Goal: Communication & Community: Answer question/provide support

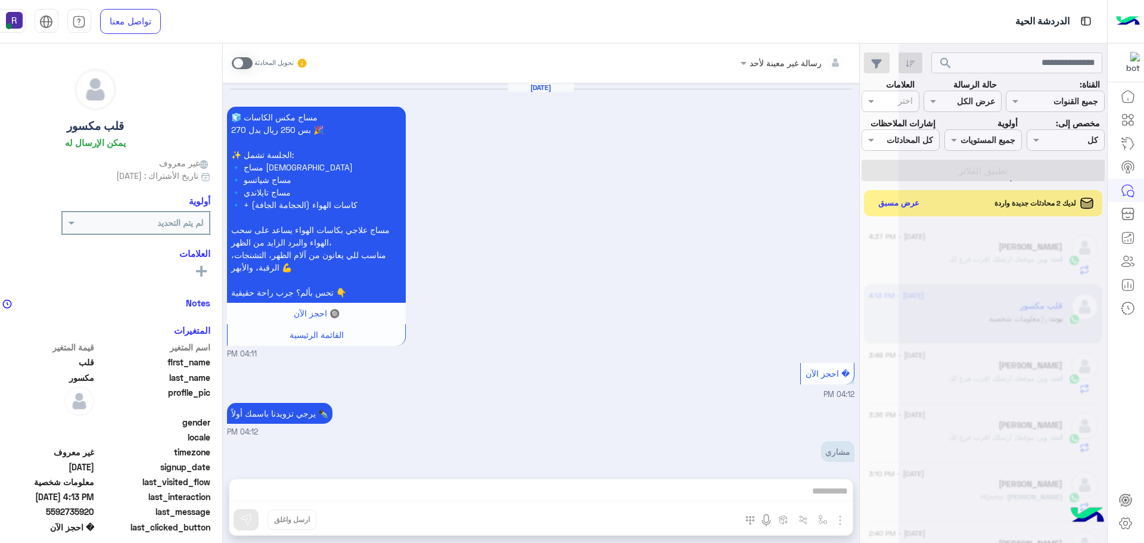
scroll to position [1058, 0]
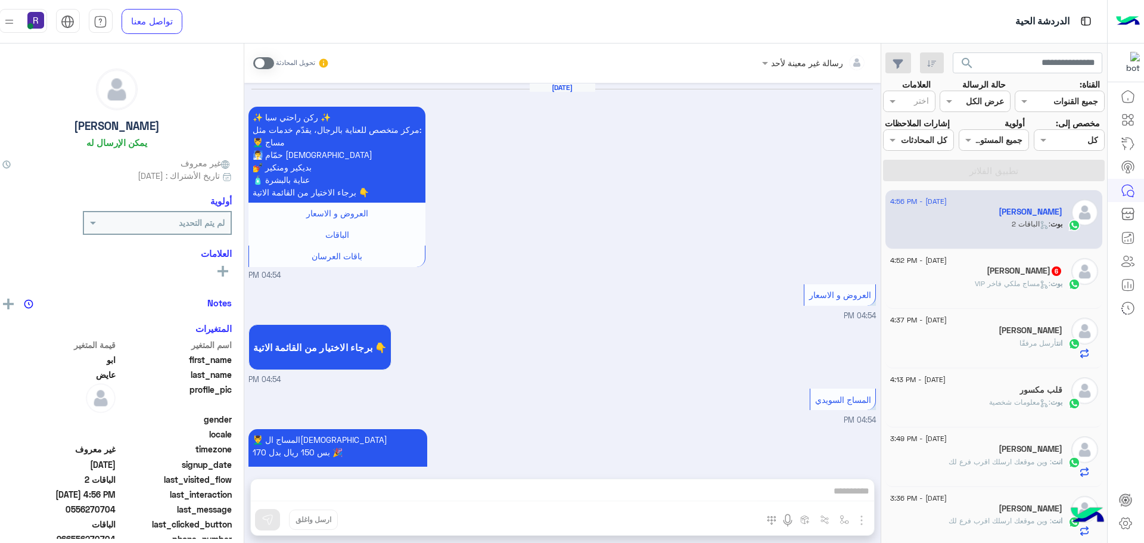
scroll to position [1090, 0]
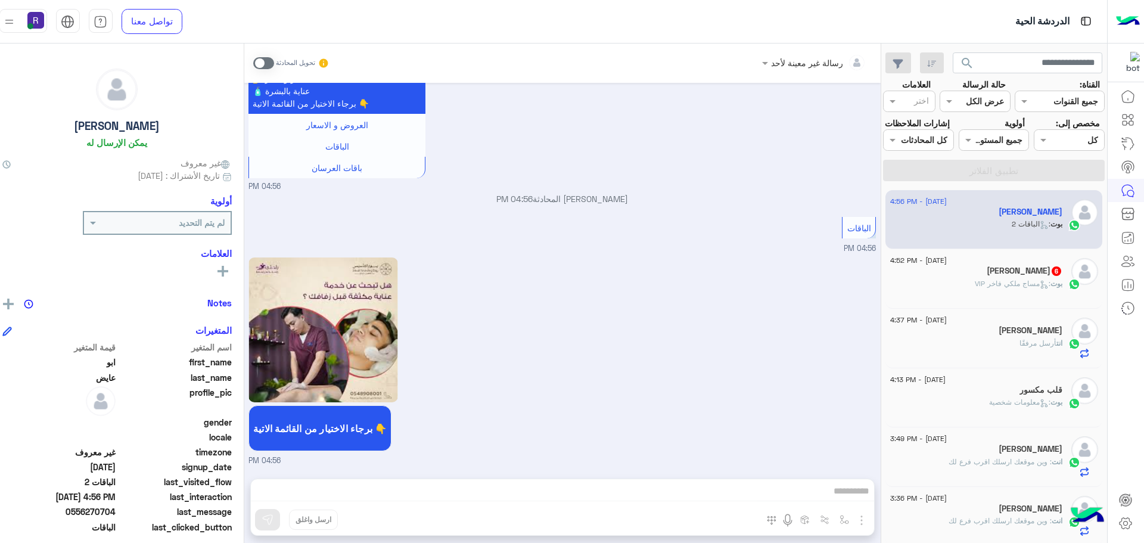
click at [253, 63] on span at bounding box center [263, 63] width 21 height 12
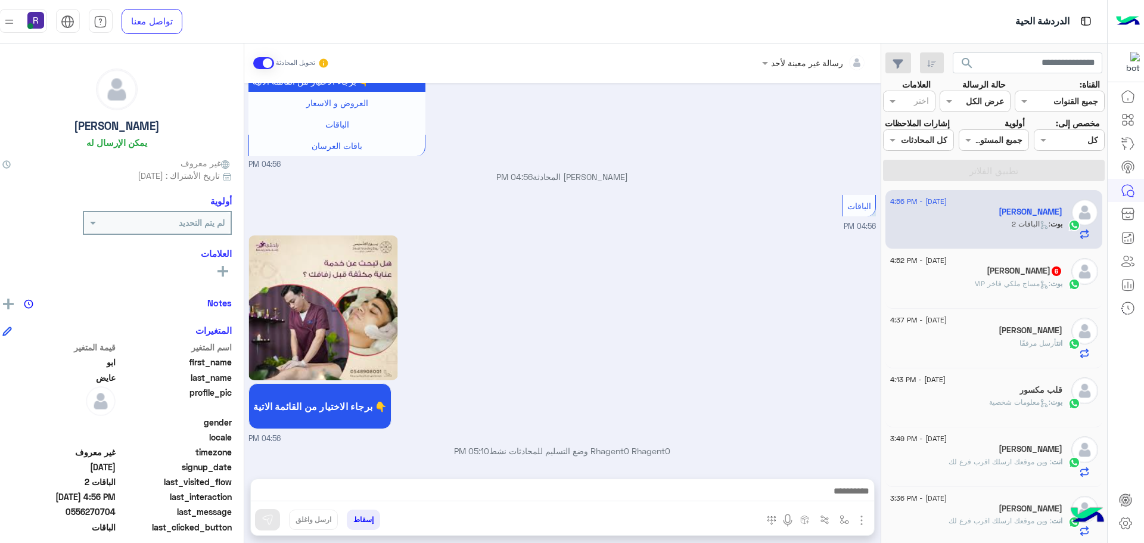
click at [854, 521] on img "button" at bounding box center [861, 520] width 14 height 14
click at [823, 494] on button "الصور" at bounding box center [843, 494] width 51 height 24
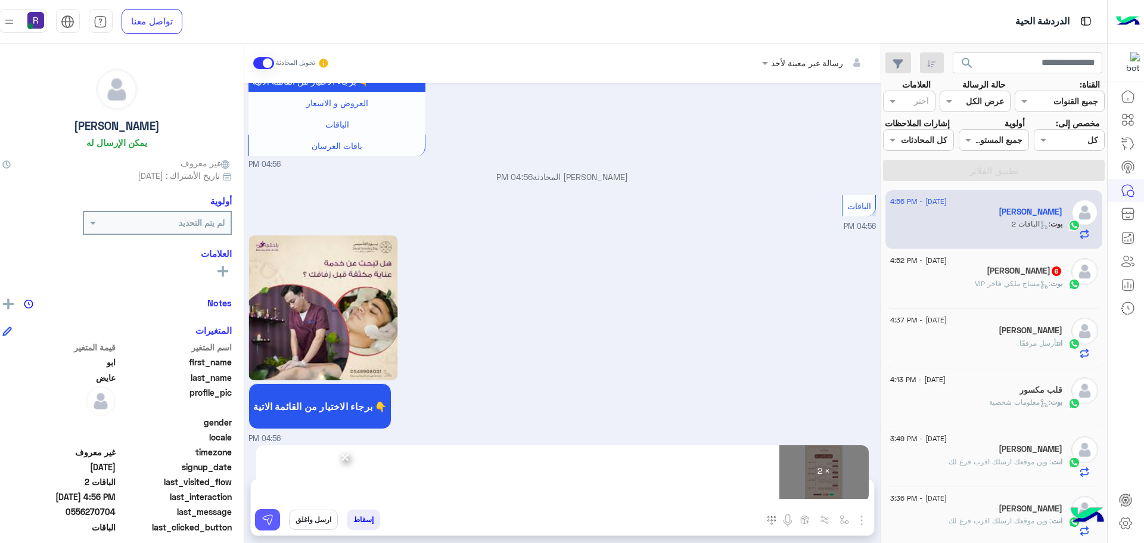
click at [262, 519] on img at bounding box center [268, 520] width 12 height 12
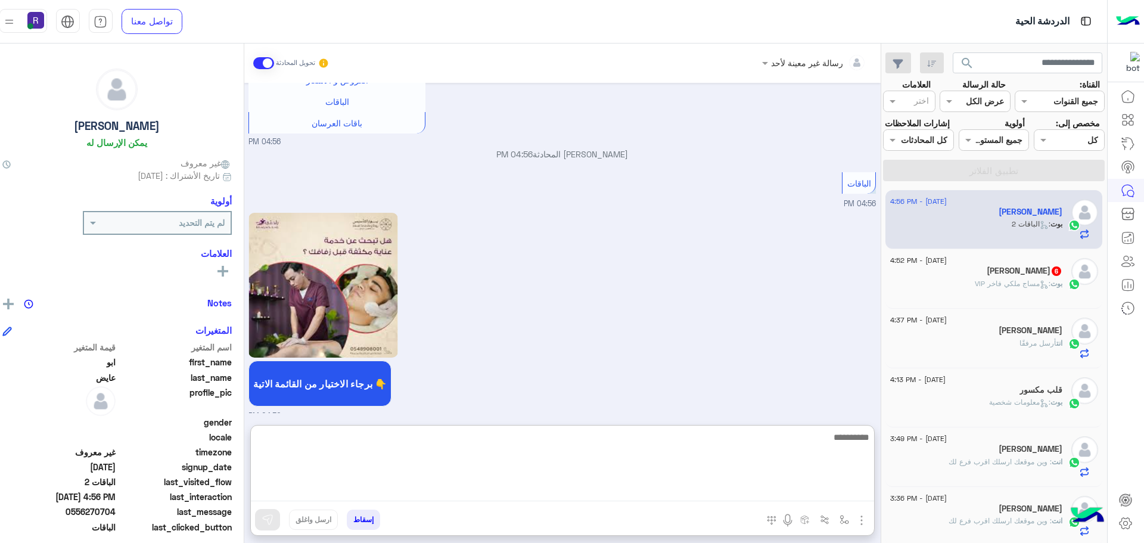
paste textarea "**********"
type textarea "**********"
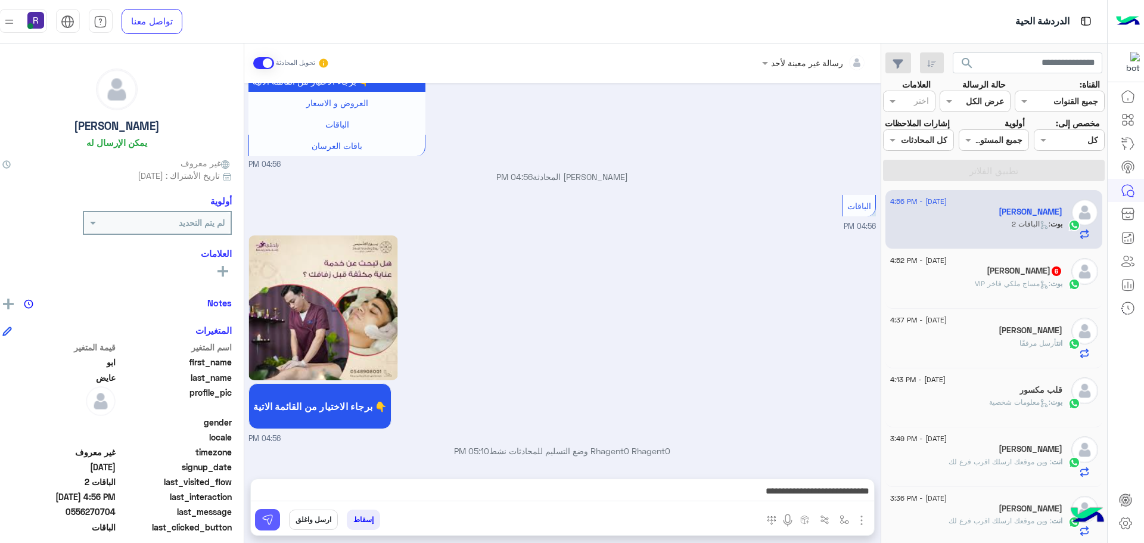
click at [262, 521] on img at bounding box center [268, 520] width 12 height 12
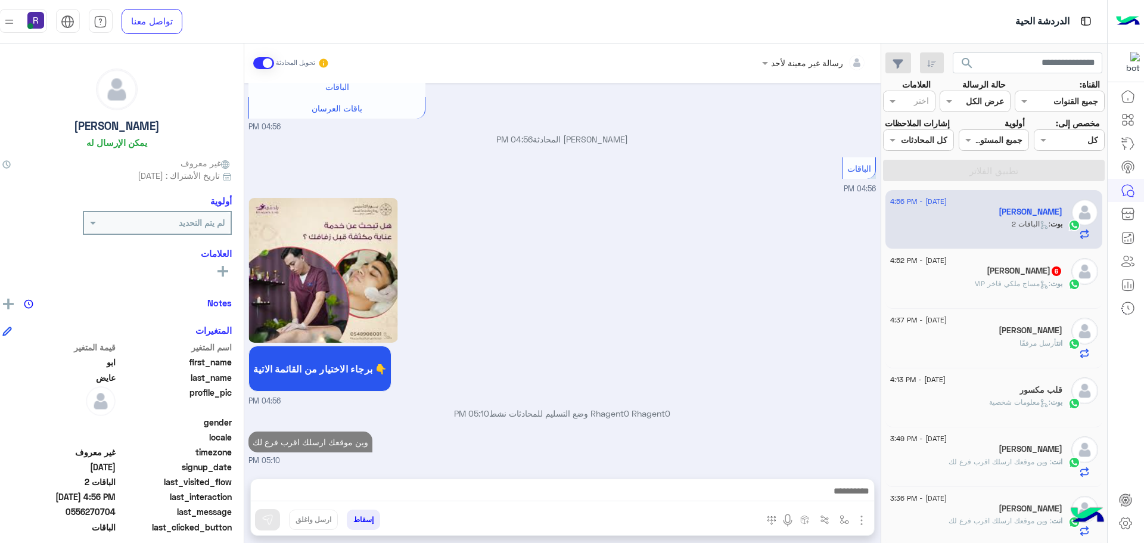
click at [1005, 281] on span ": مساج ملكي فاخر VIP" at bounding box center [1013, 283] width 76 height 9
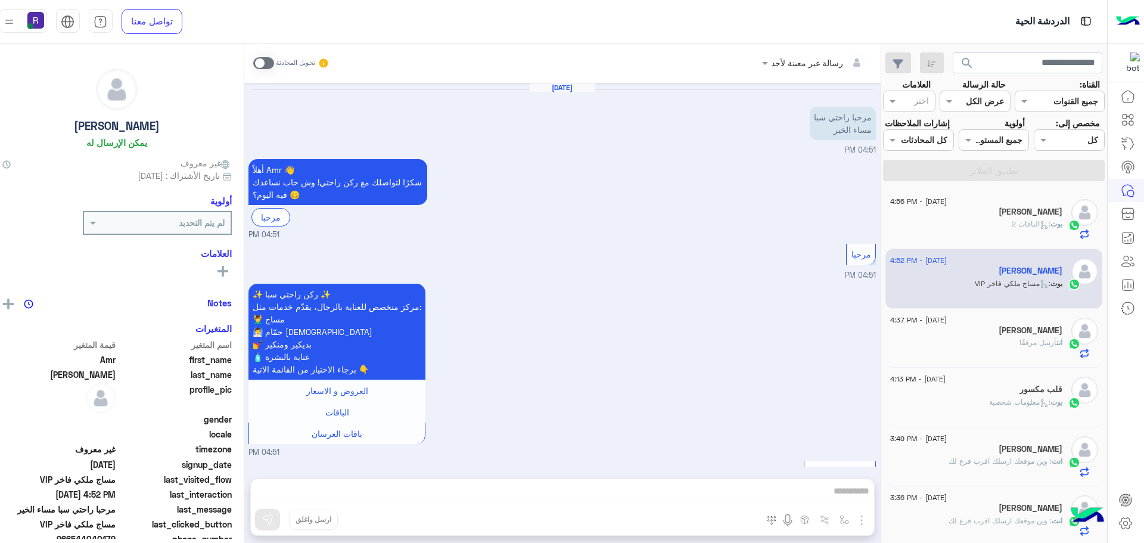
scroll to position [934, 0]
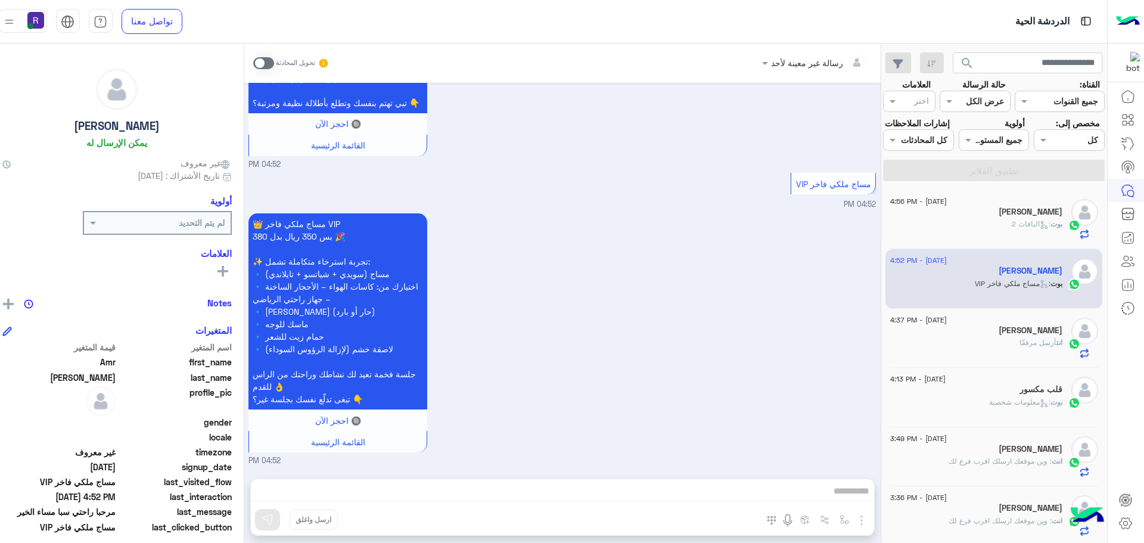
click at [253, 61] on span at bounding box center [263, 63] width 21 height 12
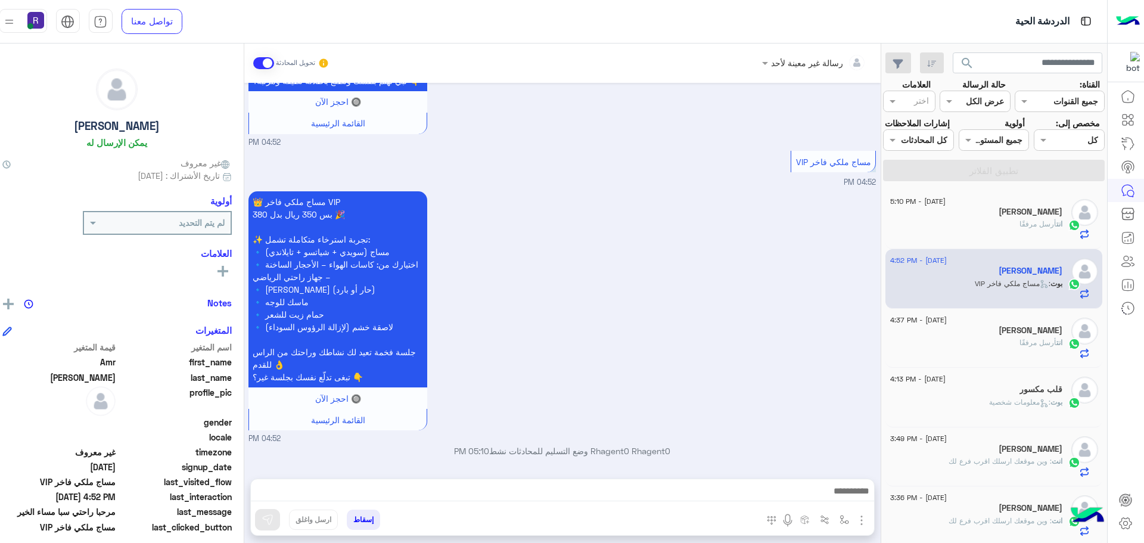
click at [854, 521] on img "button" at bounding box center [861, 520] width 14 height 14
click at [828, 495] on span "الصور" at bounding box center [839, 494] width 22 height 14
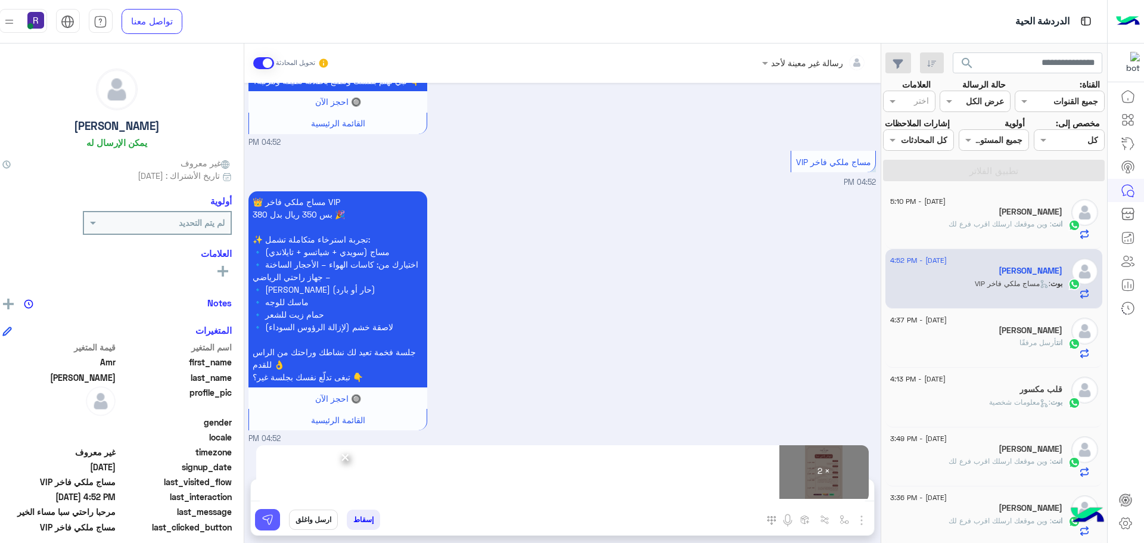
click at [262, 519] on img at bounding box center [268, 520] width 12 height 12
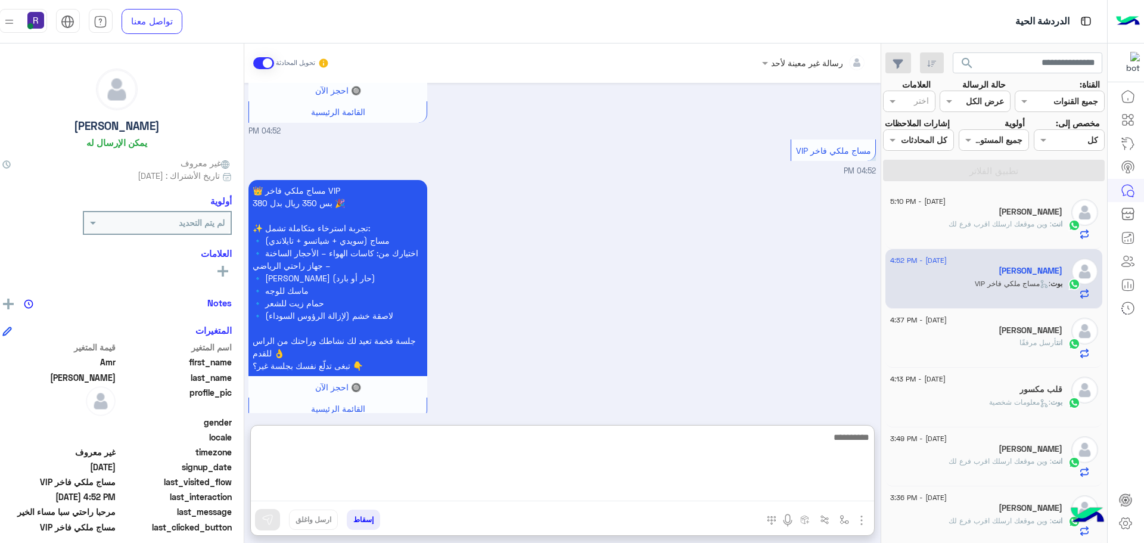
paste textarea "**********"
type textarea "**********"
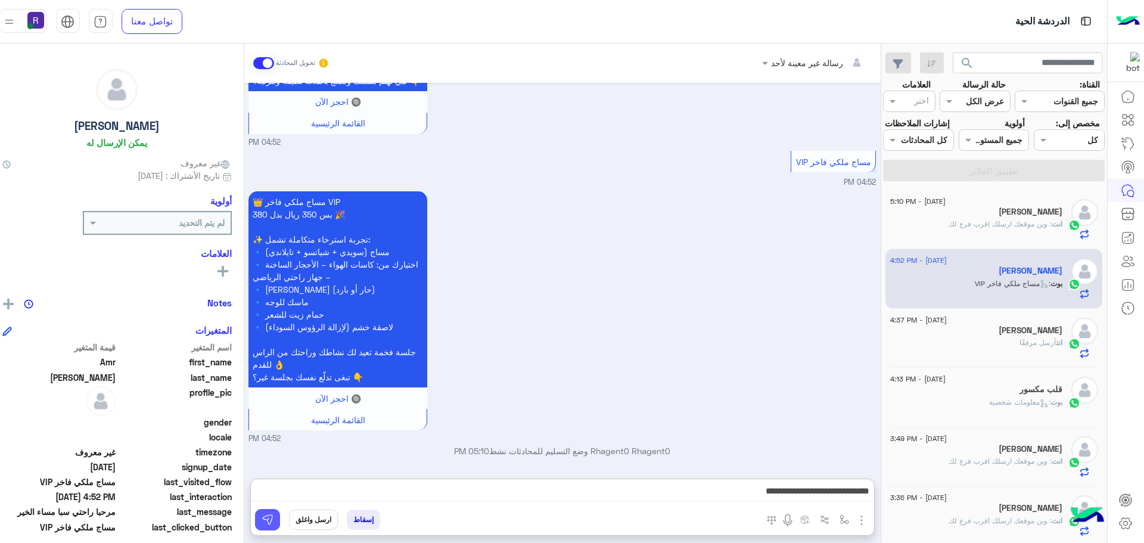
click at [262, 516] on img at bounding box center [268, 520] width 12 height 12
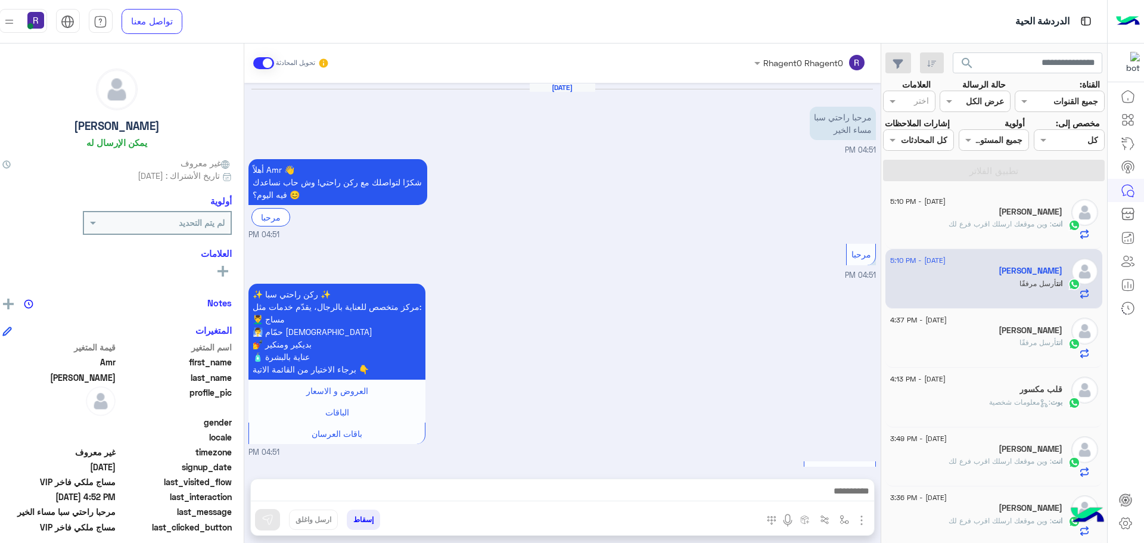
scroll to position [1339, 0]
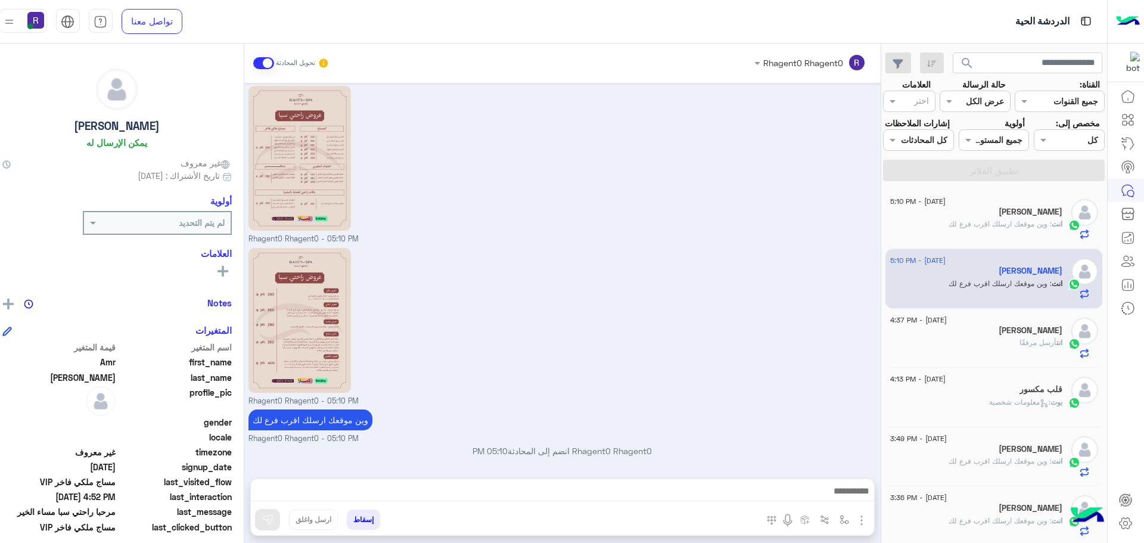
click at [1019, 341] on span "أرسل مرفقًا" at bounding box center [1037, 342] width 37 height 9
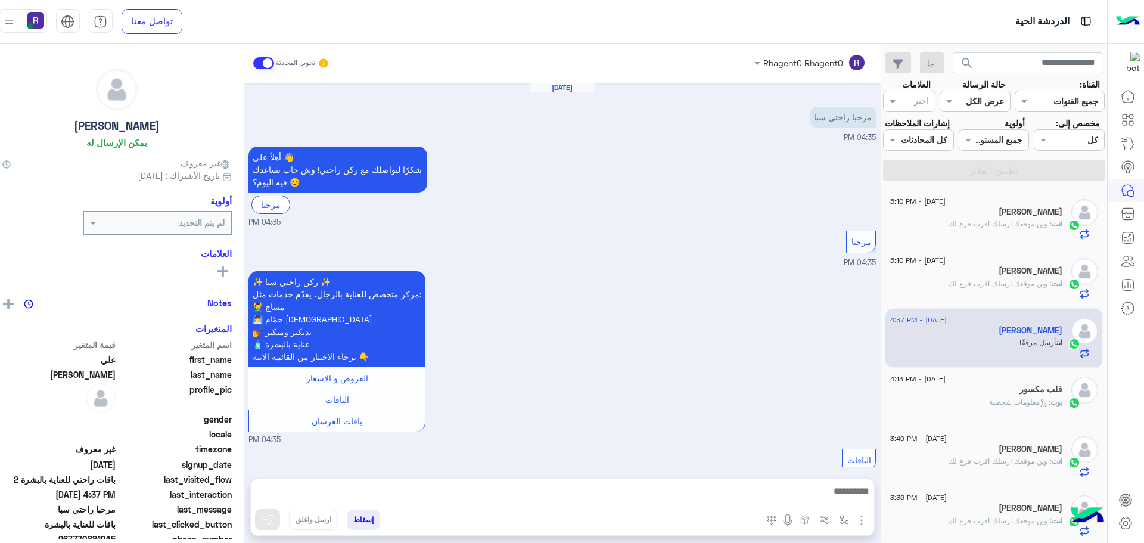
scroll to position [944, 0]
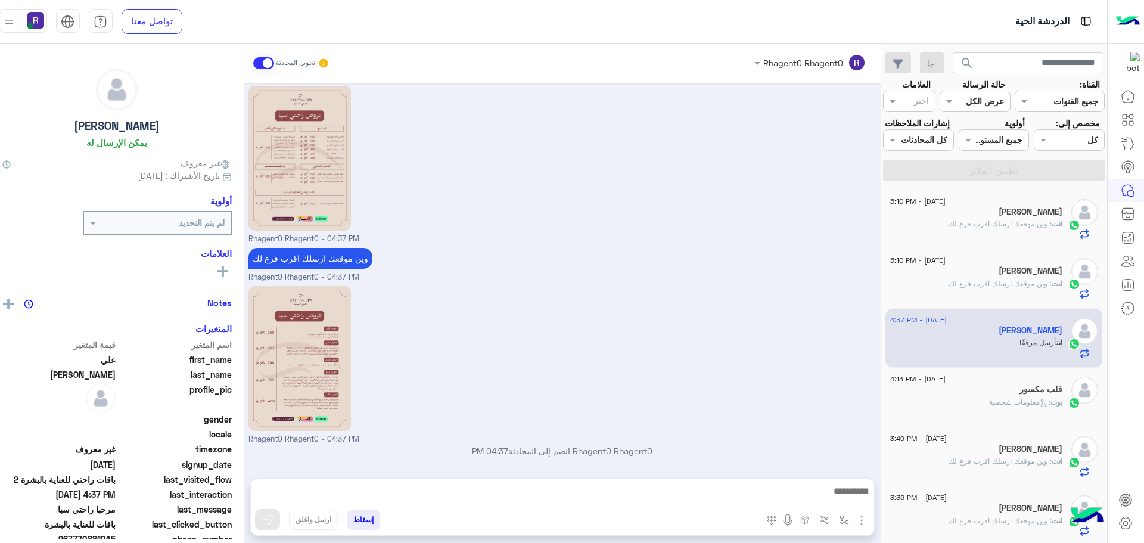
click at [973, 389] on div "قلب مكسور" at bounding box center [976, 390] width 172 height 13
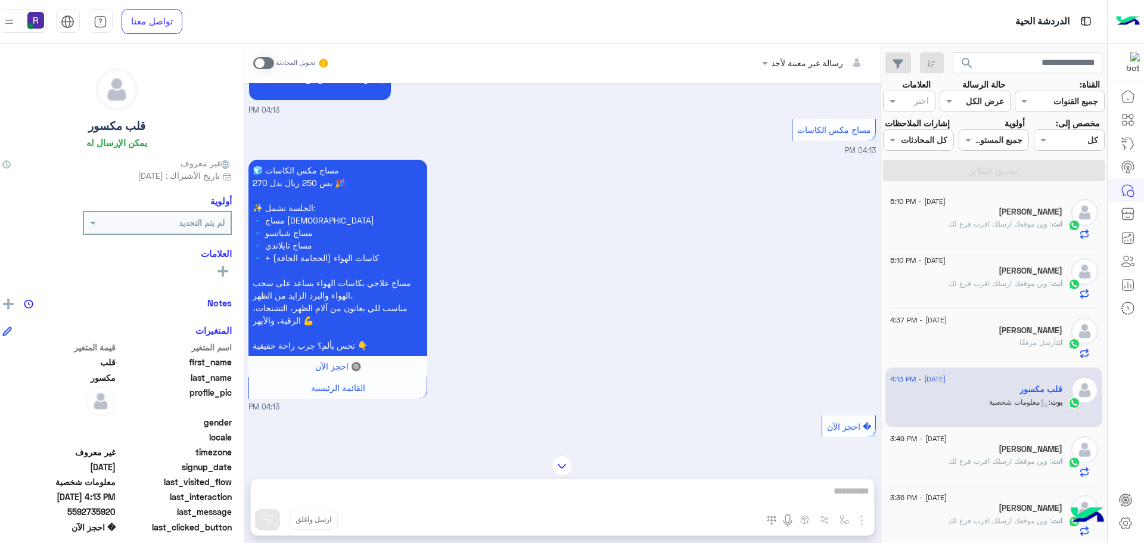
scroll to position [1058, 0]
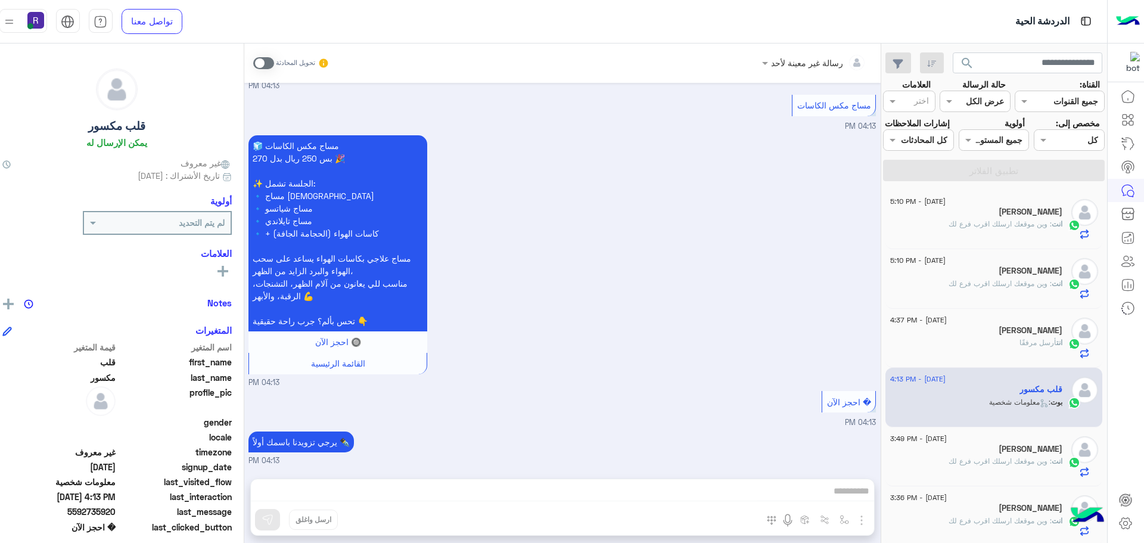
click at [253, 63] on span at bounding box center [263, 63] width 21 height 12
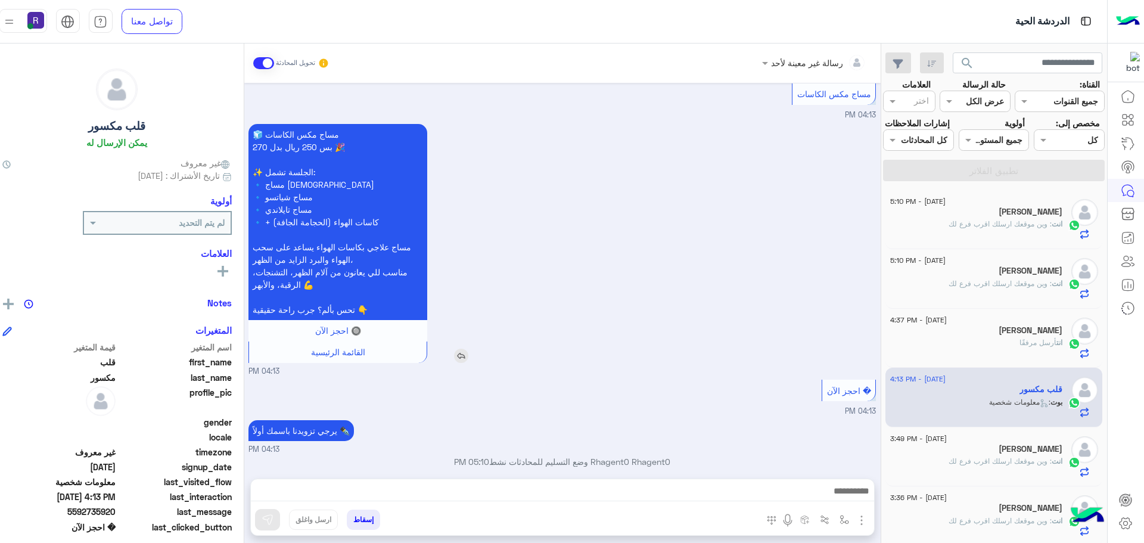
scroll to position [1080, 0]
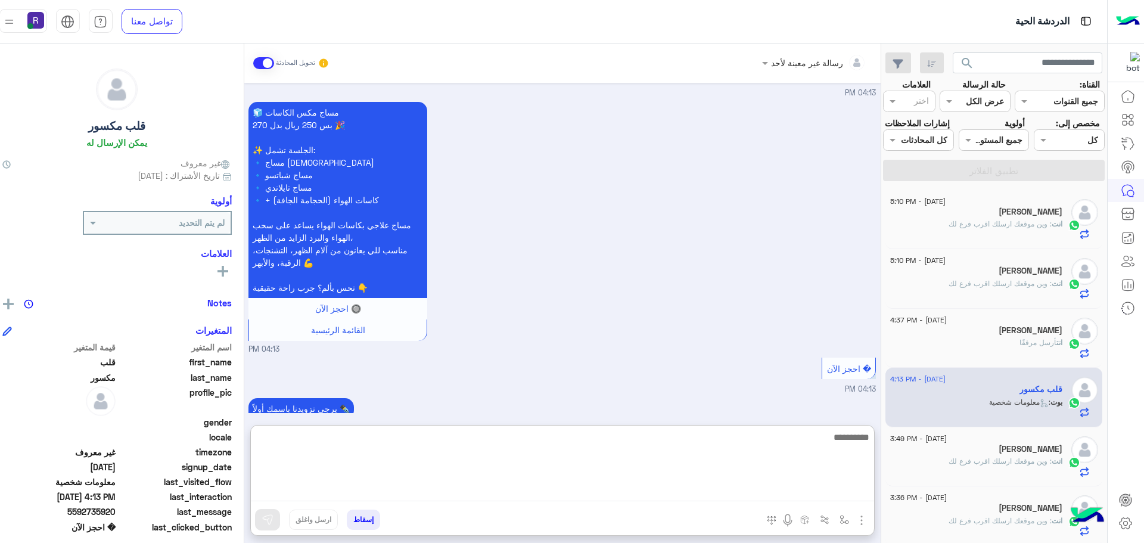
paste textarea "**********"
type textarea "**********"
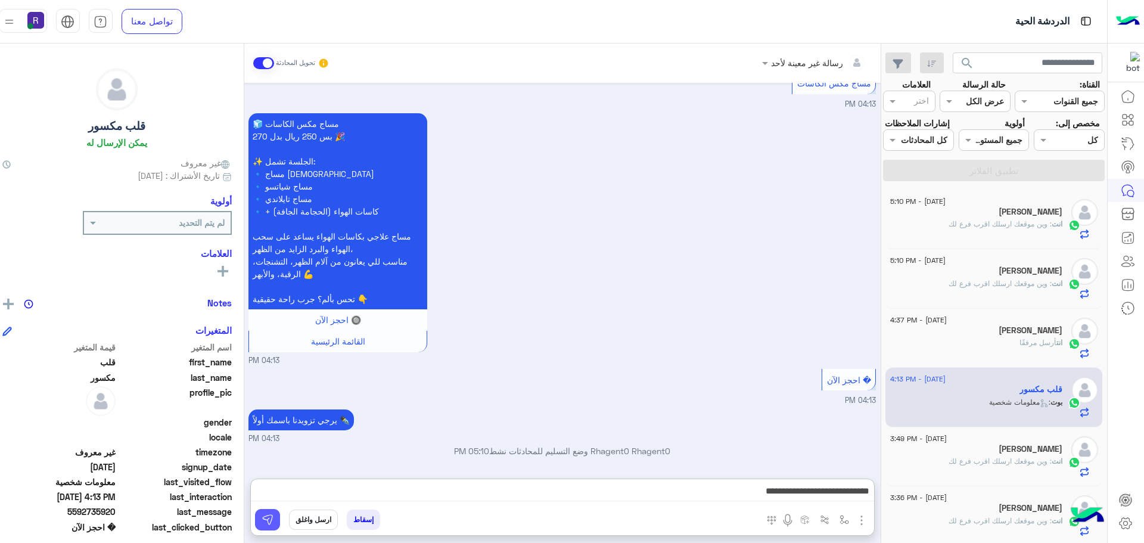
click at [262, 524] on img at bounding box center [268, 520] width 12 height 12
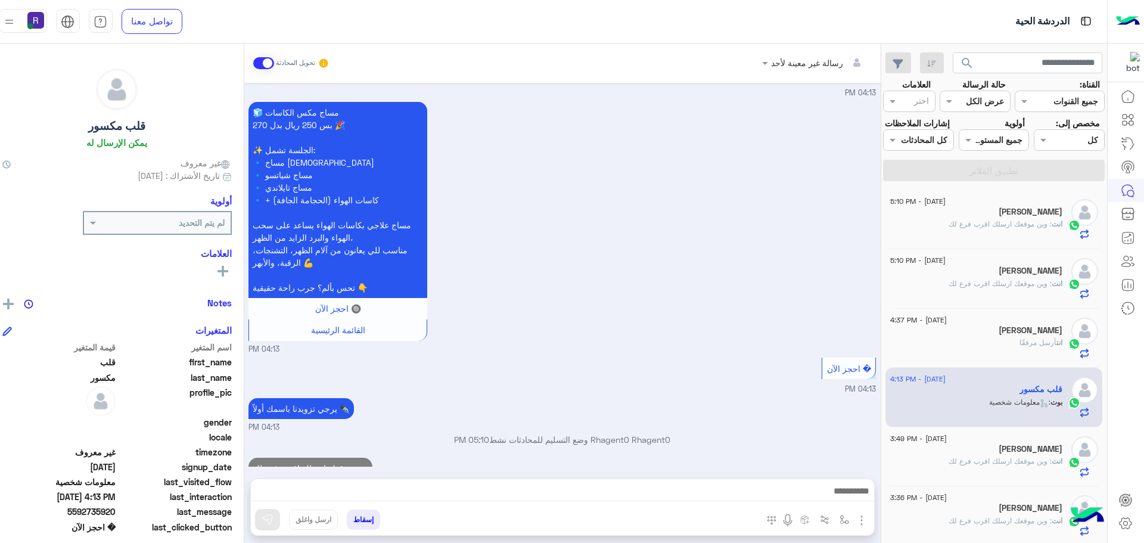
scroll to position [1118, 0]
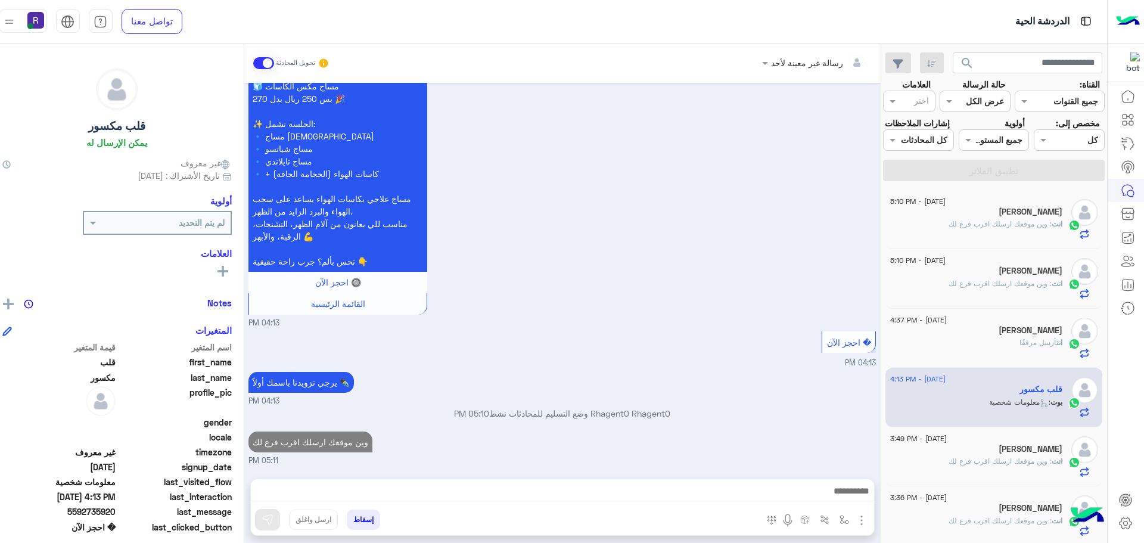
click at [1015, 450] on h5 "[PERSON_NAME]" at bounding box center [1031, 449] width 64 height 10
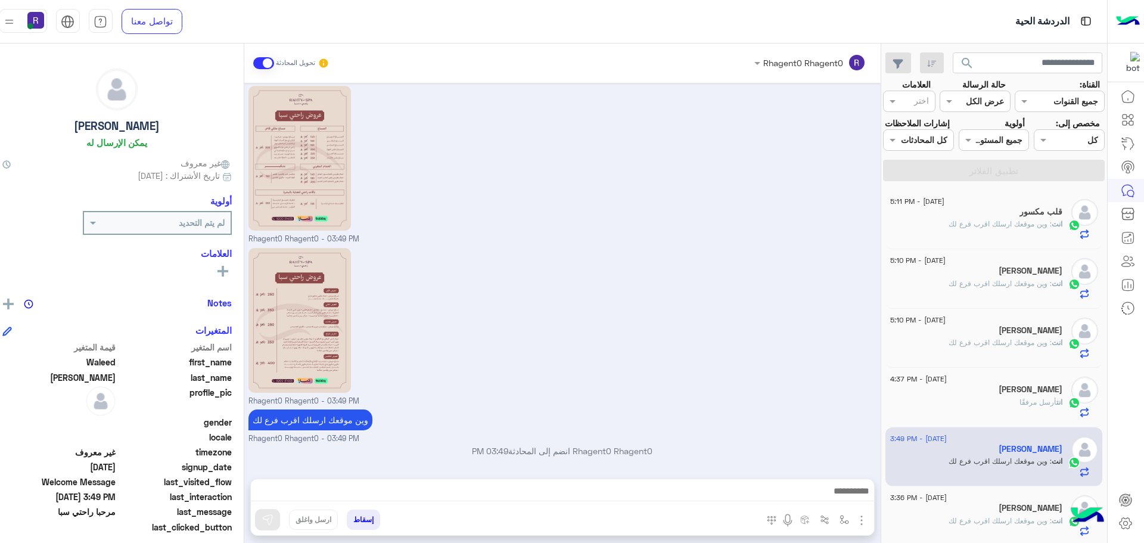
click at [1018, 509] on h5 "[PERSON_NAME] alhmadi [PERSON_NAME]" at bounding box center [1031, 508] width 64 height 10
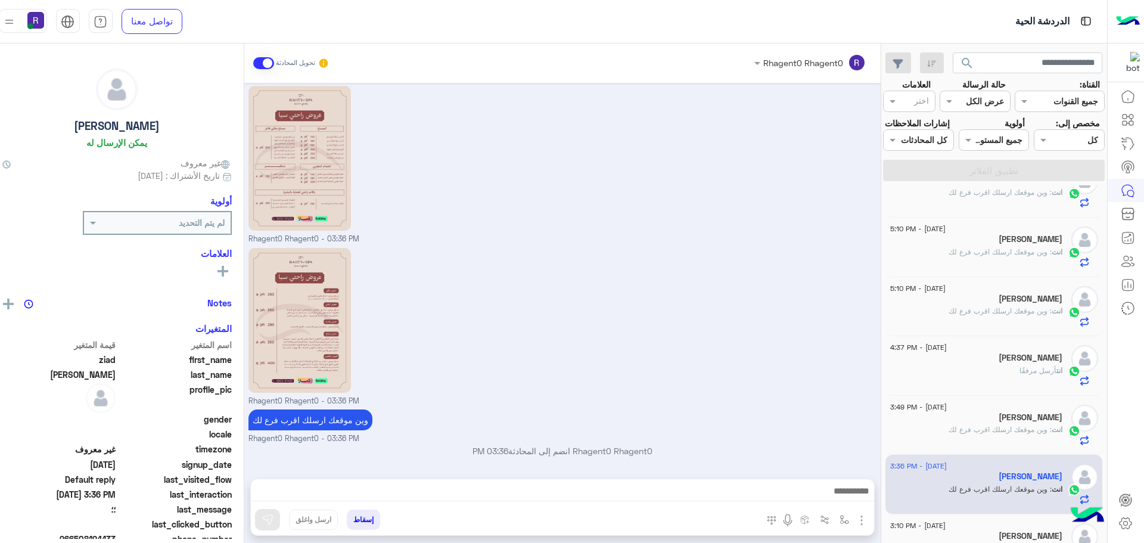
scroll to position [60, 0]
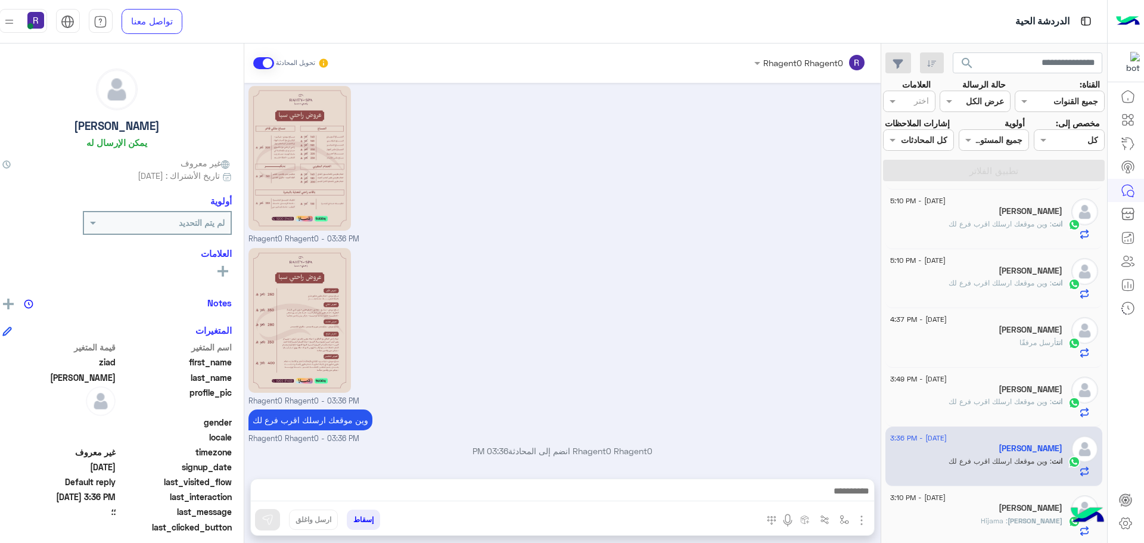
click at [1016, 490] on div "8 September - 3:10 PM Salim Chouhan Salim : Hijama" at bounding box center [993, 516] width 217 height 60
click at [1016, 517] on div "Salim : Hijama" at bounding box center [976, 525] width 172 height 21
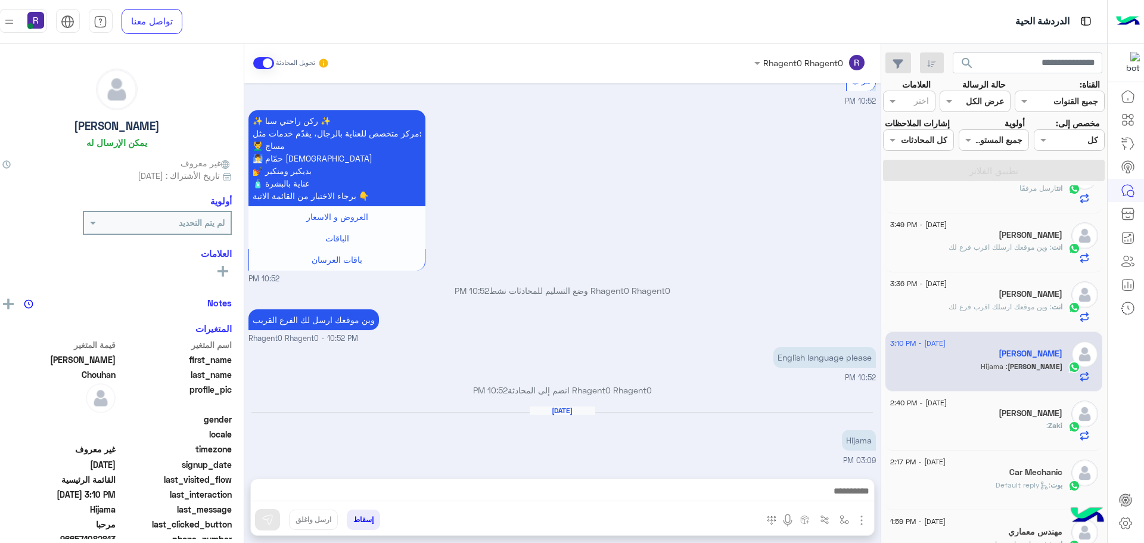
scroll to position [238, 0]
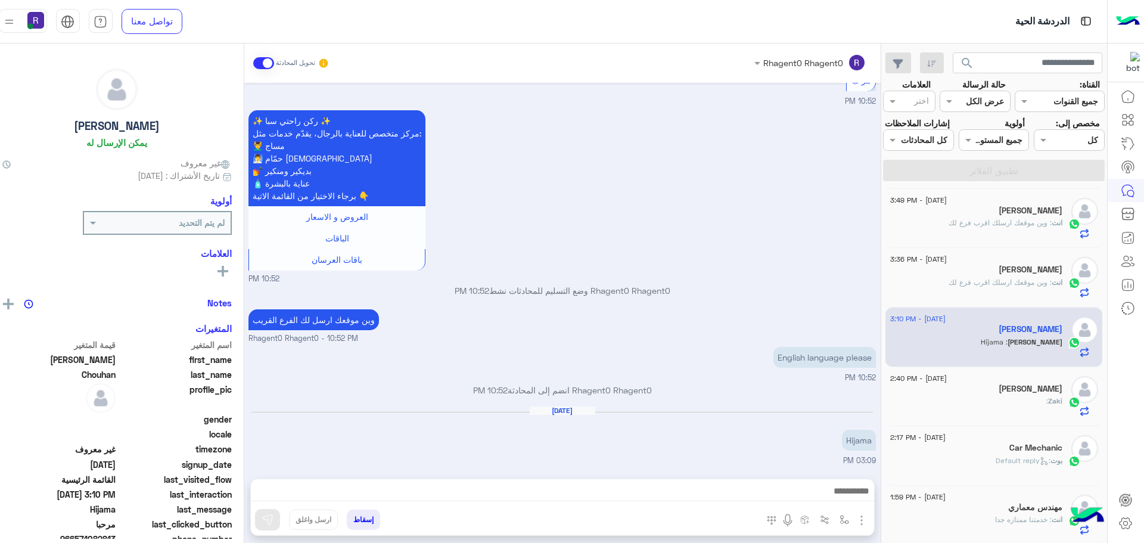
click at [1001, 393] on div "[PERSON_NAME]" at bounding box center [976, 390] width 172 height 13
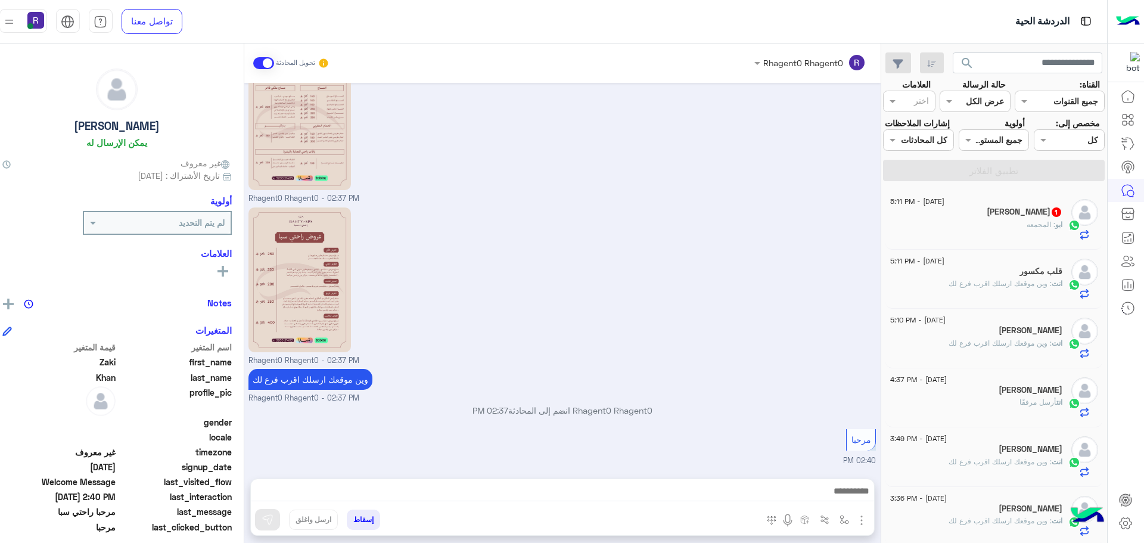
click at [1019, 219] on div "ابو : المجمعه" at bounding box center [976, 229] width 172 height 21
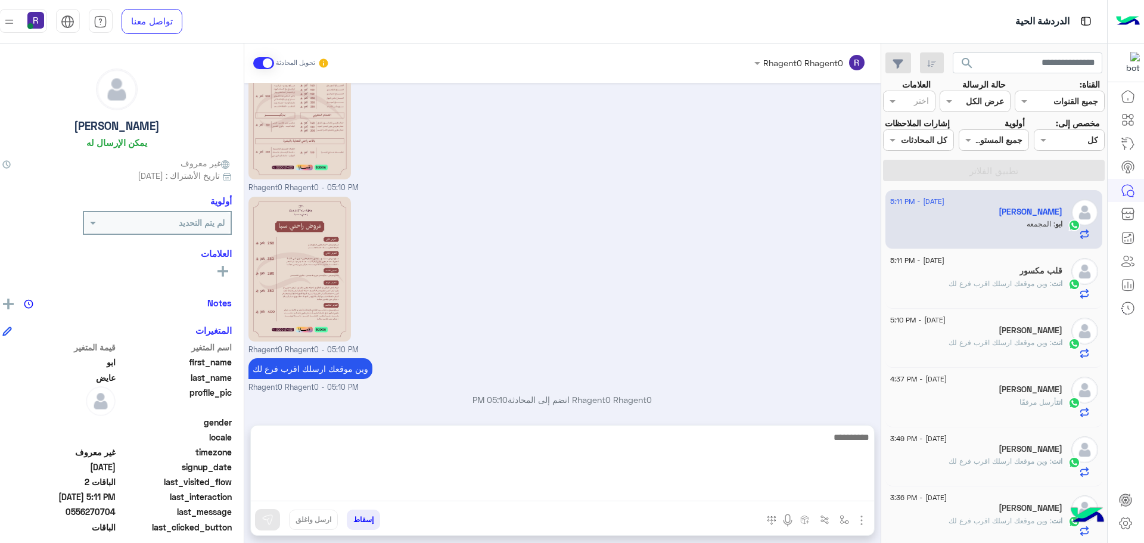
click at [490, 489] on textarea at bounding box center [562, 465] width 623 height 71
type textarea "**********"
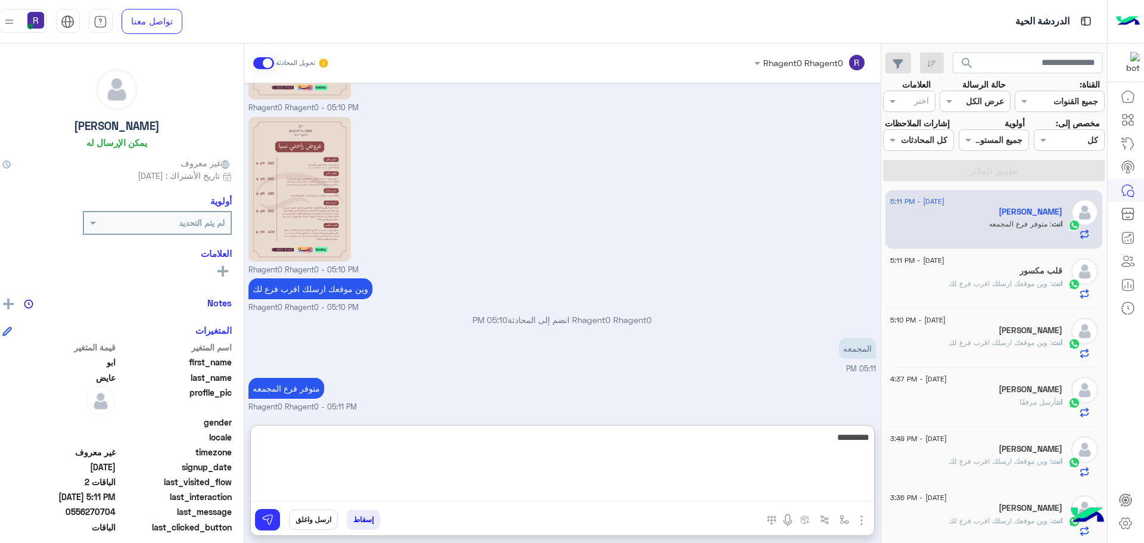
type textarea "**********"
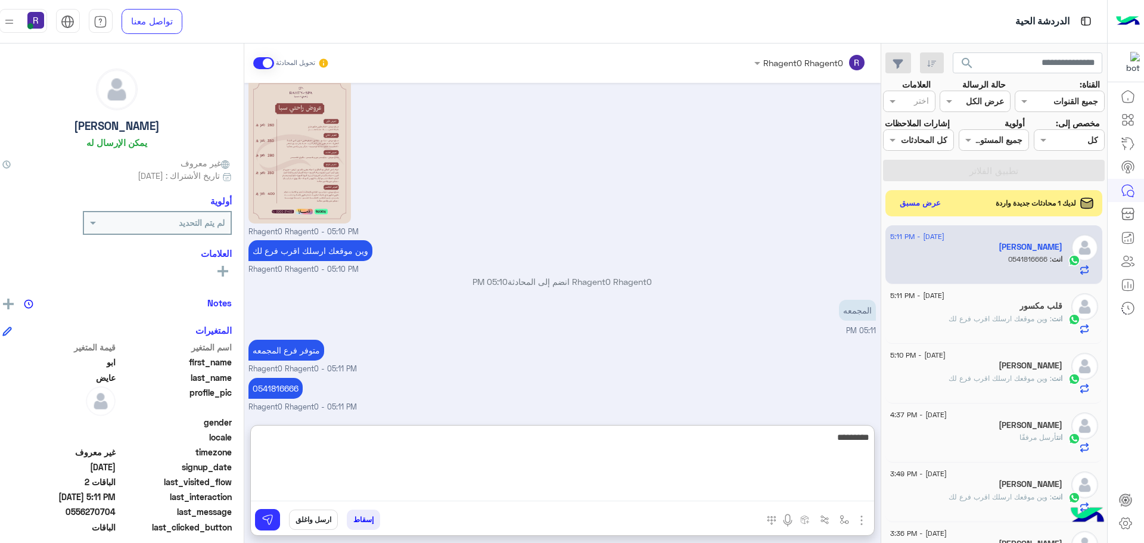
type textarea "*********"
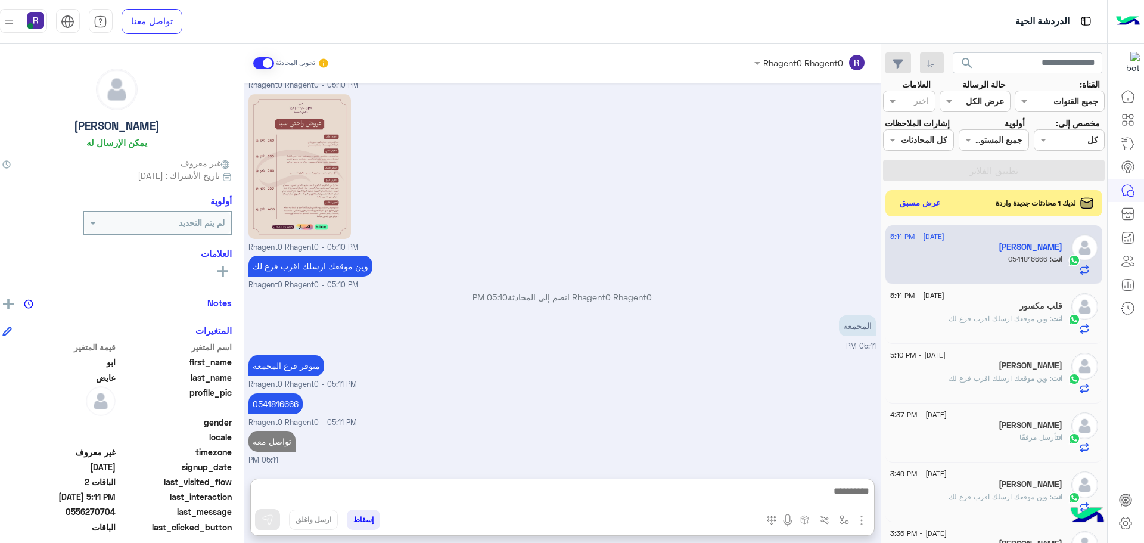
click at [1027, 334] on div "انت : وين موقعك ارسلك اقرب فرع لك" at bounding box center [976, 323] width 172 height 21
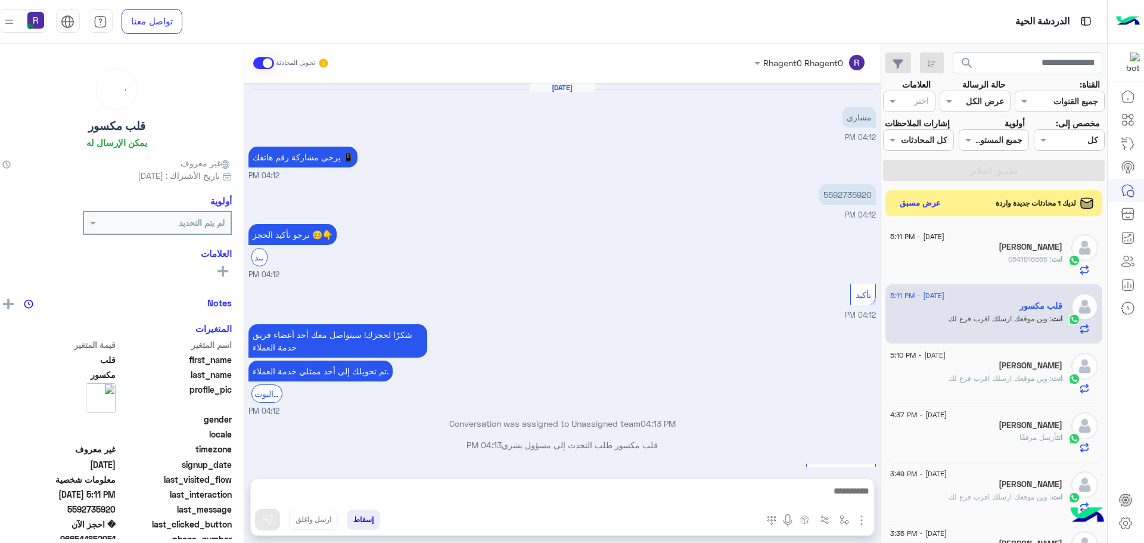
scroll to position [806, 0]
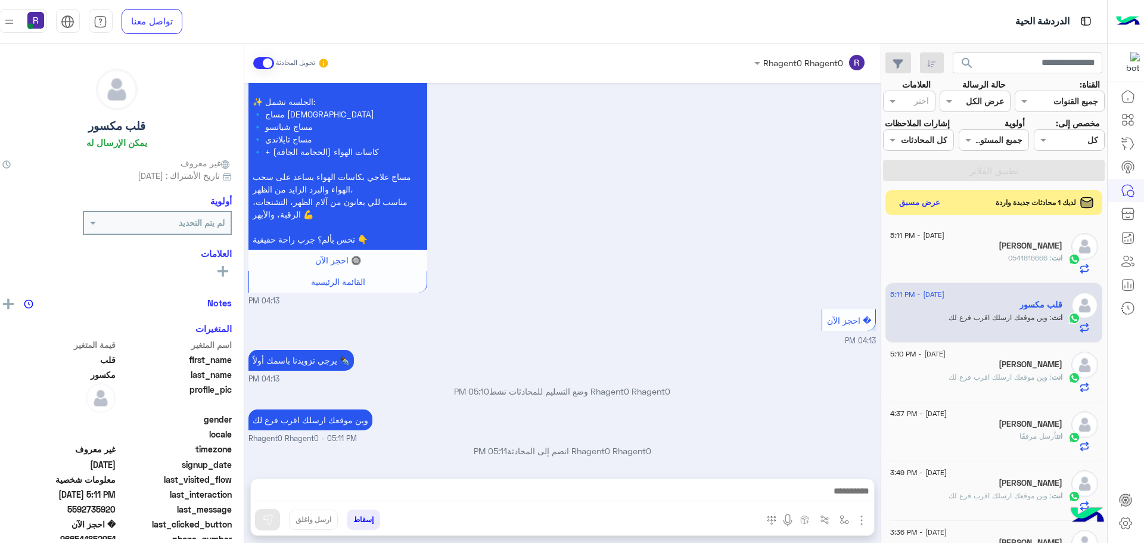
click at [903, 204] on button "عرض مسبق" at bounding box center [919, 202] width 50 height 16
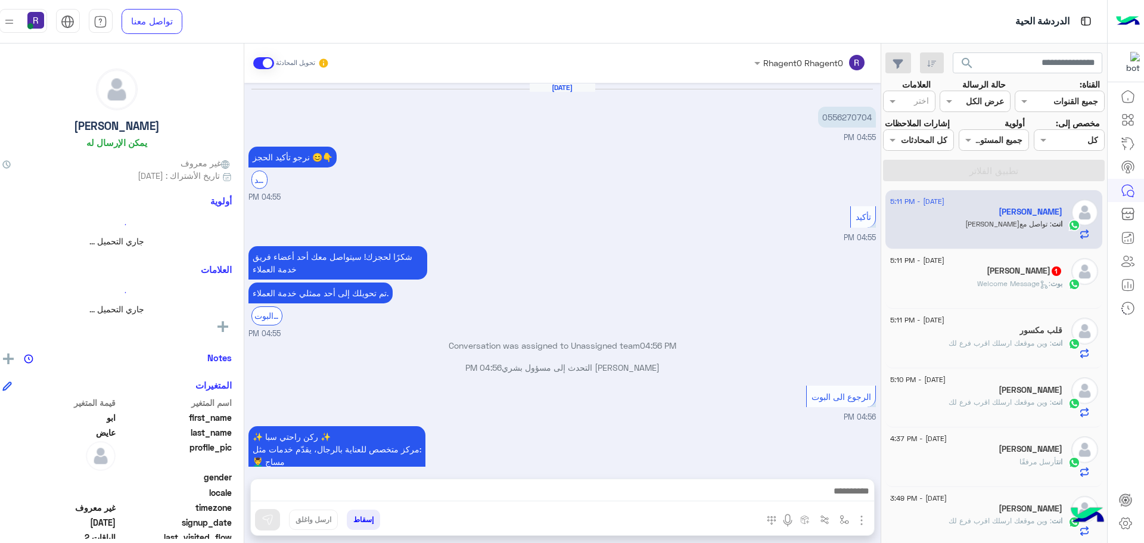
scroll to position [978, 0]
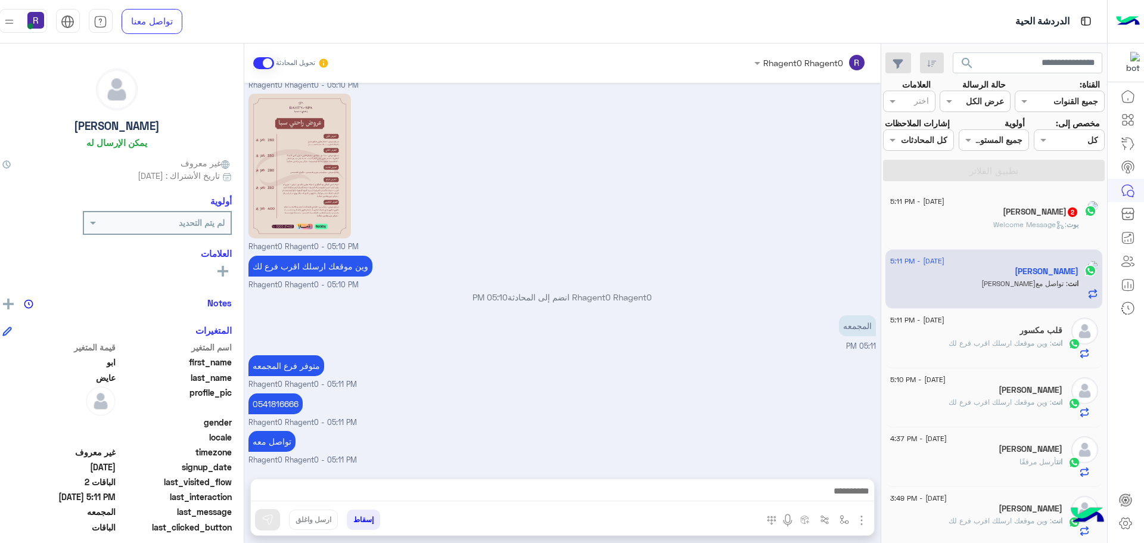
click at [954, 284] on div "انت : تواصل معه" at bounding box center [984, 288] width 188 height 21
click at [975, 217] on div "Osama AbdElaziz 2" at bounding box center [976, 213] width 172 height 13
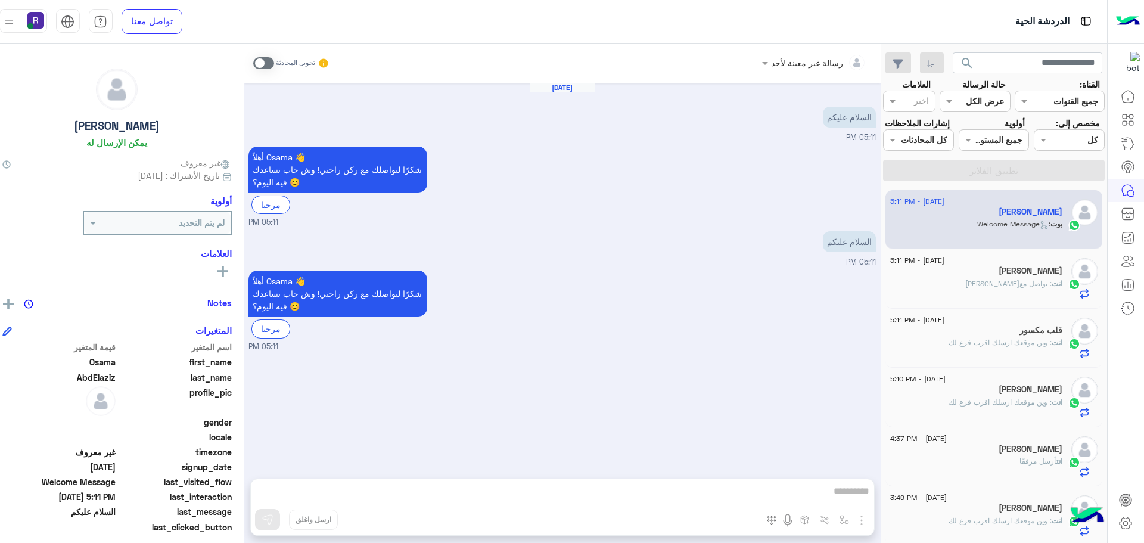
click at [253, 61] on span at bounding box center [263, 63] width 21 height 12
click at [854, 521] on img "button" at bounding box center [861, 520] width 14 height 14
click at [826, 497] on button "الصور" at bounding box center [843, 494] width 51 height 24
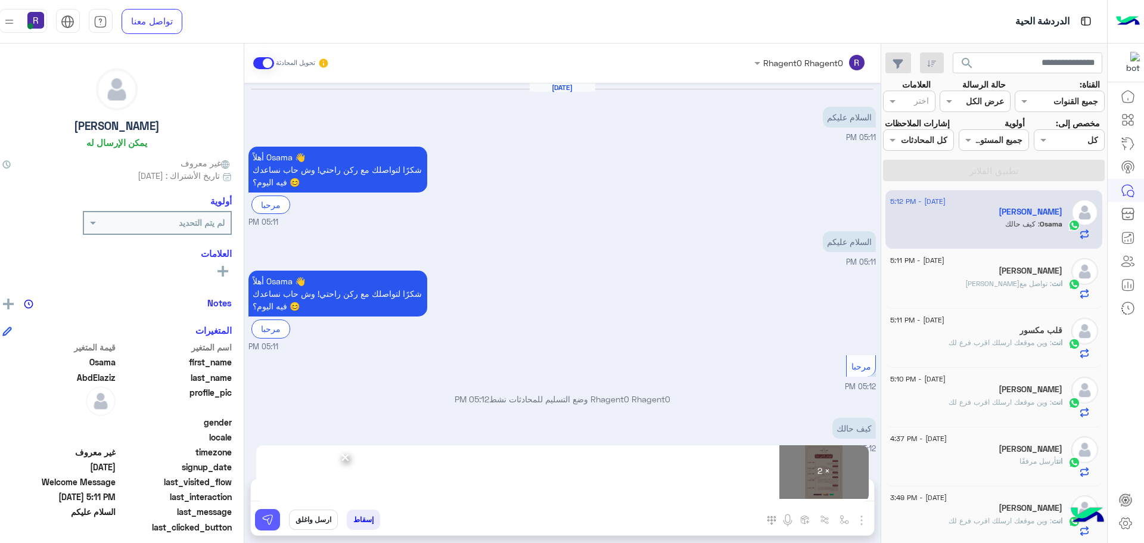
click at [262, 524] on img at bounding box center [268, 520] width 12 height 12
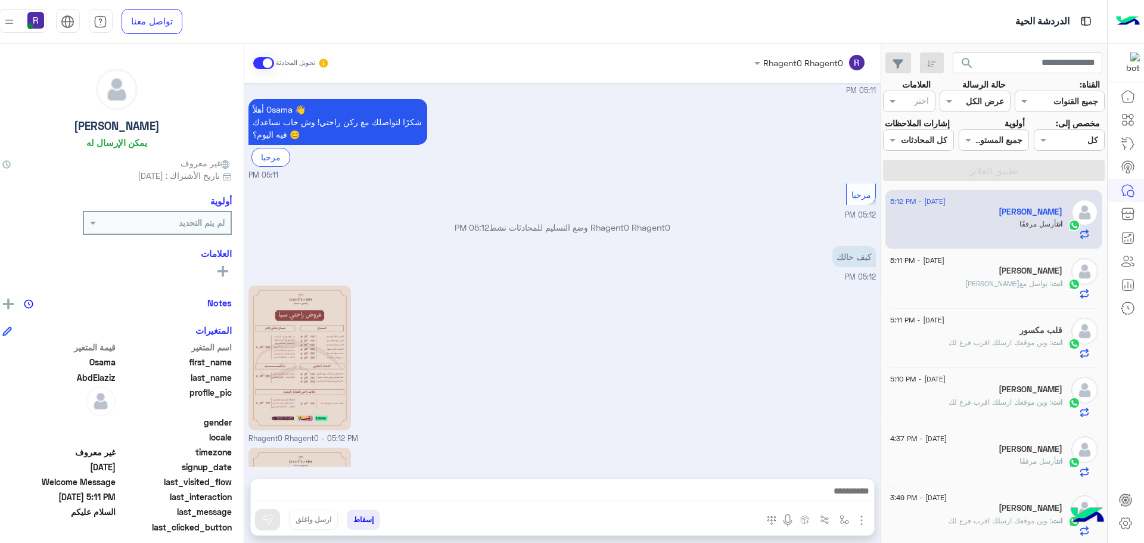
scroll to position [334, 0]
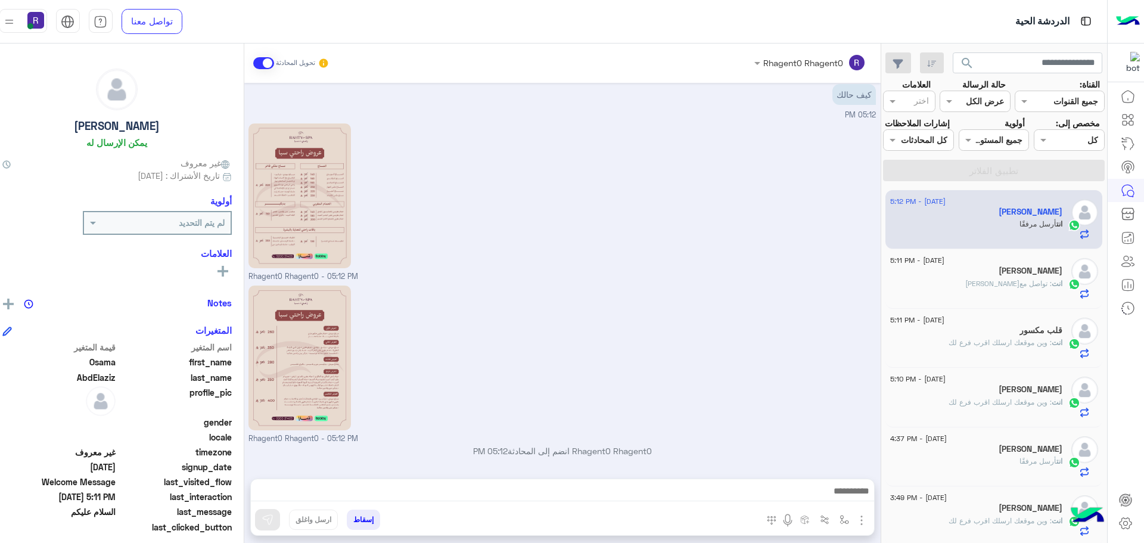
click at [984, 342] on span ": وين موقعك ارسلك اقرب فرع لك" at bounding box center [1000, 342] width 103 height 9
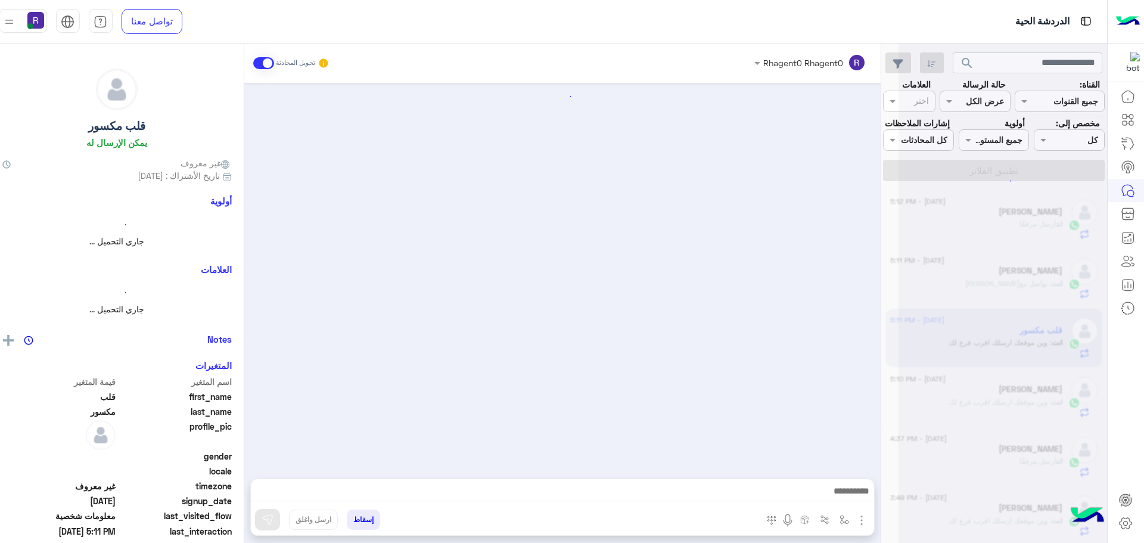
scroll to position [806, 0]
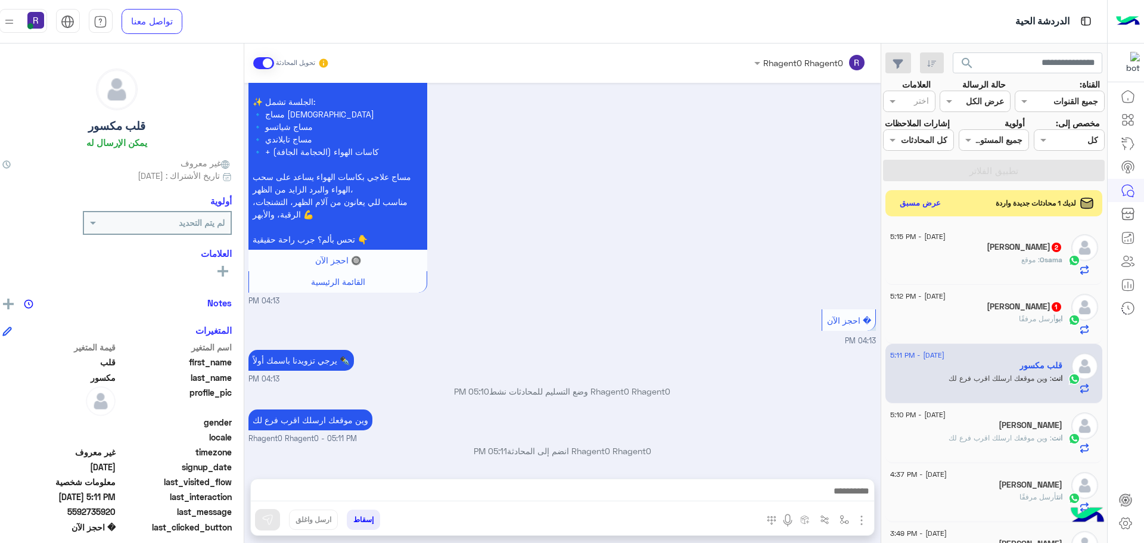
click at [1050, 310] on span "1" at bounding box center [1056, 306] width 12 height 10
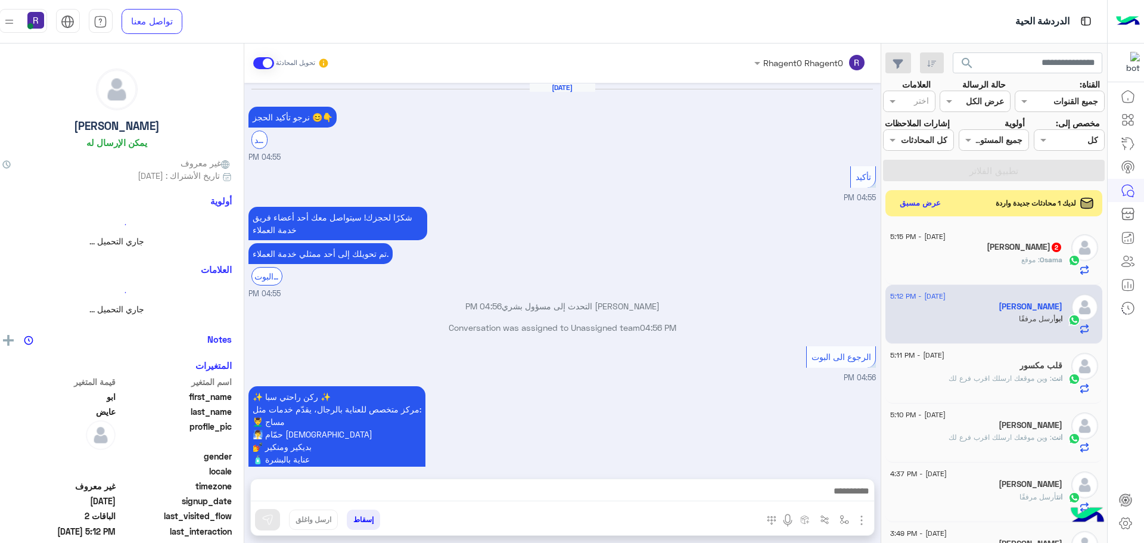
scroll to position [979, 0]
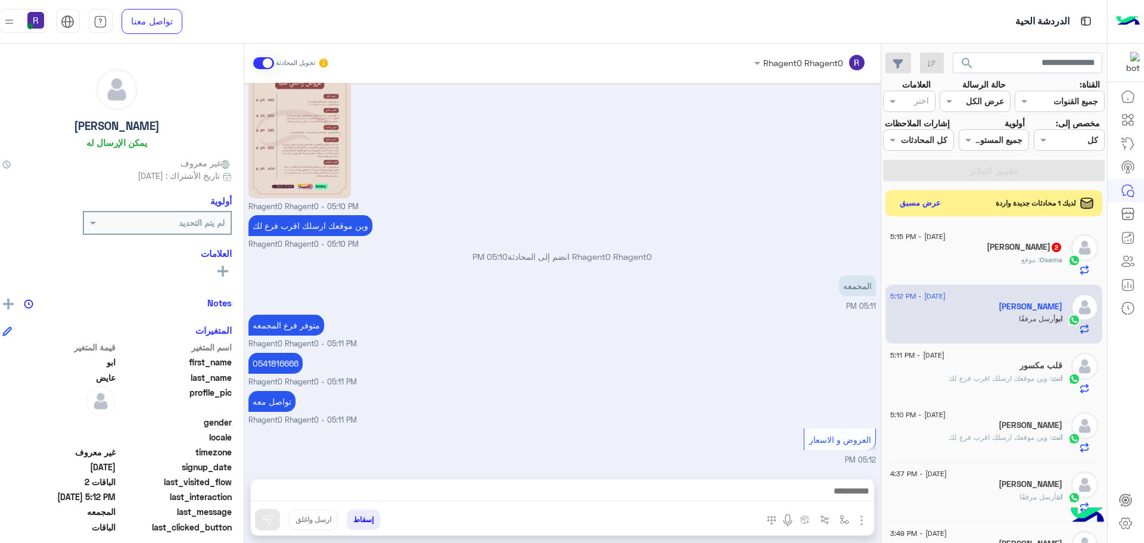
click at [947, 261] on div "Osama : موقع" at bounding box center [976, 264] width 172 height 21
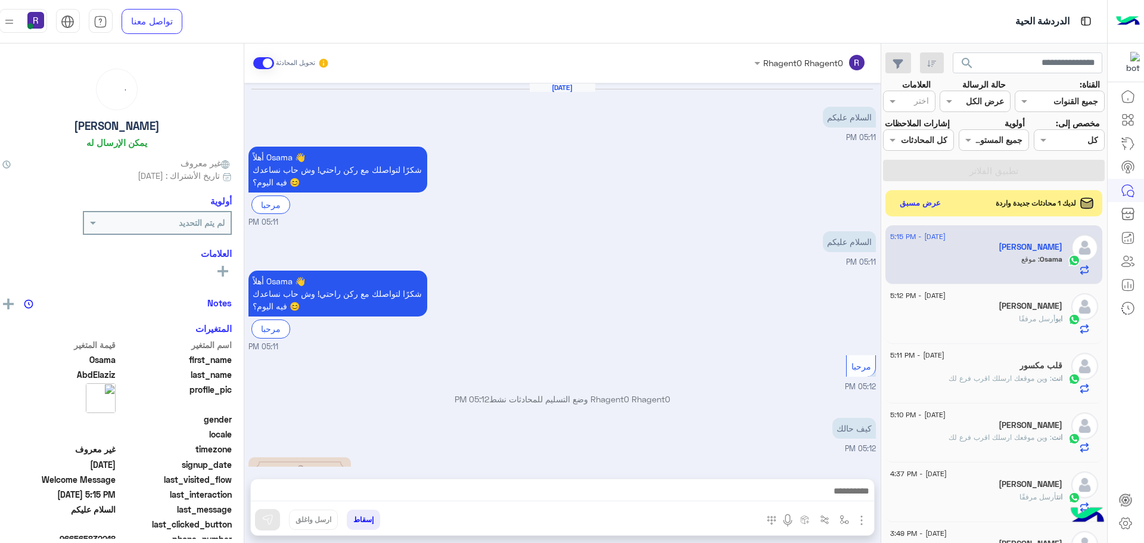
scroll to position [413, 0]
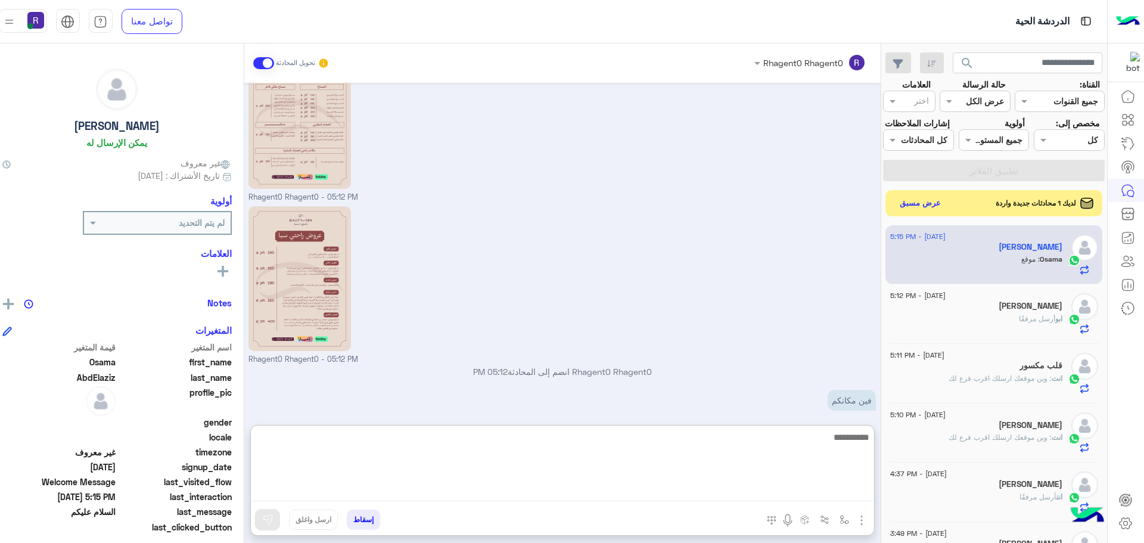
paste textarea "**********"
type textarea "**********"
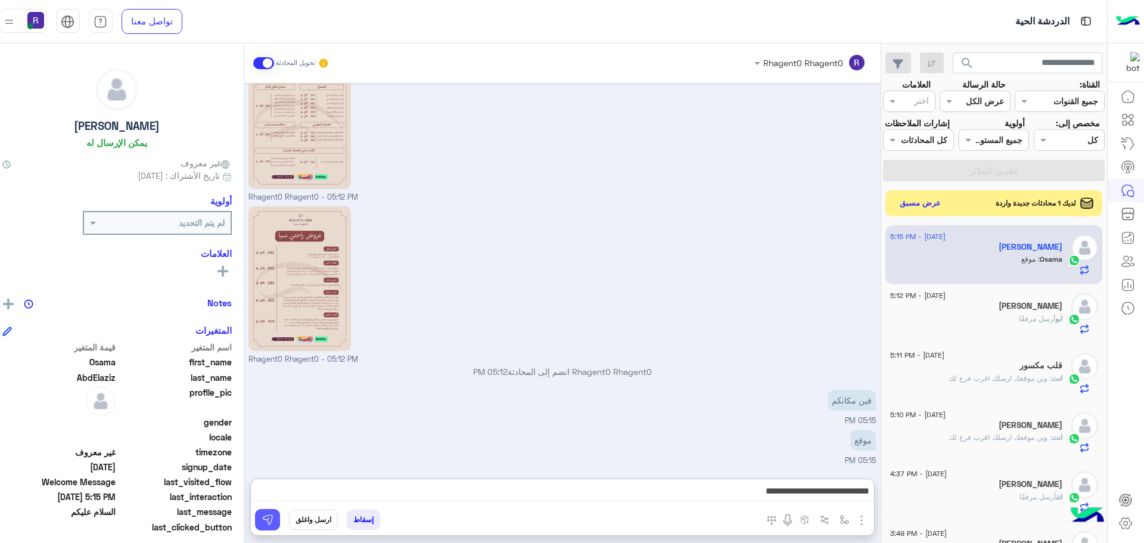
click at [255, 511] on button at bounding box center [267, 519] width 25 height 21
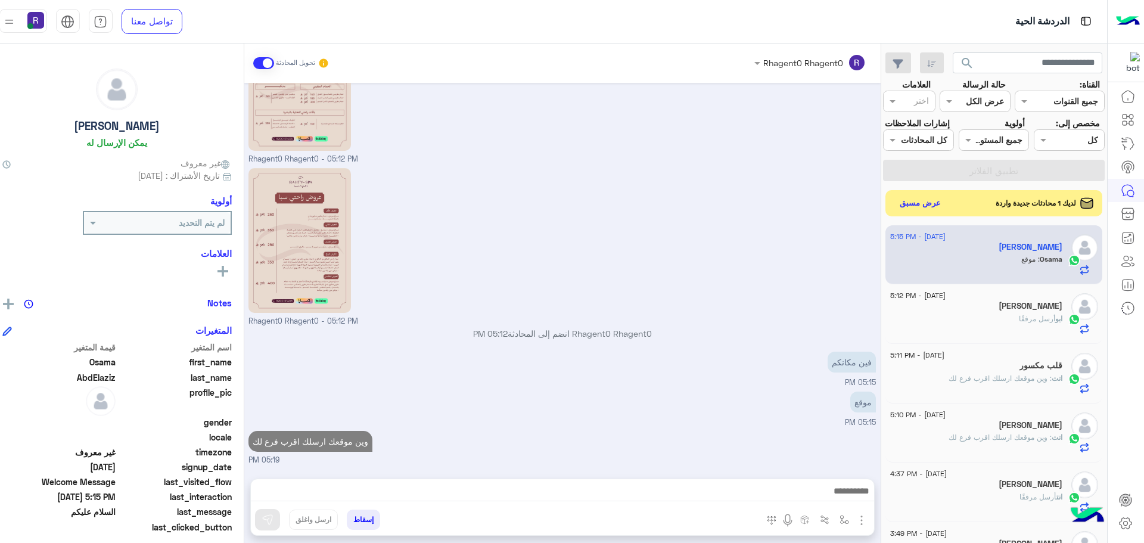
scroll to position [451, 0]
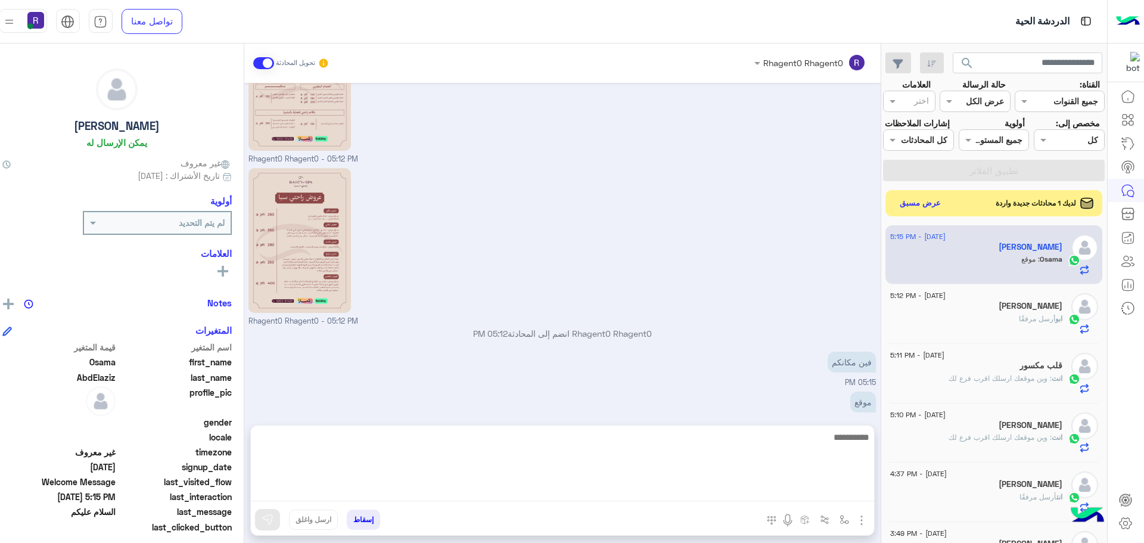
click at [432, 488] on textarea at bounding box center [562, 465] width 623 height 71
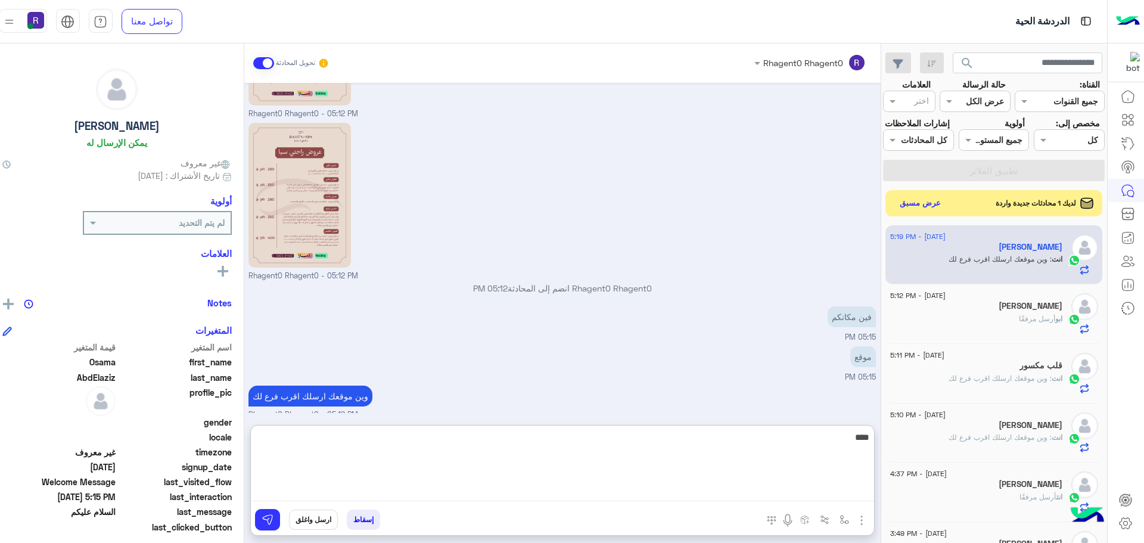
scroll to position [505, 0]
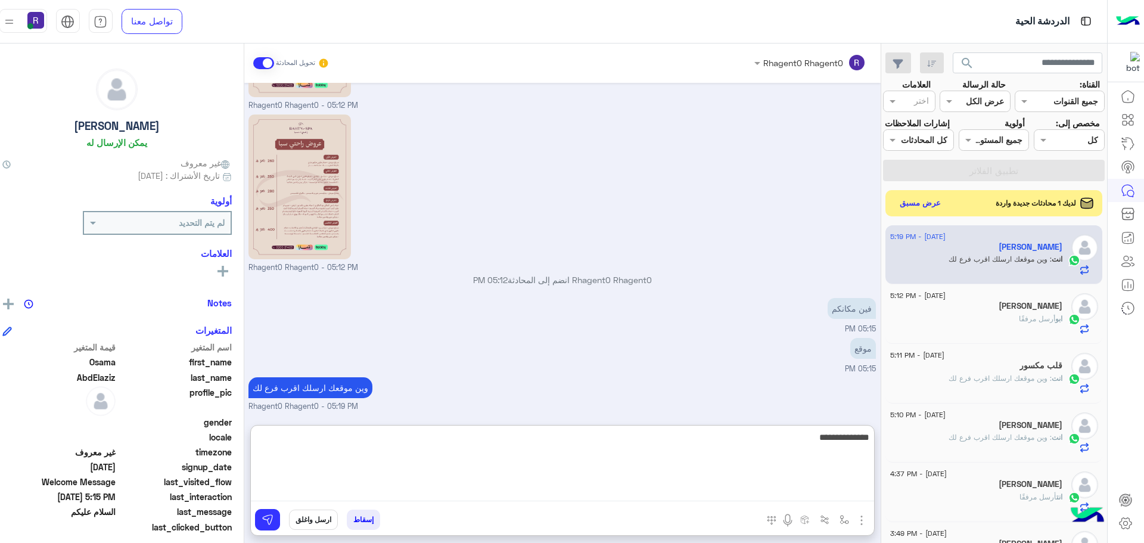
click at [807, 439] on textarea "**********" at bounding box center [562, 465] width 623 height 71
type textarea "**********"
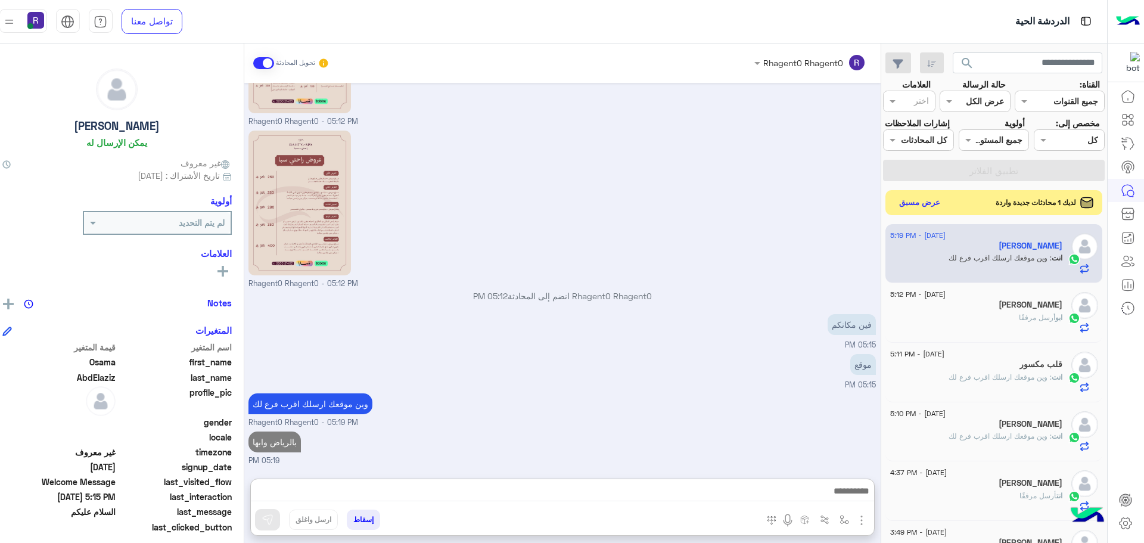
click at [894, 204] on button "عرض مسبق" at bounding box center [919, 202] width 50 height 16
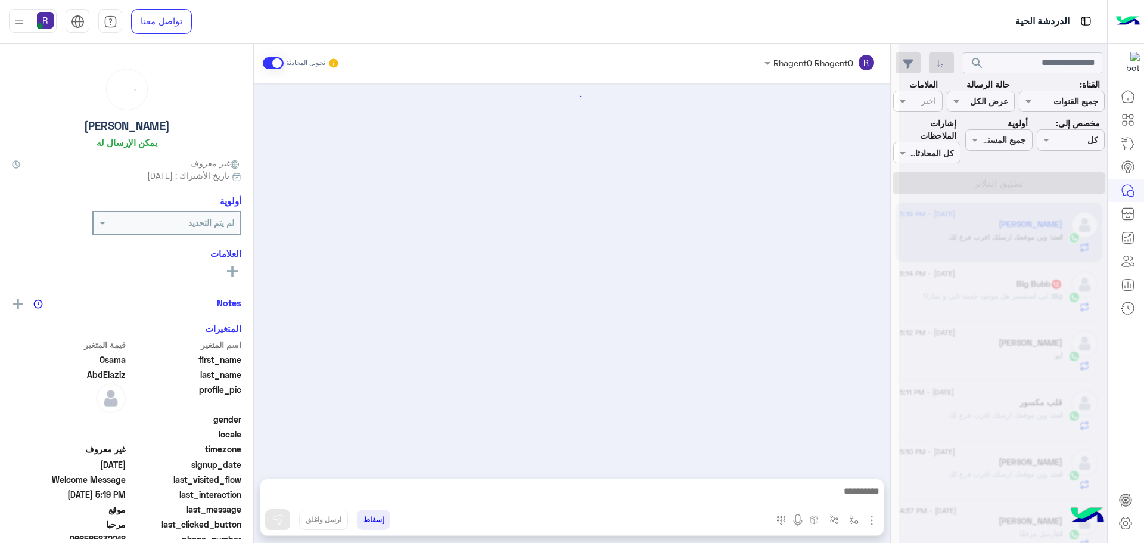
scroll to position [489, 0]
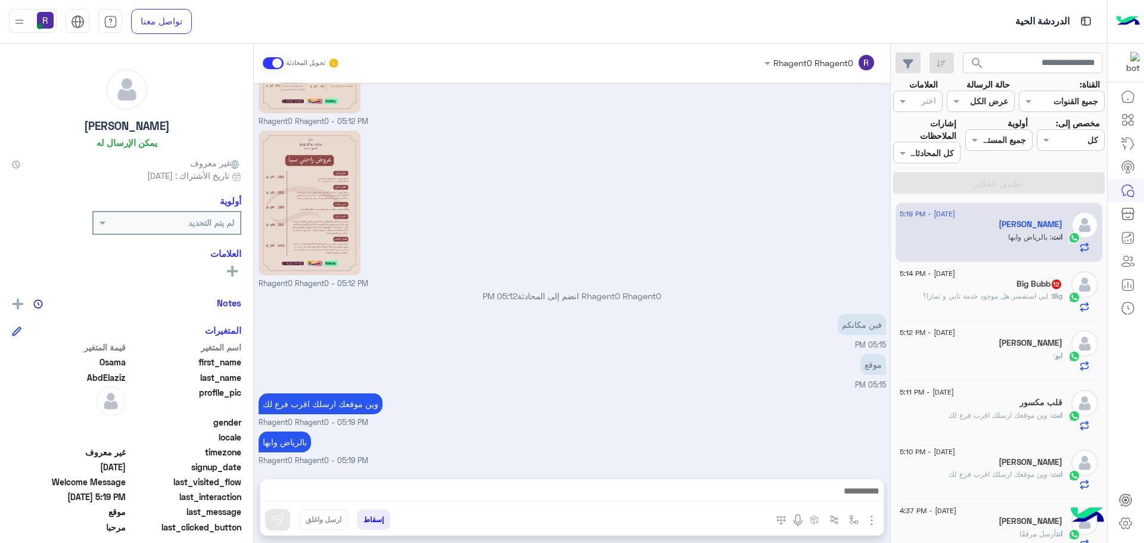
click at [1037, 293] on span ": ابي استفسر هل موجود خدمة تابي و تمارا؟" at bounding box center [987, 295] width 129 height 9
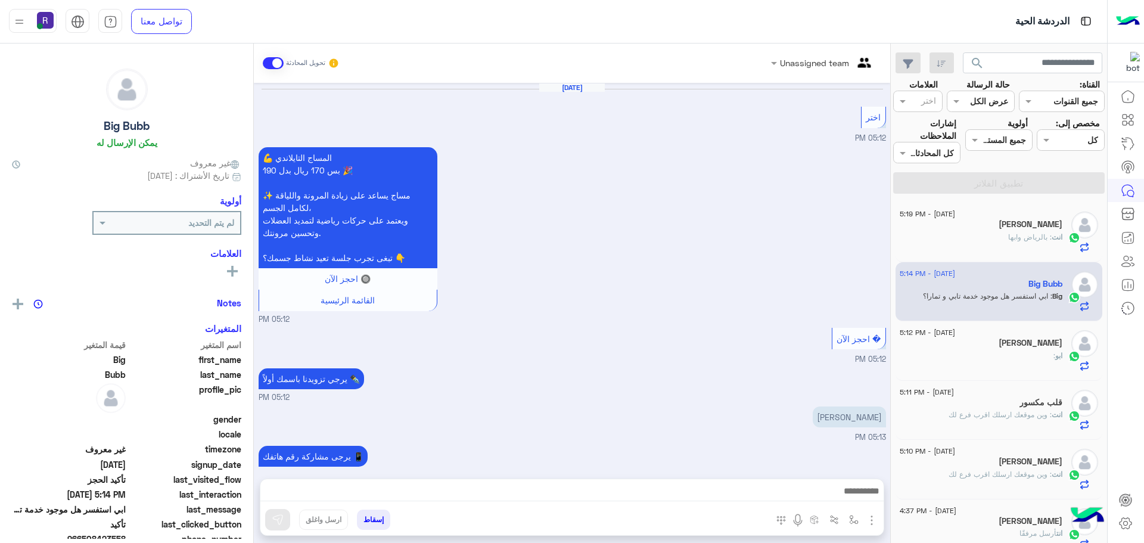
scroll to position [831, 0]
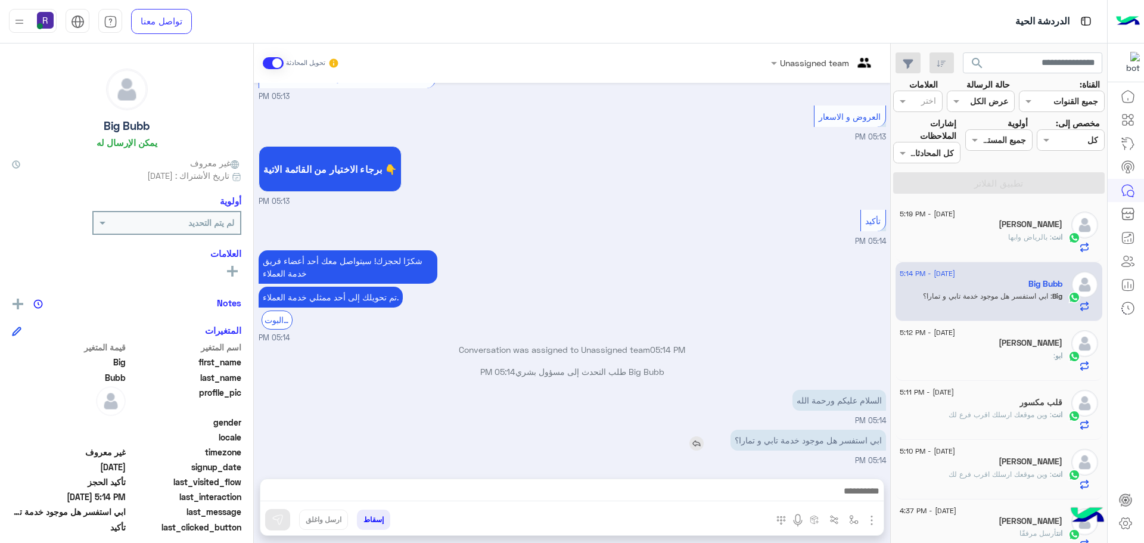
click at [692, 444] on img at bounding box center [696, 443] width 14 height 14
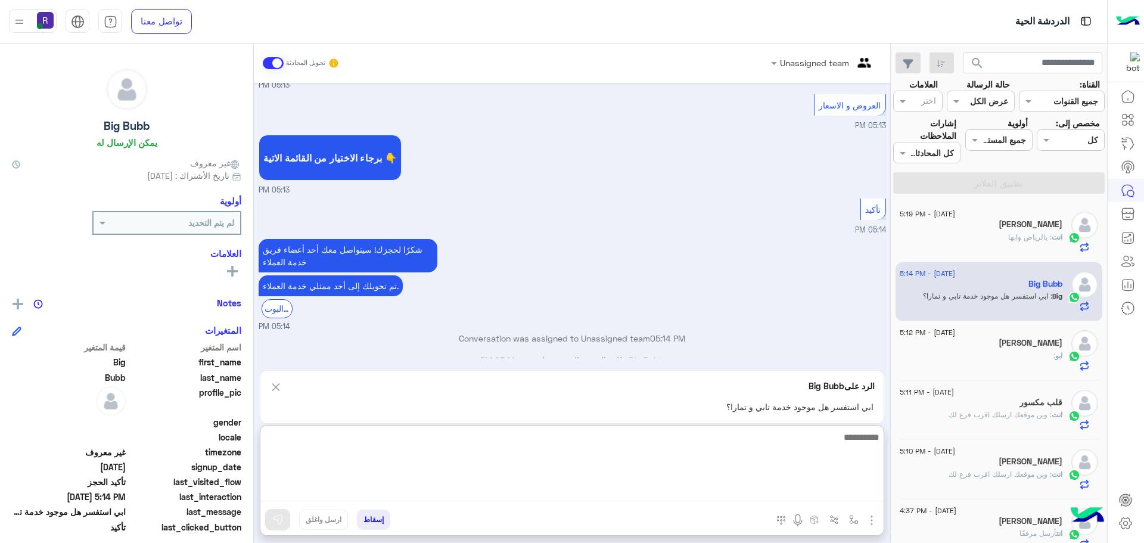
click at [687, 492] on textarea at bounding box center [571, 465] width 623 height 71
type textarea "**********"
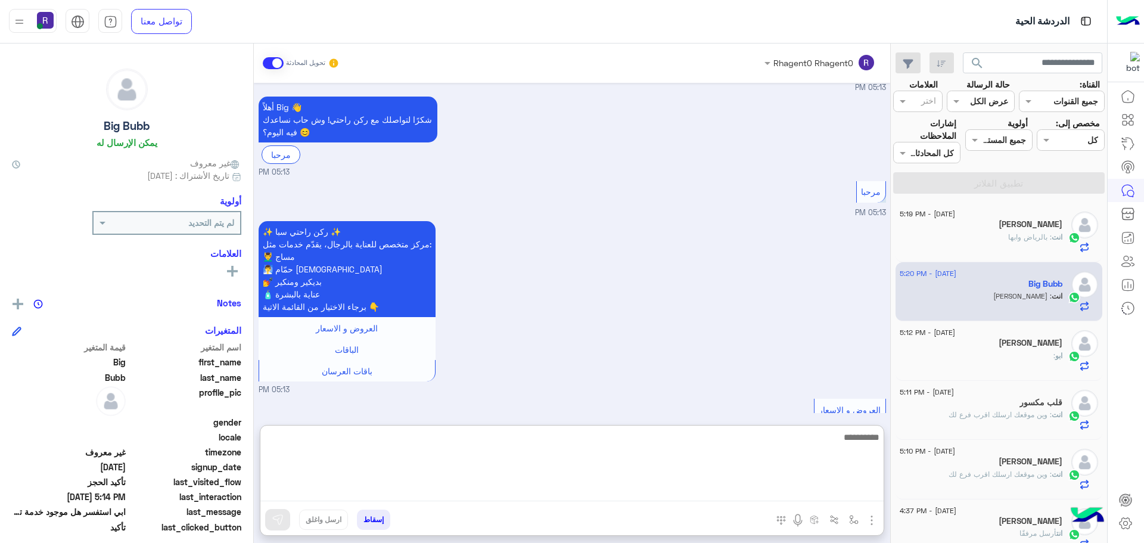
scroll to position [965, 0]
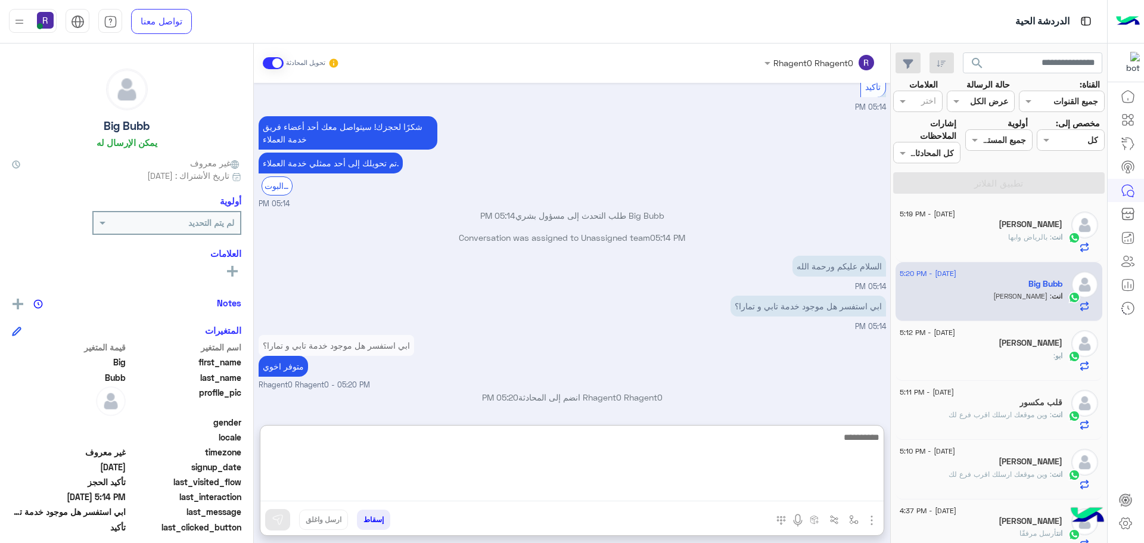
click at [526, 485] on textarea at bounding box center [571, 465] width 623 height 71
type textarea "**********"
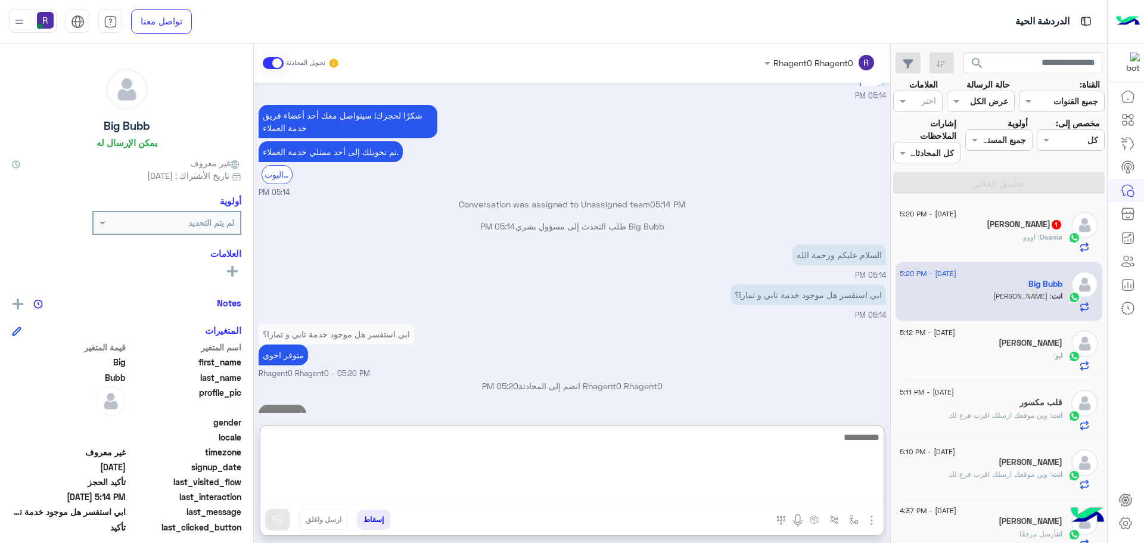
scroll to position [1003, 0]
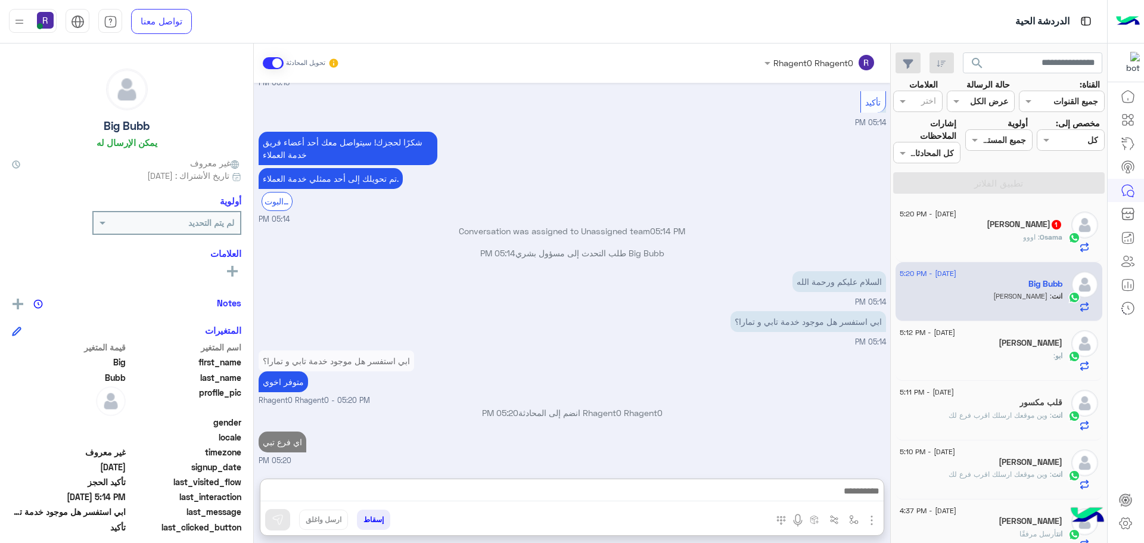
click at [1013, 232] on div "Osama : اووو" at bounding box center [981, 242] width 163 height 21
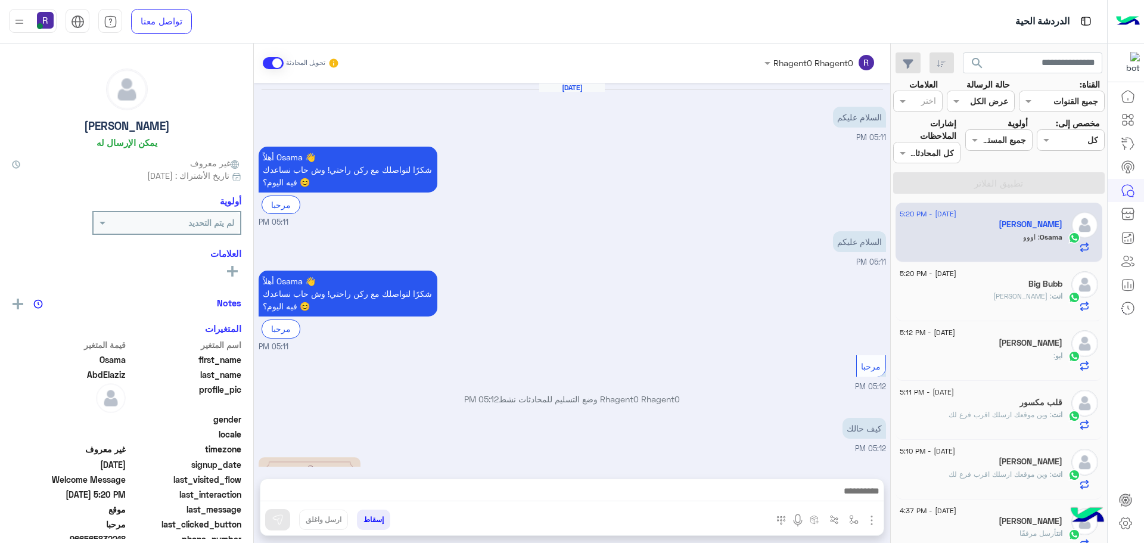
scroll to position [528, 0]
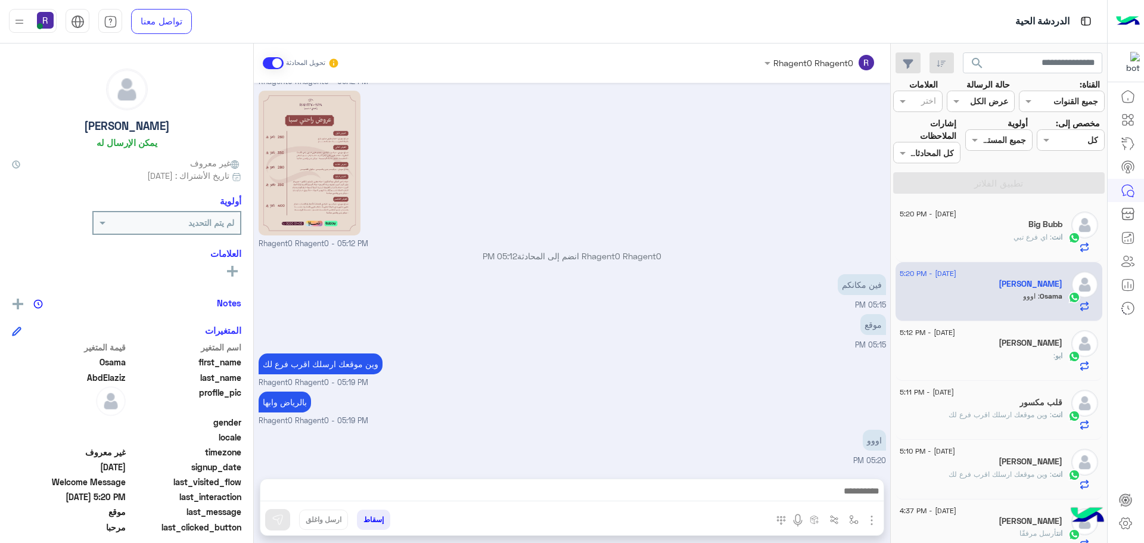
click at [991, 280] on div "[PERSON_NAME]" at bounding box center [981, 285] width 163 height 13
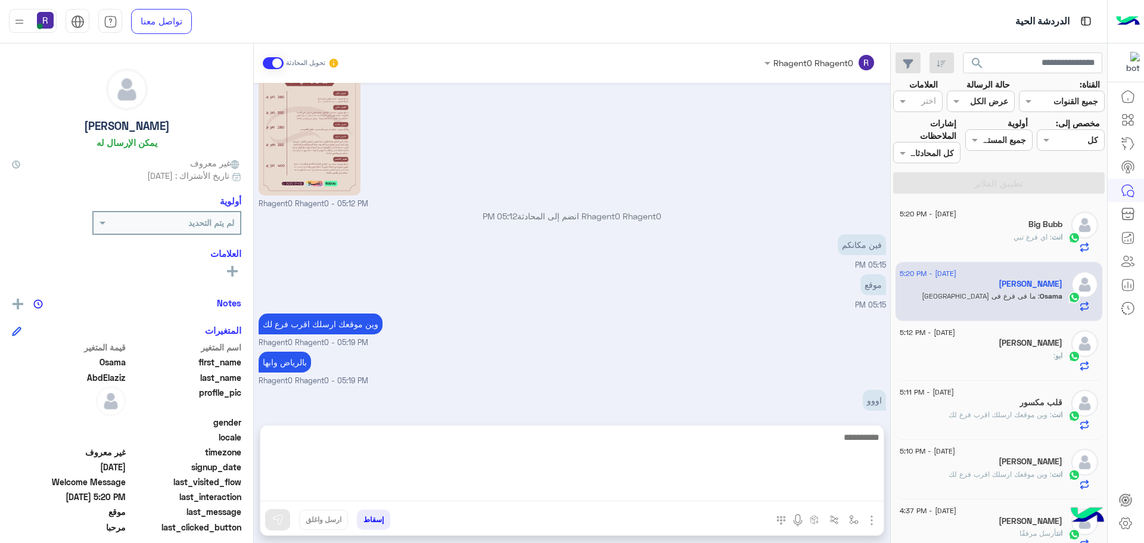
click at [694, 487] on textarea at bounding box center [571, 465] width 623 height 71
type textarea "**"
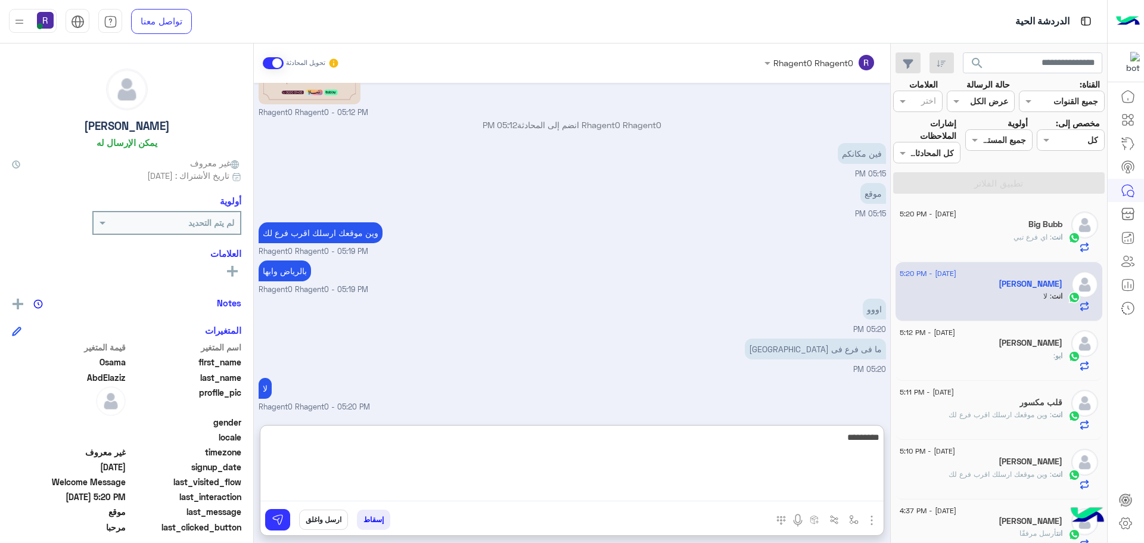
type textarea "*********"
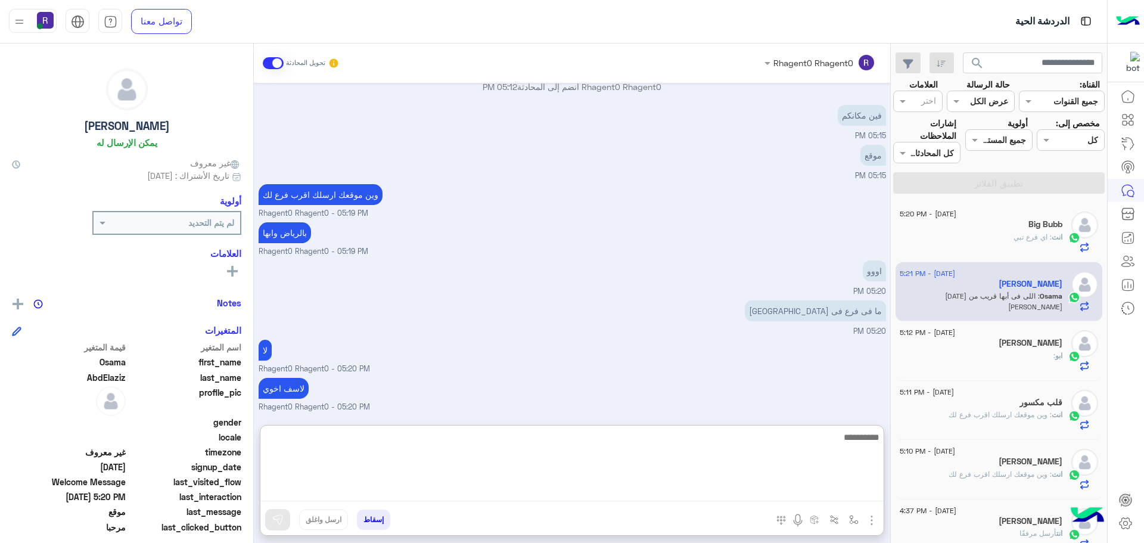
scroll to position [738, 0]
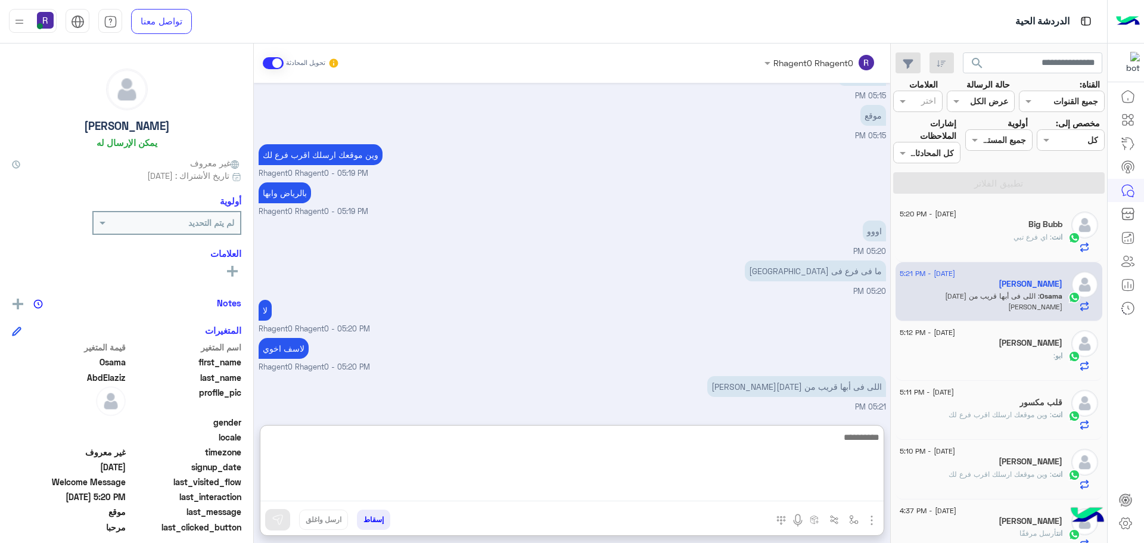
click at [698, 495] on textarea at bounding box center [571, 465] width 623 height 71
type textarea "****"
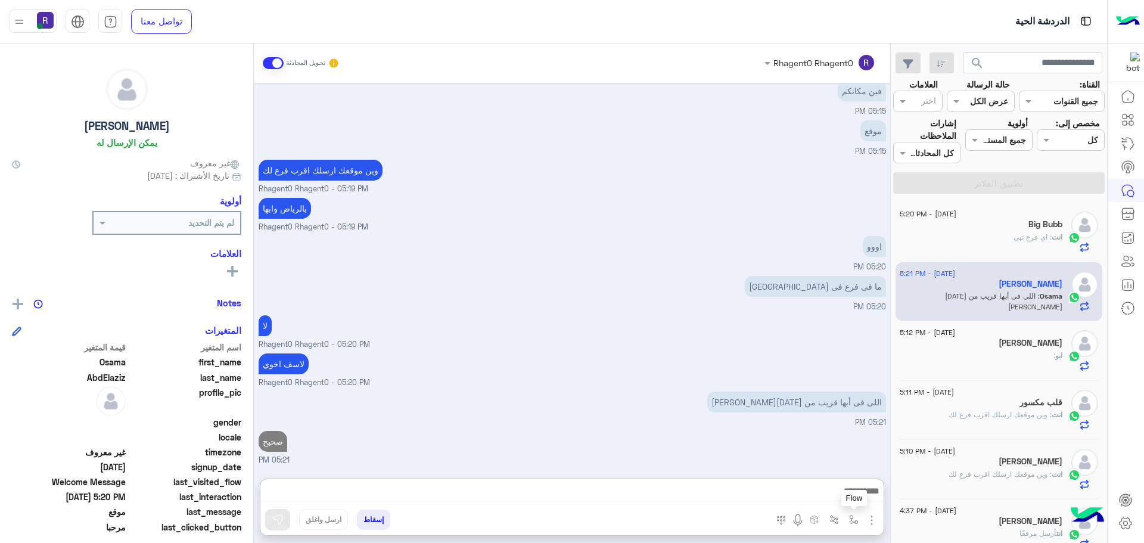
click at [855, 524] on img "button" at bounding box center [854, 520] width 10 height 10
click at [845, 500] on div "أدخل اسم مجموعة الرسائل" at bounding box center [800, 493] width 125 height 21
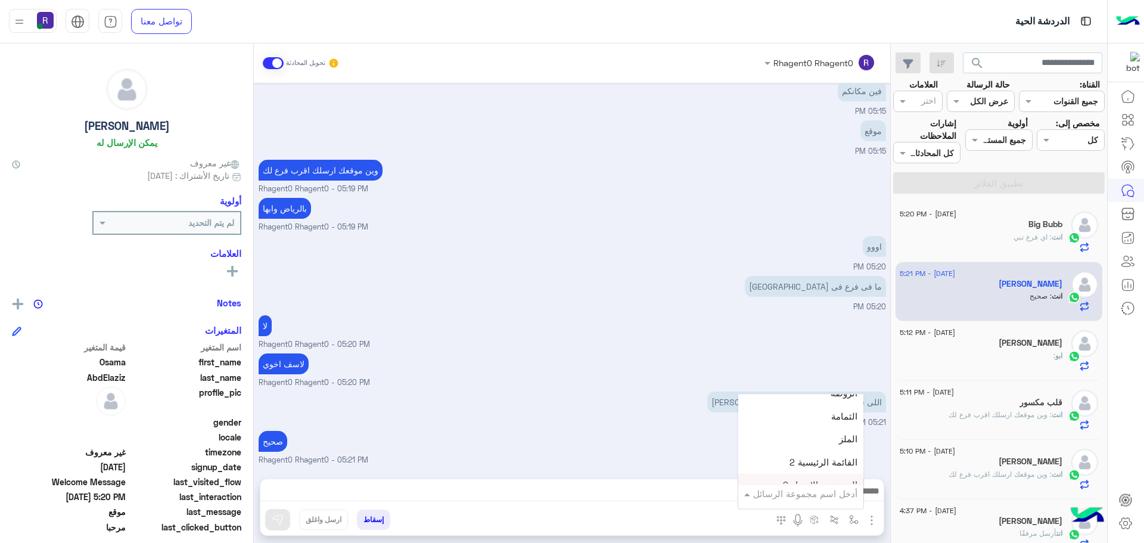
scroll to position [834, 0]
click at [835, 440] on span "خميس مشيط" at bounding box center [832, 442] width 52 height 11
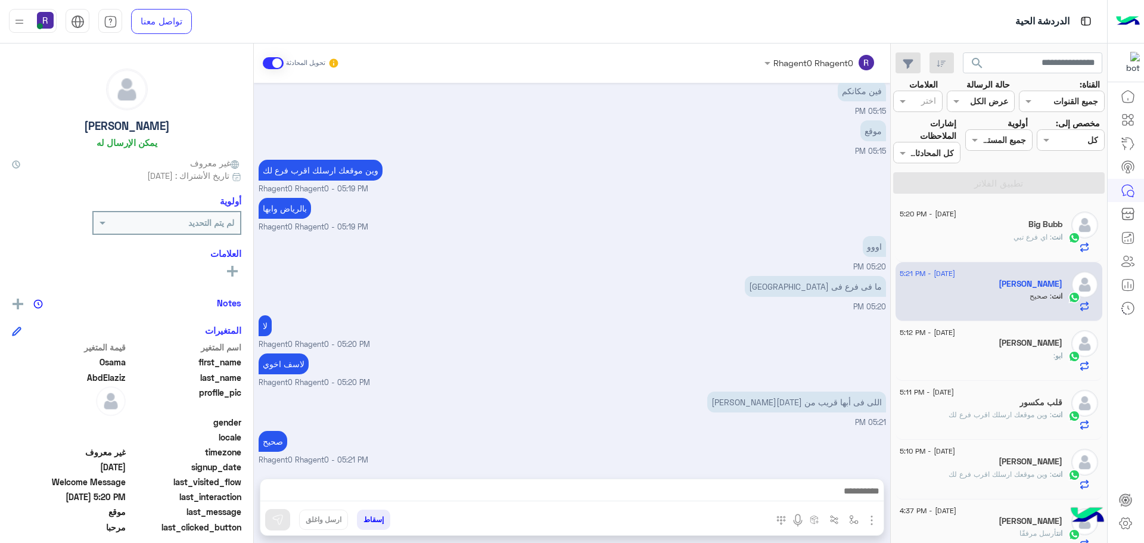
type textarea "*********"
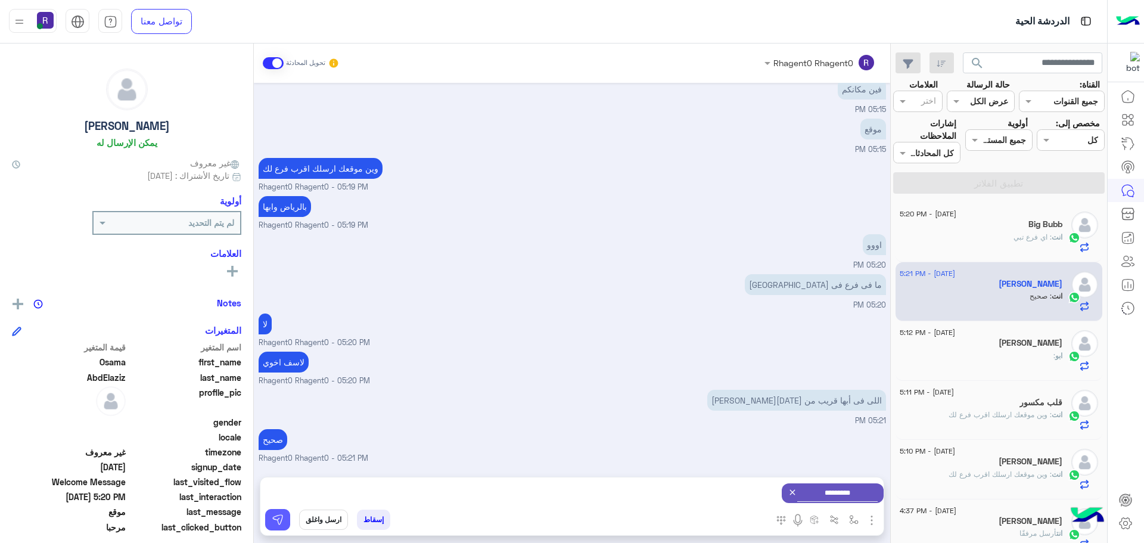
click at [279, 522] on img at bounding box center [278, 520] width 12 height 12
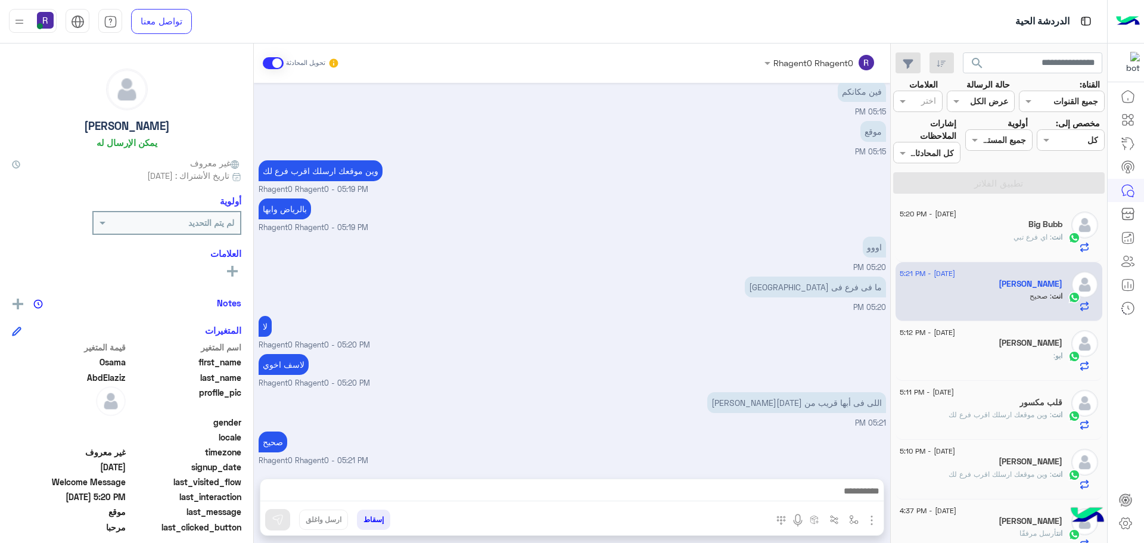
scroll to position [722, 0]
click at [1040, 343] on h5 "[PERSON_NAME]" at bounding box center [1031, 343] width 64 height 10
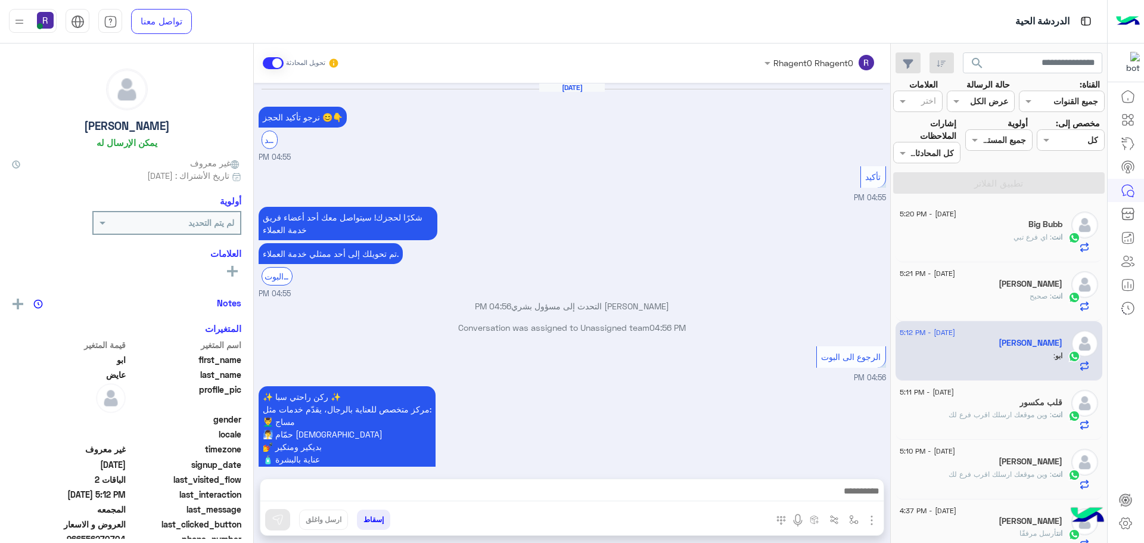
scroll to position [979, 0]
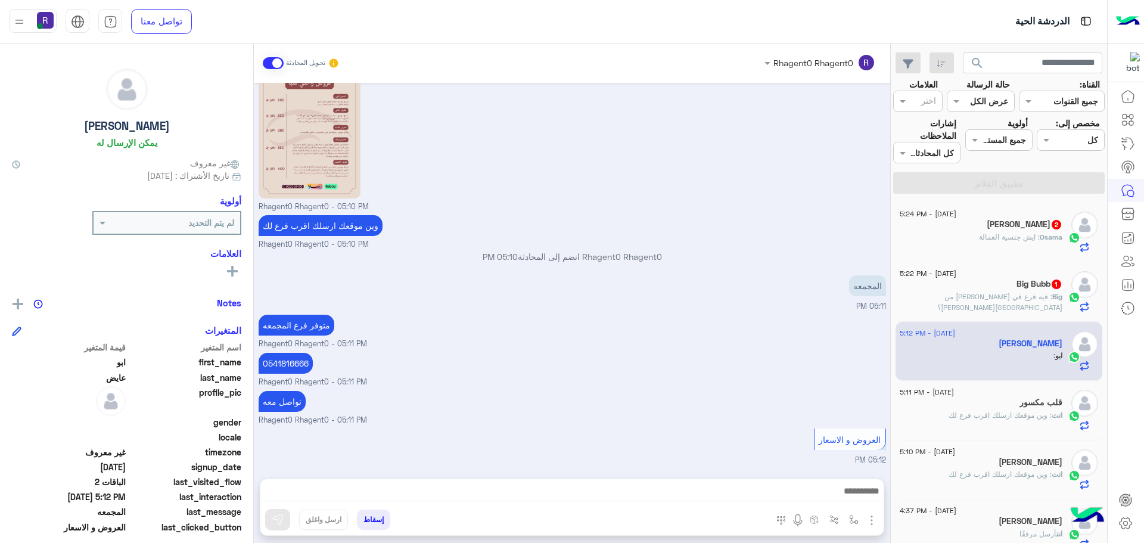
click at [1037, 293] on span ": فيه فرع في الرياض قريب من شارع خالد بن الوليد؟" at bounding box center [999, 302] width 125 height 20
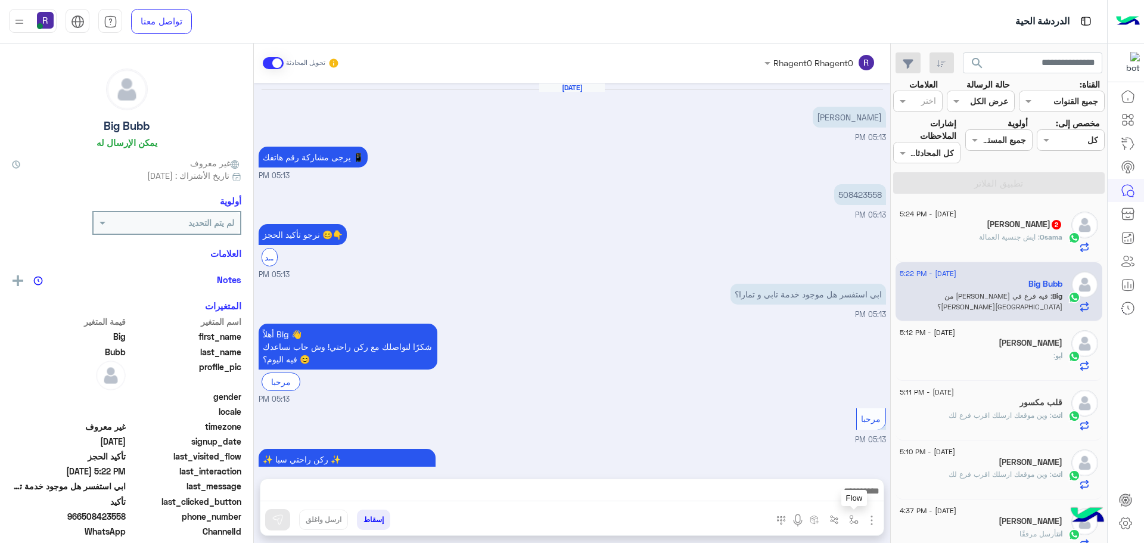
scroll to position [690, 0]
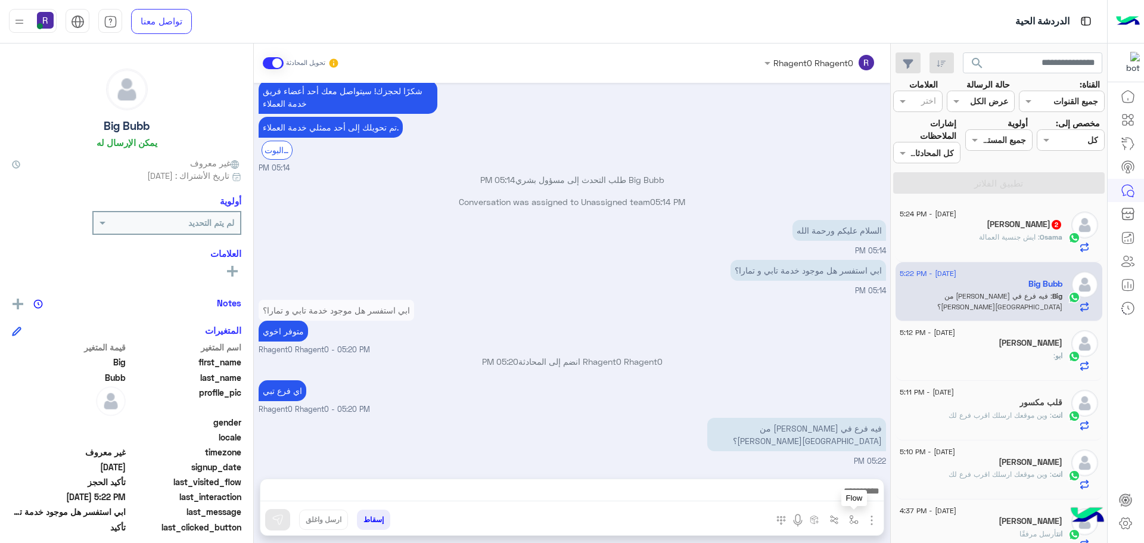
click at [848, 517] on button "button" at bounding box center [854, 519] width 20 height 20
click at [838, 490] on input "text" at bounding box center [817, 494] width 80 height 14
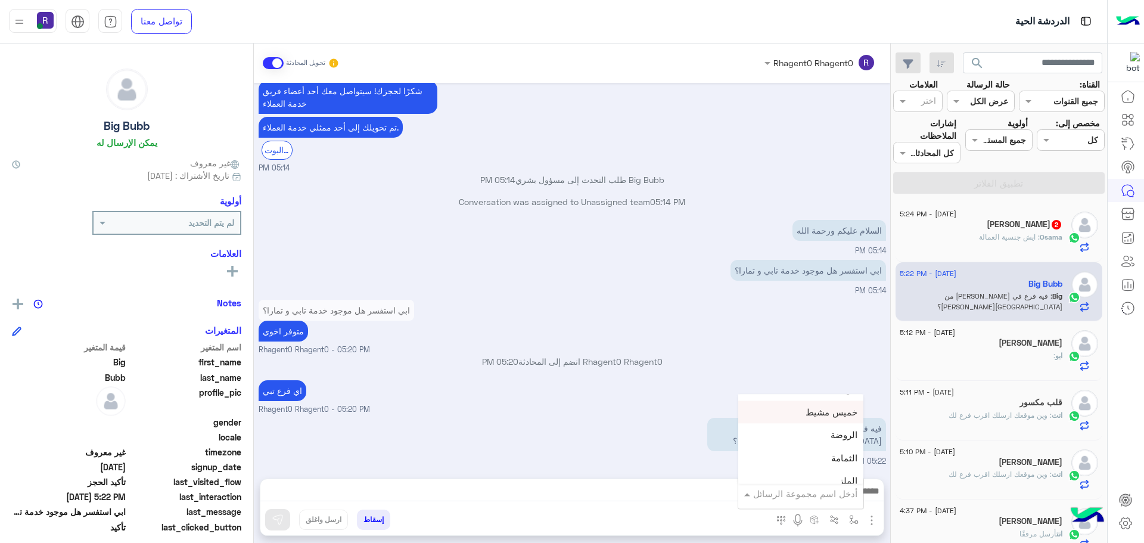
scroll to position [894, 0]
click at [814, 413] on div "الروضة" at bounding box center [800, 406] width 125 height 23
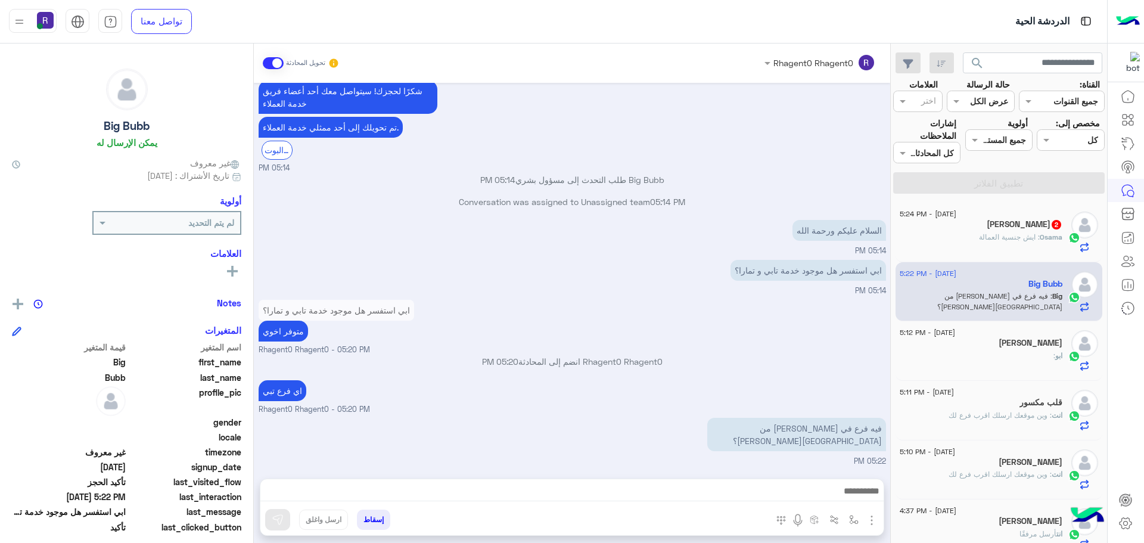
type textarea "******"
click at [279, 522] on img at bounding box center [278, 520] width 12 height 12
click at [1021, 229] on h5 "Osama AbdElaziz 2" at bounding box center [1025, 224] width 76 height 10
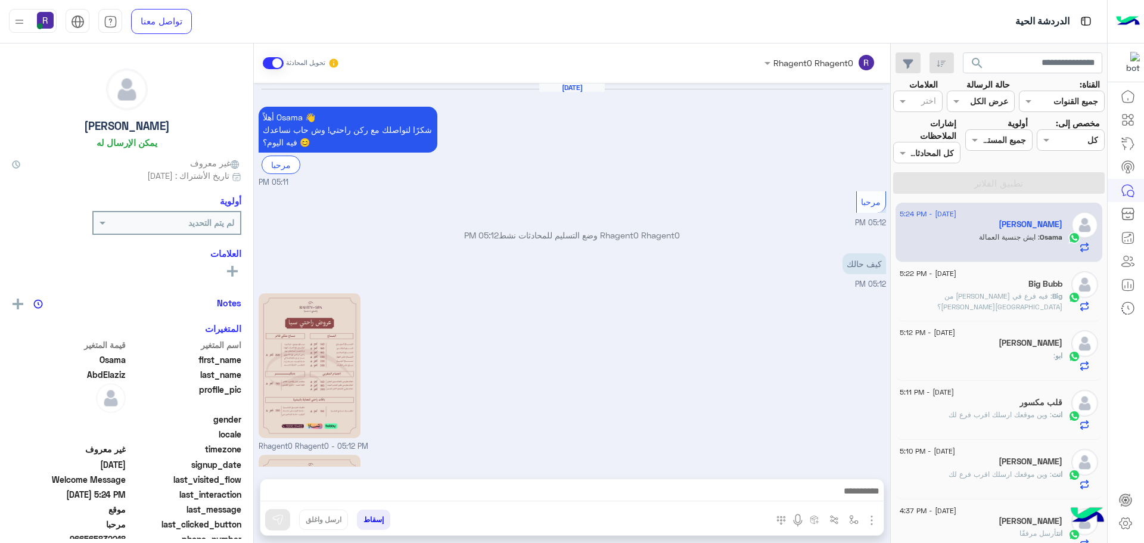
scroll to position [731, 0]
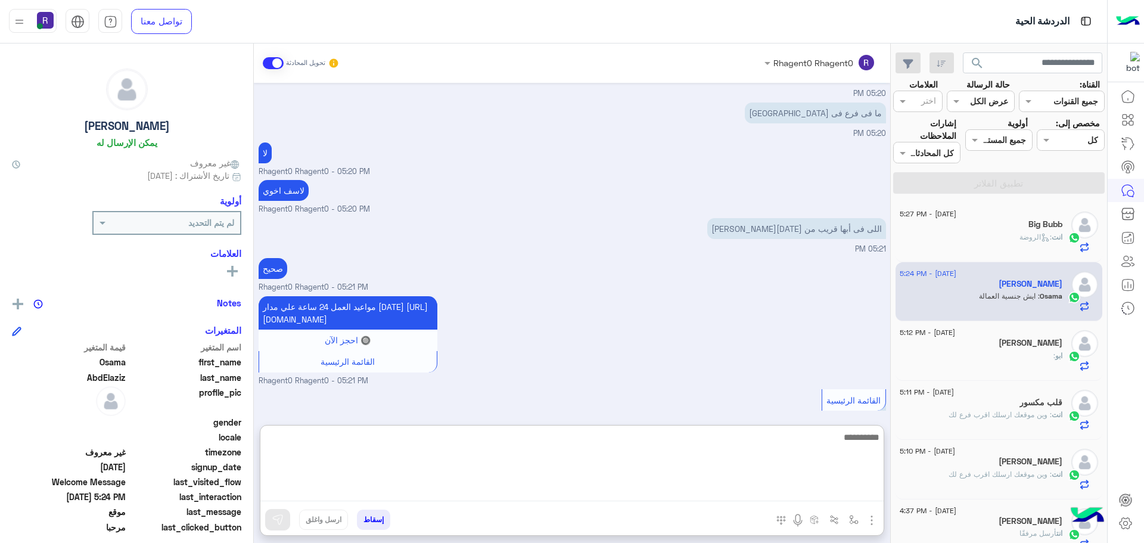
click at [559, 493] on textarea at bounding box center [571, 465] width 623 height 71
type textarea "**********"
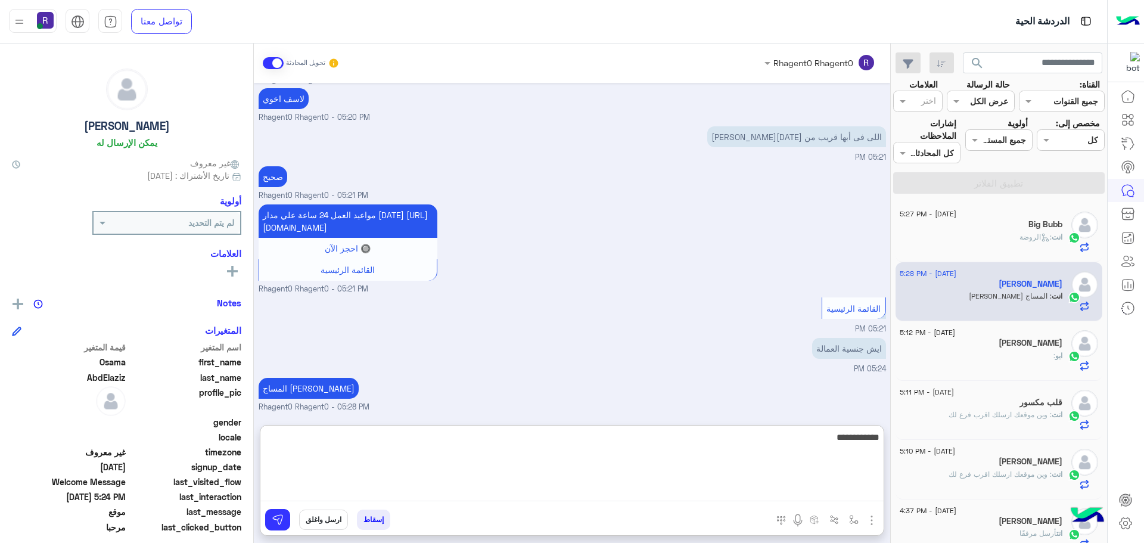
type textarea "**********"
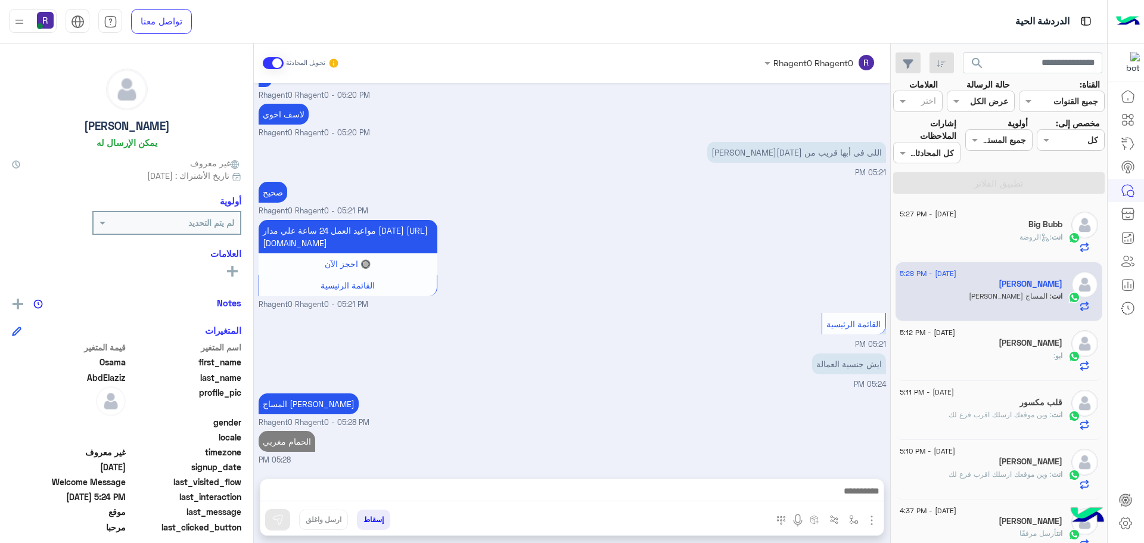
click at [1036, 359] on div "ابو :" at bounding box center [981, 360] width 163 height 21
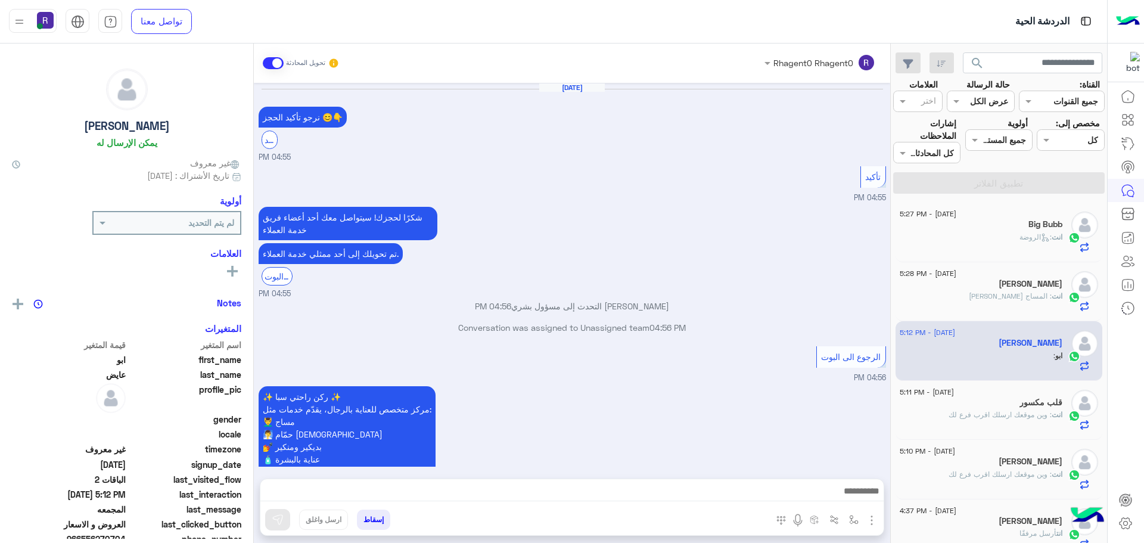
scroll to position [979, 0]
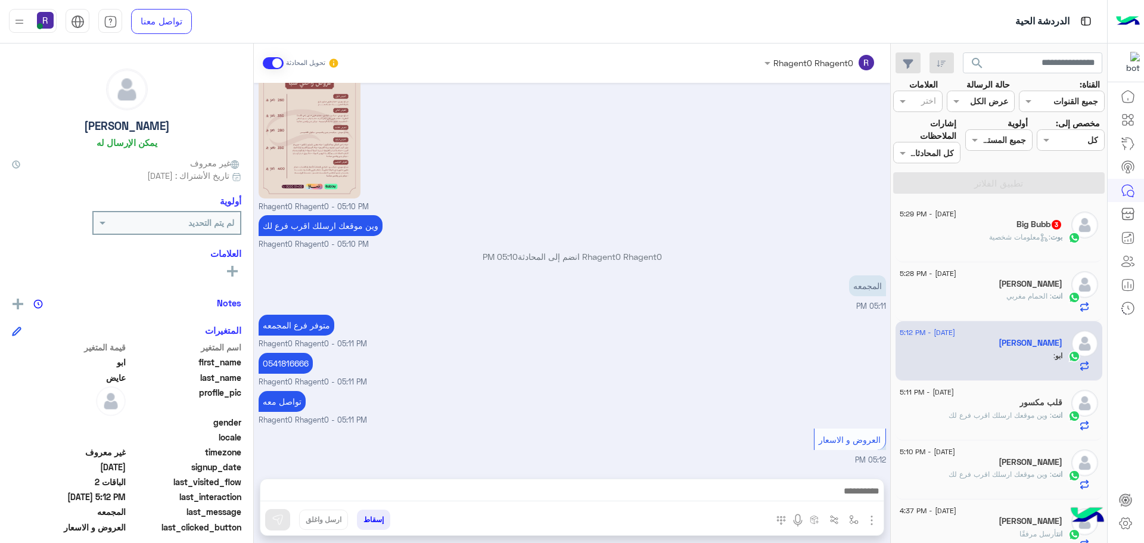
click at [1025, 238] on span ": معلومات شخصية" at bounding box center [1019, 236] width 61 height 9
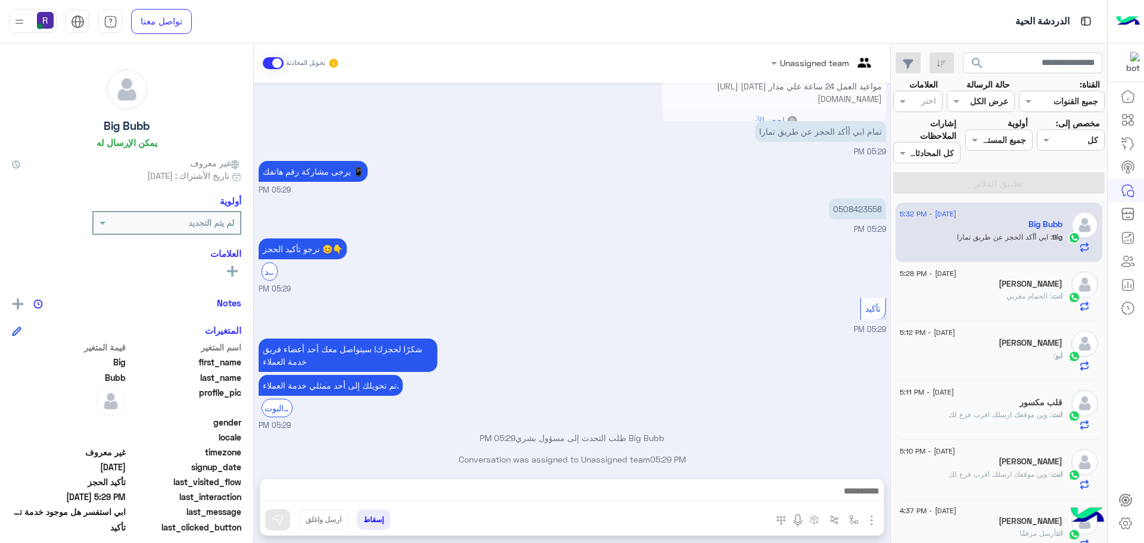
scroll to position [817, 0]
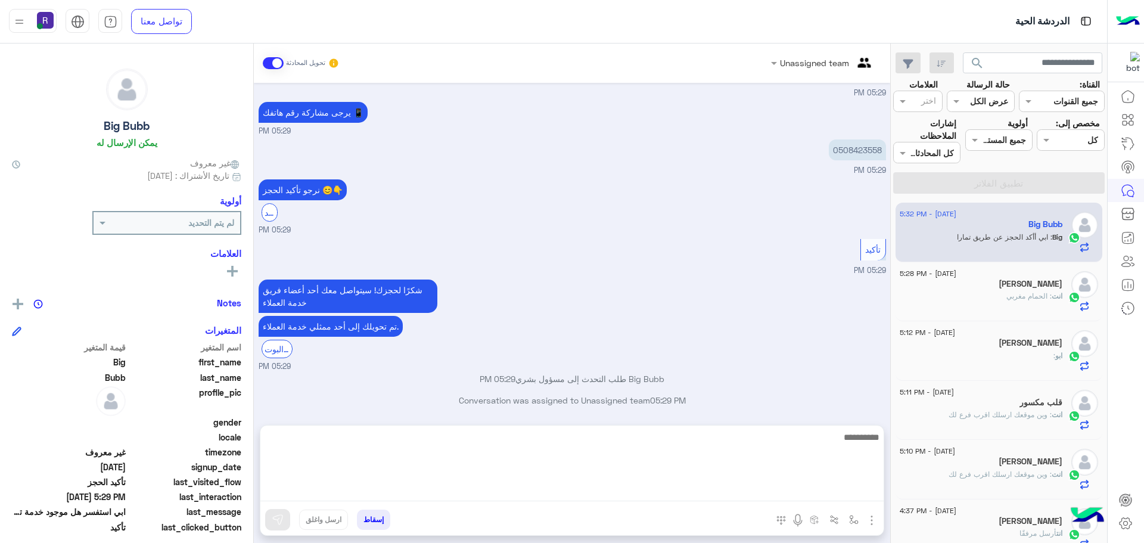
click at [421, 489] on textarea at bounding box center [571, 465] width 623 height 71
type textarea "**********"
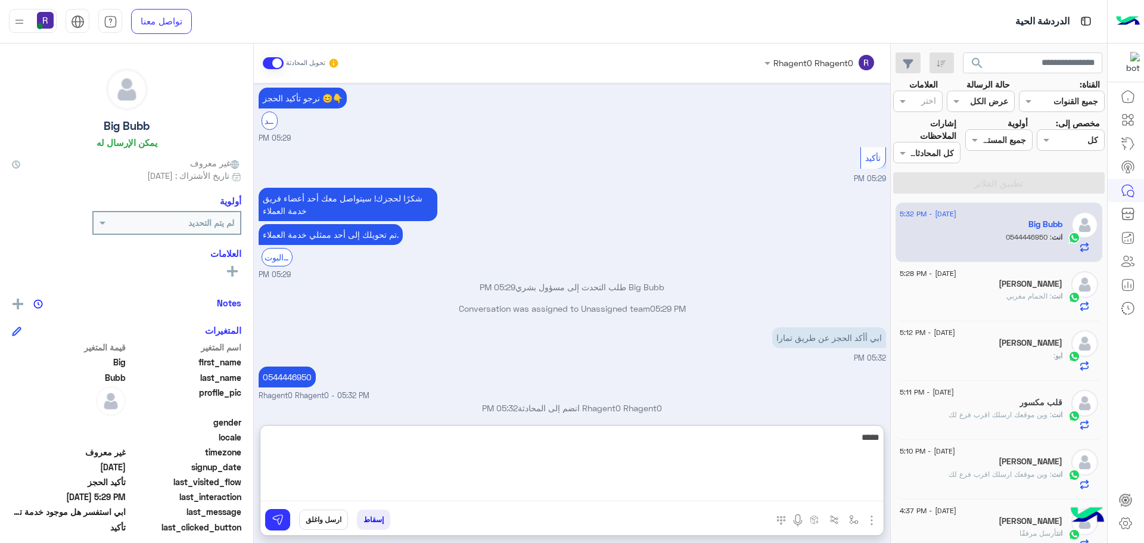
scroll to position [931, 0]
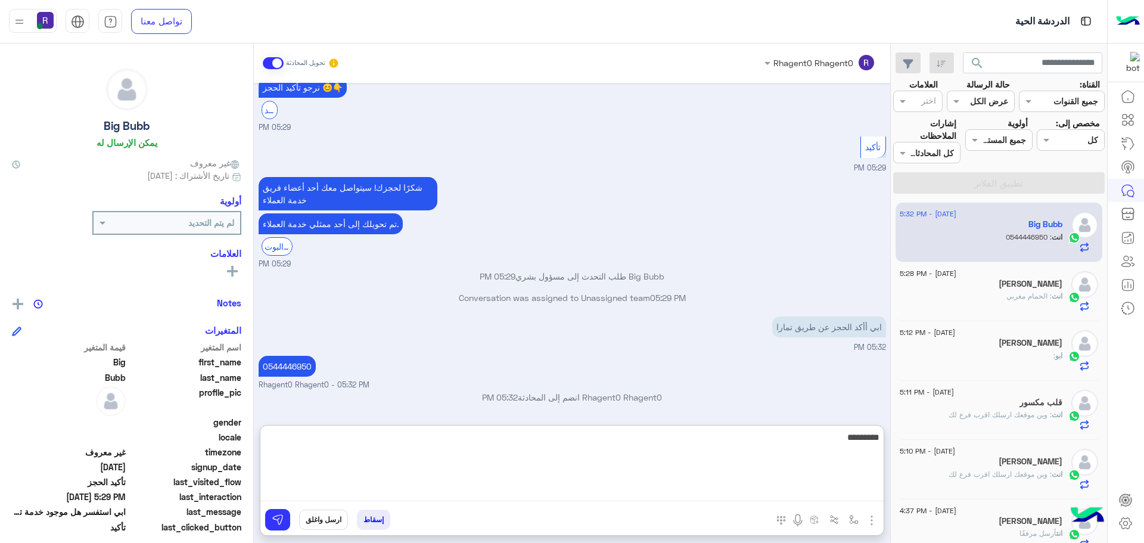
type textarea "*********"
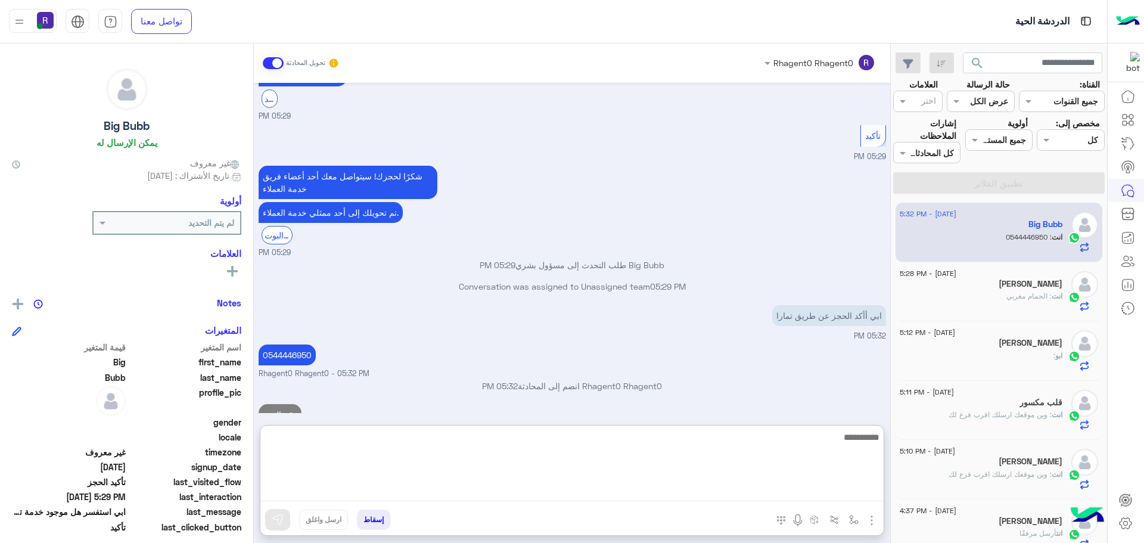
scroll to position [969, 0]
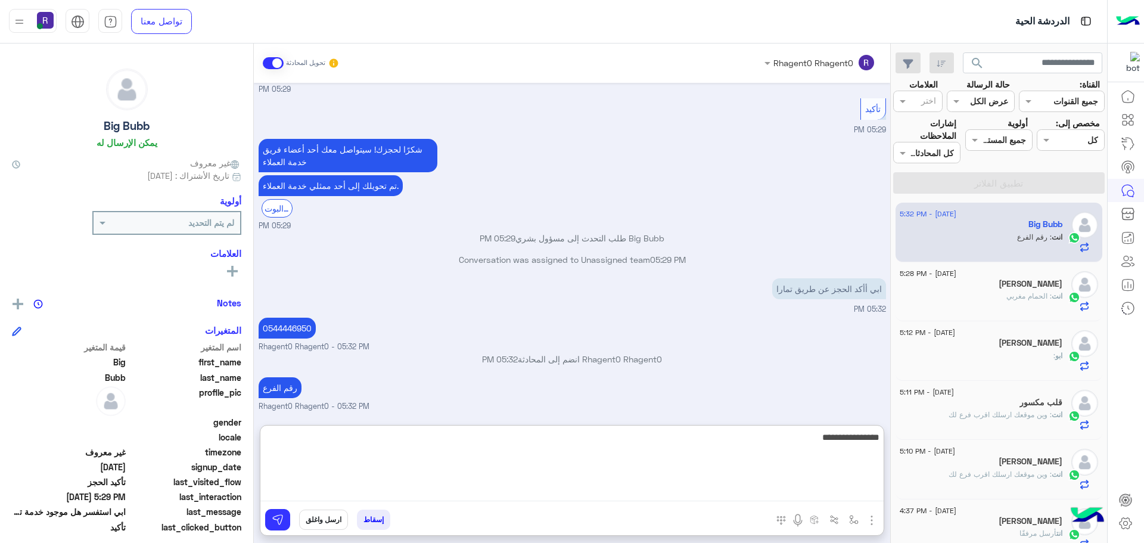
type textarea "**********"
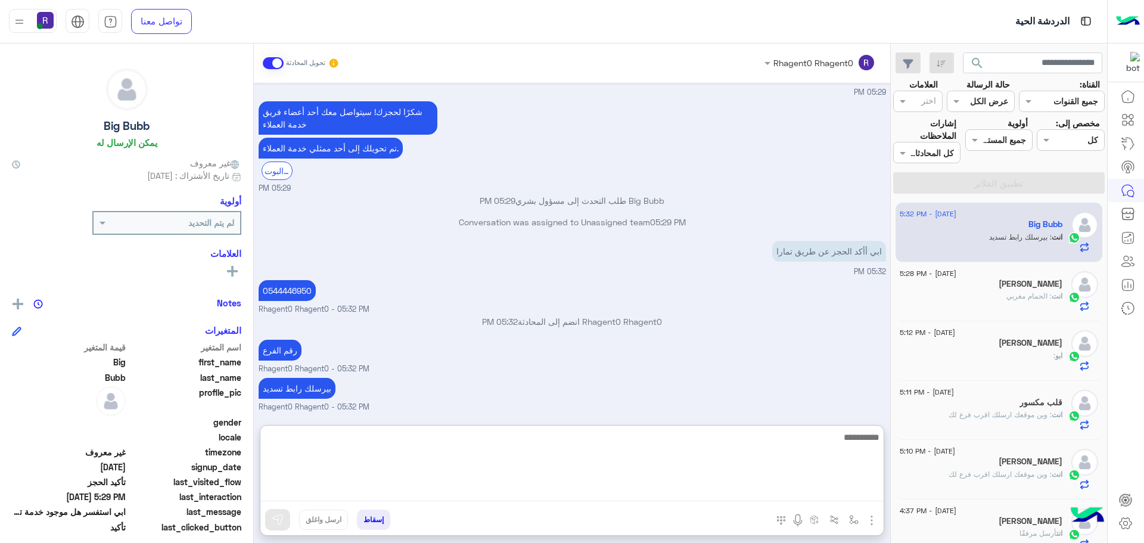
scroll to position [1047, 0]
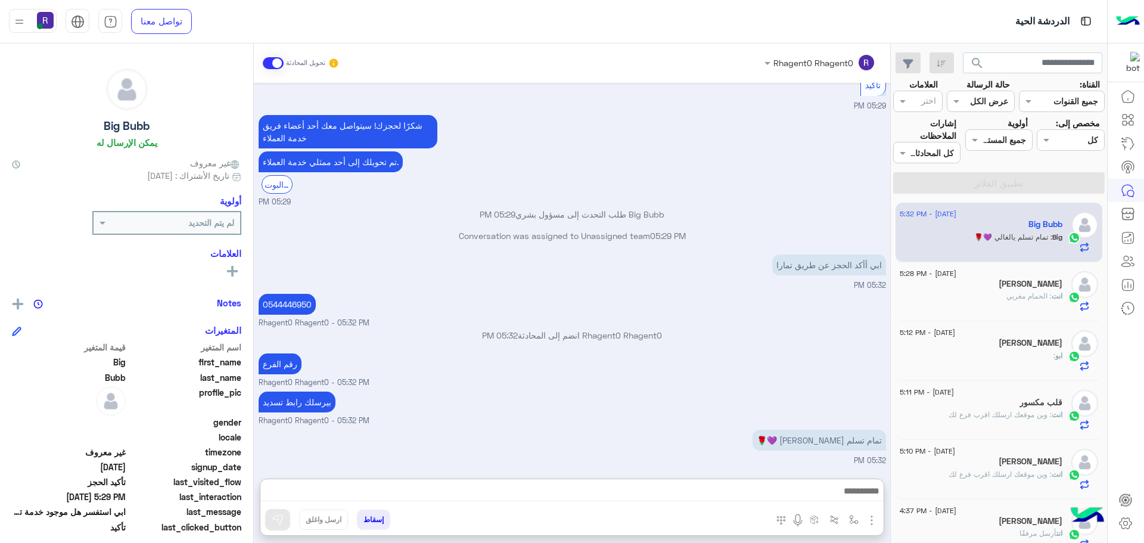
click at [821, 343] on div "Sep 8, 2025 العروض و الاسعار 05:13 PM برجاء الاختيار من القائمة الاتية 👇 05:13 …" at bounding box center [572, 275] width 636 height 384
click at [983, 303] on div "انت : الحمام مغربي" at bounding box center [981, 301] width 163 height 21
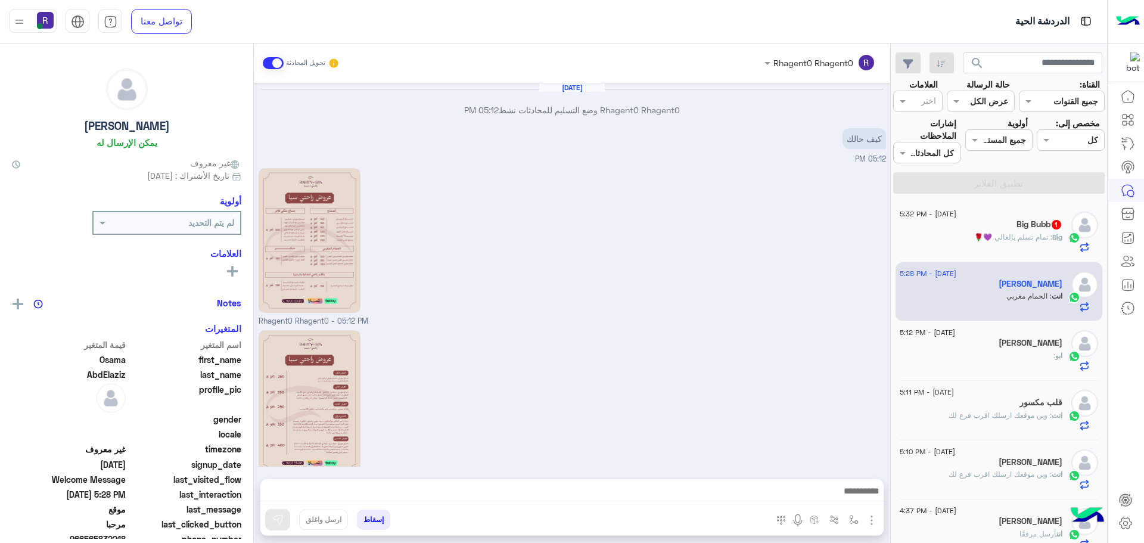
scroll to position [682, 0]
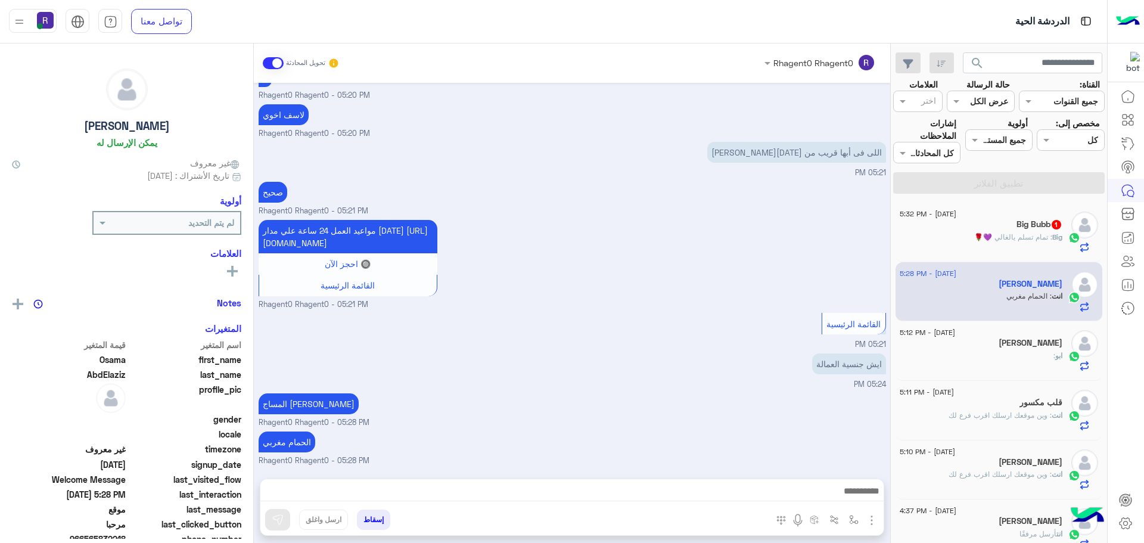
click at [1021, 238] on span ": تمام تسلم يالغالي 💜🌹" at bounding box center [1013, 236] width 78 height 9
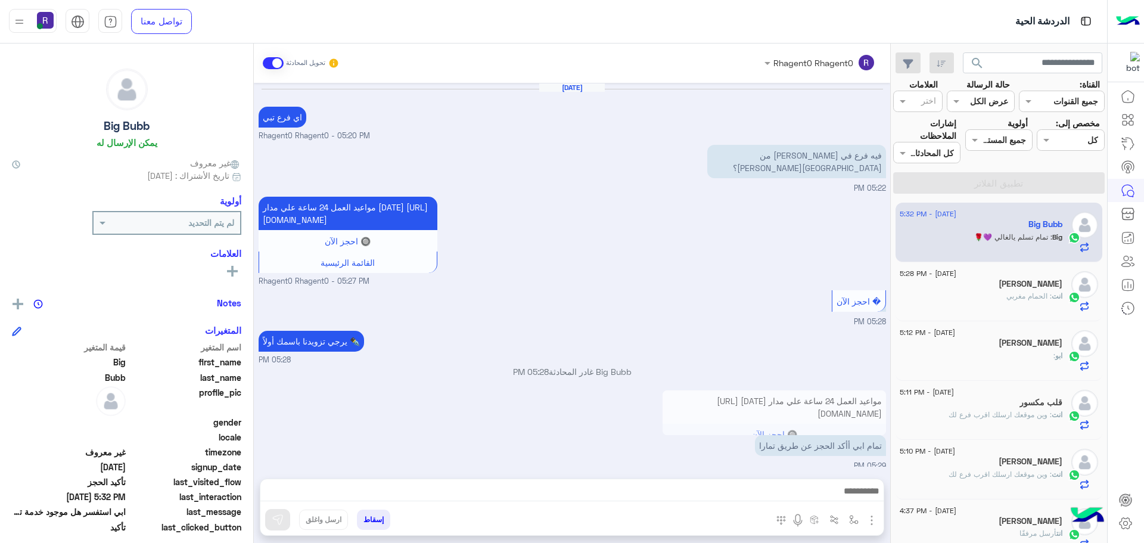
scroll to position [537, 0]
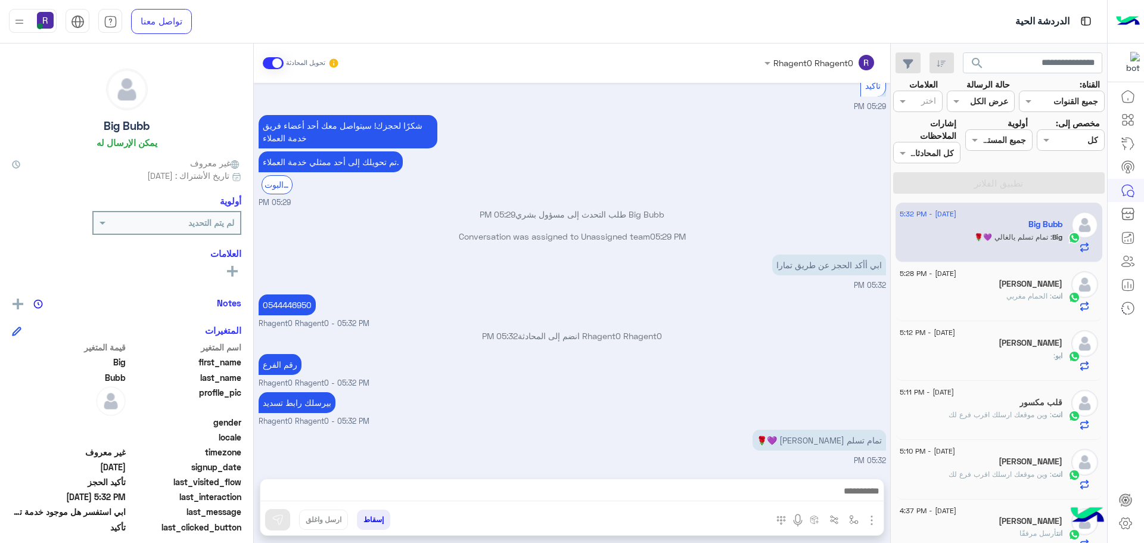
click at [997, 296] on div "انت : الحمام مغربي" at bounding box center [981, 301] width 163 height 21
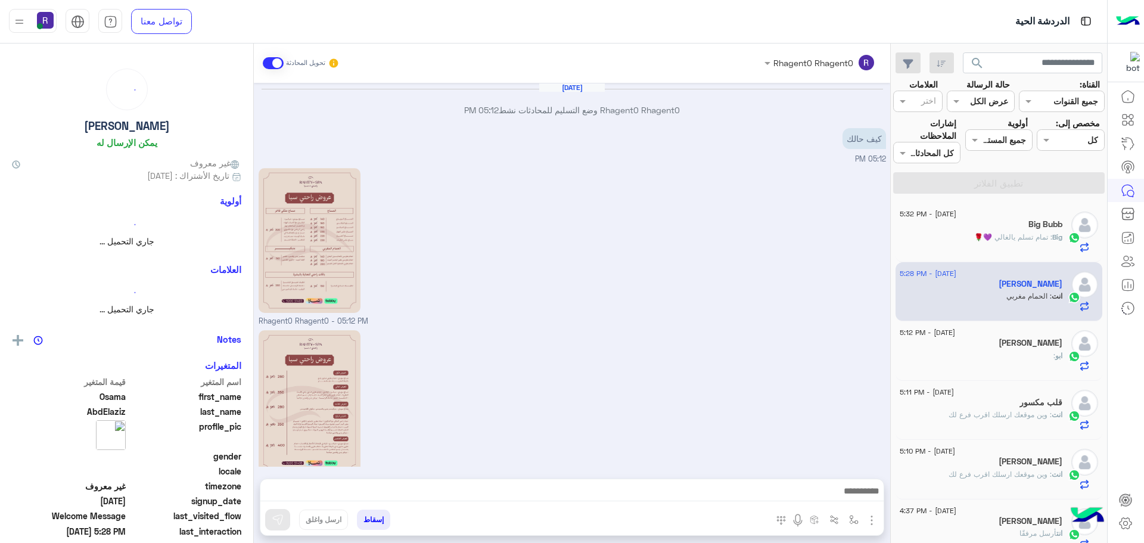
scroll to position [682, 0]
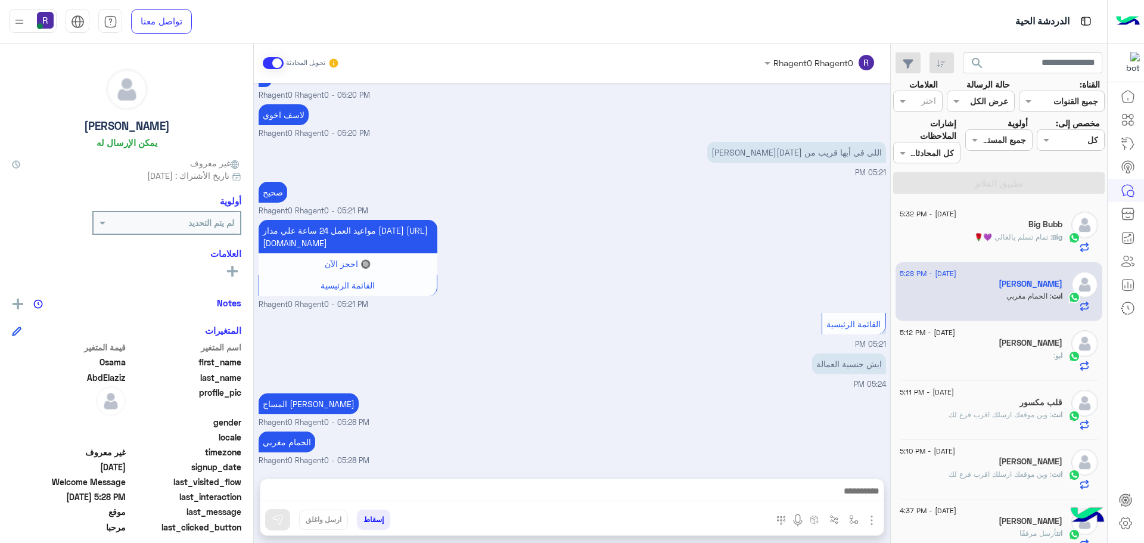
click at [1039, 232] on span ": تمام تسلم يالغالي 💜🌹" at bounding box center [1013, 236] width 78 height 9
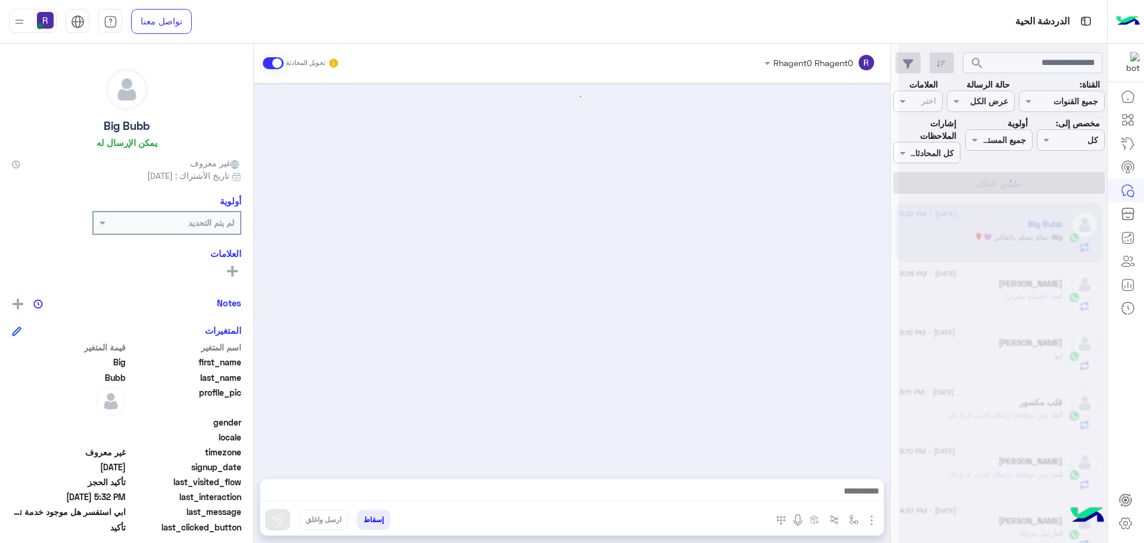
scroll to position [537, 0]
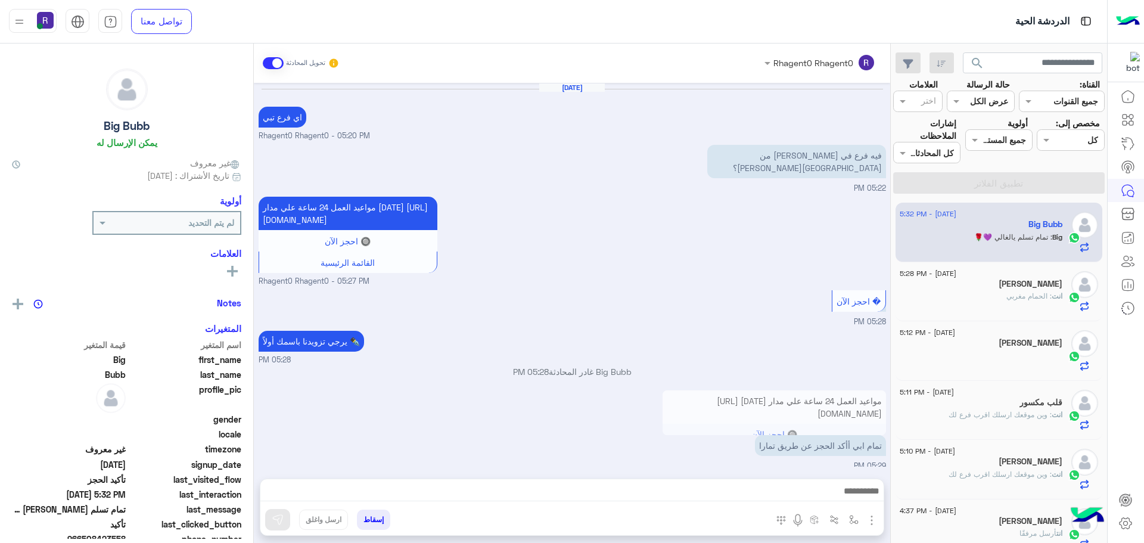
scroll to position [537, 0]
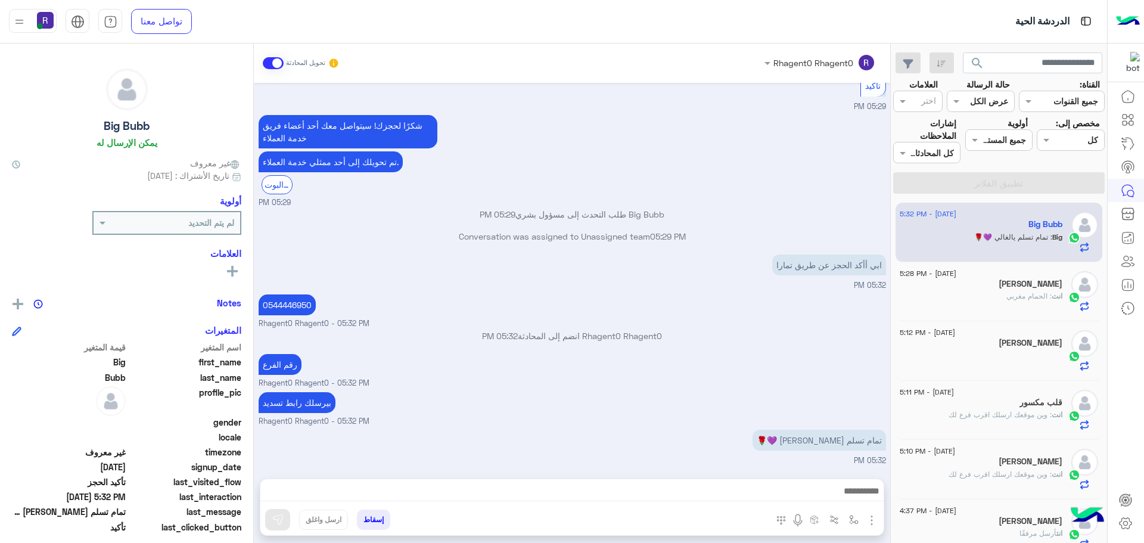
click at [1019, 304] on div "انت : الحمام مغربي" at bounding box center [981, 301] width 163 height 21
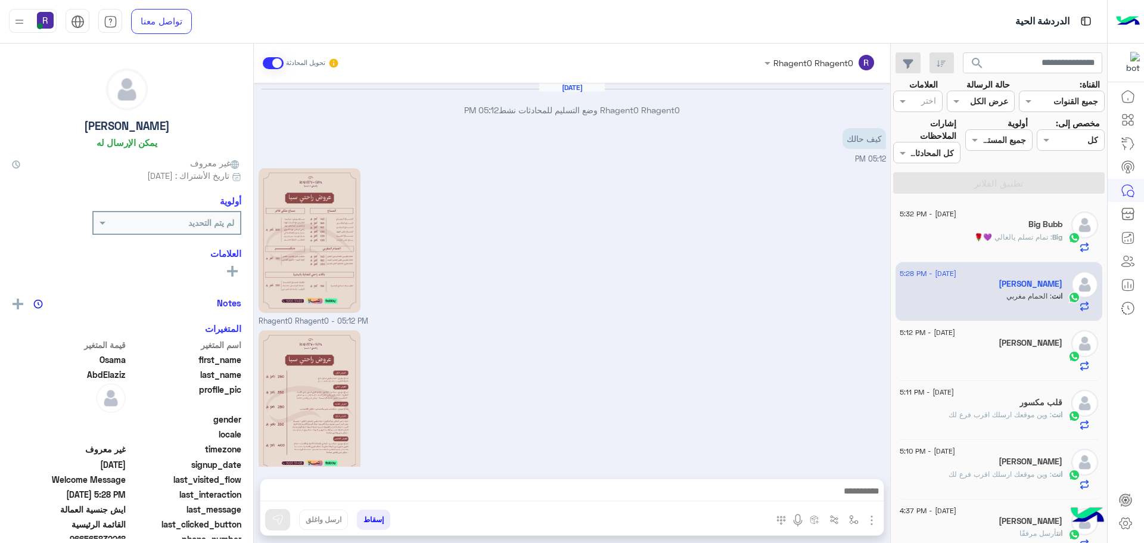
scroll to position [682, 0]
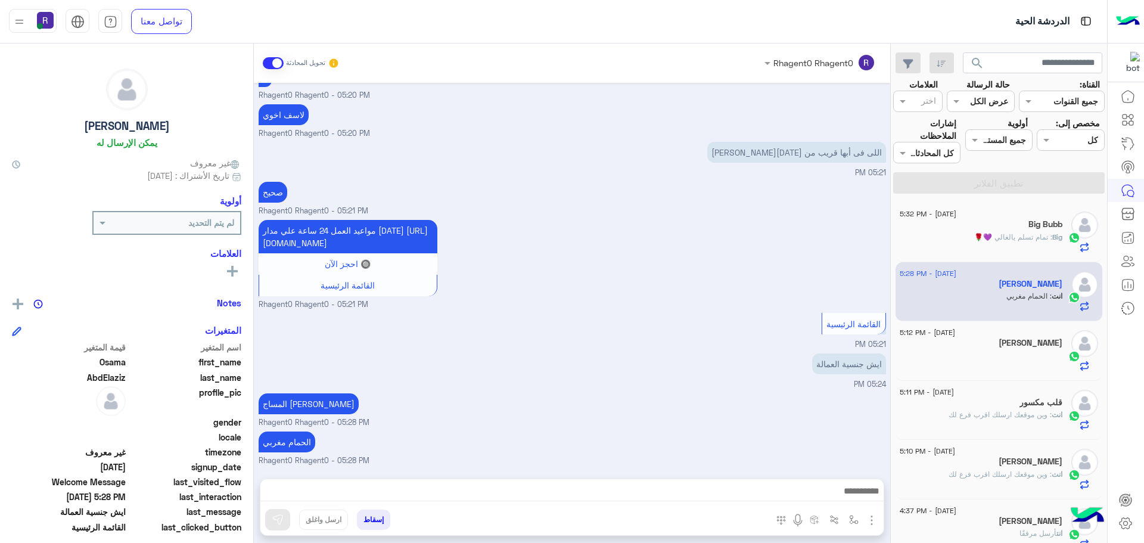
click at [1031, 232] on p "Big : تمام تسلم يالغالي 💜🌹" at bounding box center [1018, 237] width 88 height 11
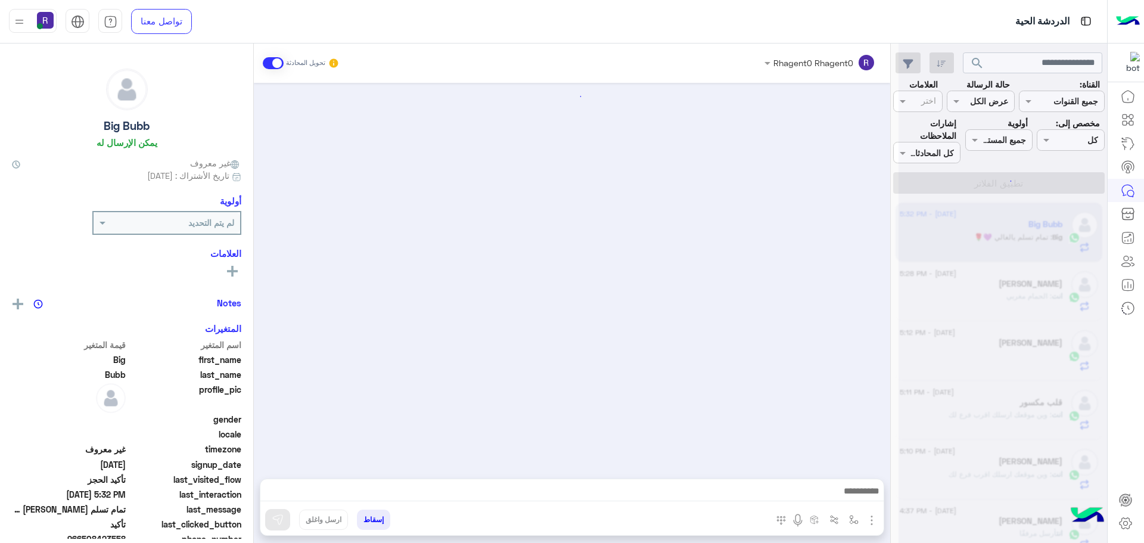
scroll to position [537, 0]
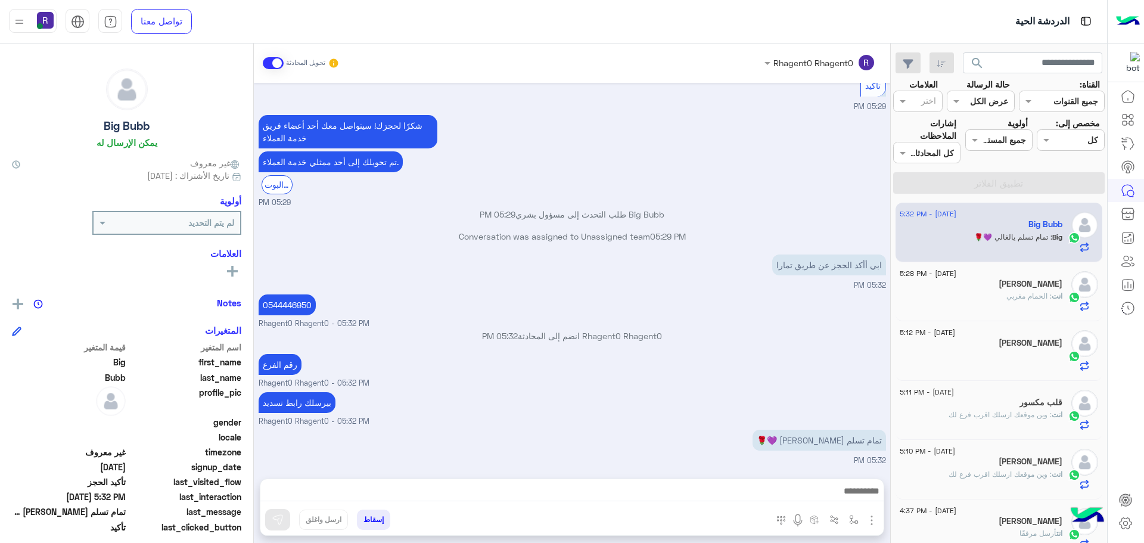
click at [981, 281] on div "[PERSON_NAME]" at bounding box center [981, 285] width 163 height 13
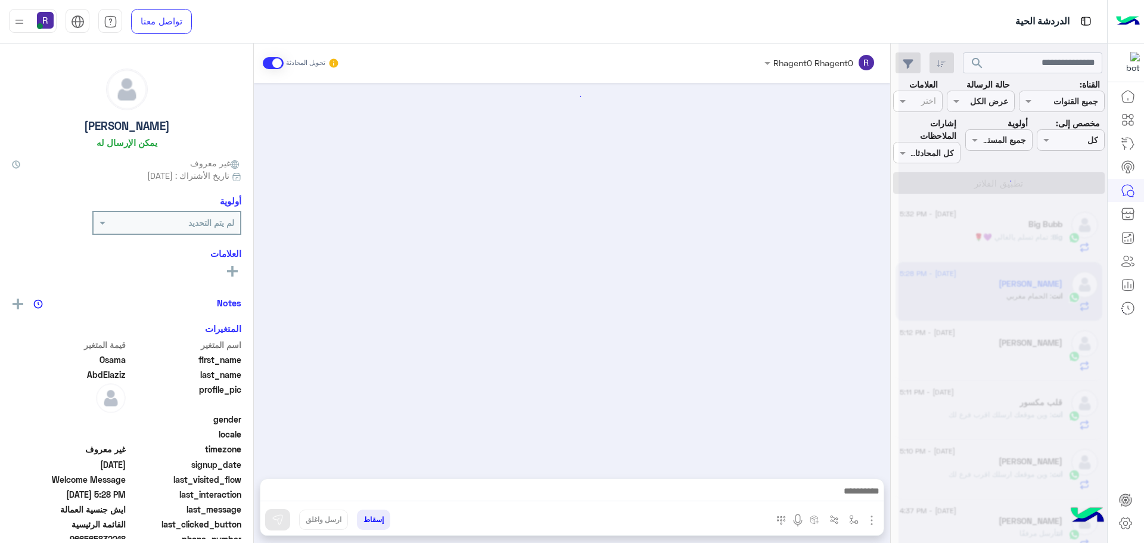
scroll to position [682, 0]
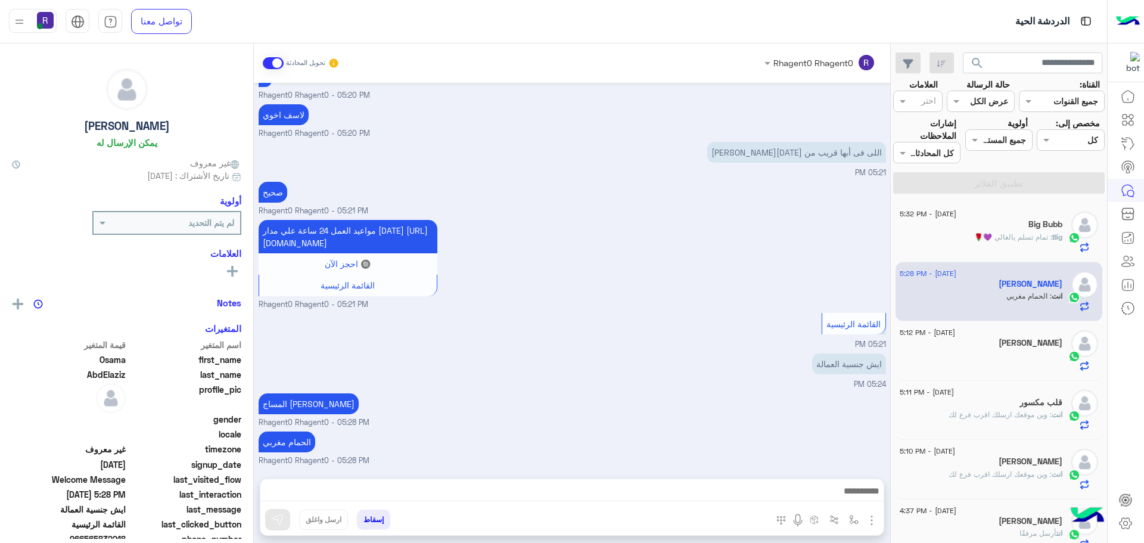
click at [1015, 236] on span ": تمام تسلم يالغالي 💜🌹" at bounding box center [1013, 236] width 78 height 9
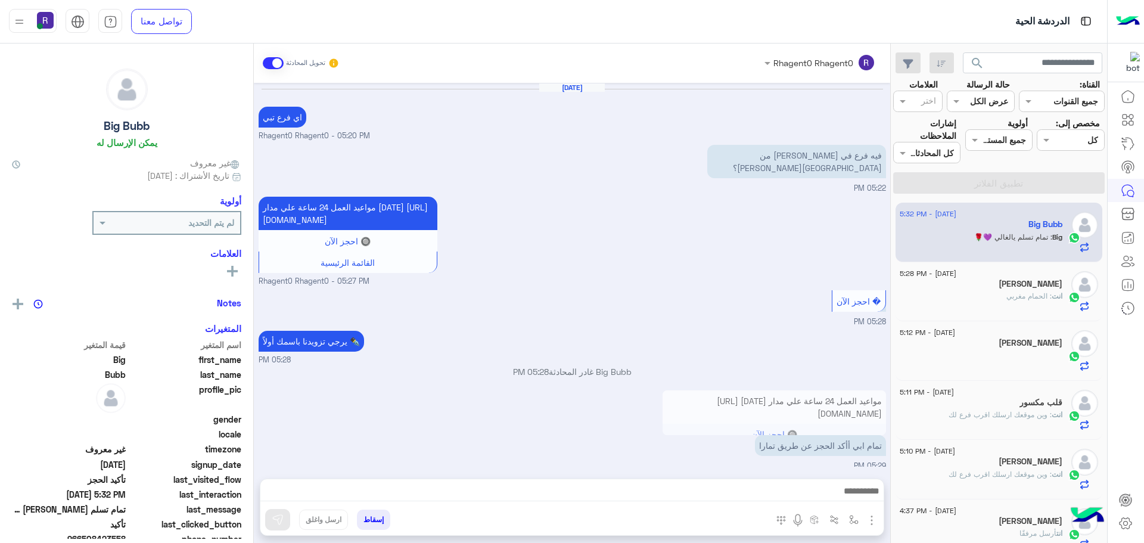
scroll to position [537, 0]
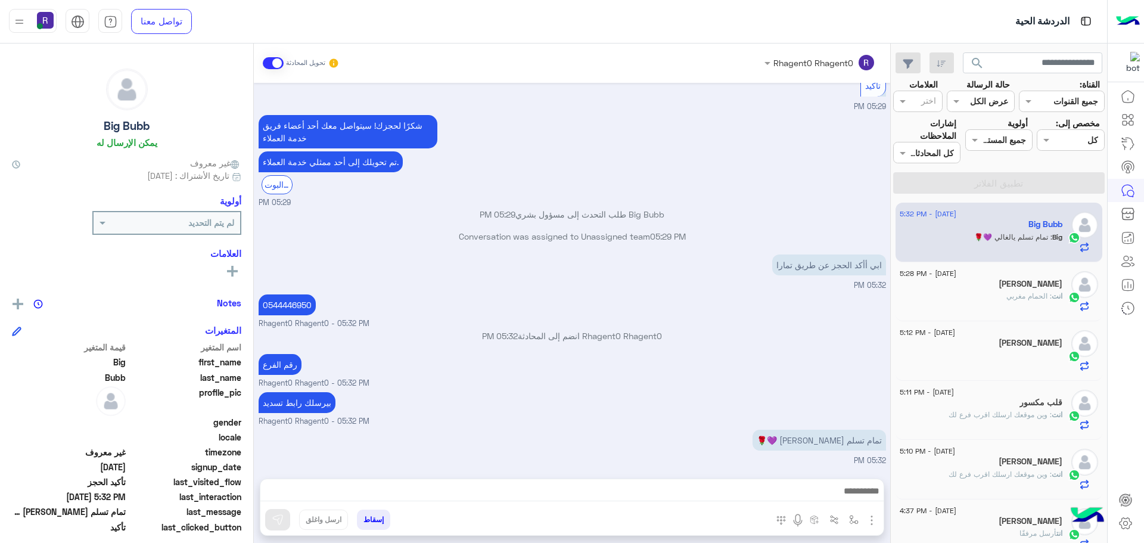
click at [999, 298] on div "انت : الحمام مغربي" at bounding box center [981, 301] width 163 height 21
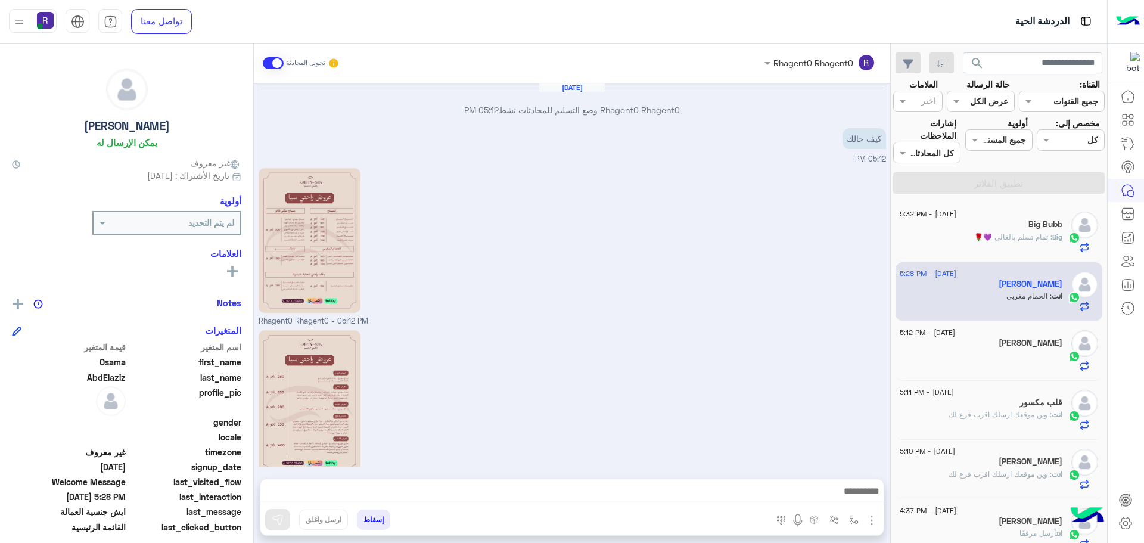
scroll to position [682, 0]
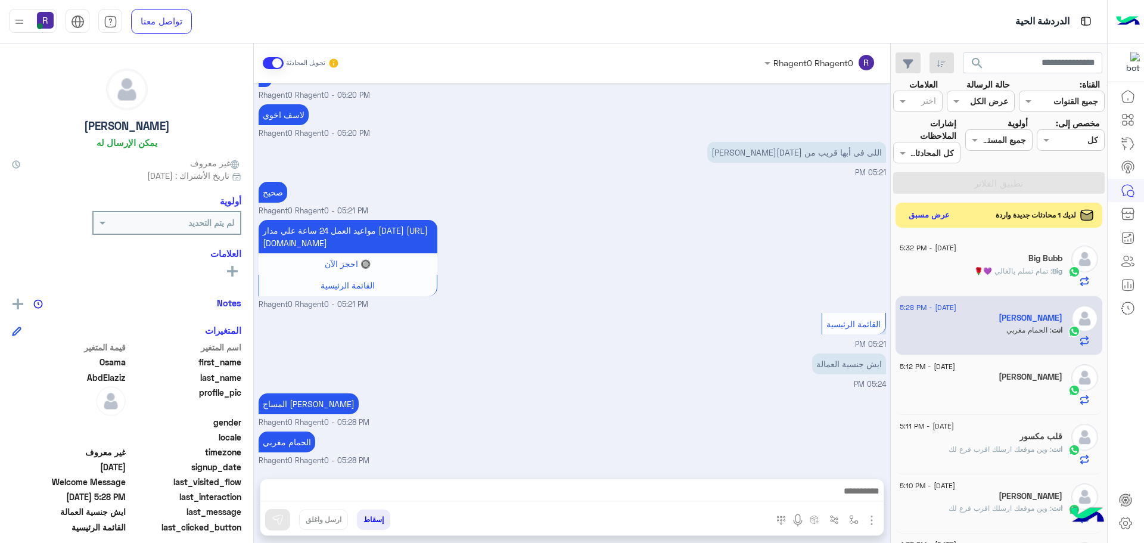
click at [942, 215] on button "عرض مسبق" at bounding box center [929, 215] width 50 height 16
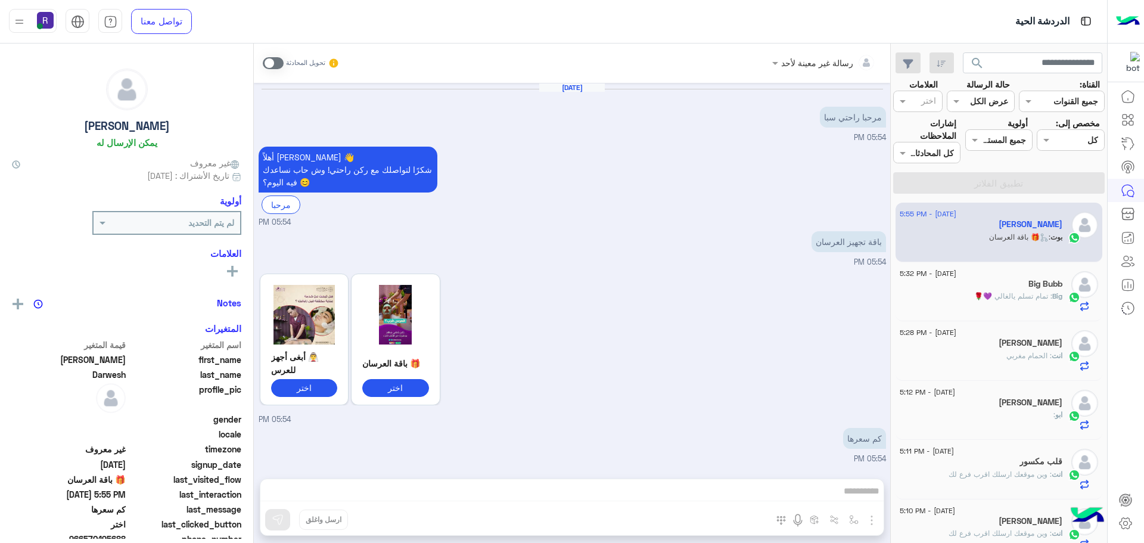
scroll to position [467, 0]
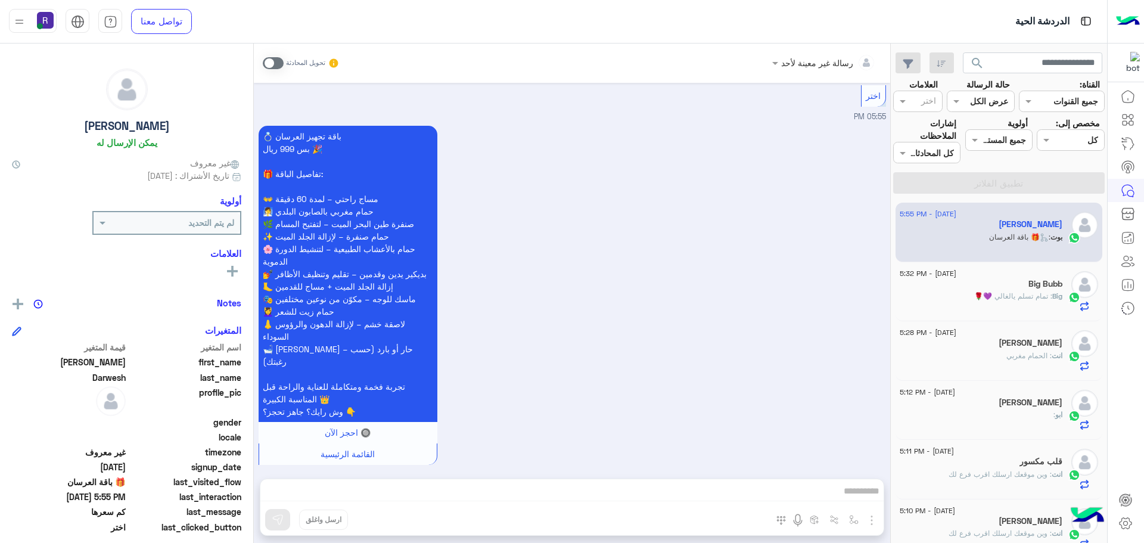
click at [282, 60] on span at bounding box center [273, 63] width 21 height 12
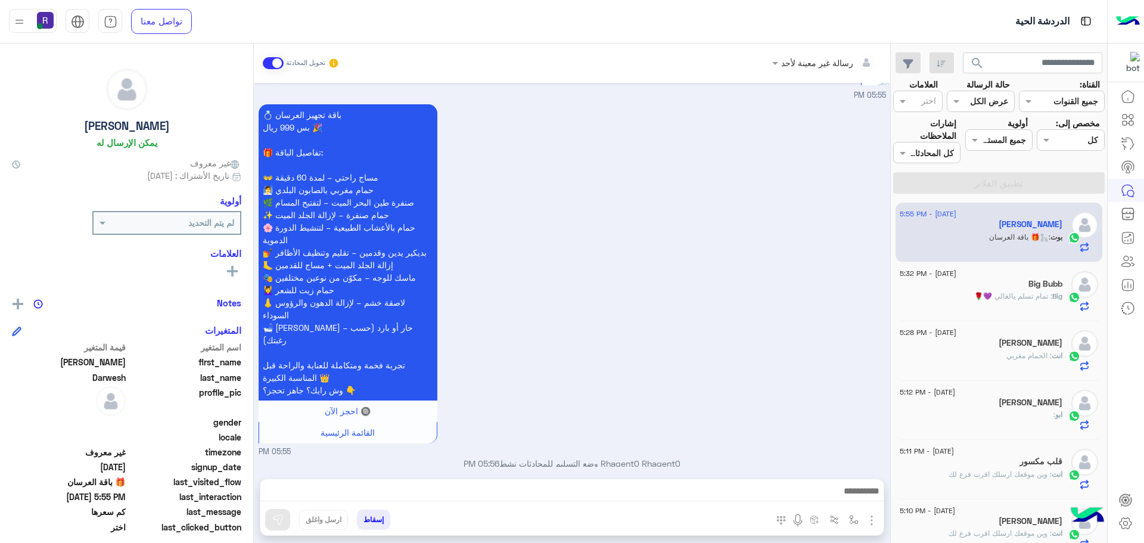
click at [870, 520] on img "button" at bounding box center [872, 520] width 14 height 14
click at [862, 493] on button "الصور" at bounding box center [853, 494] width 51 height 24
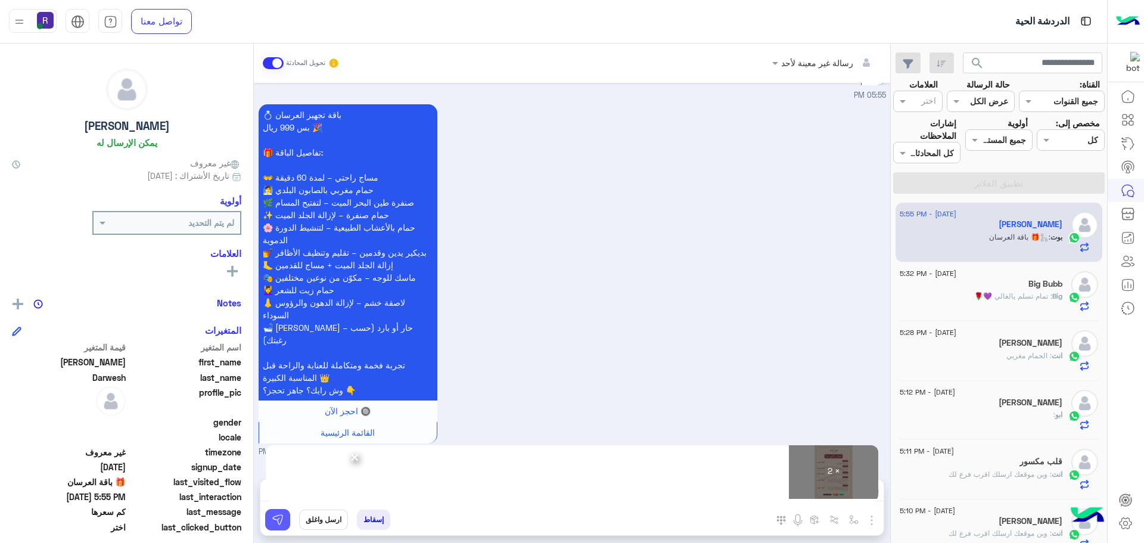
click at [275, 514] on img at bounding box center [278, 520] width 12 height 12
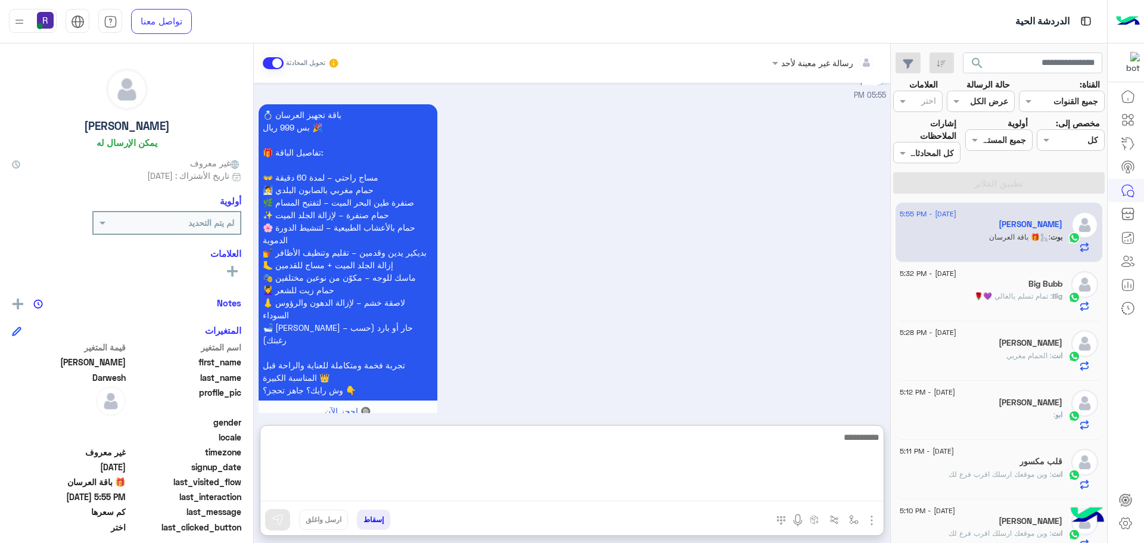
paste textarea "**********"
type textarea "**********"
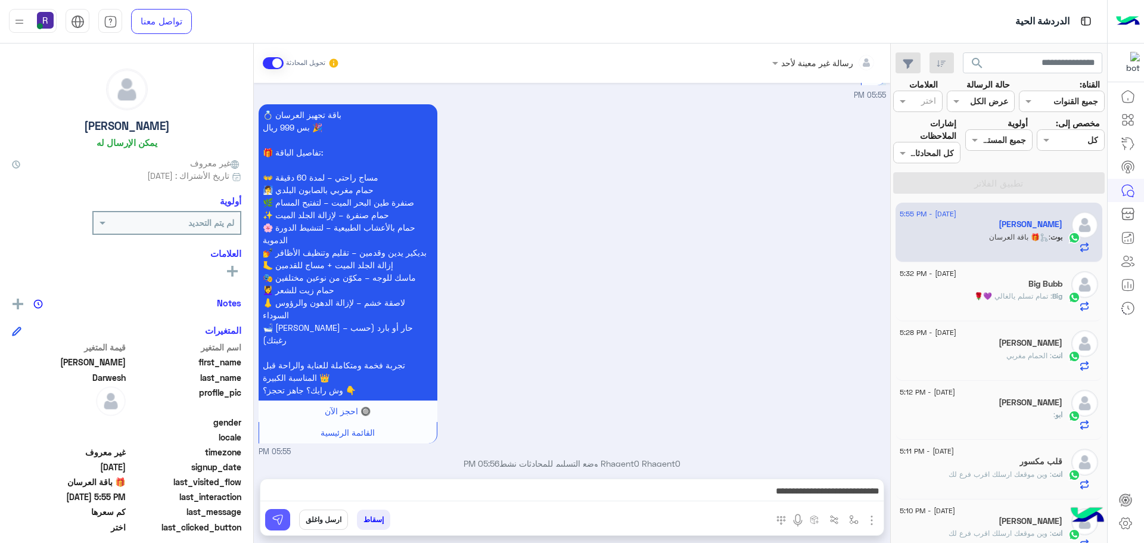
click at [277, 515] on img at bounding box center [278, 520] width 12 height 12
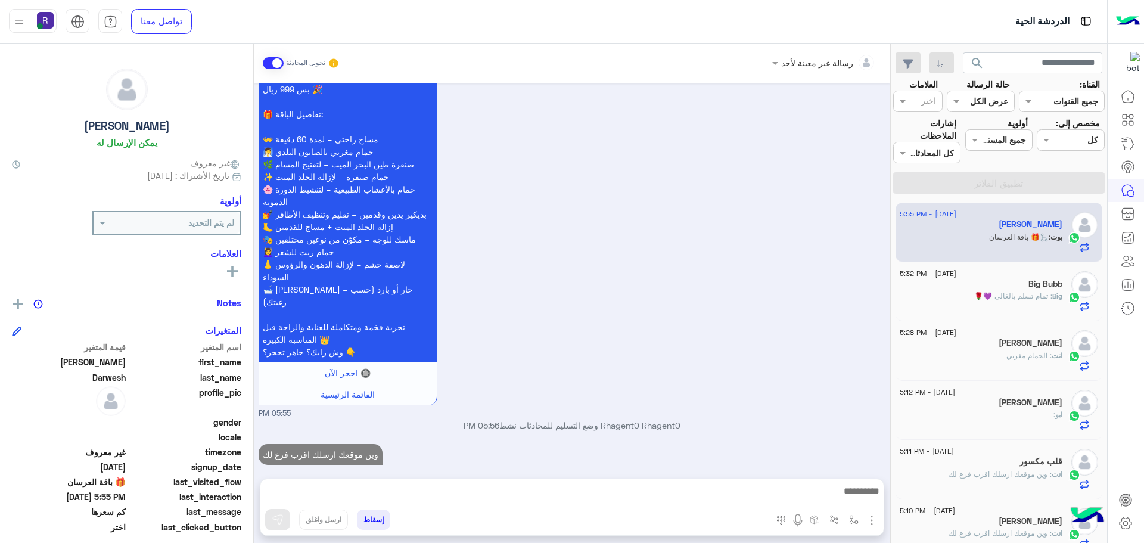
click at [1037, 287] on h5 "Big Bubb" at bounding box center [1045, 284] width 34 height 10
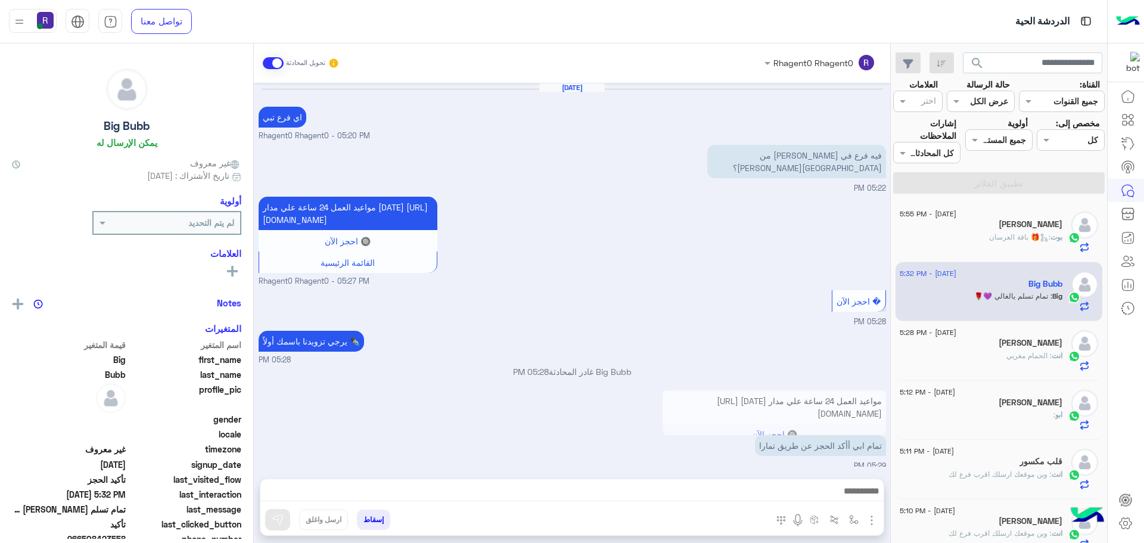
scroll to position [537, 0]
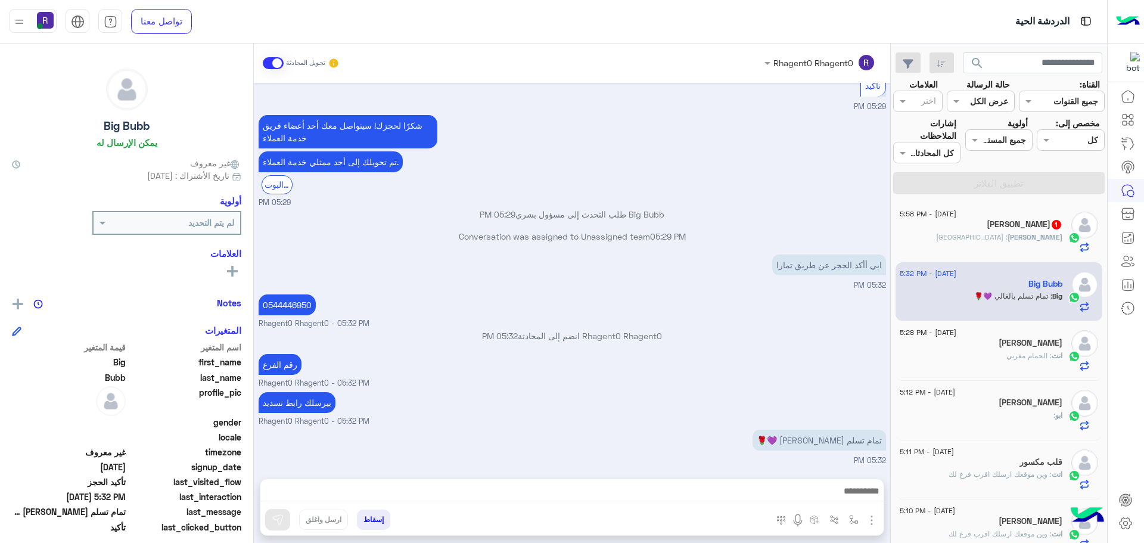
click at [990, 235] on span ": وادي الدواسر" at bounding box center [971, 236] width 71 height 9
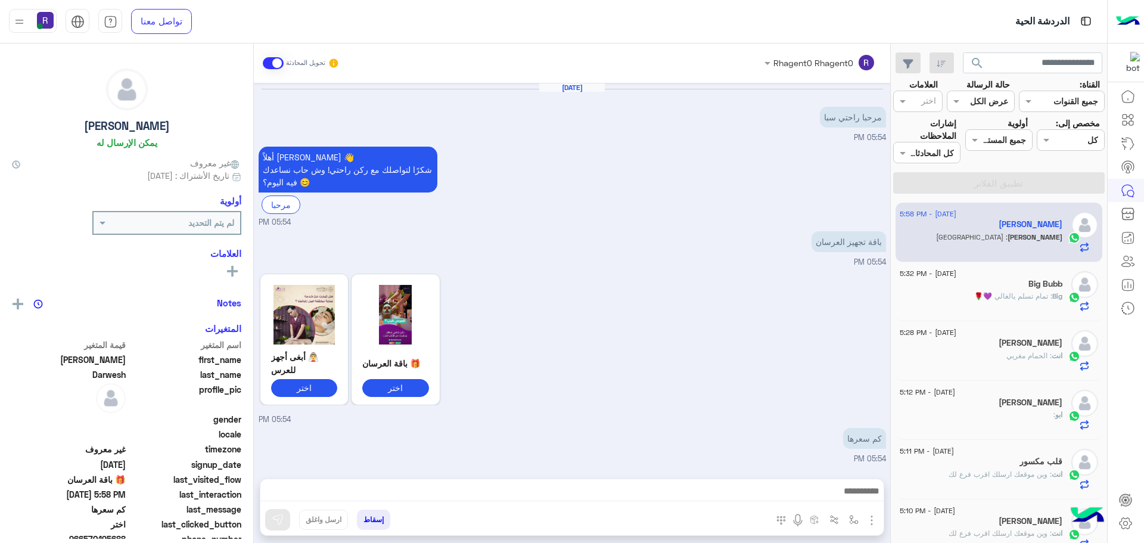
scroll to position [912, 0]
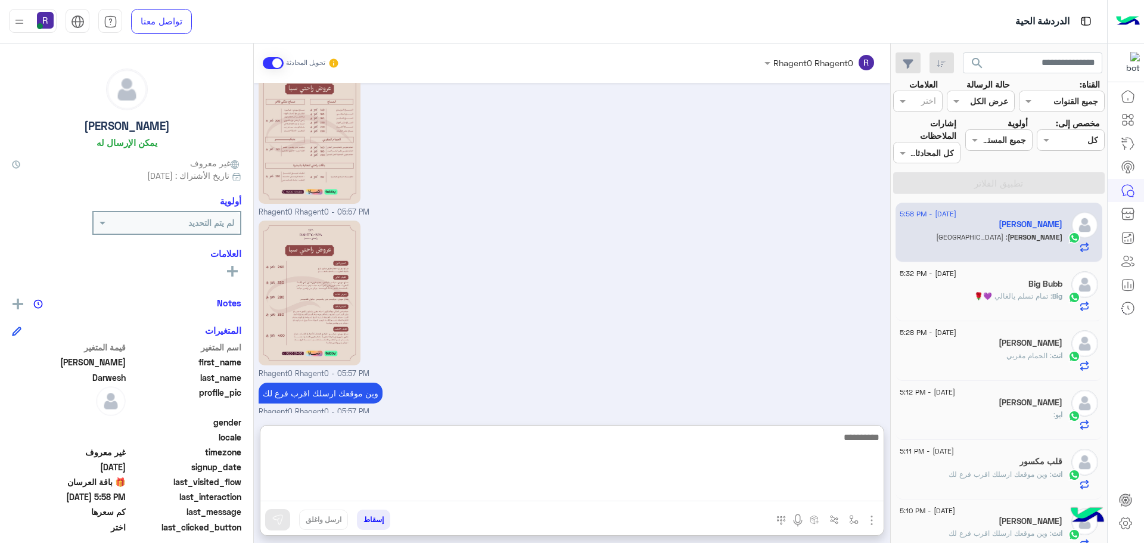
click at [800, 489] on textarea at bounding box center [571, 465] width 623 height 71
type textarea "**********"
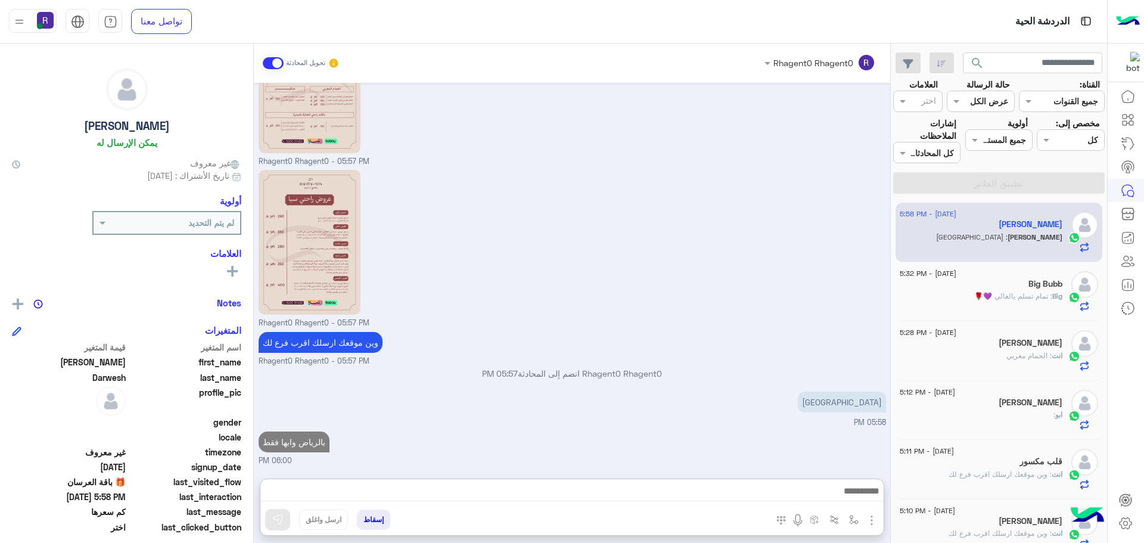
click at [994, 297] on span ": تمام تسلم يالغالي 💜🌹" at bounding box center [1013, 295] width 78 height 9
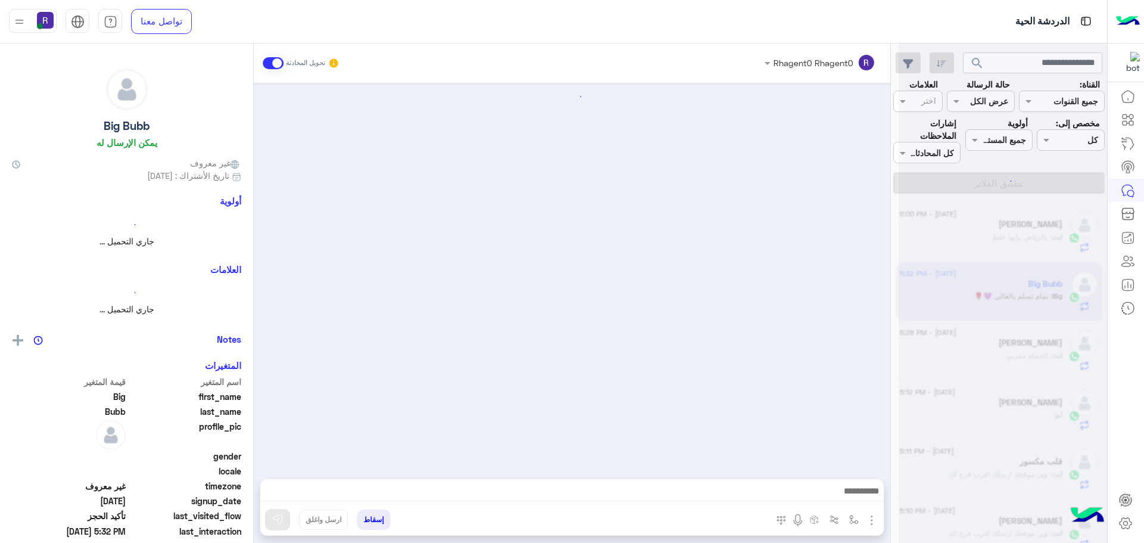
scroll to position [537, 0]
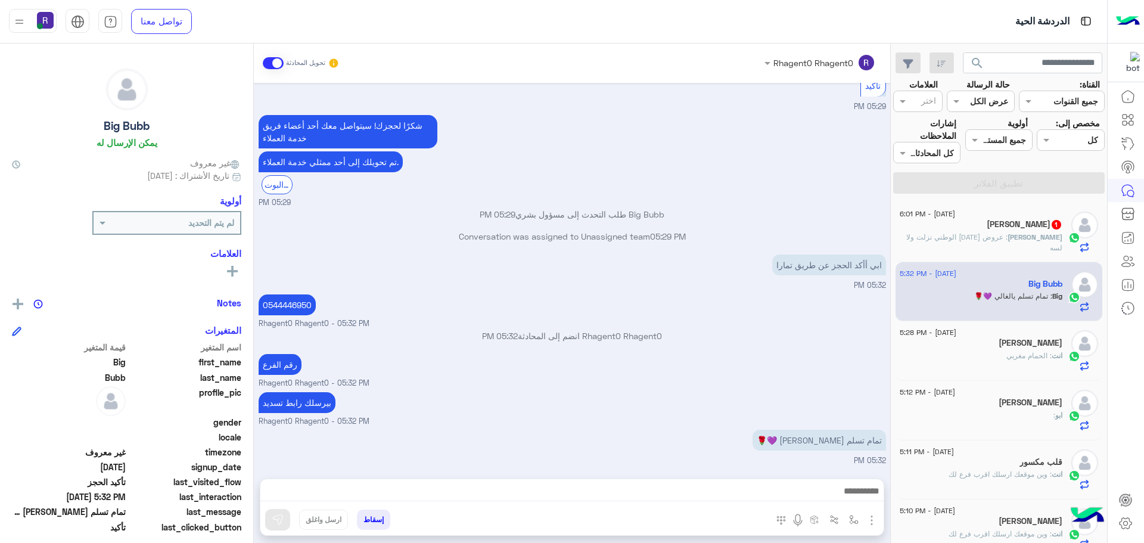
click at [1010, 236] on span ": عروض اليوم الوطني نزلت ولا لسه" at bounding box center [984, 242] width 156 height 20
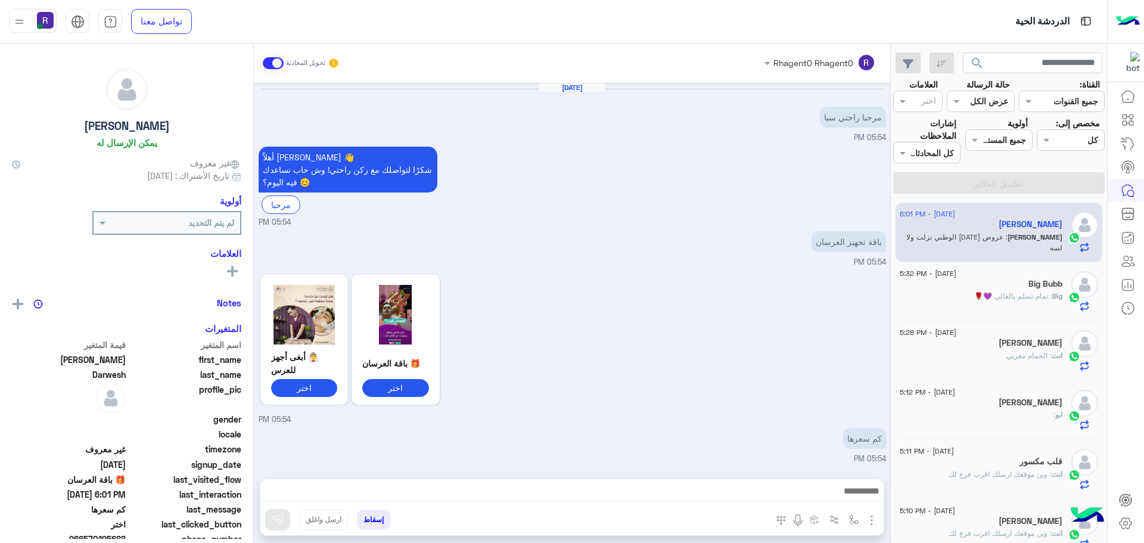
scroll to position [990, 0]
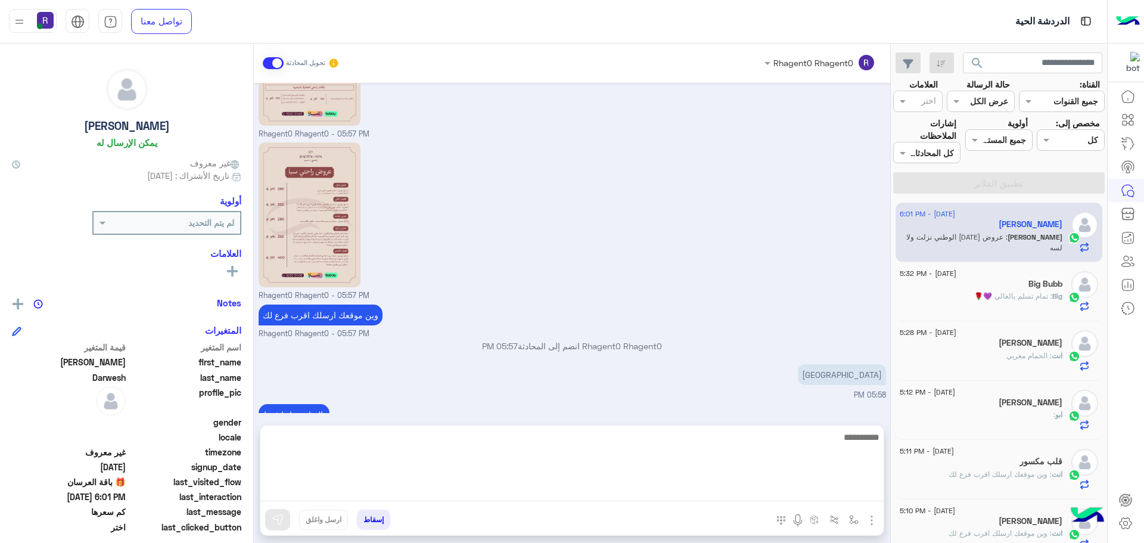
click at [498, 494] on textarea at bounding box center [571, 465] width 623 height 71
type textarea "**********"
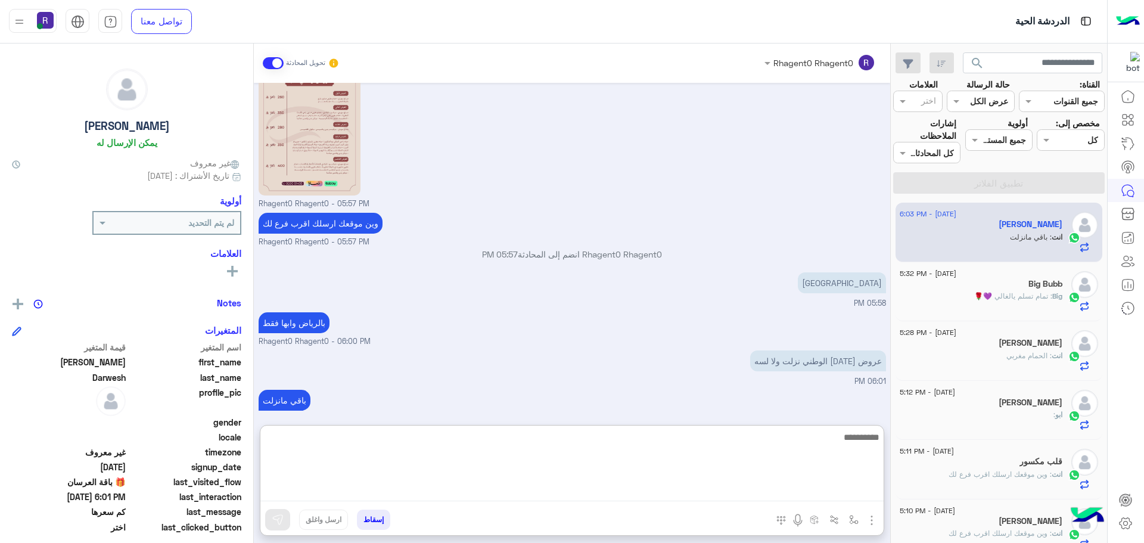
scroll to position [1121, 0]
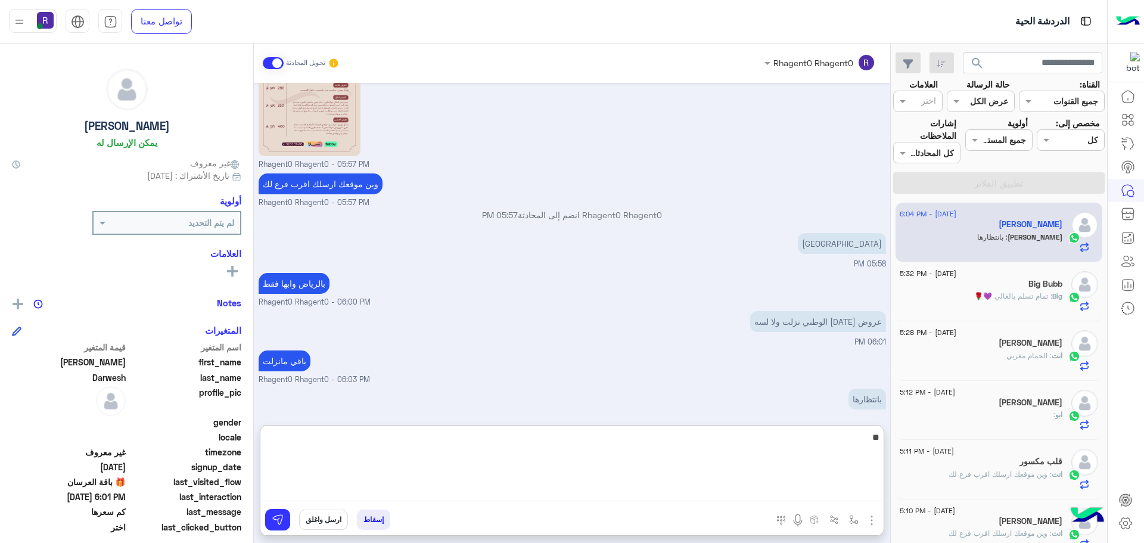
type textarea "**"
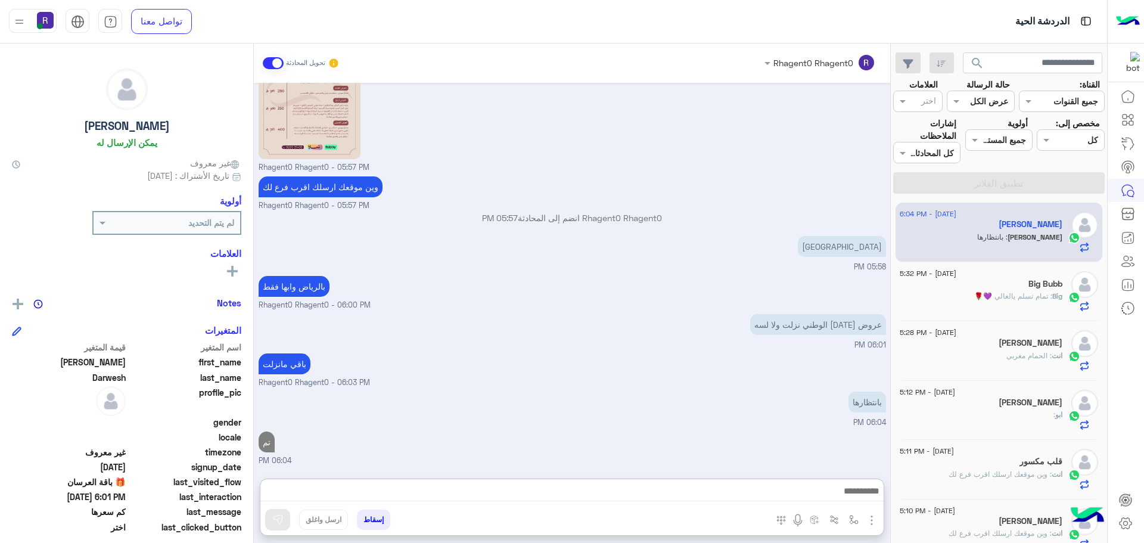
click at [552, 388] on div "بانتظارها 06:04 PM" at bounding box center [572, 408] width 627 height 40
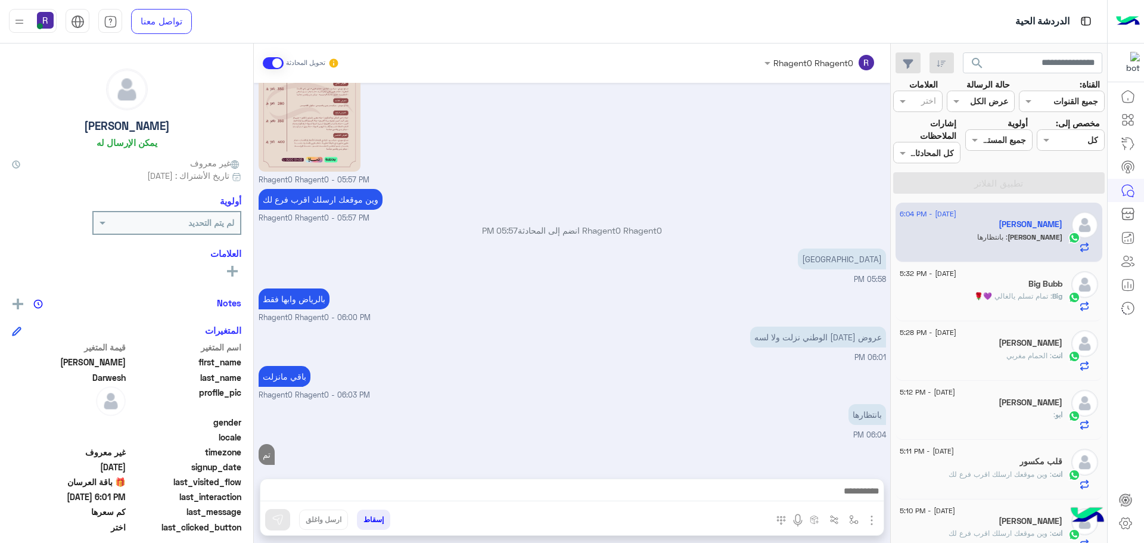
click at [994, 280] on div "Big Bubb" at bounding box center [981, 285] width 163 height 13
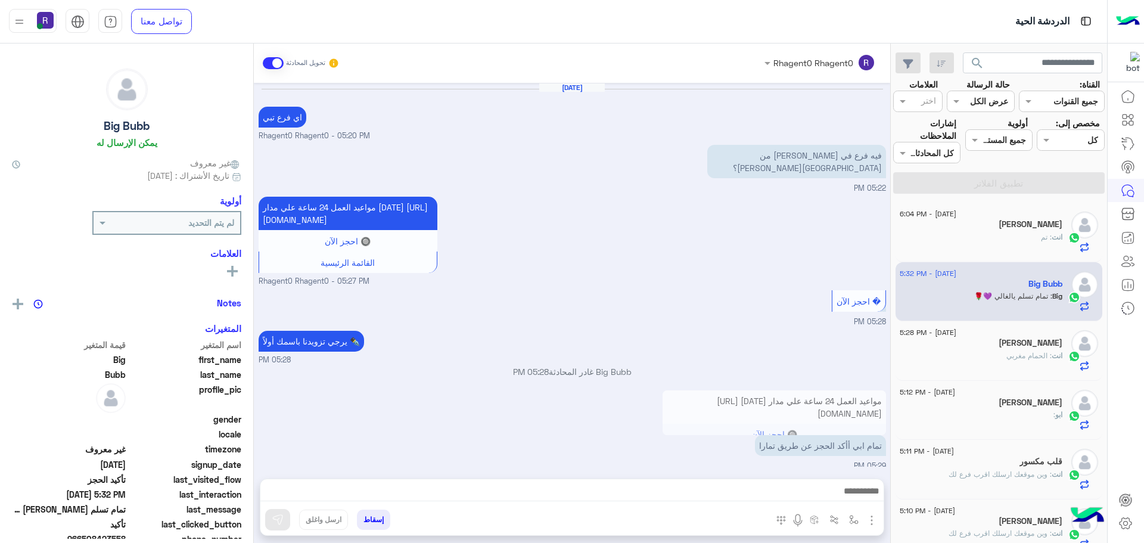
scroll to position [537, 0]
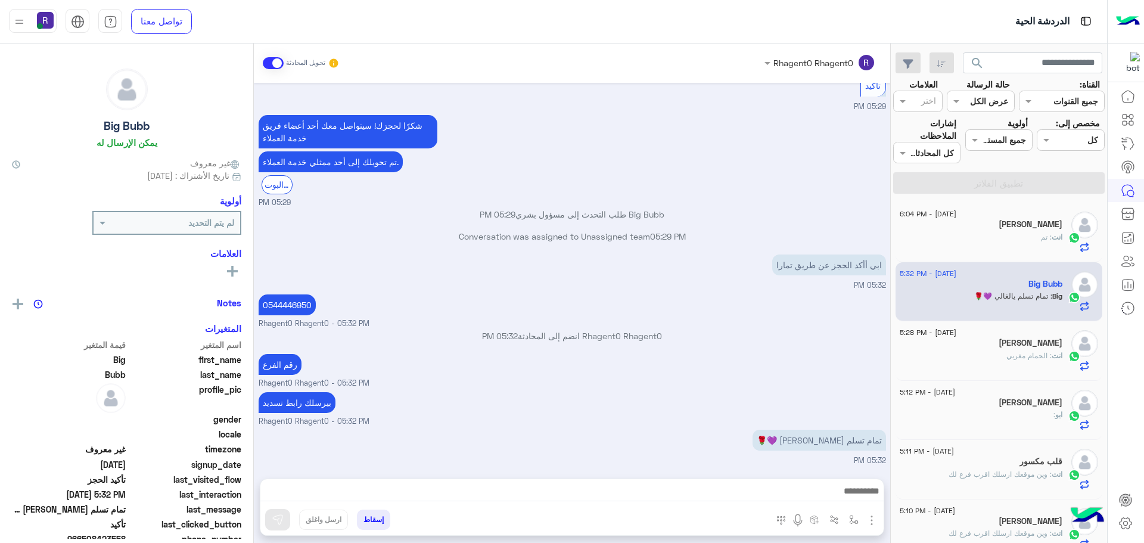
click at [1025, 229] on div "[PERSON_NAME]" at bounding box center [981, 225] width 163 height 13
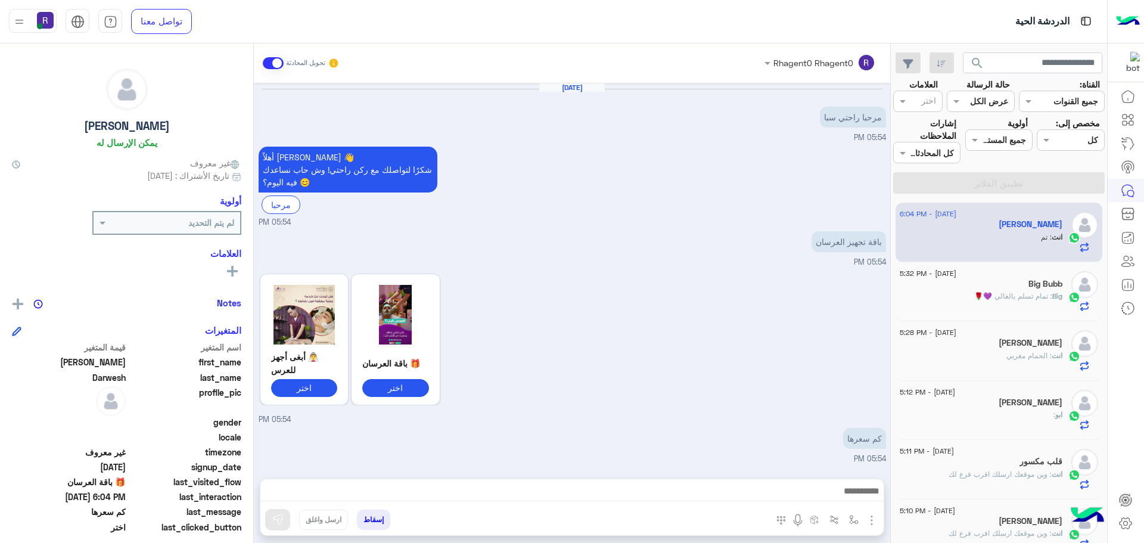
scroll to position [1105, 0]
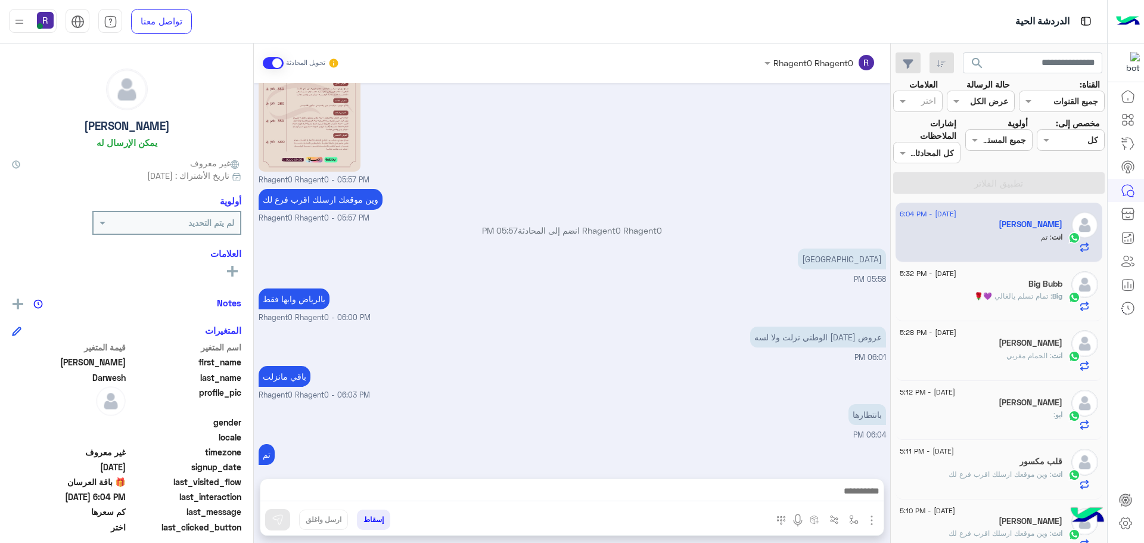
click at [1023, 357] on span ": الحمام مغربي" at bounding box center [1028, 355] width 45 height 9
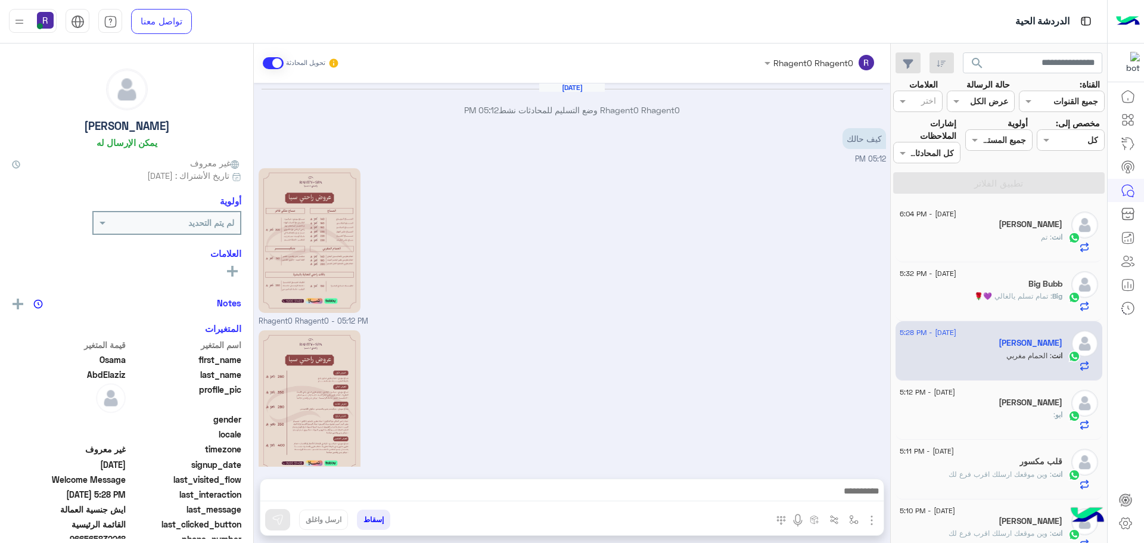
scroll to position [682, 0]
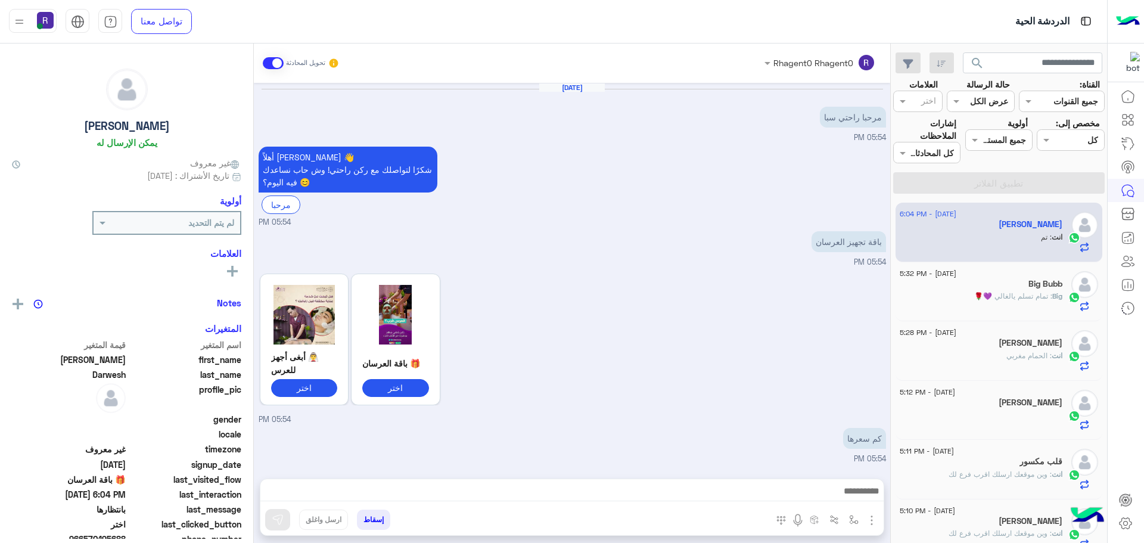
scroll to position [1105, 0]
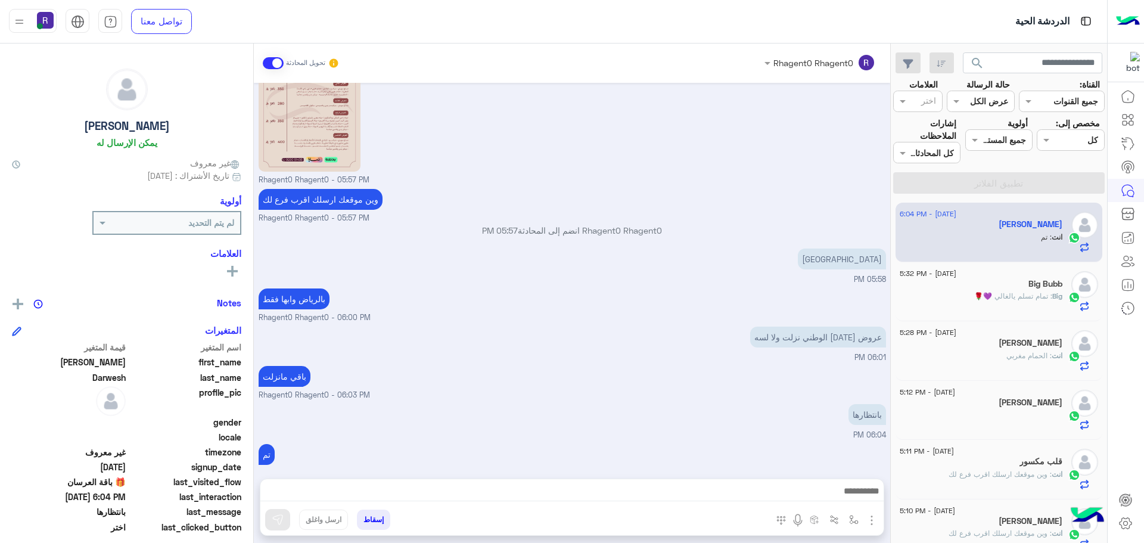
click at [1058, 289] on div "Big Bubb" at bounding box center [981, 285] width 163 height 13
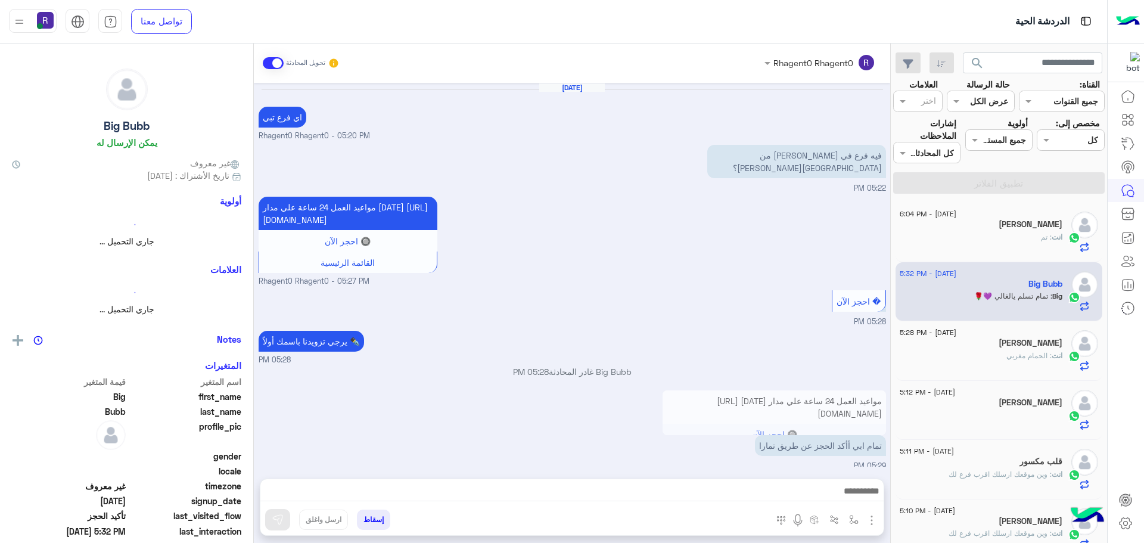
scroll to position [537, 0]
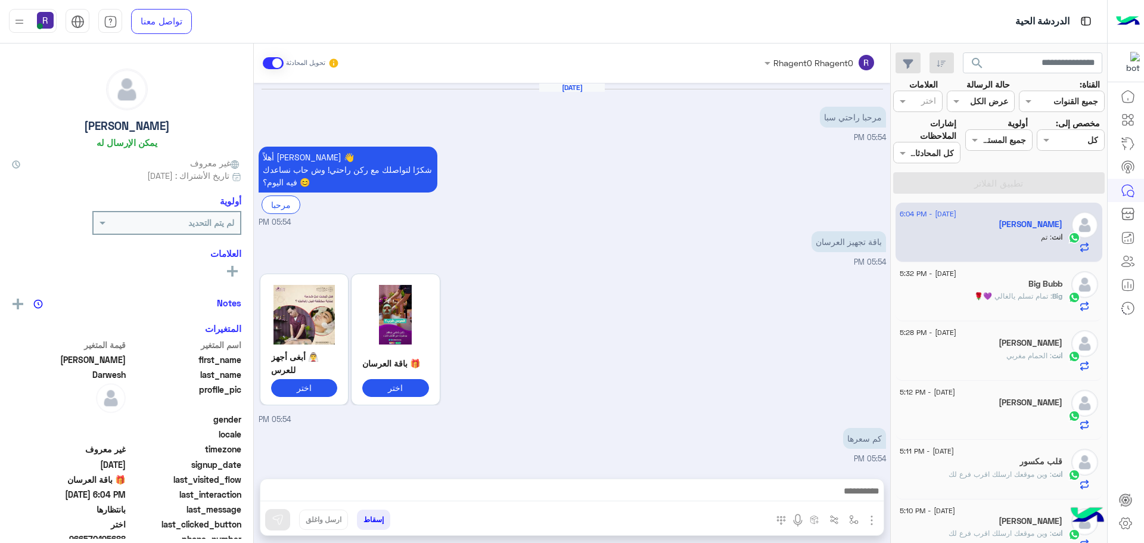
scroll to position [1105, 0]
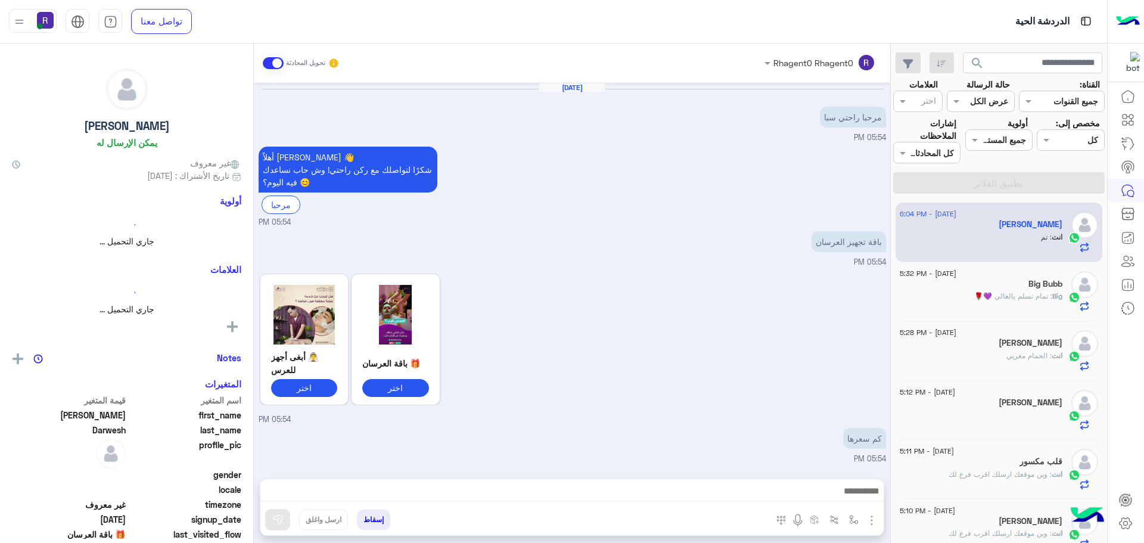
scroll to position [1105, 0]
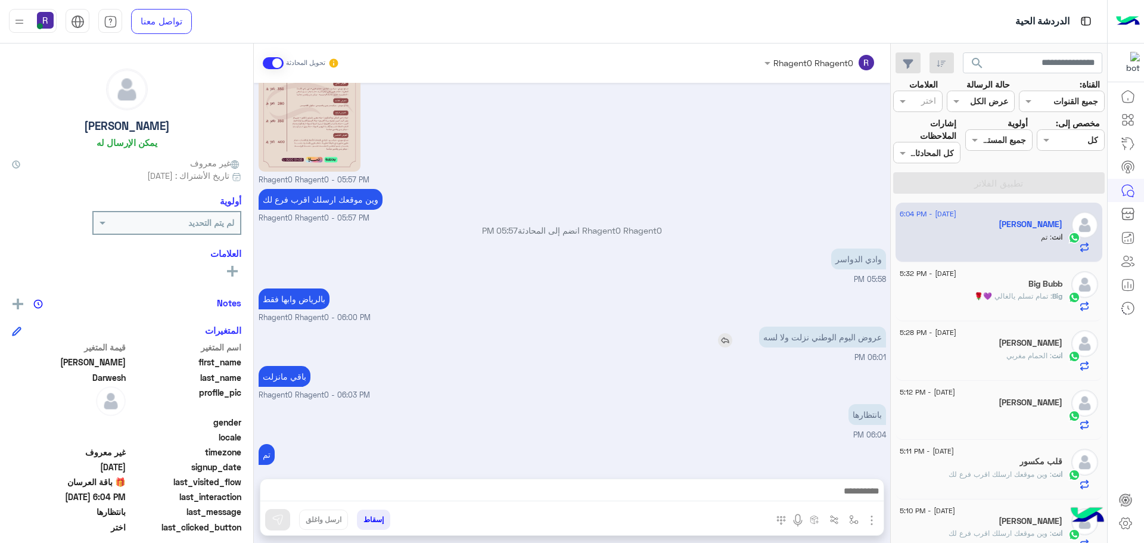
click at [714, 329] on div "عروض اليوم الوطني نزلت ولا لسه" at bounding box center [788, 337] width 195 height 21
click at [984, 290] on div "Big Bubb" at bounding box center [981, 285] width 163 height 13
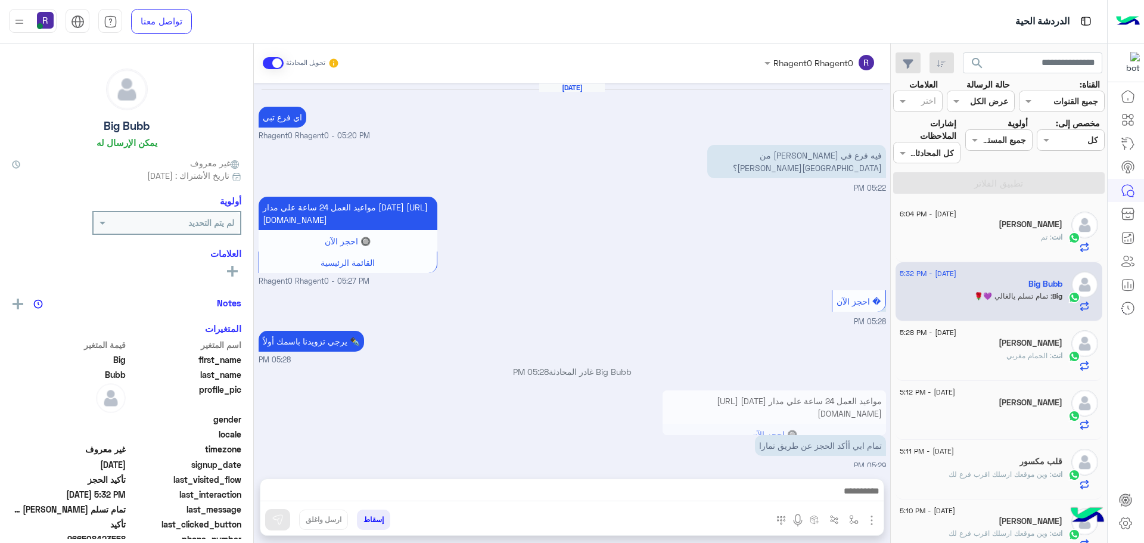
scroll to position [537, 0]
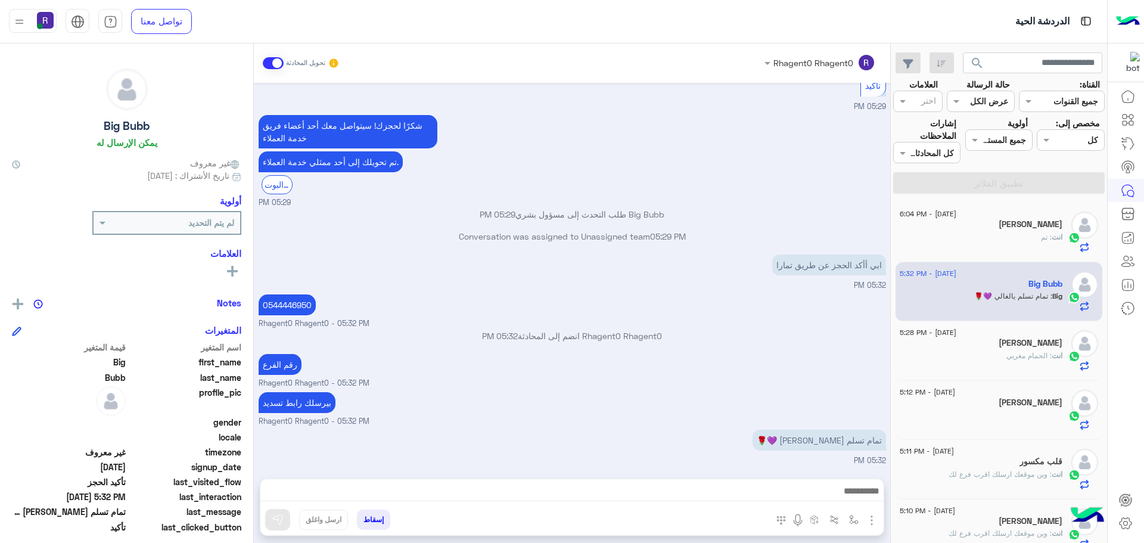
click at [997, 230] on div "[PERSON_NAME]" at bounding box center [981, 225] width 163 height 13
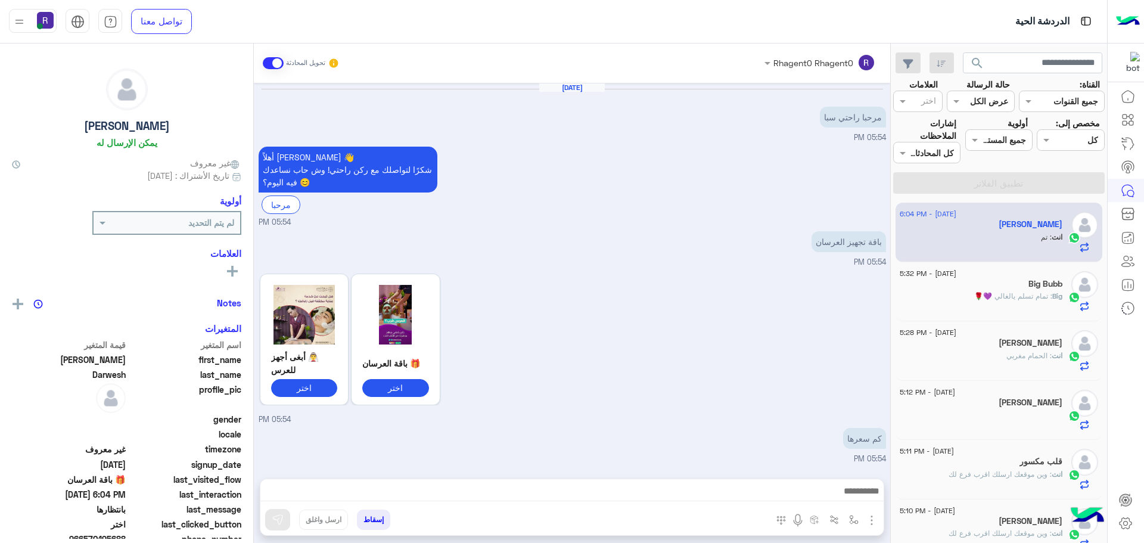
scroll to position [1105, 0]
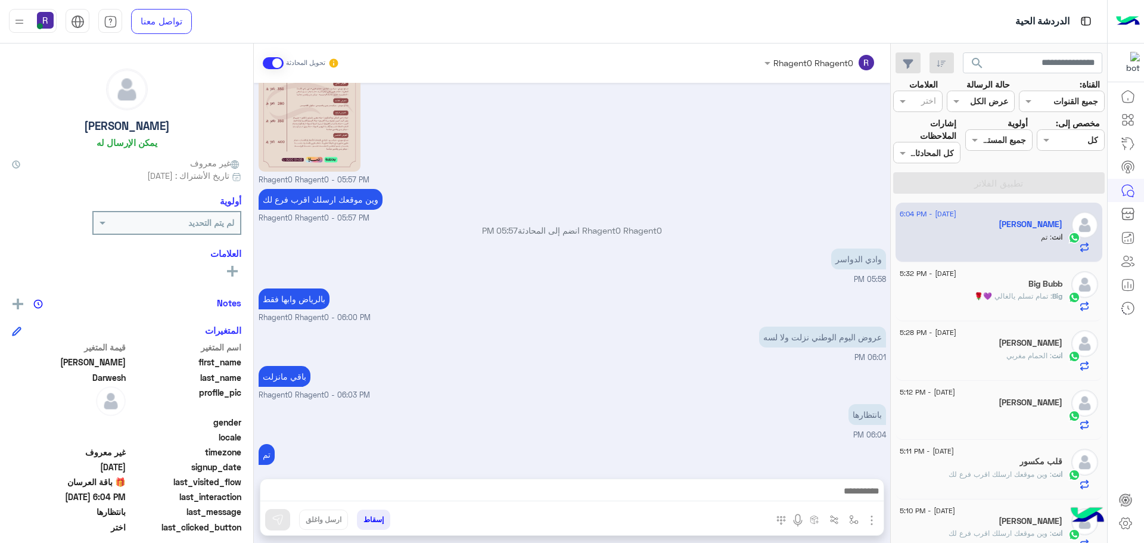
click at [1027, 293] on span ": تمام تسلم يالغالي 💜🌹" at bounding box center [1013, 295] width 78 height 9
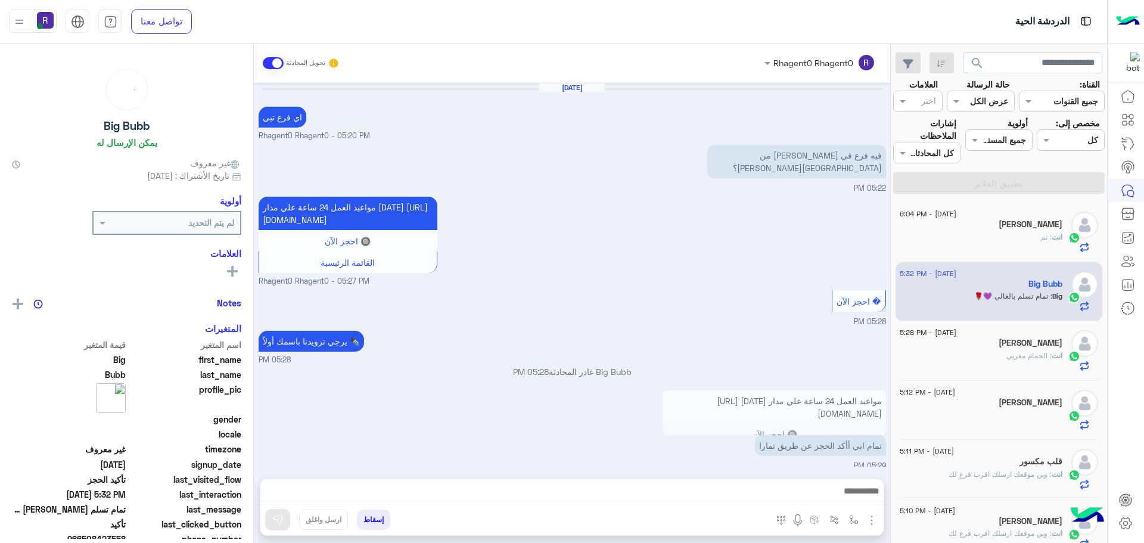
scroll to position [537, 0]
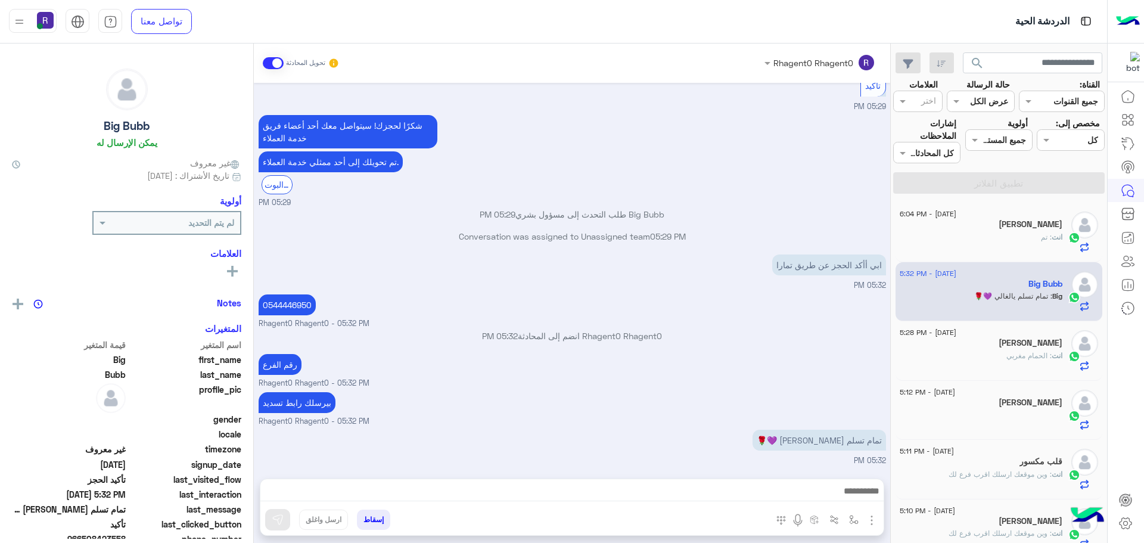
click at [1019, 237] on div "انت : تم" at bounding box center [981, 242] width 163 height 21
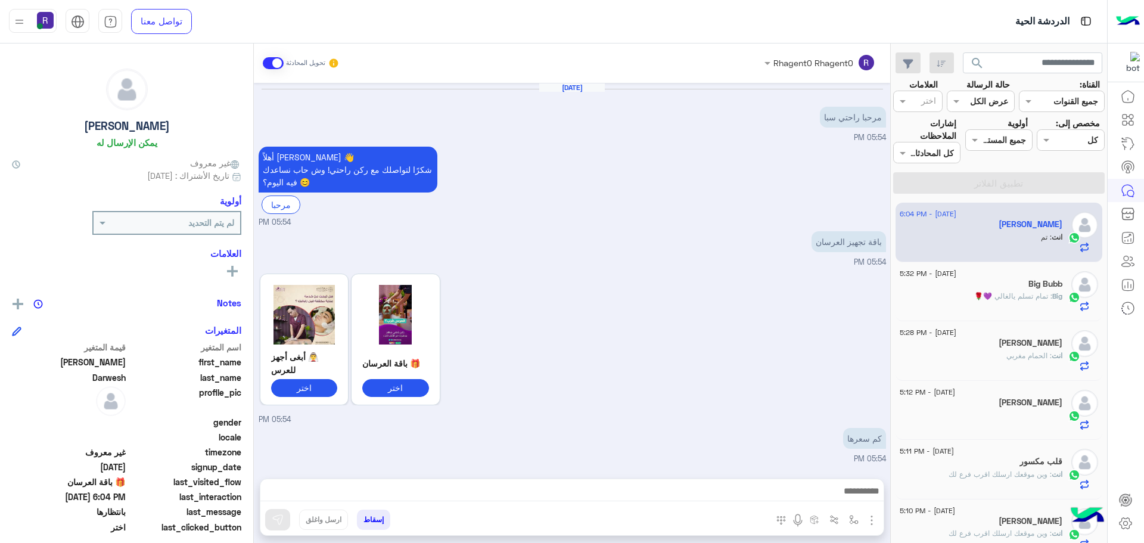
scroll to position [1105, 0]
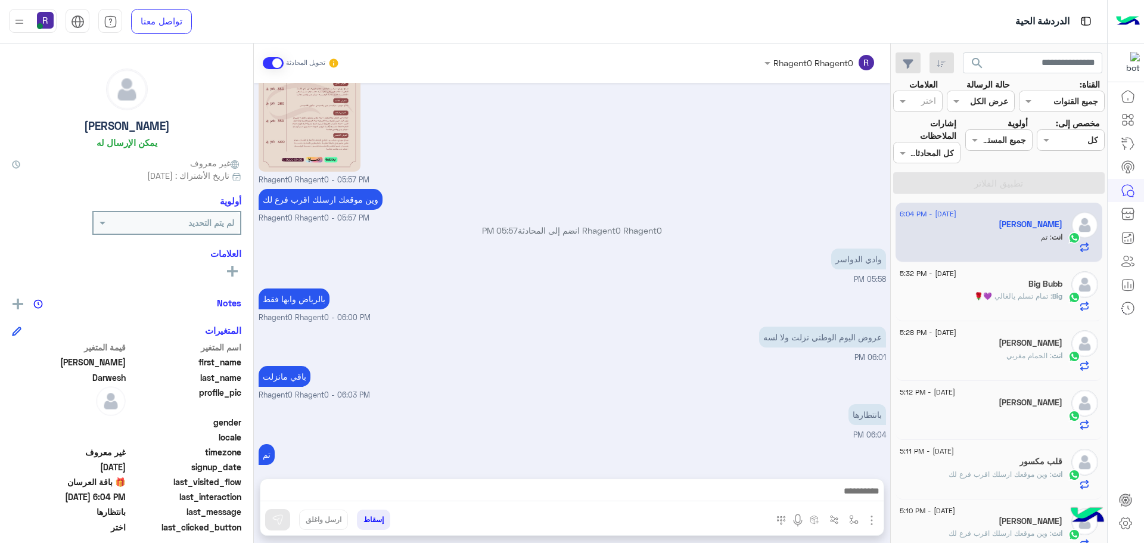
click at [1028, 352] on span ": الحمام مغربي" at bounding box center [1028, 355] width 45 height 9
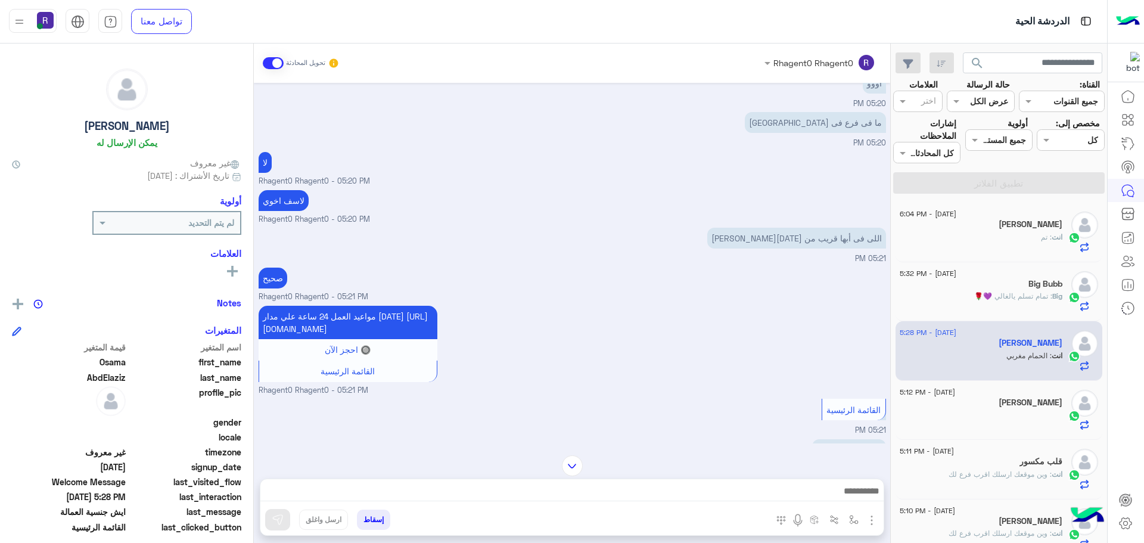
scroll to position [682, 0]
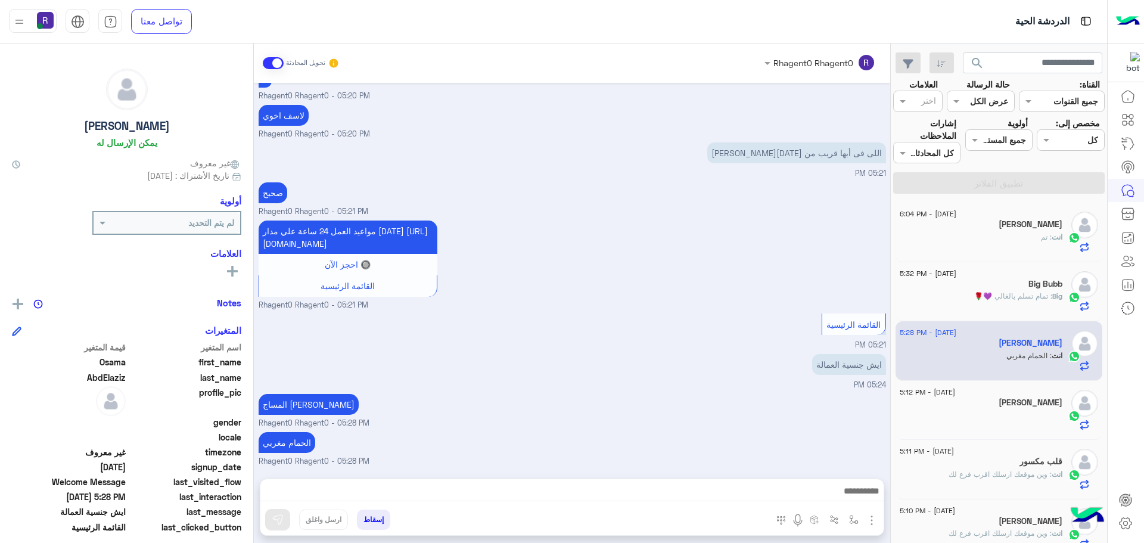
click at [1037, 405] on h5 "[PERSON_NAME]" at bounding box center [1031, 402] width 64 height 10
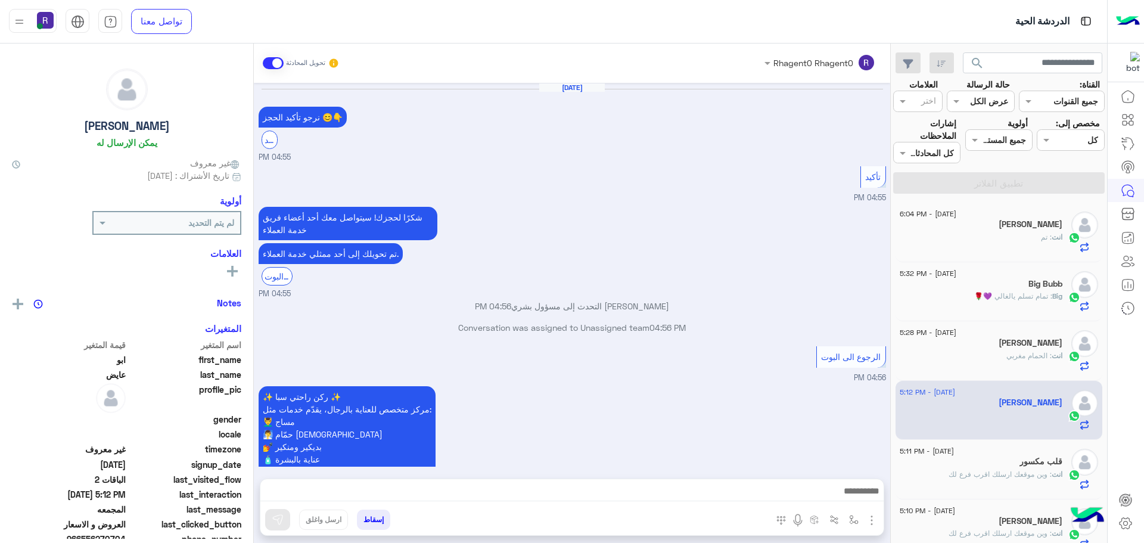
scroll to position [979, 0]
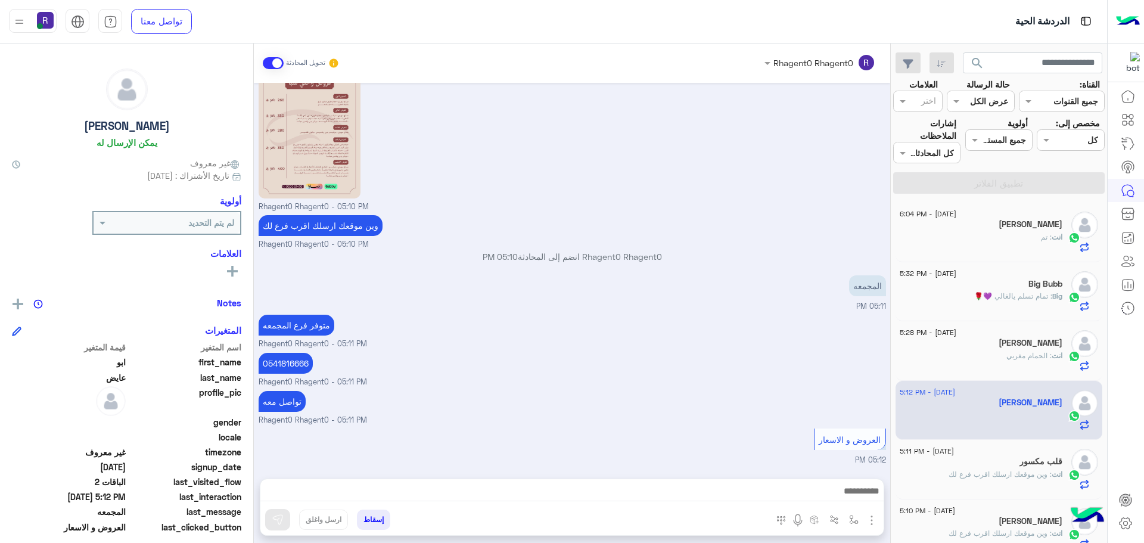
click at [1013, 233] on div "انت : تم" at bounding box center [981, 242] width 163 height 21
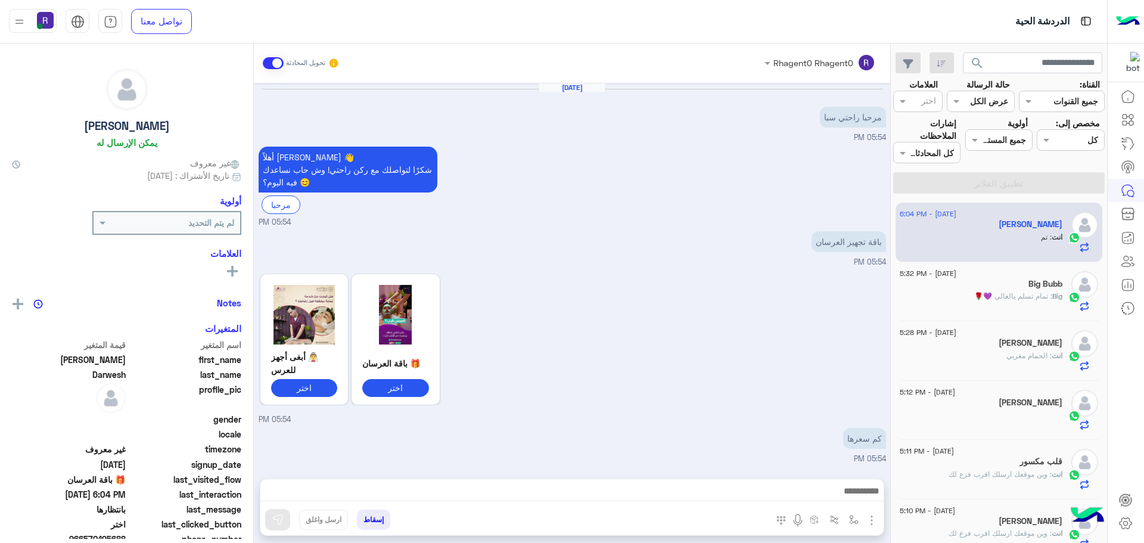
scroll to position [1105, 0]
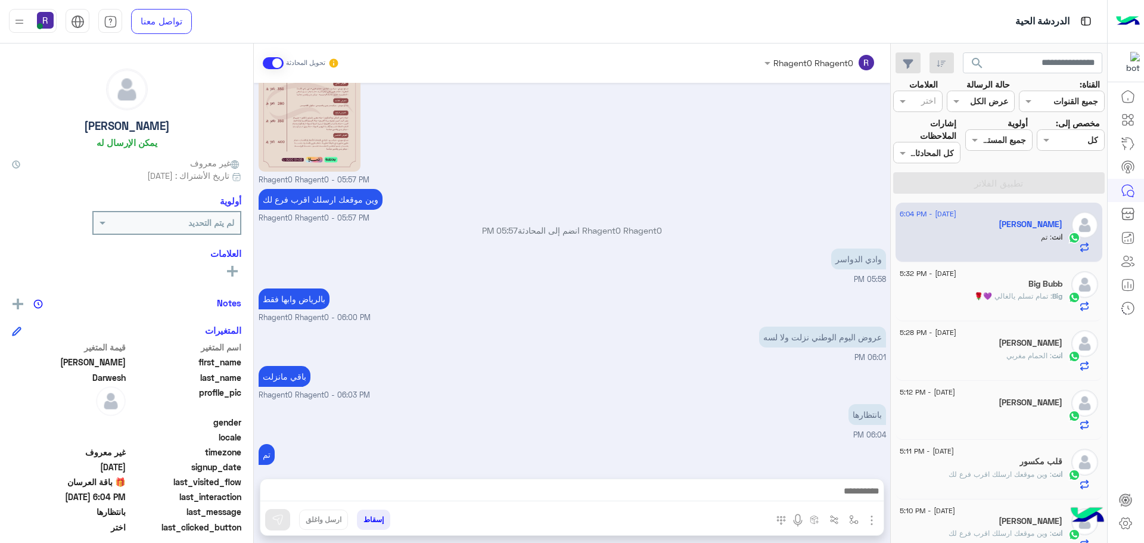
click at [989, 290] on div "Big Bubb" at bounding box center [981, 285] width 163 height 13
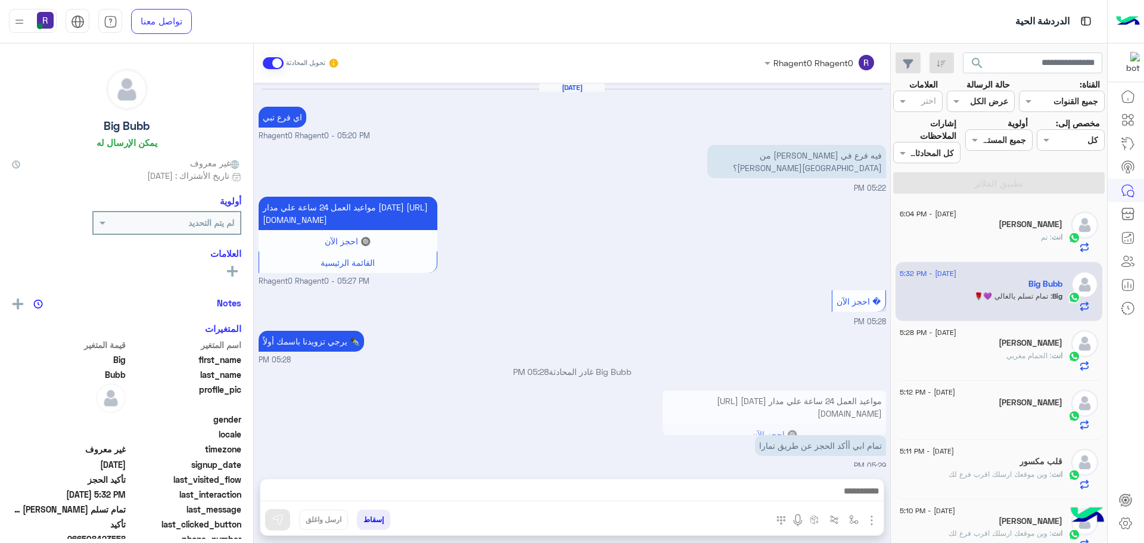
scroll to position [537, 0]
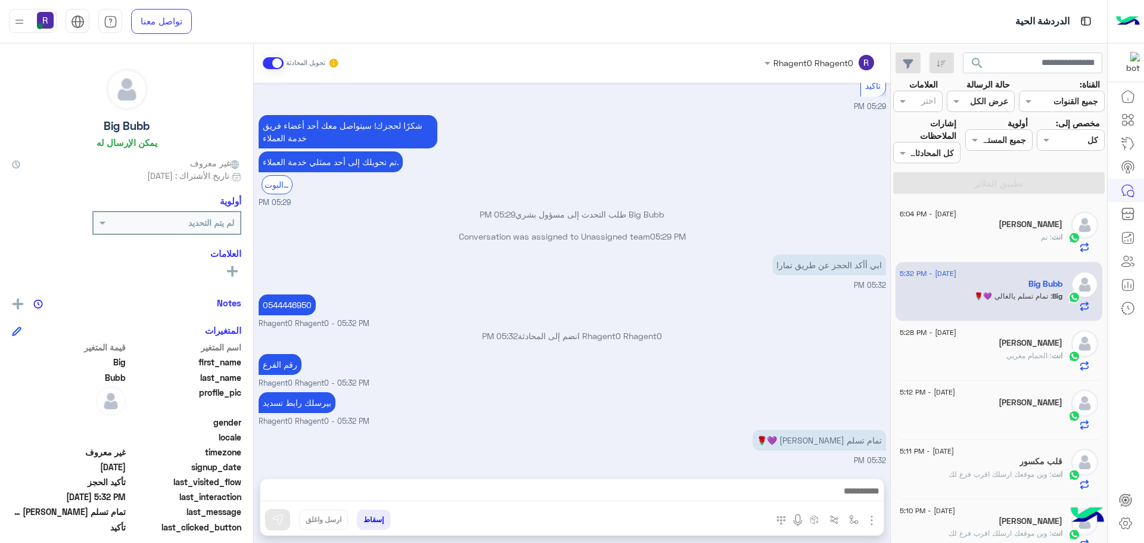
click at [974, 229] on div "[PERSON_NAME]" at bounding box center [981, 225] width 163 height 13
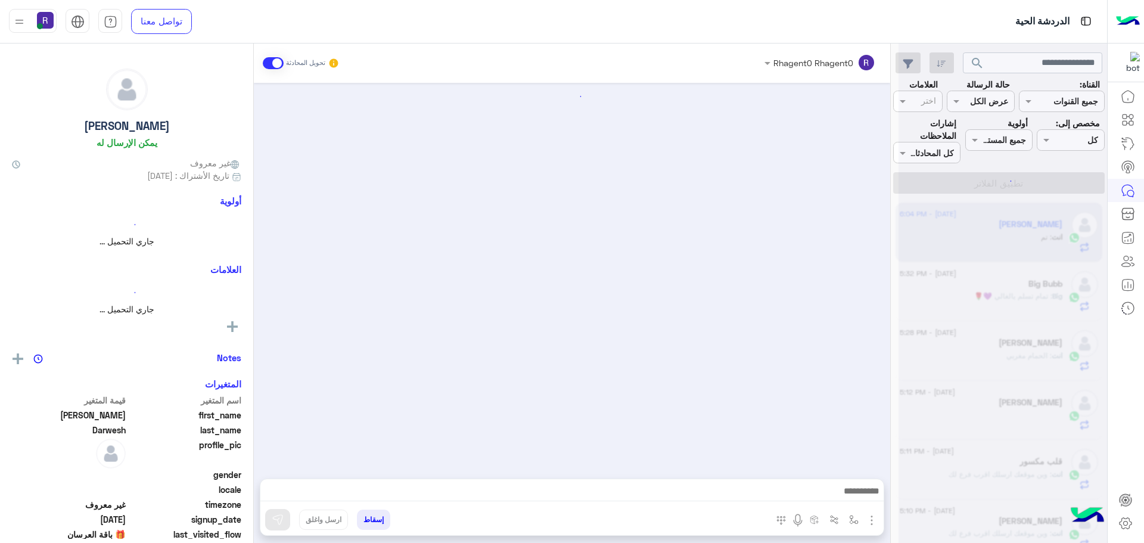
scroll to position [1105, 0]
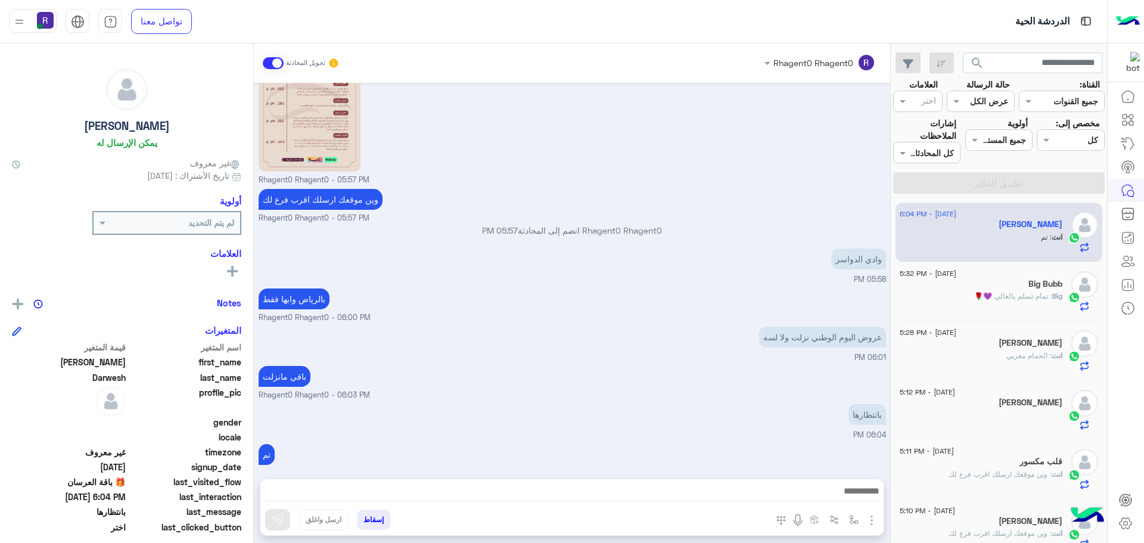
click at [1004, 290] on div "Big Bubb" at bounding box center [981, 285] width 163 height 13
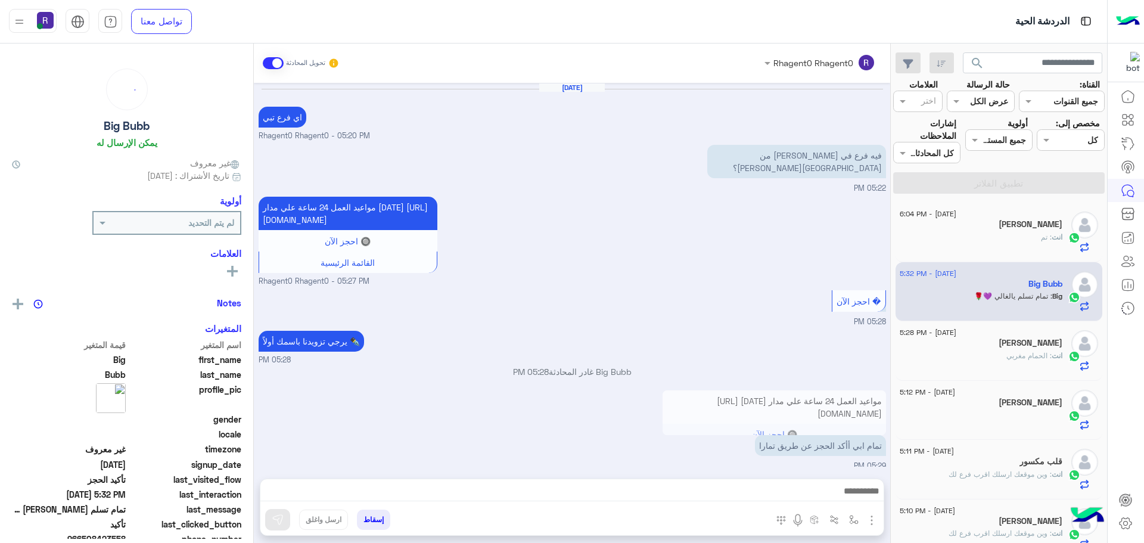
scroll to position [537, 0]
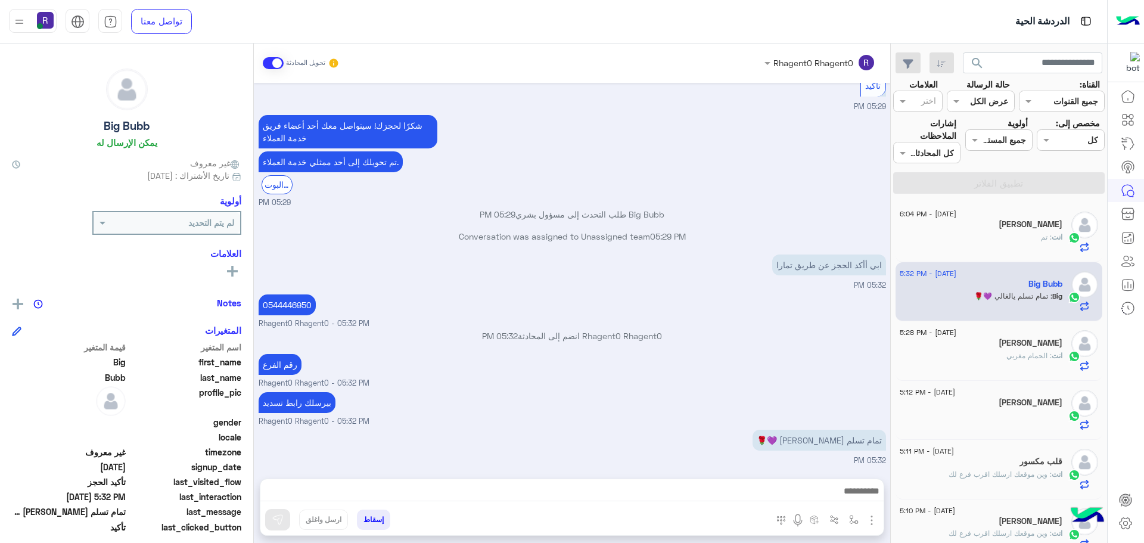
click at [1043, 237] on span ": تم" at bounding box center [1046, 236] width 11 height 9
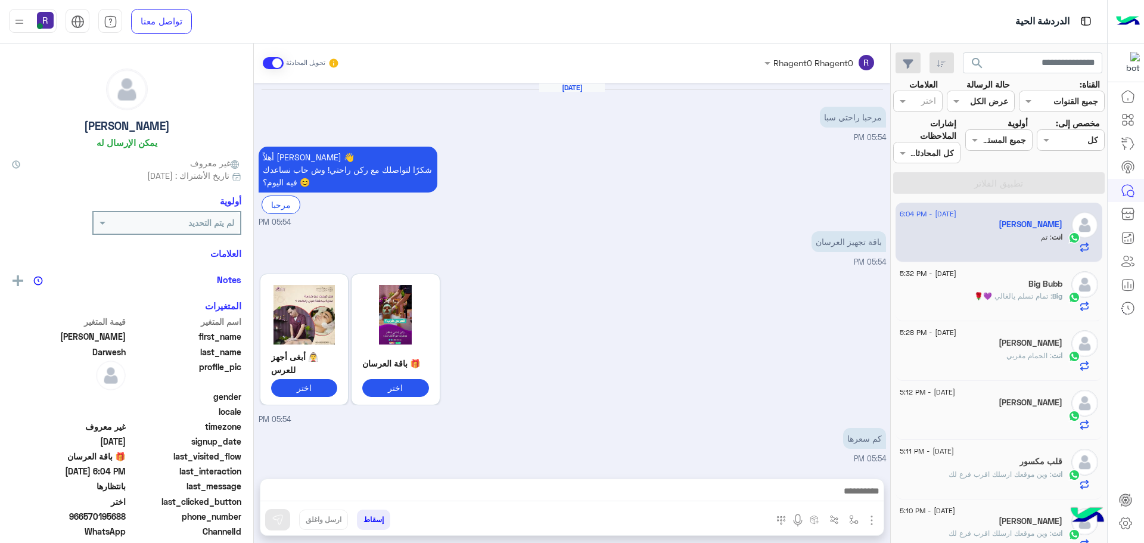
scroll to position [1105, 0]
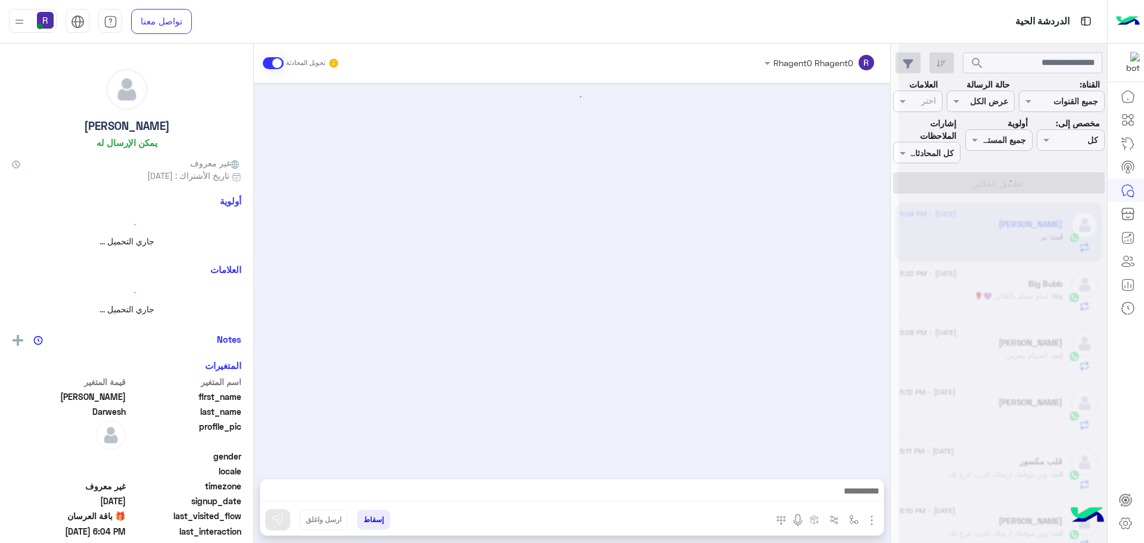
scroll to position [1105, 0]
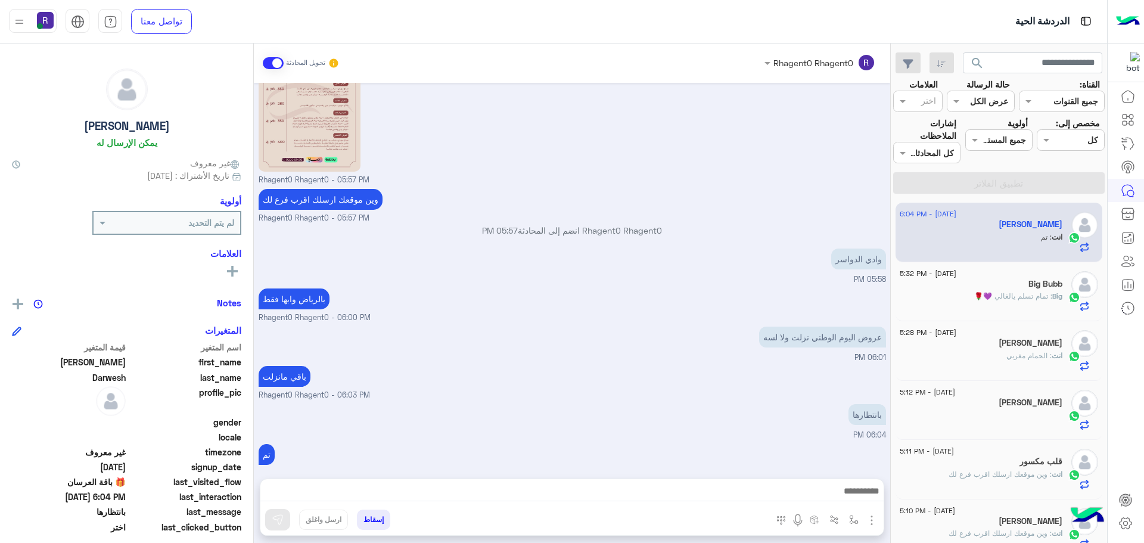
click at [1025, 291] on p "Big : تمام تسلم يالغالي 💜🌹" at bounding box center [1018, 296] width 88 height 11
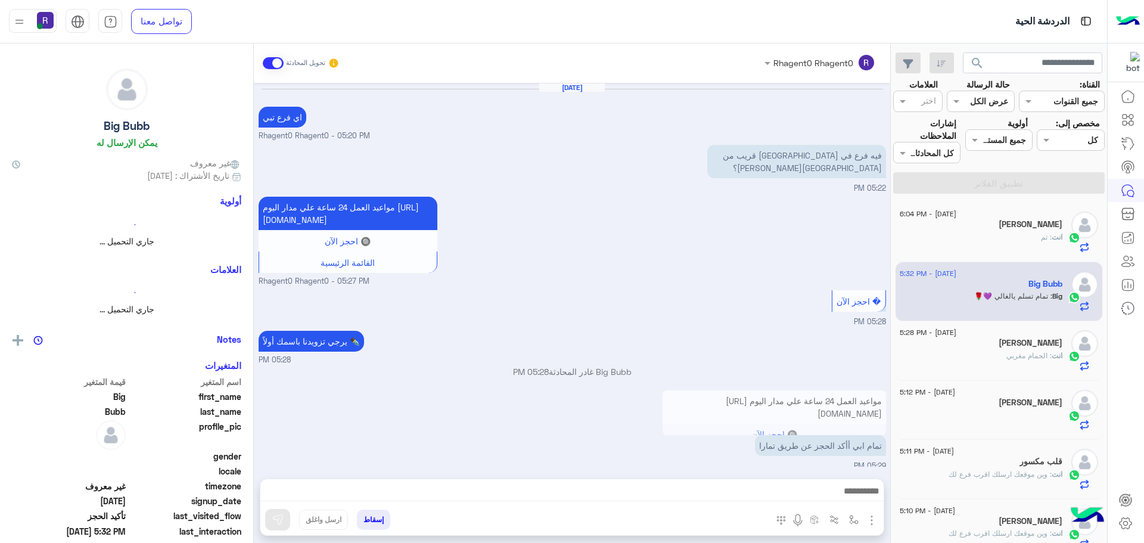
scroll to position [537, 0]
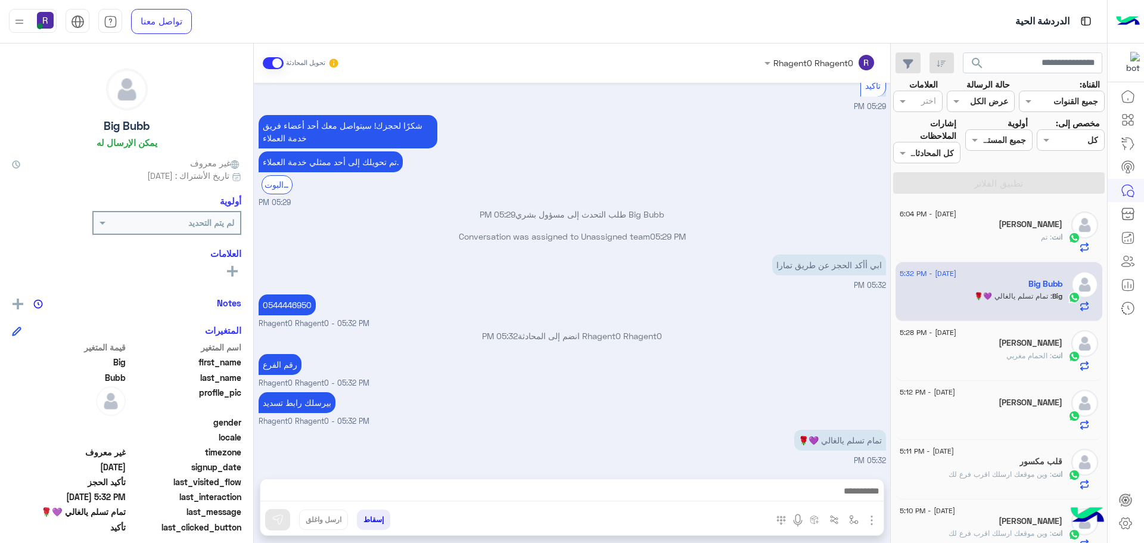
click at [1006, 353] on span ": الحمام مغربي" at bounding box center [1028, 355] width 45 height 9
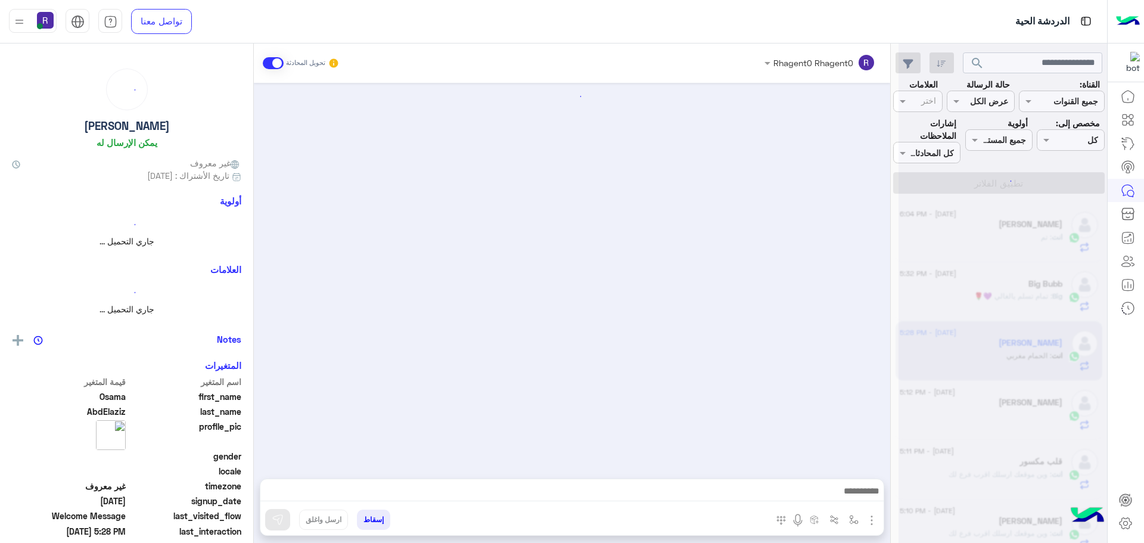
scroll to position [682, 0]
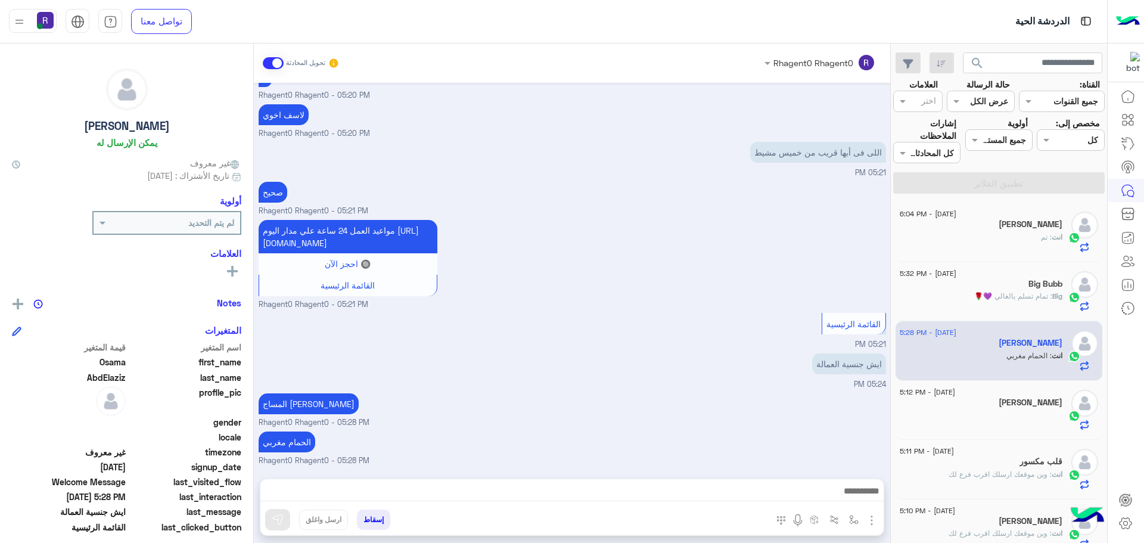
click at [1021, 242] on div "انت : تم" at bounding box center [981, 242] width 163 height 21
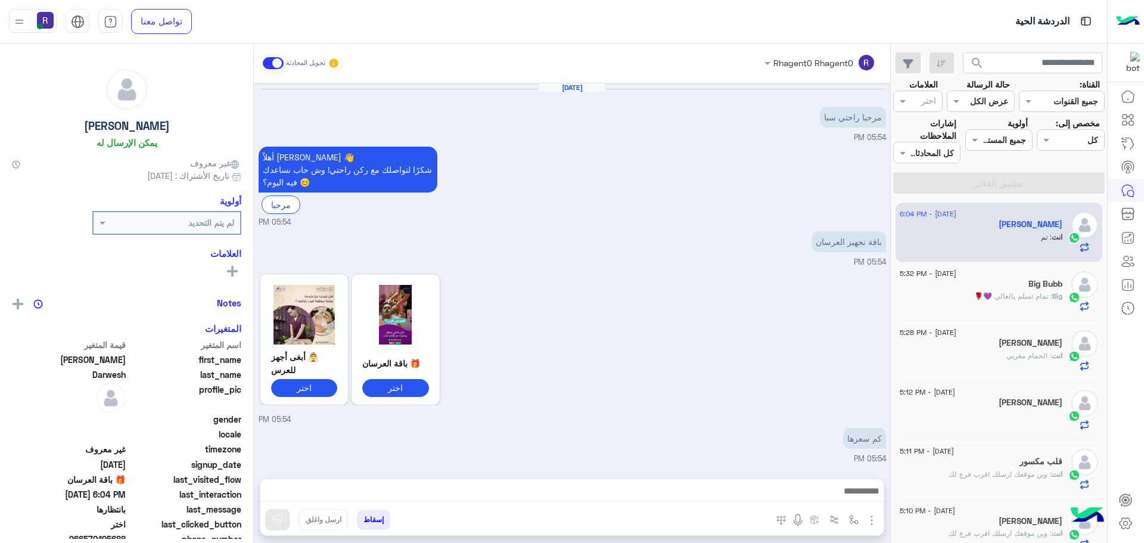
scroll to position [1105, 0]
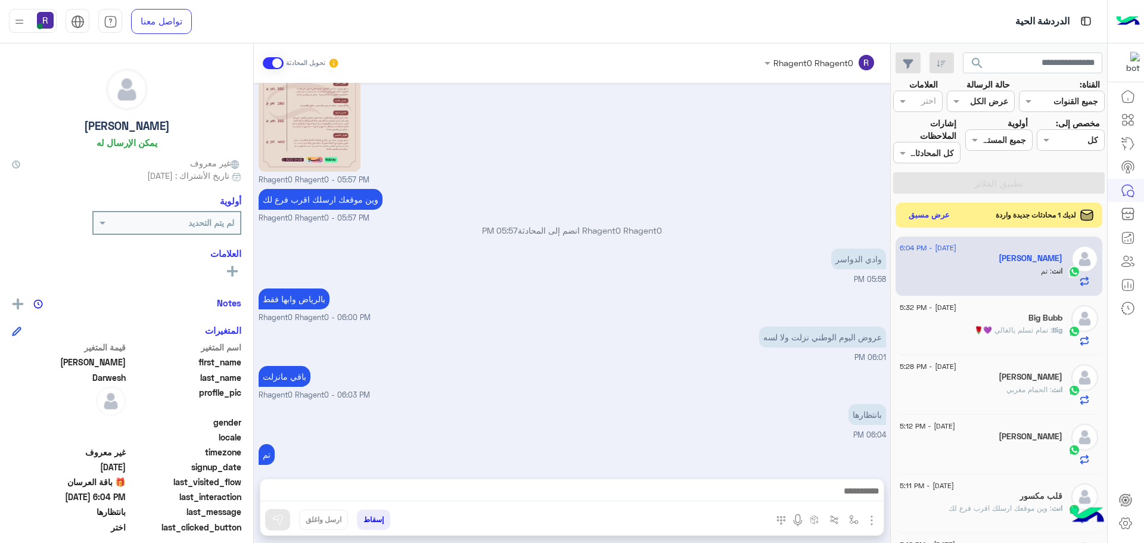
click at [930, 217] on button "عرض مسبق" at bounding box center [929, 215] width 50 height 16
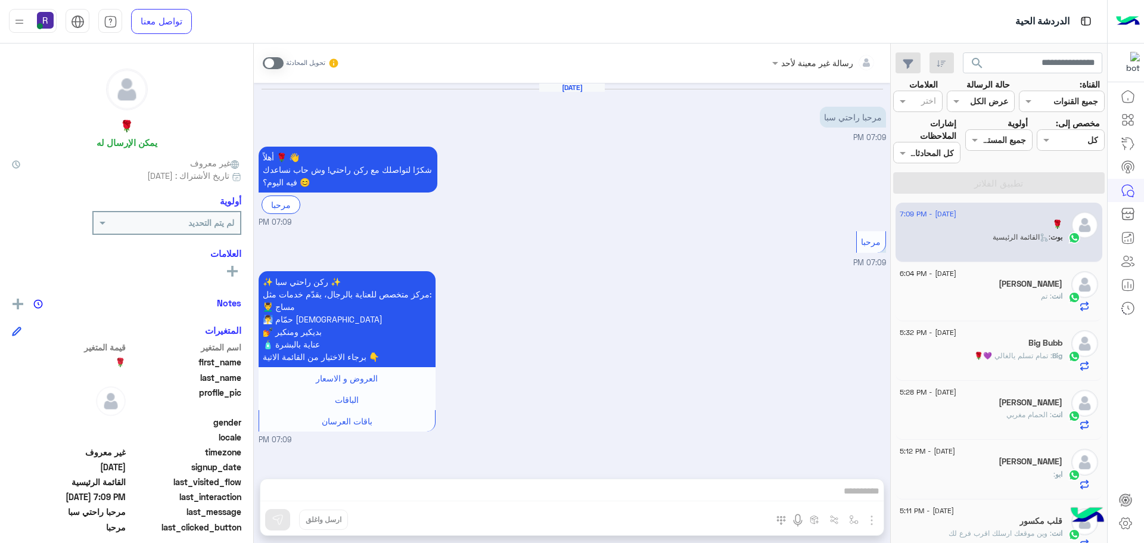
click at [1006, 290] on div "[PERSON_NAME]" at bounding box center [981, 285] width 163 height 13
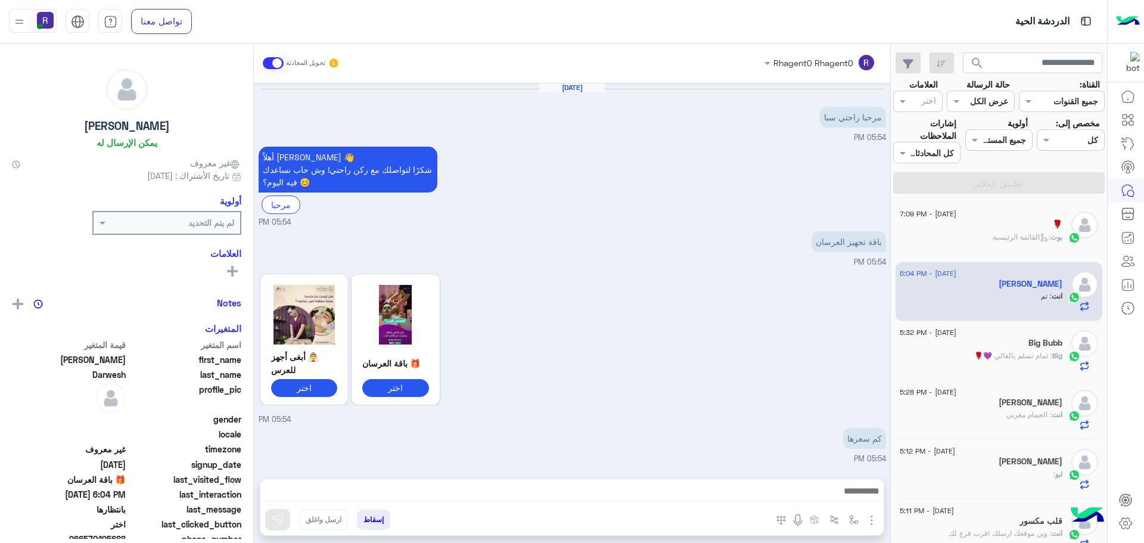
scroll to position [1105, 0]
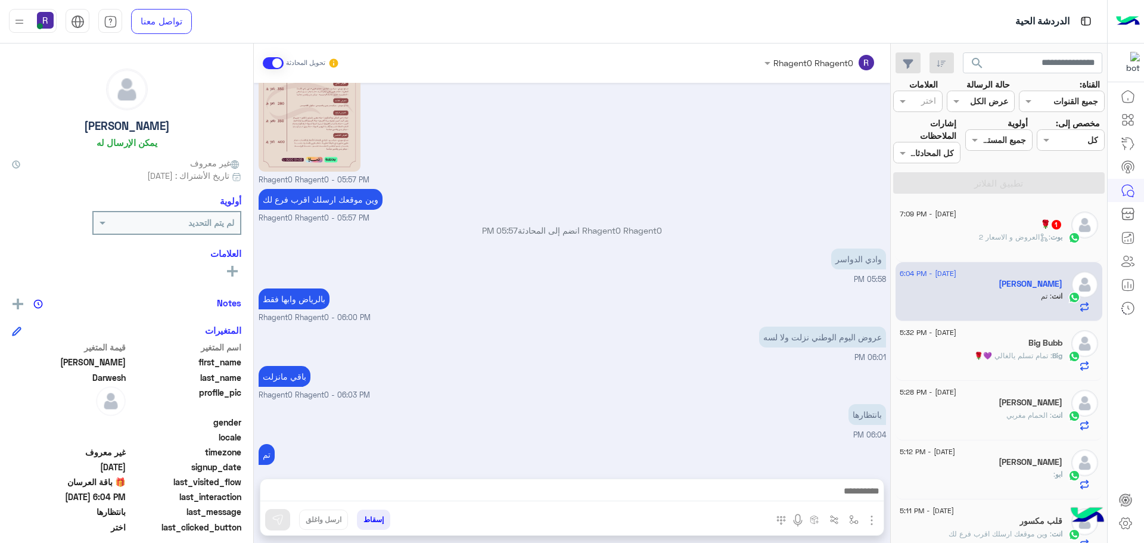
click at [1024, 238] on span ": العروض و الاسعار 2" at bounding box center [1014, 236] width 71 height 9
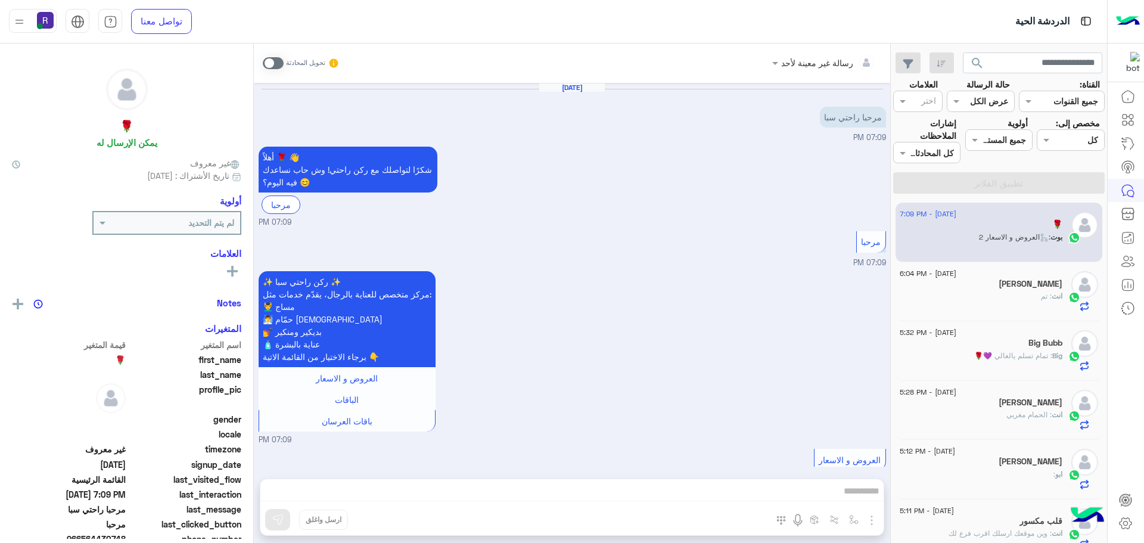
scroll to position [95, 0]
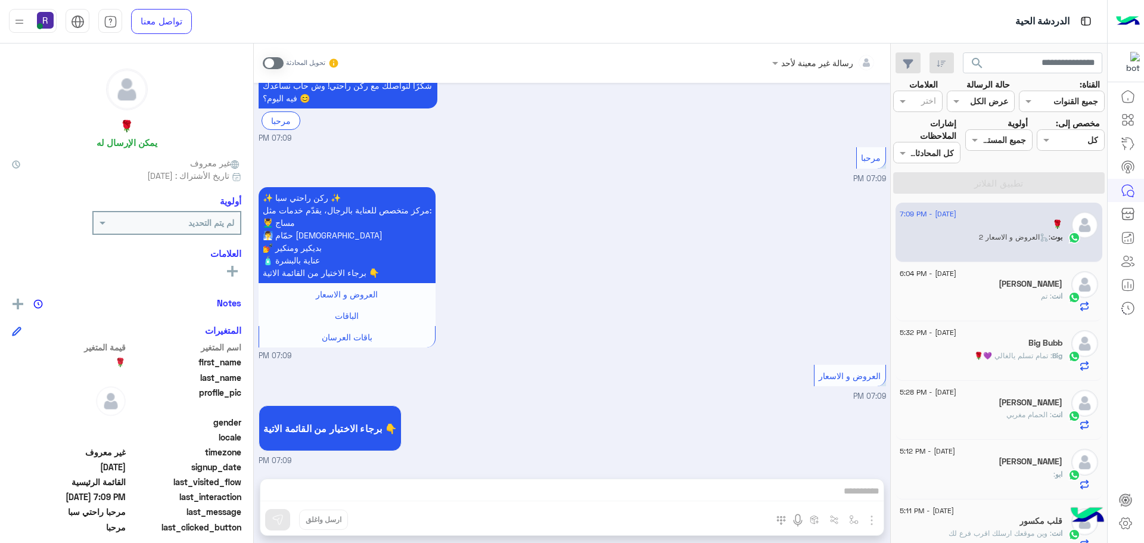
click at [276, 61] on span at bounding box center [273, 63] width 21 height 12
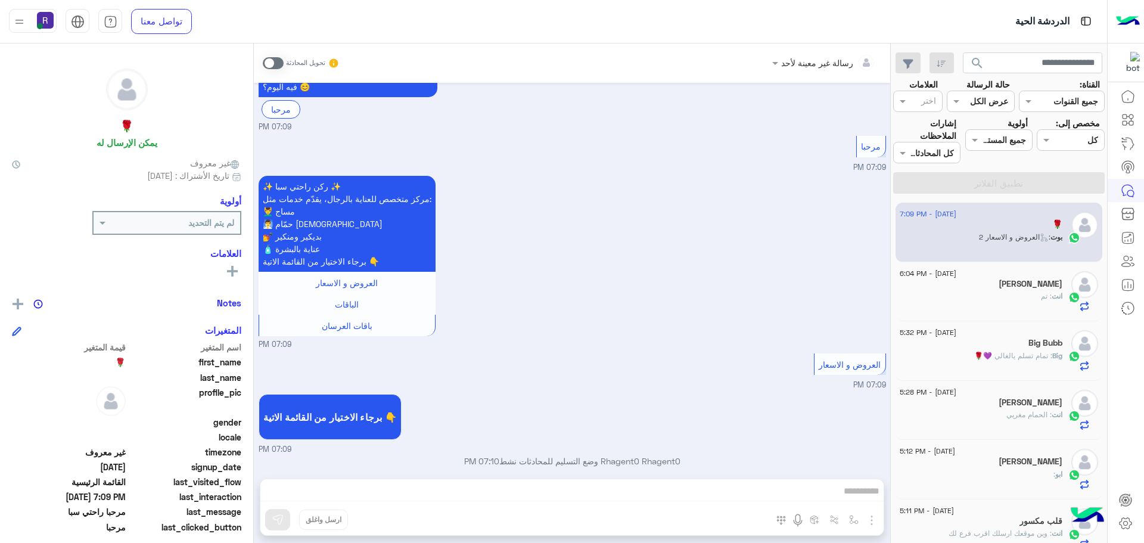
scroll to position [117, 0]
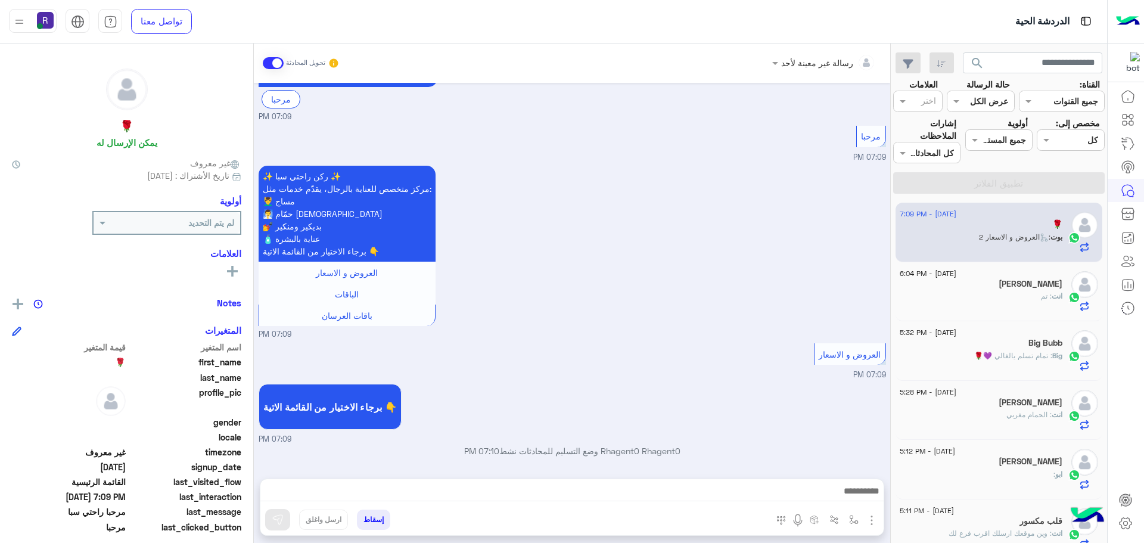
click at [873, 519] on img "button" at bounding box center [872, 520] width 14 height 14
click at [859, 493] on span "الصور" at bounding box center [849, 494] width 22 height 14
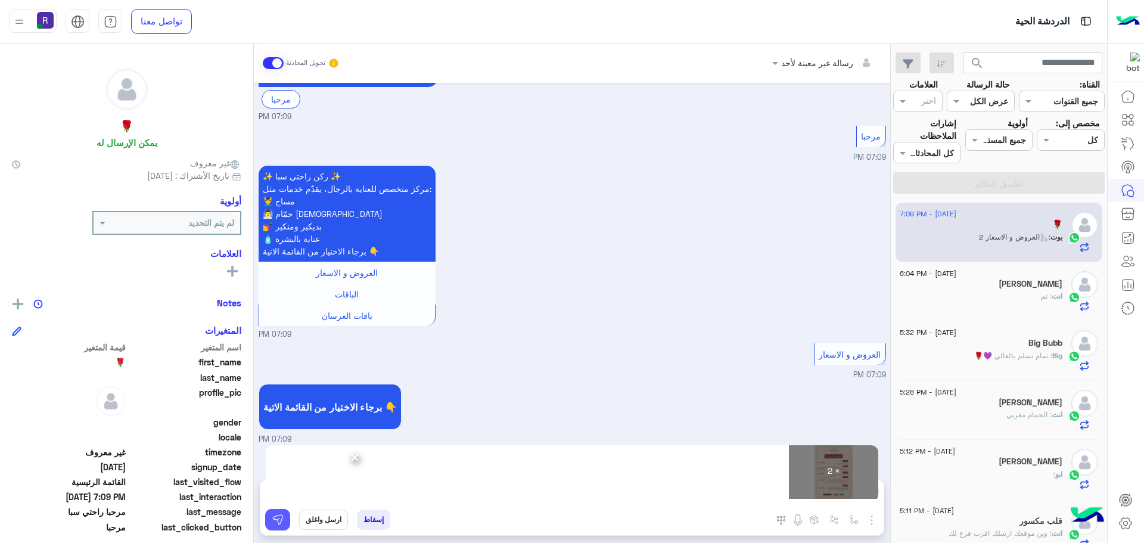
click at [270, 516] on button at bounding box center [277, 519] width 25 height 21
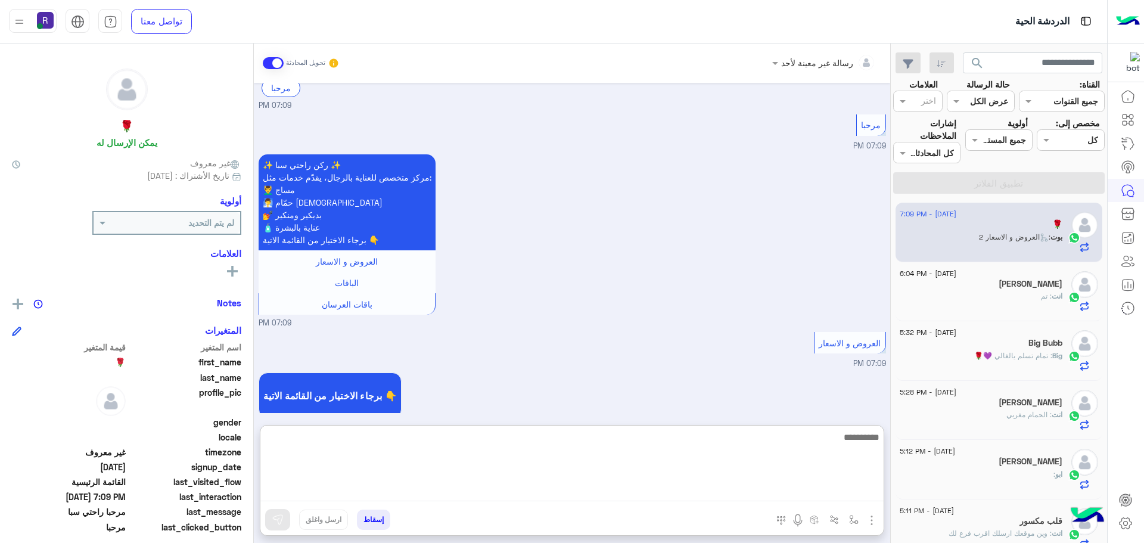
paste textarea "**********"
type textarea "**********"
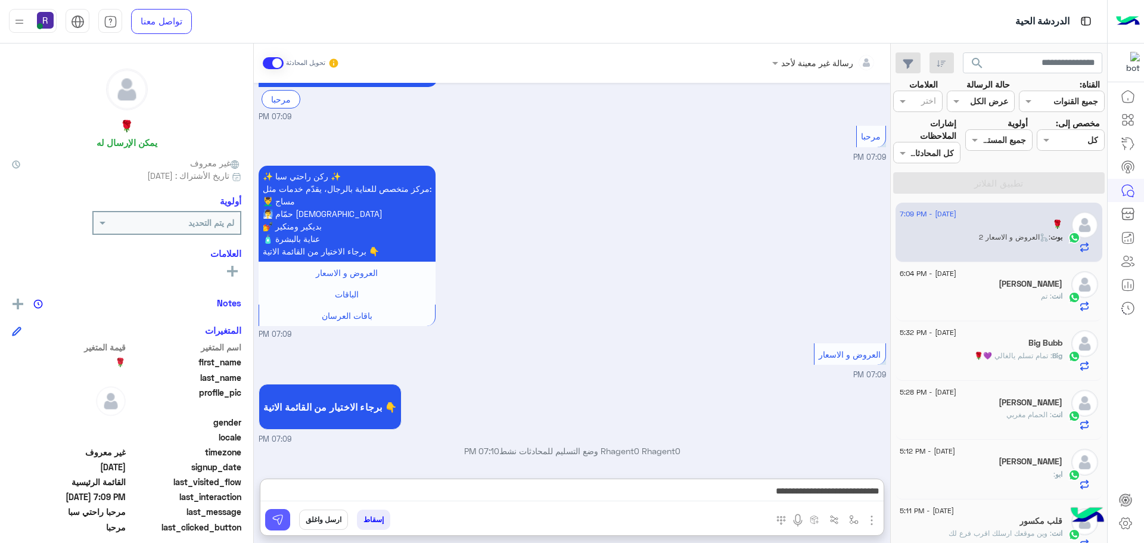
click at [280, 521] on img at bounding box center [278, 520] width 12 height 12
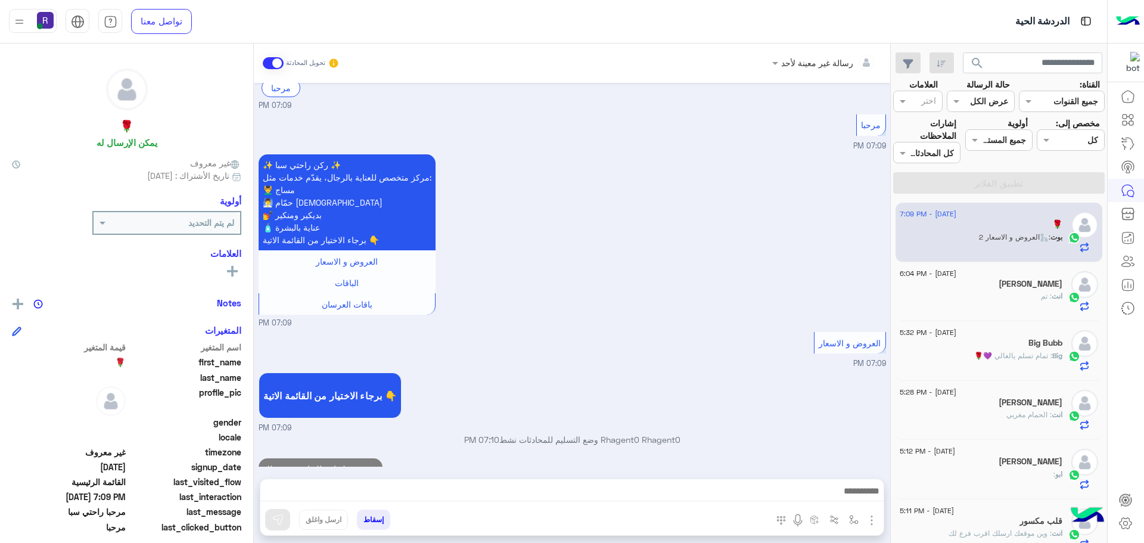
scroll to position [155, 0]
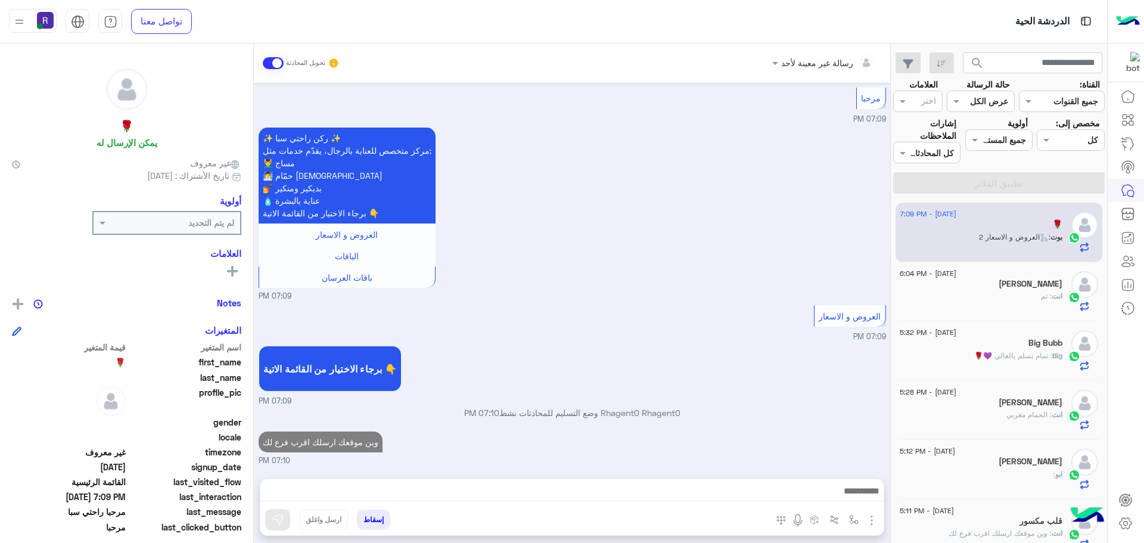
click at [1010, 294] on div "انت : تم" at bounding box center [981, 301] width 163 height 21
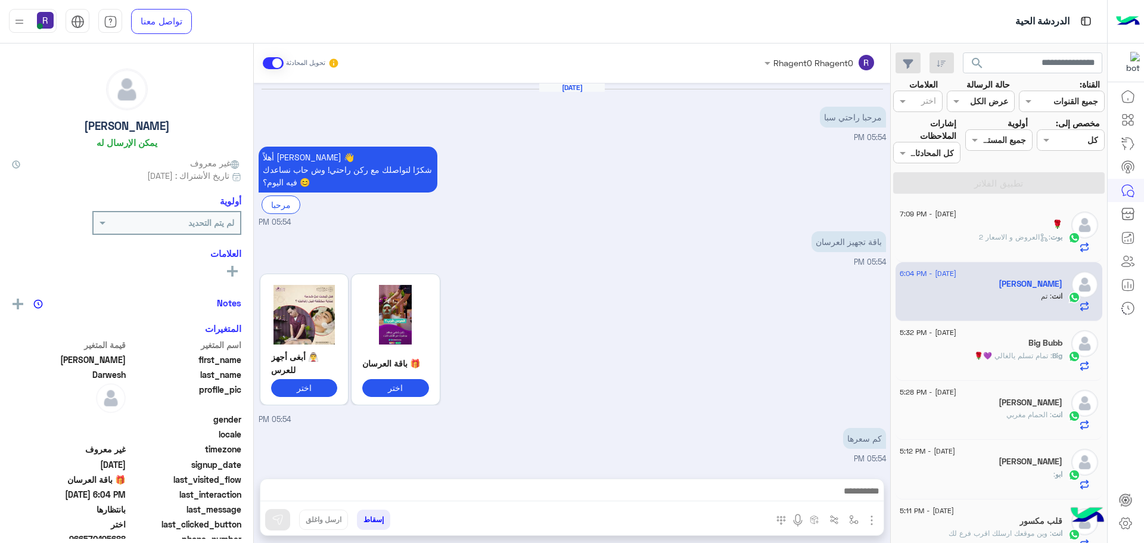
scroll to position [1105, 0]
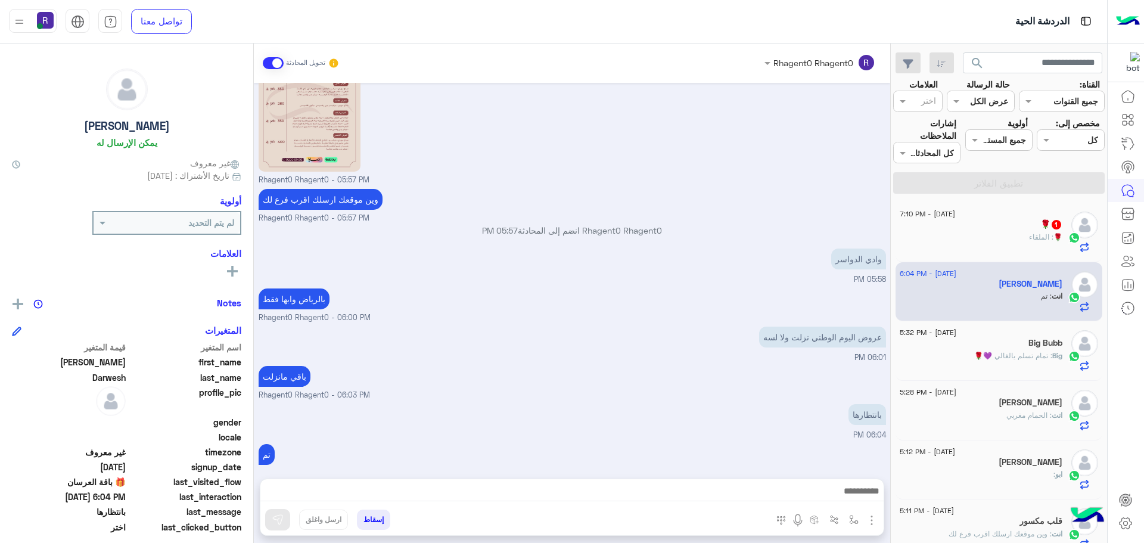
click at [1047, 232] on span ": الملقاء" at bounding box center [1041, 236] width 24 height 9
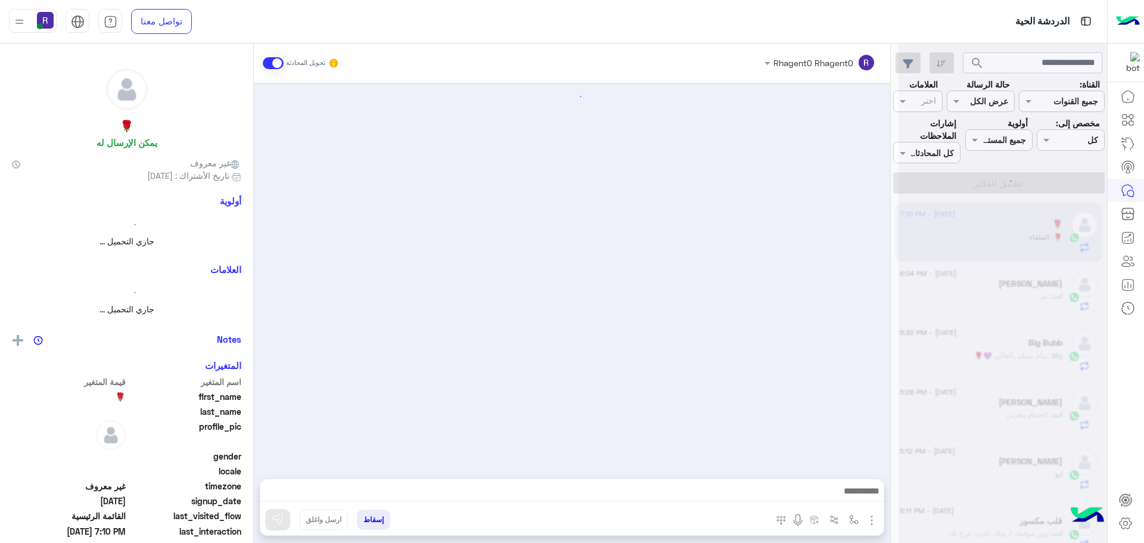
scroll to position [540, 0]
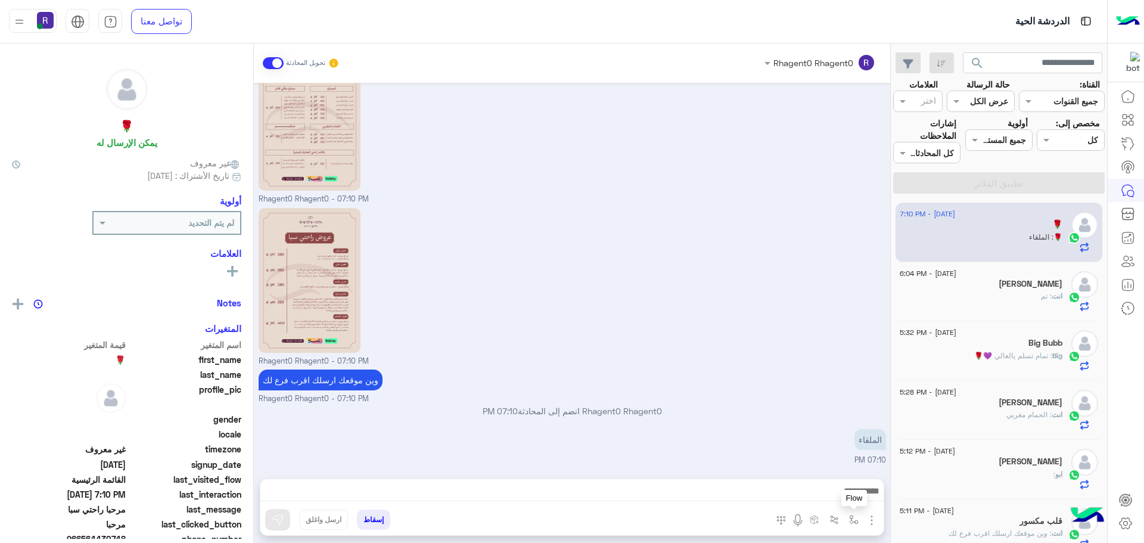
click at [856, 518] on img "button" at bounding box center [854, 520] width 10 height 10
click at [844, 499] on div "أدخل اسم مجموعة الرسائل" at bounding box center [805, 494] width 104 height 14
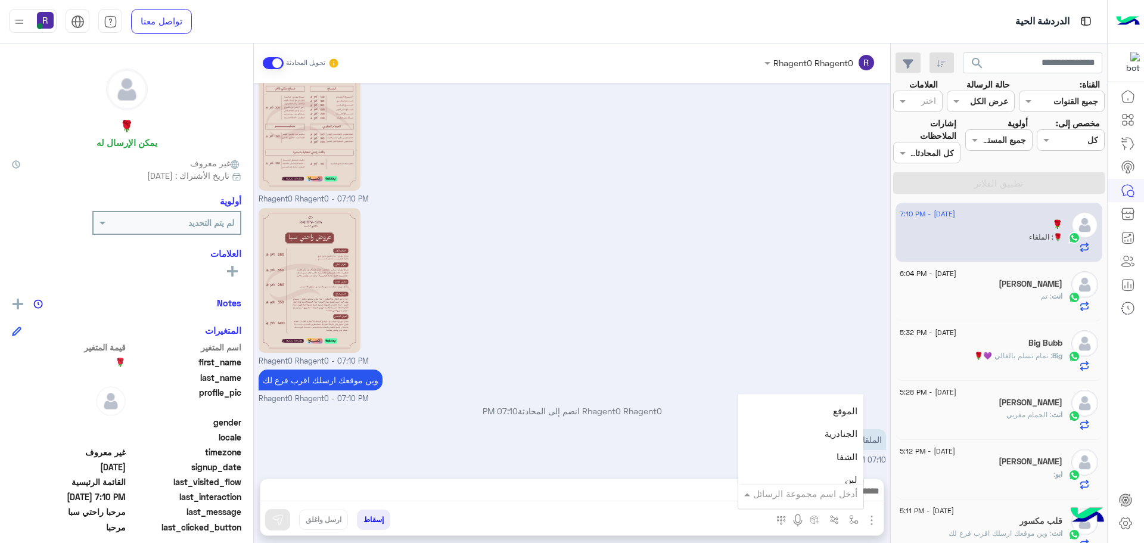
scroll to position [834, 0]
click at [835, 419] on div "لبن" at bounding box center [800, 420] width 125 height 23
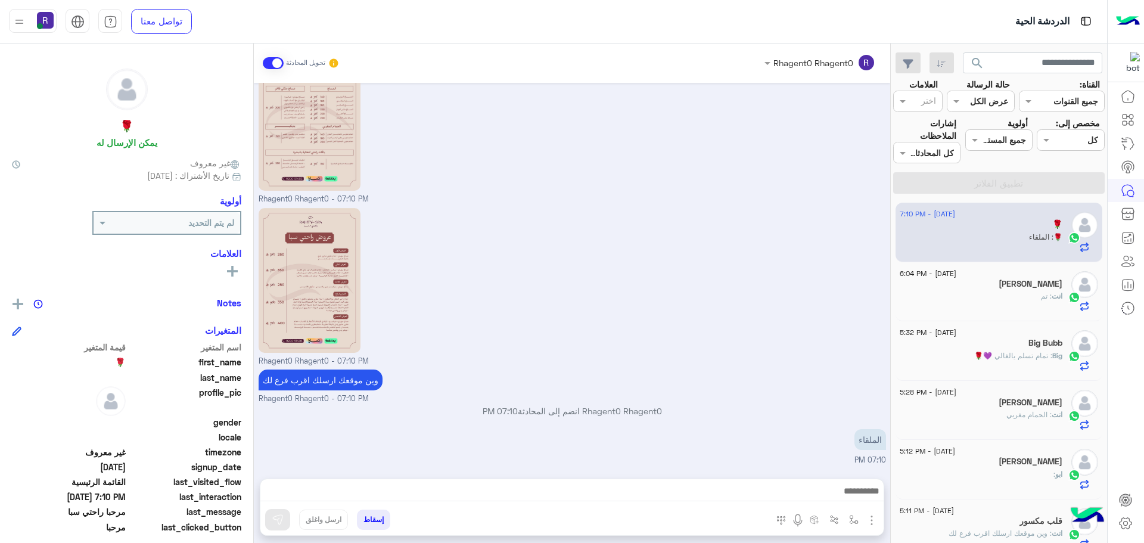
type textarea "***"
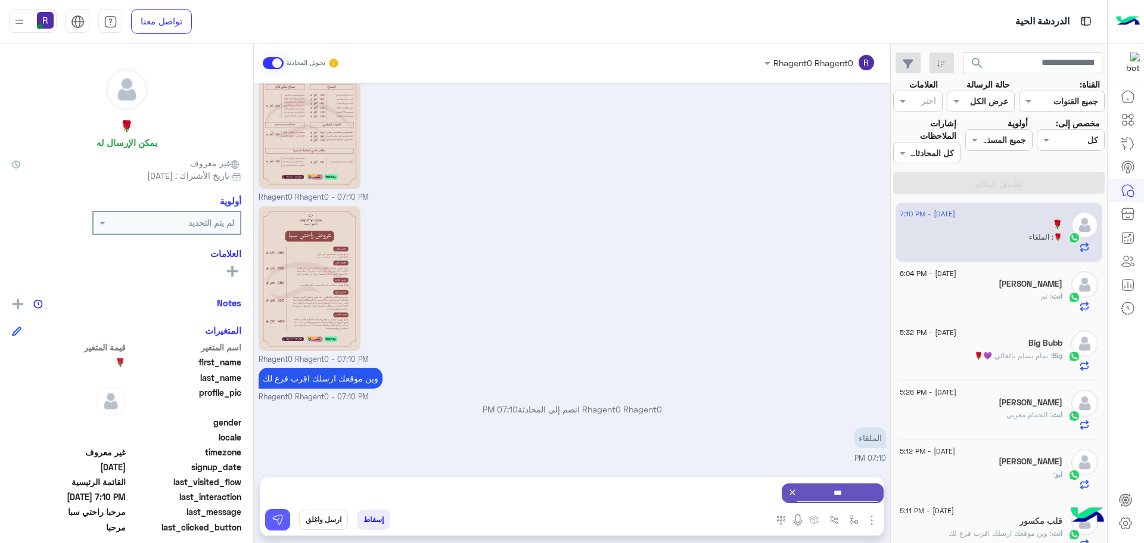
click at [283, 514] on img at bounding box center [278, 520] width 12 height 12
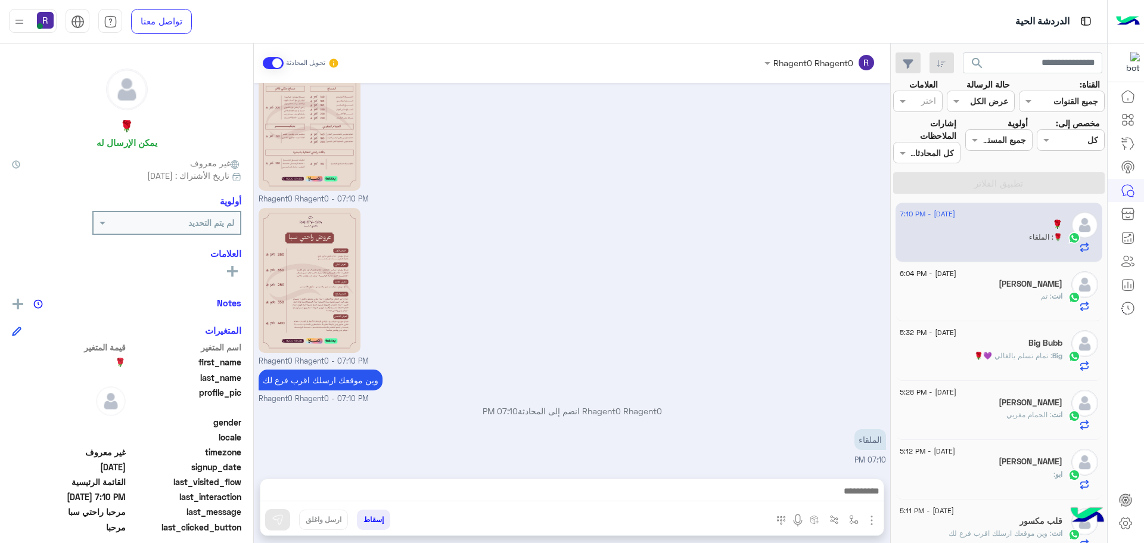
scroll to position [540, 0]
click at [855, 518] on img "button" at bounding box center [854, 520] width 10 height 10
click at [841, 499] on div "أدخل اسم مجموعة الرسائل" at bounding box center [805, 494] width 104 height 14
click at [803, 325] on div "[DATE] مرحبا راحتي سبا 07:09 PM أهلاً 🌹 👋 شكرًا لتواصلك مع ركن راحتي! وش حاب نس…" at bounding box center [572, 275] width 636 height 384
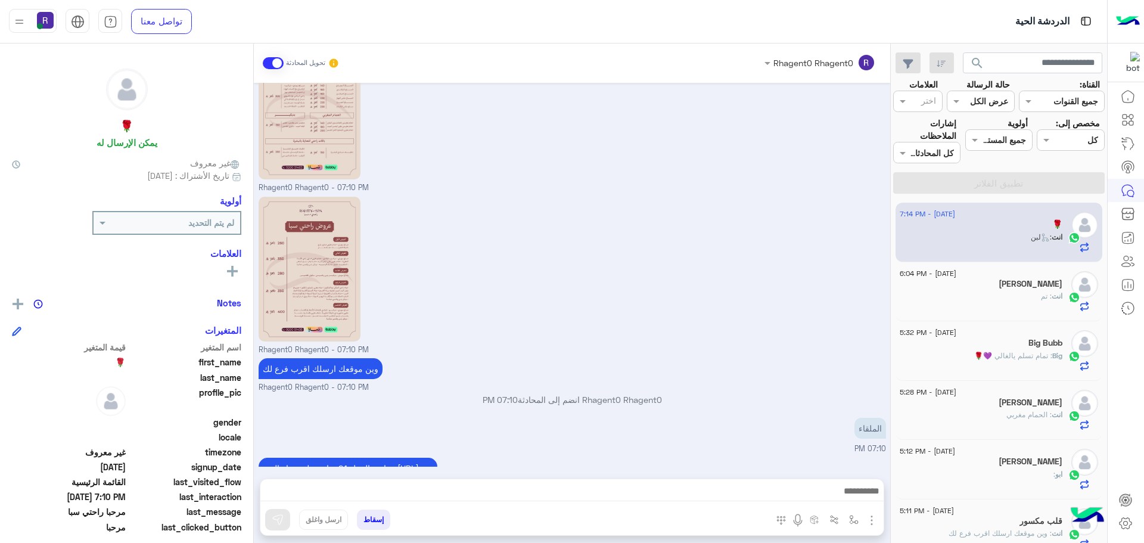
scroll to position [646, 0]
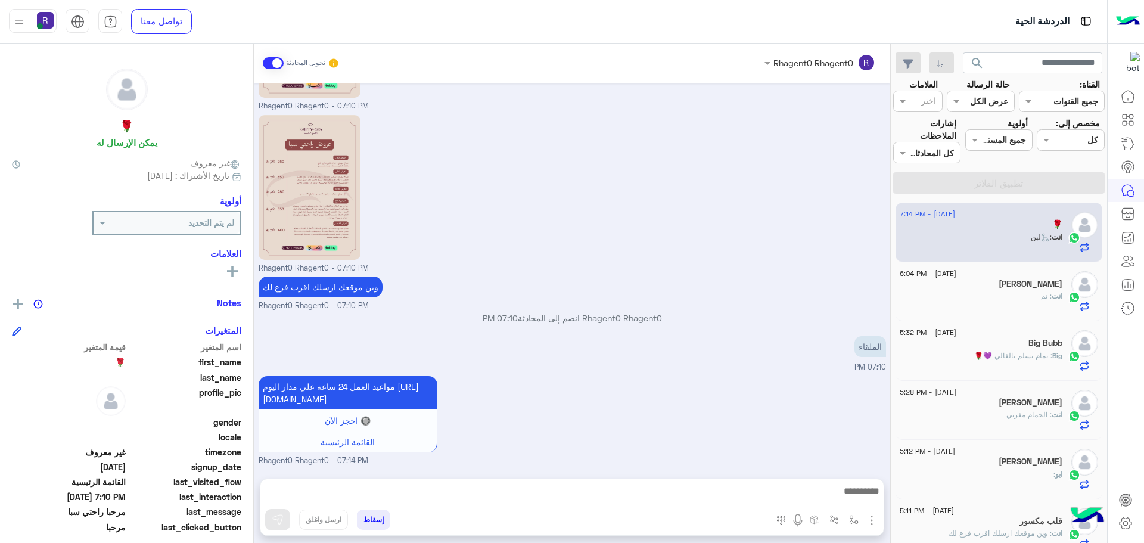
click at [1028, 292] on div "انت : تم" at bounding box center [981, 301] width 163 height 21
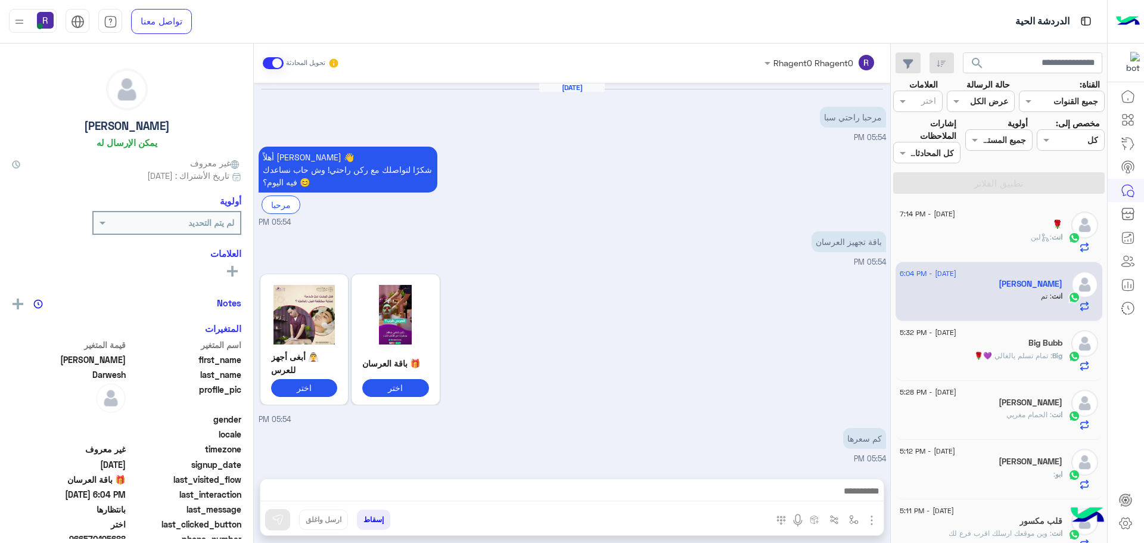
scroll to position [1105, 0]
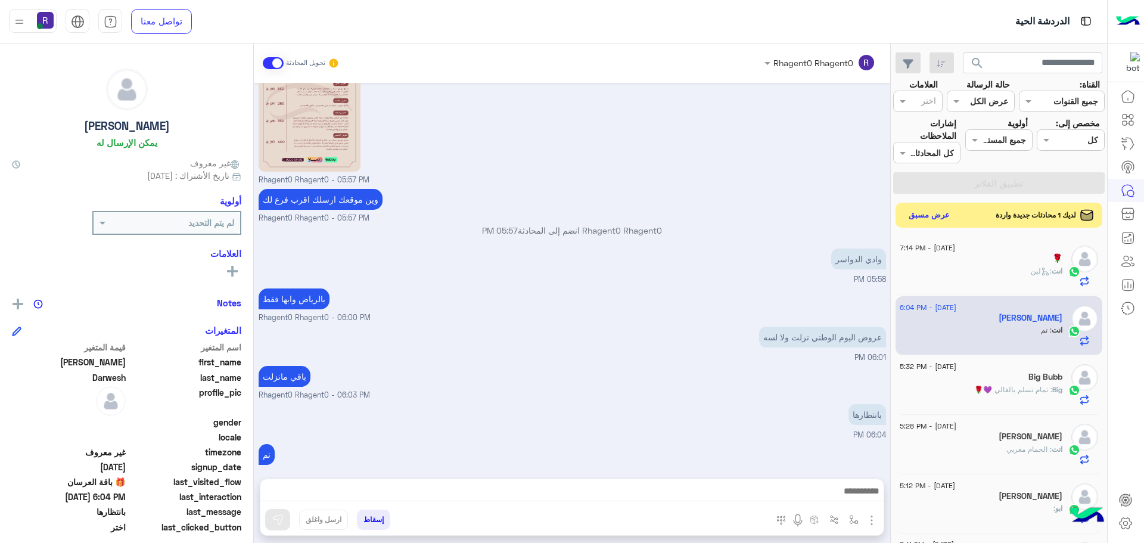
click at [938, 218] on button "عرض مسبق" at bounding box center [929, 215] width 50 height 16
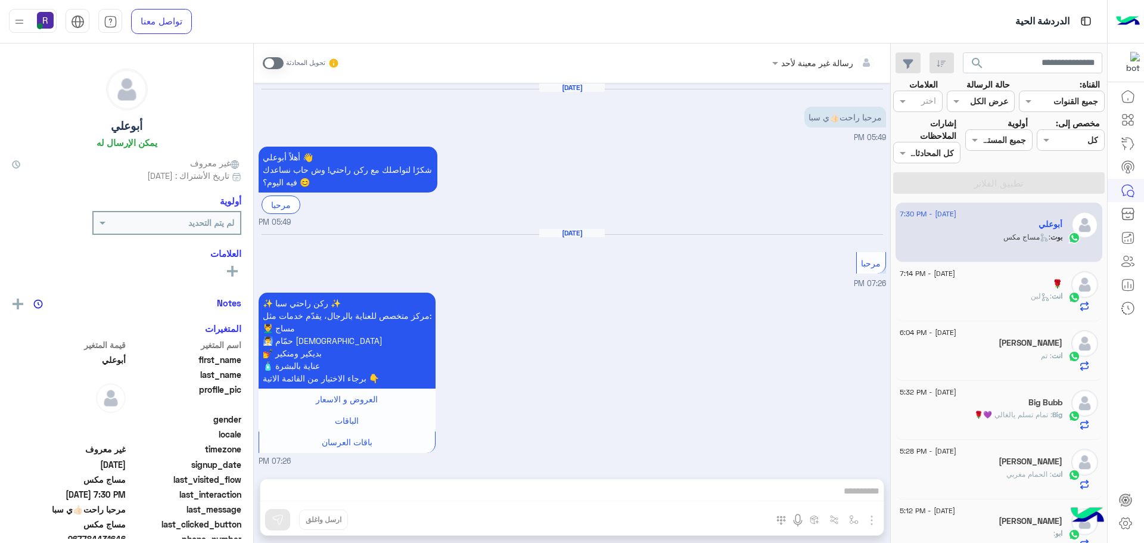
scroll to position [388, 0]
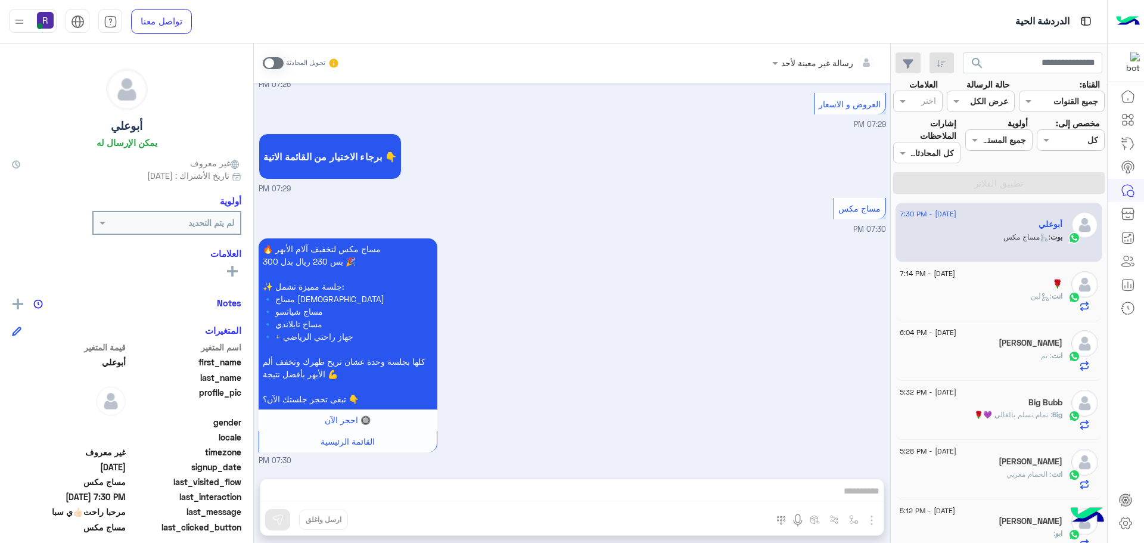
click at [1015, 241] on p "بوت : مساج مكس" at bounding box center [1032, 237] width 59 height 11
click at [282, 62] on span at bounding box center [273, 63] width 21 height 12
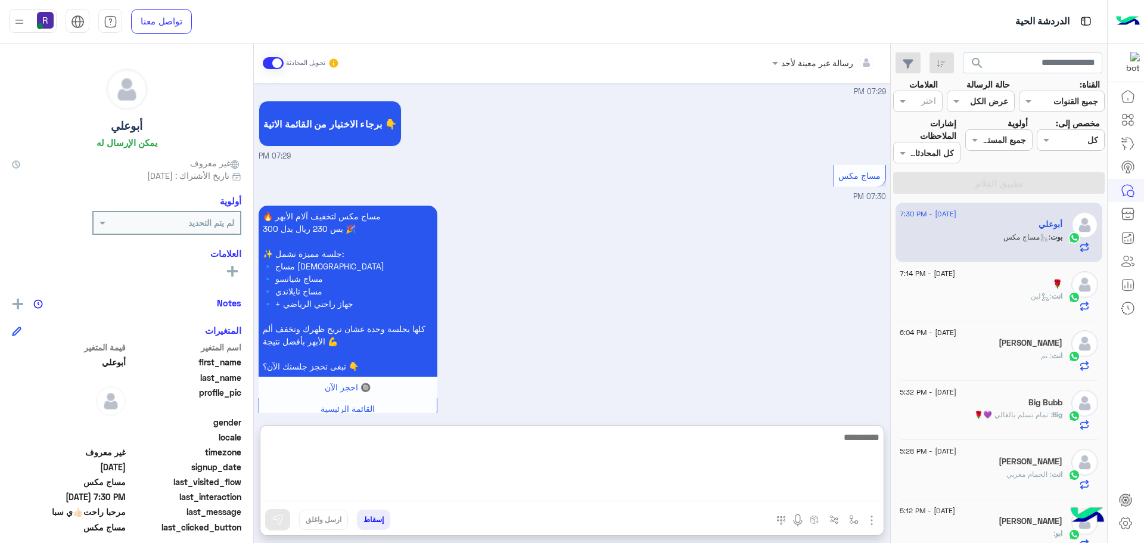
paste textarea "**********"
type textarea "**********"
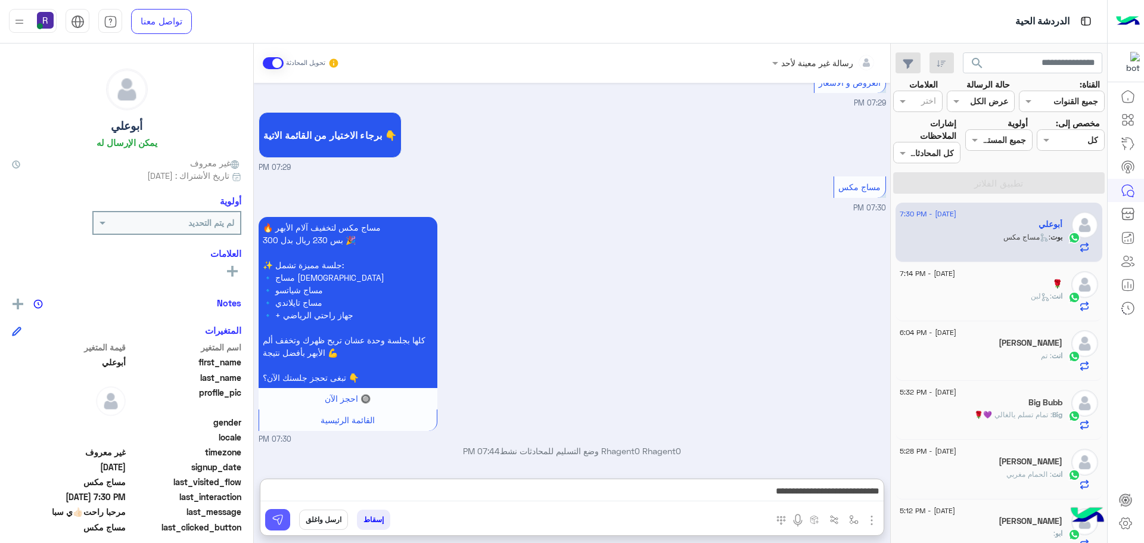
drag, startPoint x: 279, startPoint y: 515, endPoint x: 821, endPoint y: 412, distance: 551.9
click at [279, 515] on img at bounding box center [278, 520] width 12 height 12
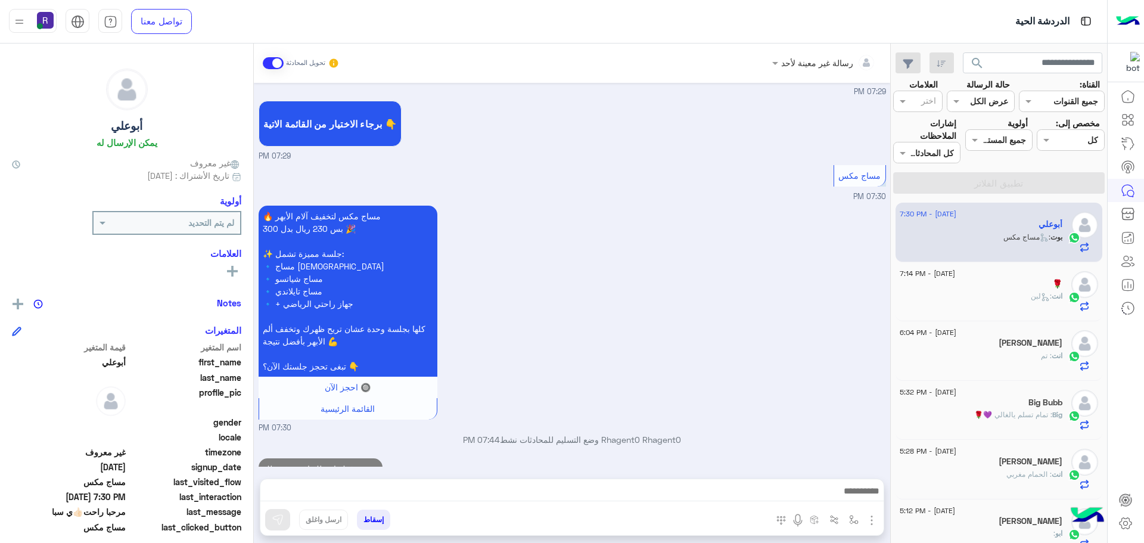
scroll to position [447, 0]
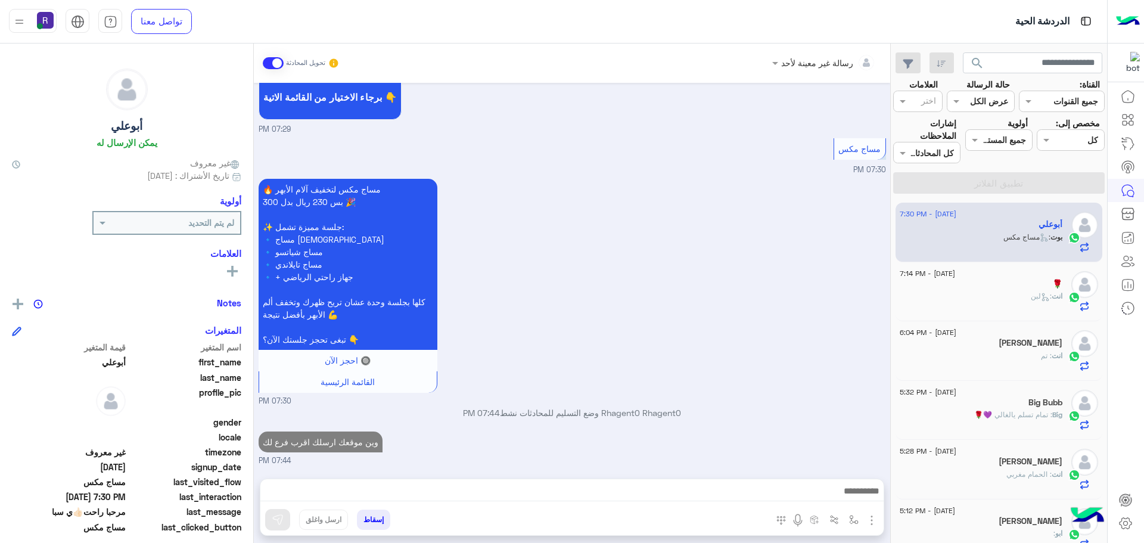
click at [1001, 290] on div "🌹" at bounding box center [981, 285] width 163 height 13
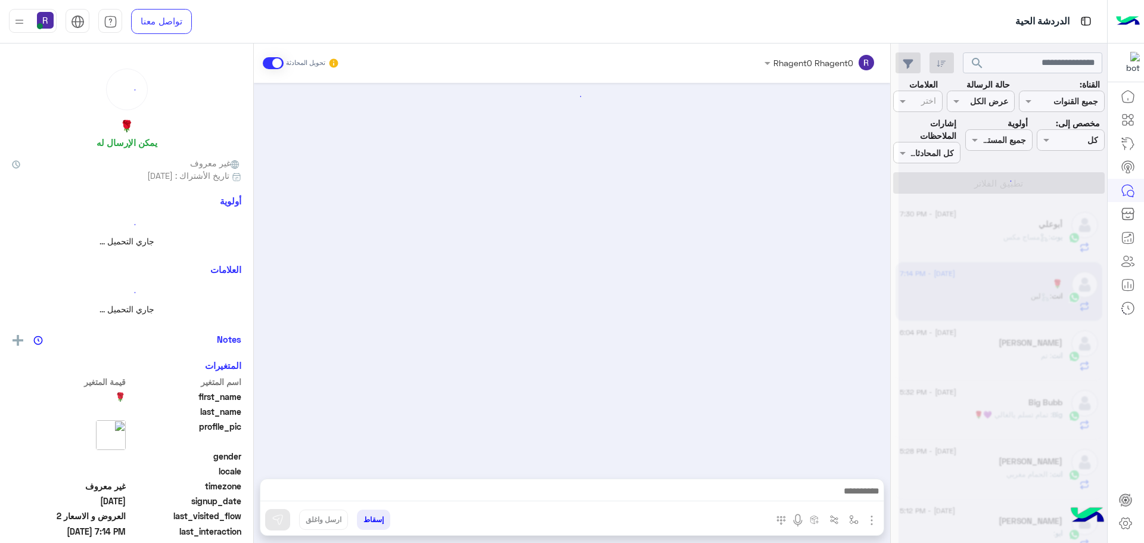
scroll to position [646, 0]
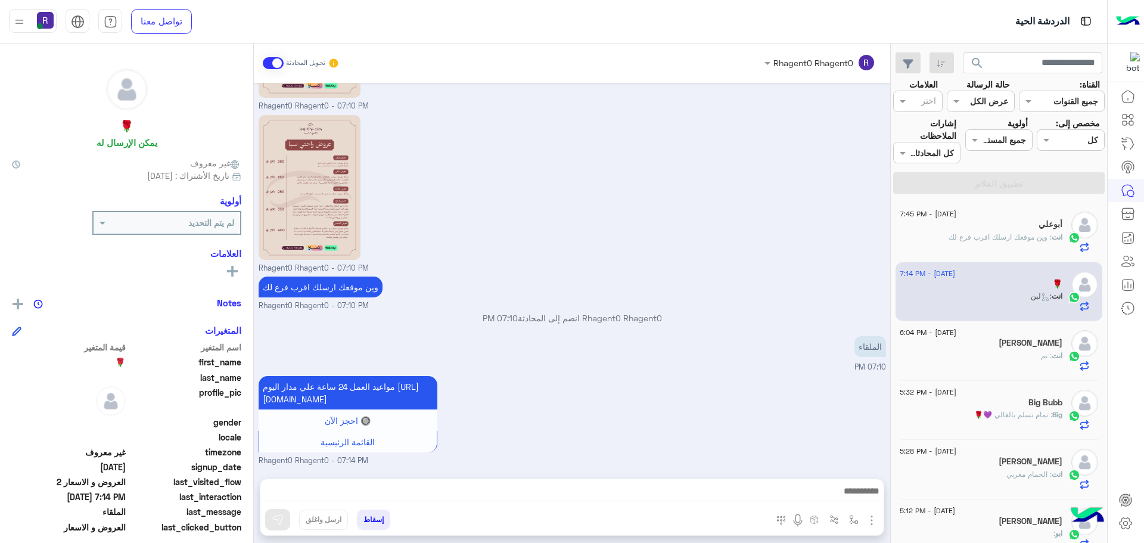
click at [1003, 232] on span ": وين موقعك ارسلك اقرب فرع لك" at bounding box center [1000, 236] width 103 height 9
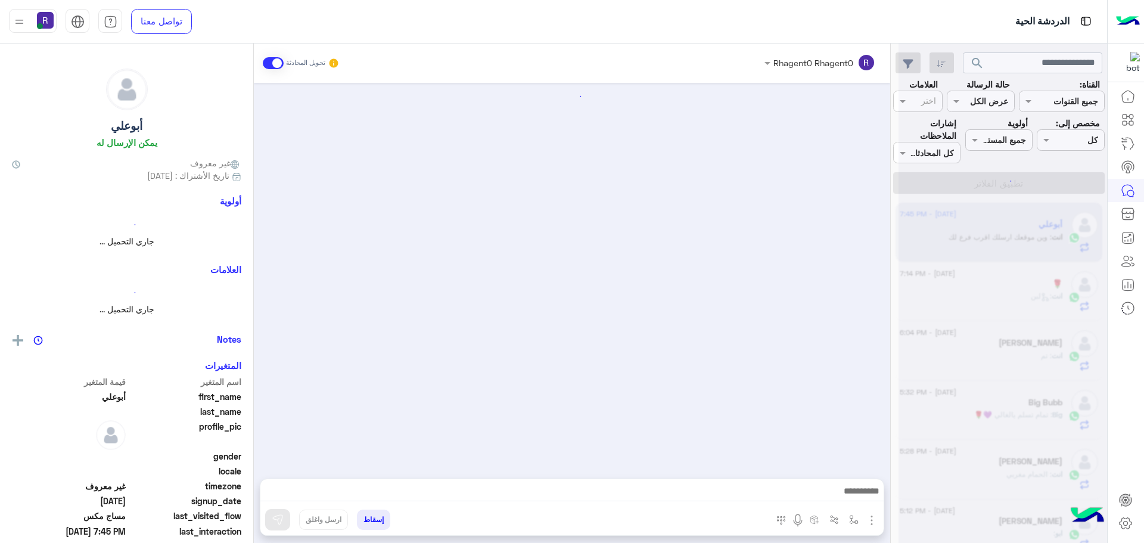
scroll to position [469, 0]
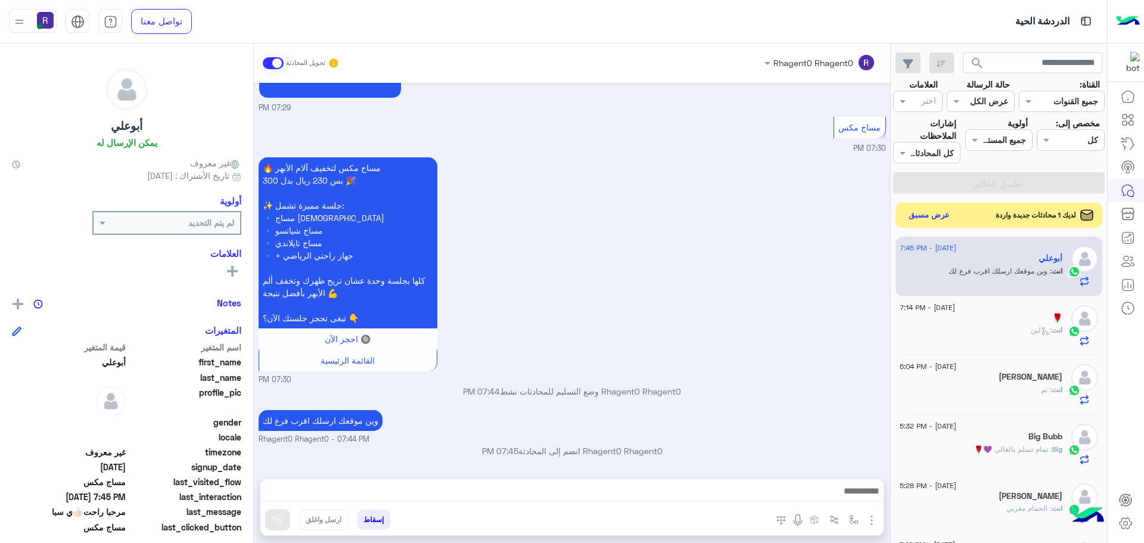
click at [944, 217] on button "عرض مسبق" at bounding box center [929, 215] width 50 height 16
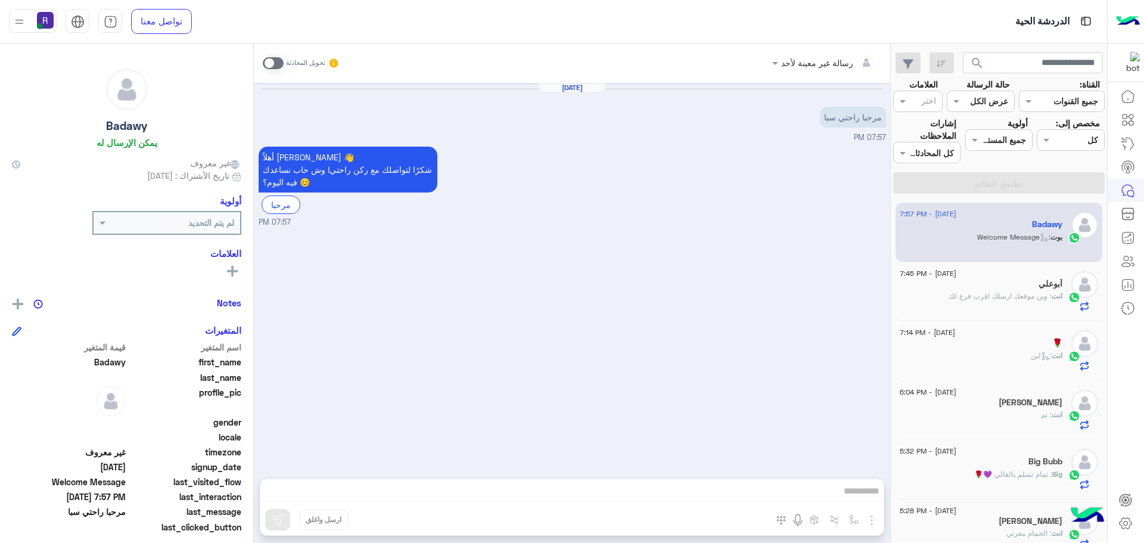
click at [1029, 282] on div "أبوعلي" at bounding box center [981, 285] width 163 height 13
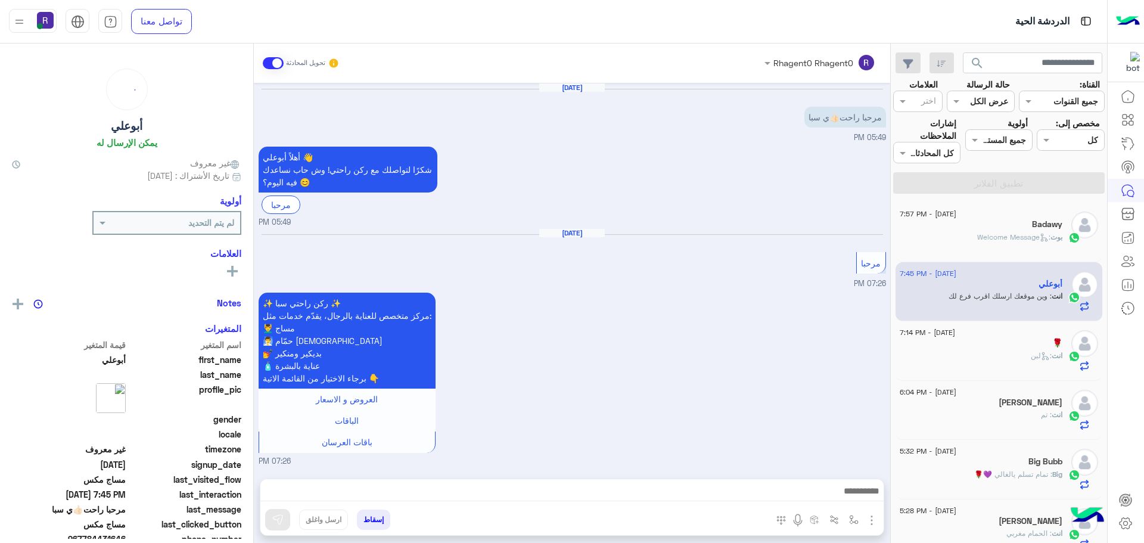
scroll to position [469, 0]
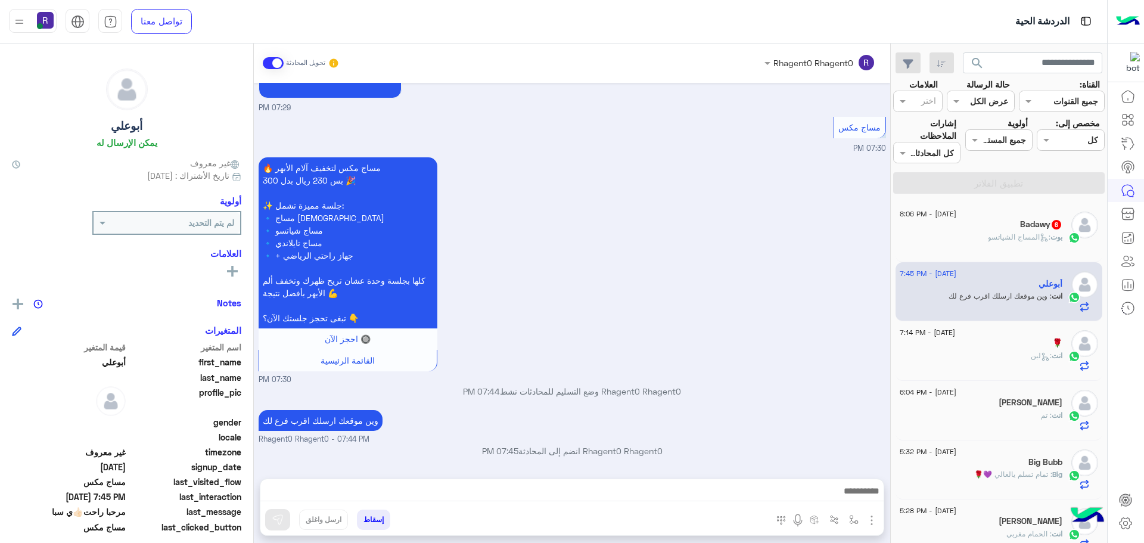
click at [1017, 231] on div "[PERSON_NAME] 6" at bounding box center [981, 225] width 163 height 13
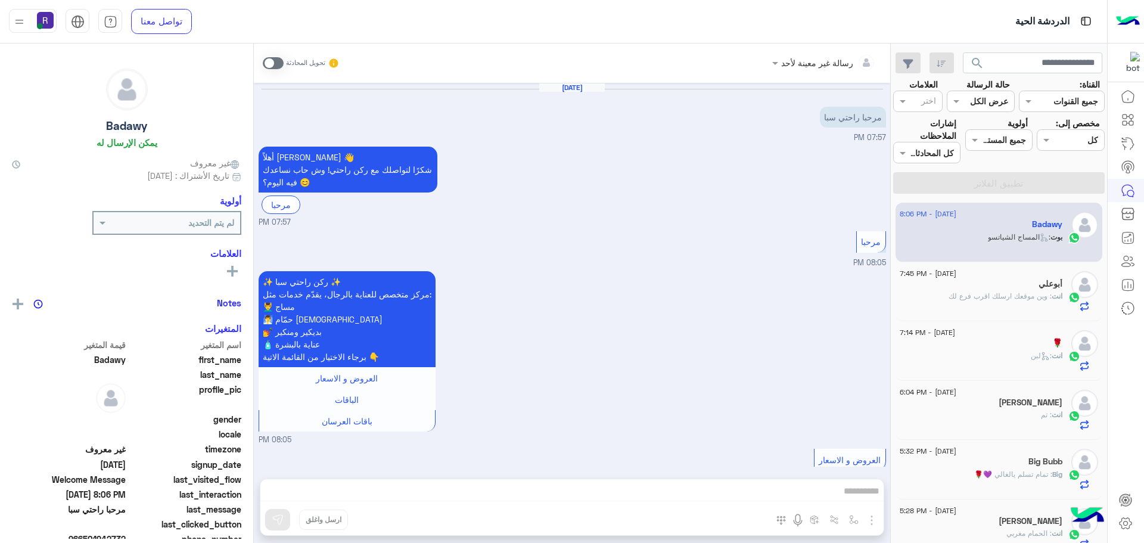
scroll to position [909, 0]
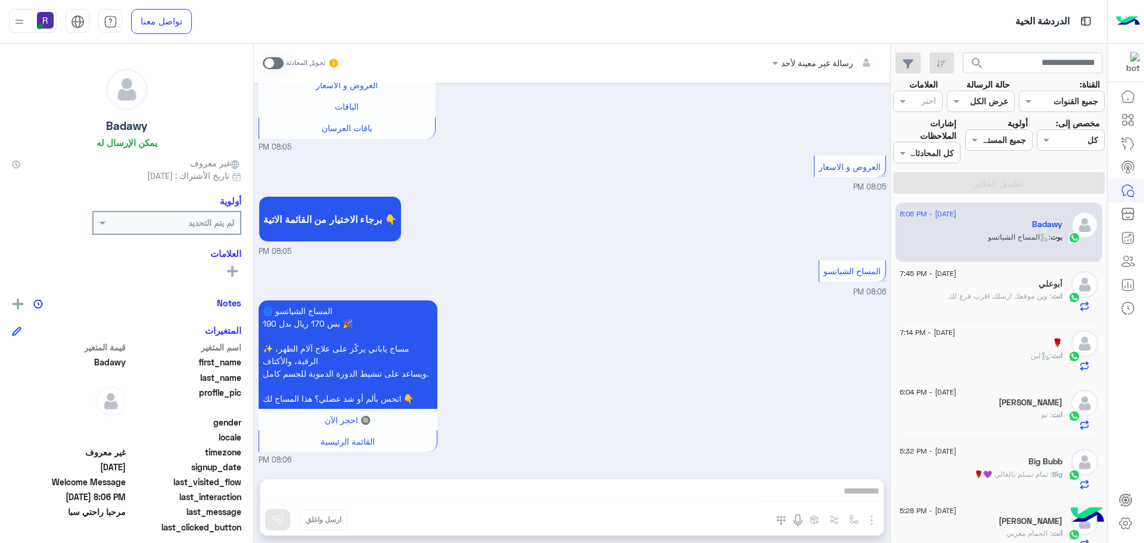
click at [885, 430] on div "🌀 المساج الشياتسو بس 170 ريال بدل 190 🎉 ✨ مساج ياباني يركّز على علاج آلام الظهر…" at bounding box center [572, 381] width 627 height 169
click at [267, 58] on span at bounding box center [273, 63] width 21 height 12
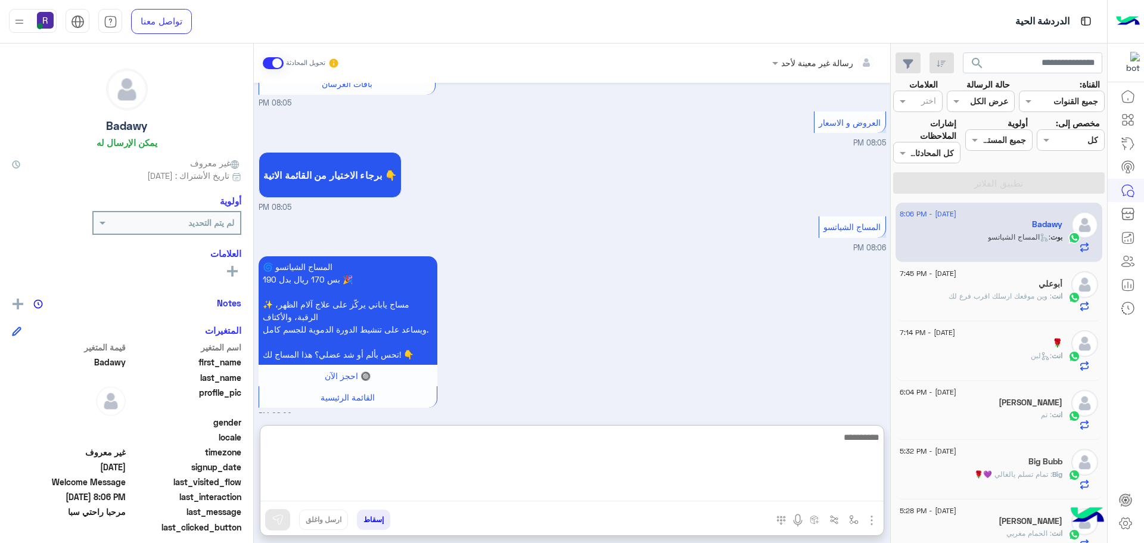
click at [725, 491] on textarea at bounding box center [571, 465] width 623 height 71
type textarea "**********"
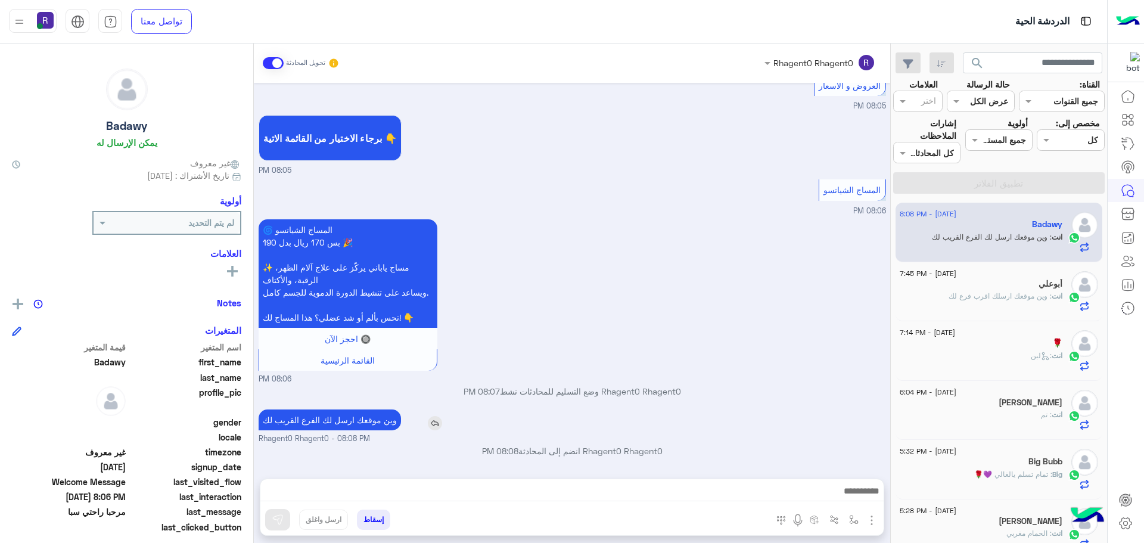
click at [319, 393] on div "[DATE] مرحبا راحتي سبا 07:57 PM أهلاً [PERSON_NAME] 👋 شكرًا لتواصلك مع ركن راحت…" at bounding box center [572, 275] width 636 height 384
click at [346, 422] on p "وين موقعك ارسل لك الفرع القريب لك" at bounding box center [330, 419] width 142 height 21
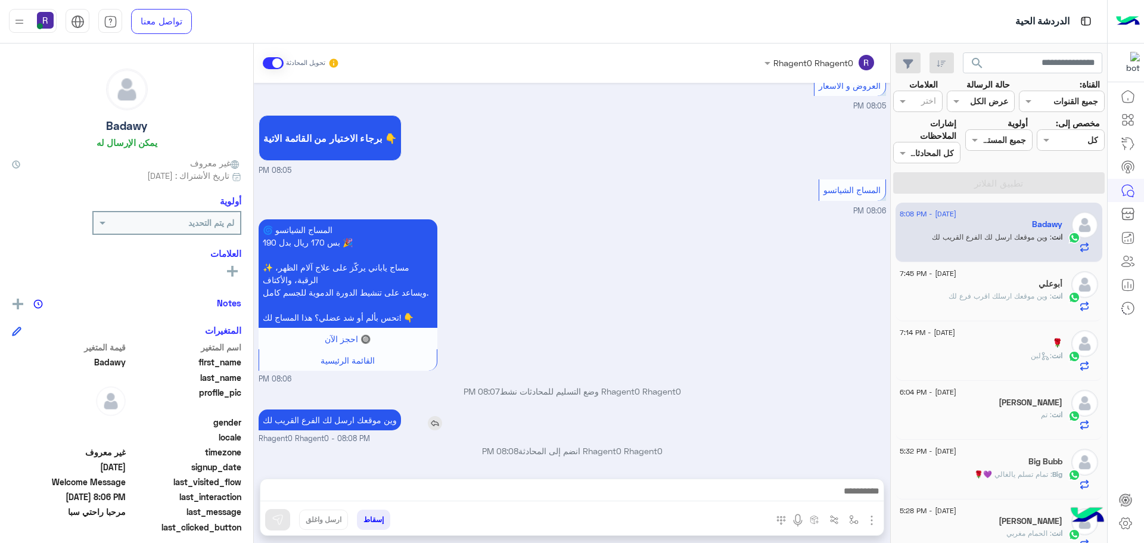
copy app-msgs-text
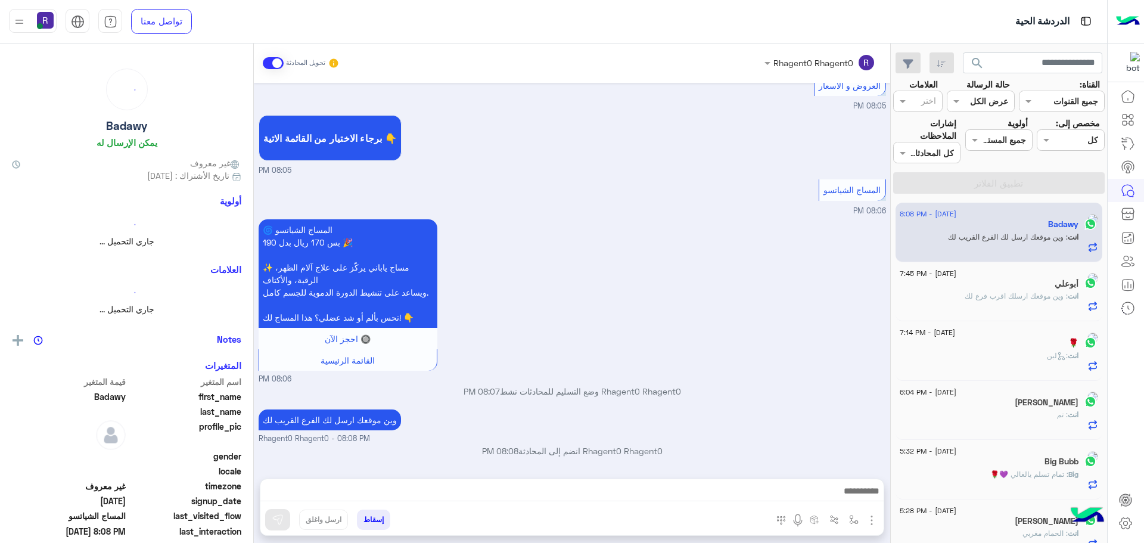
scroll to position [0, 0]
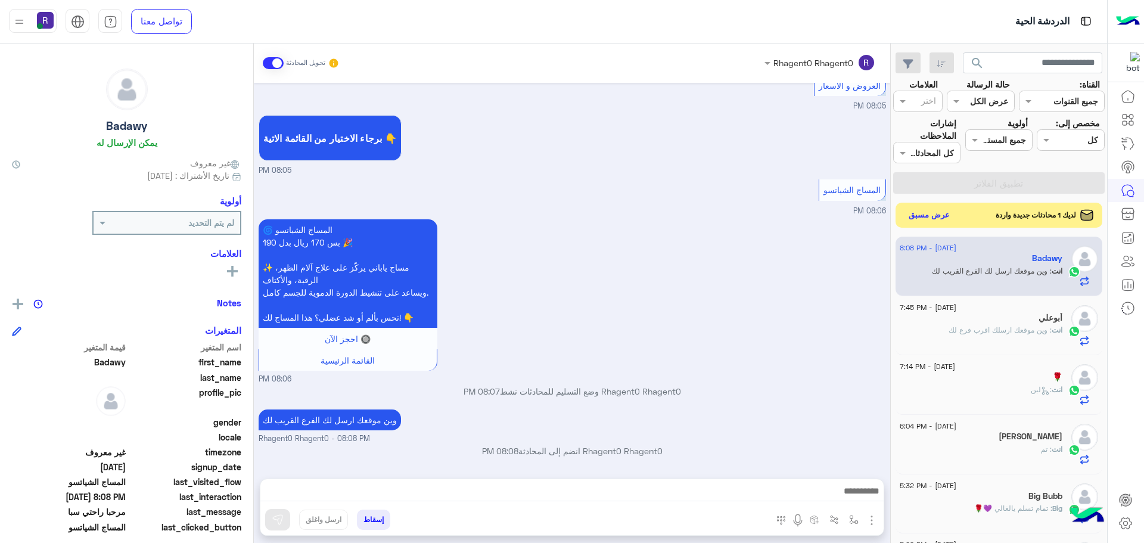
click at [933, 217] on button "عرض مسبق" at bounding box center [929, 215] width 50 height 16
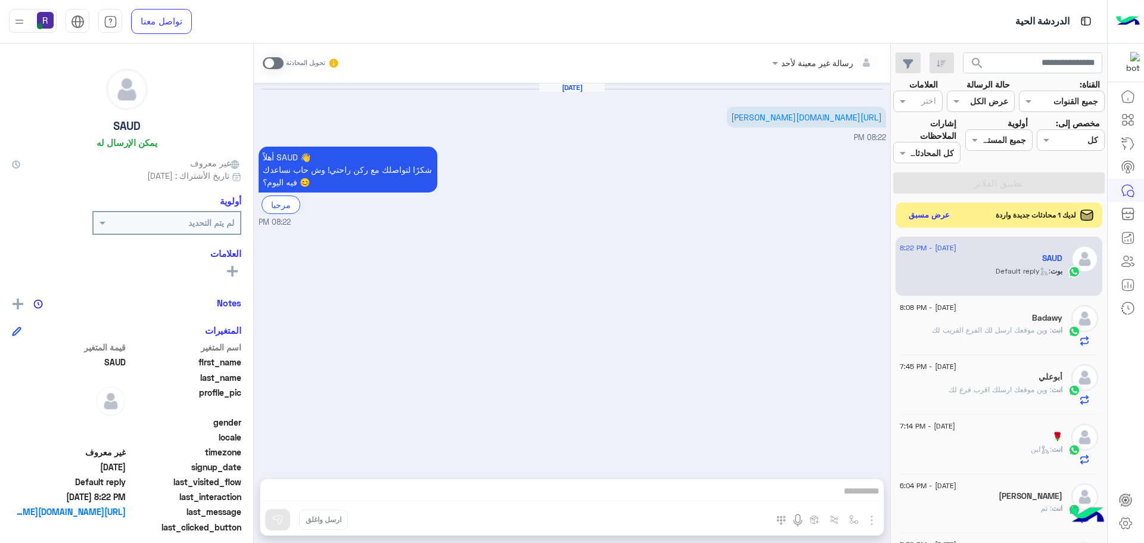
click at [918, 219] on button "عرض مسبق" at bounding box center [929, 215] width 50 height 16
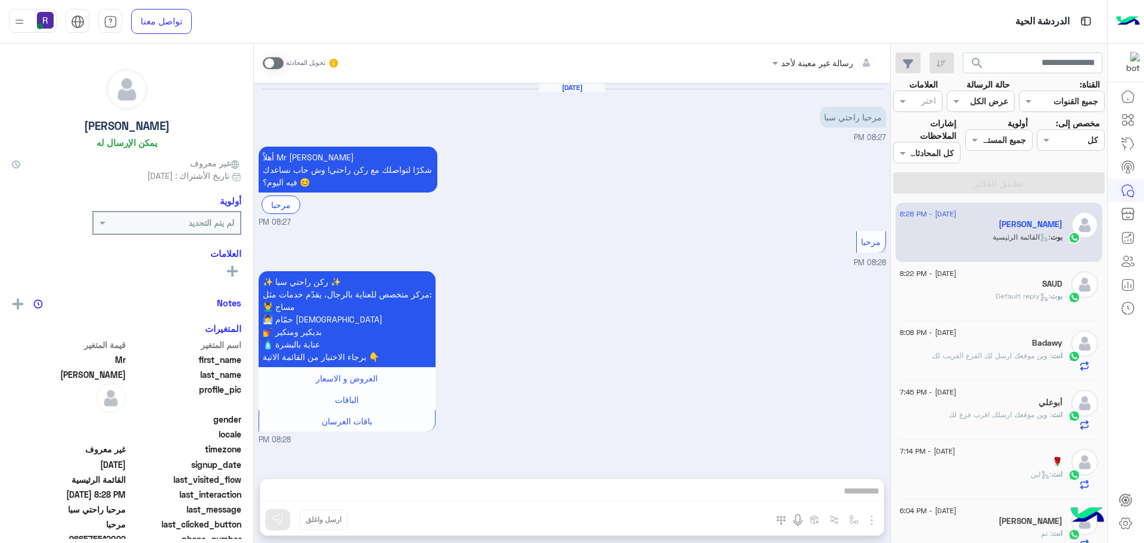
click at [269, 66] on span at bounding box center [273, 63] width 21 height 12
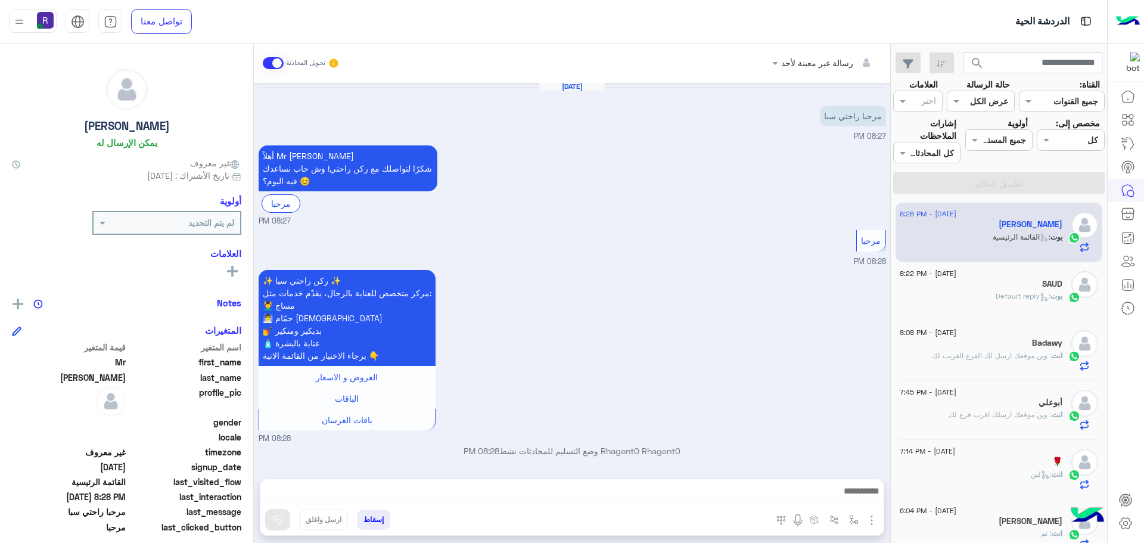
click at [864, 520] on button "button" at bounding box center [871, 519] width 15 height 16
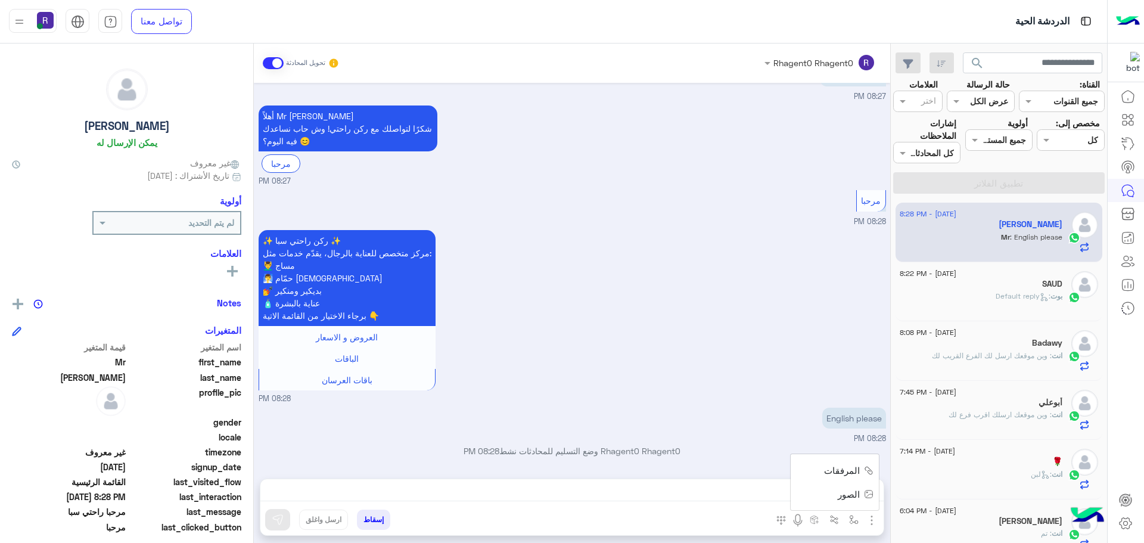
click at [856, 496] on span "الصور" at bounding box center [849, 494] width 22 height 14
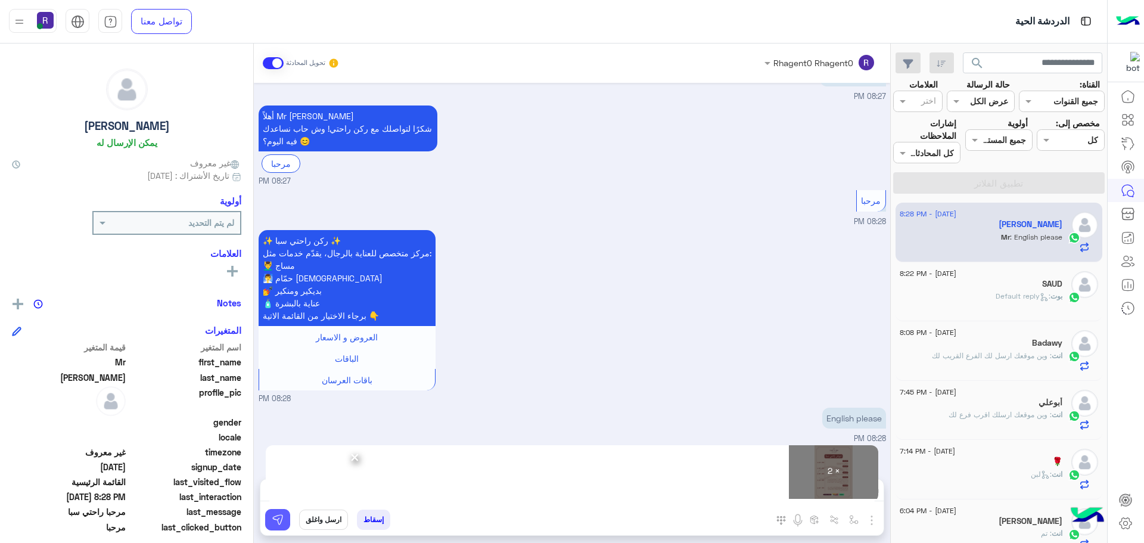
click at [276, 518] on img at bounding box center [278, 520] width 12 height 12
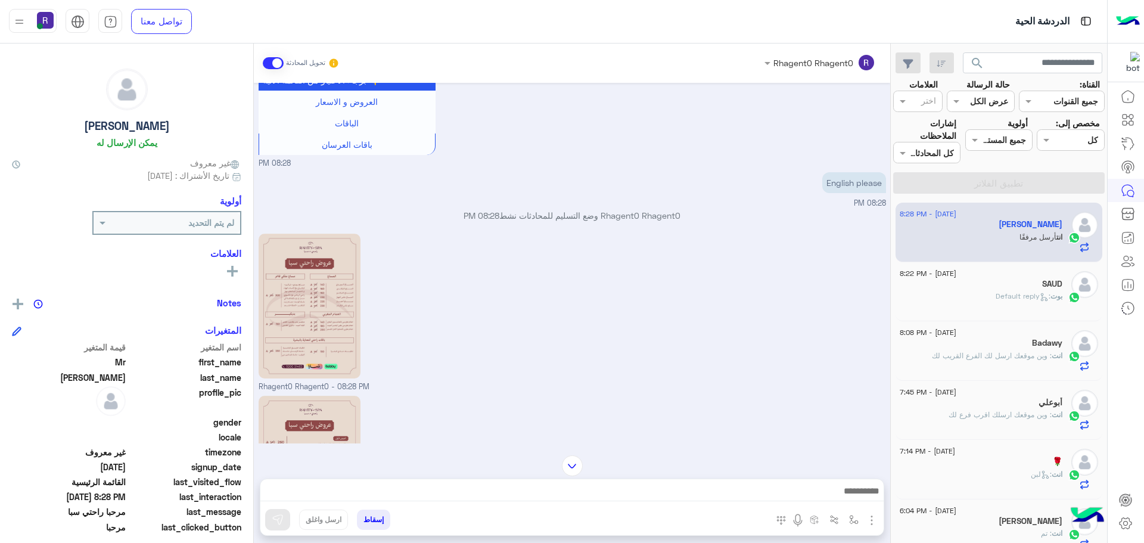
scroll to position [386, 0]
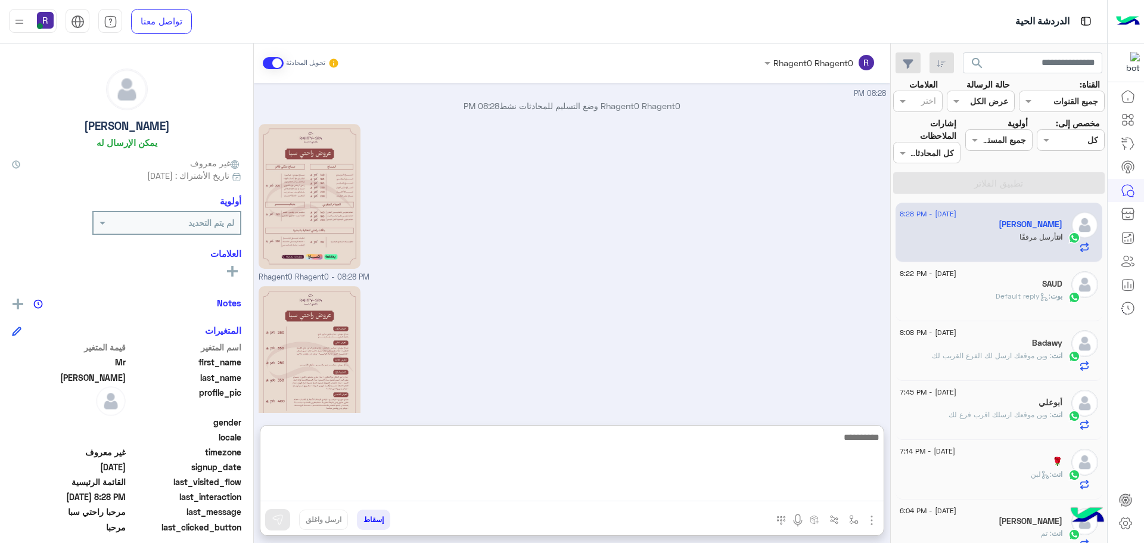
click at [613, 486] on textarea at bounding box center [571, 465] width 623 height 71
paste textarea "**********"
type textarea "**********"
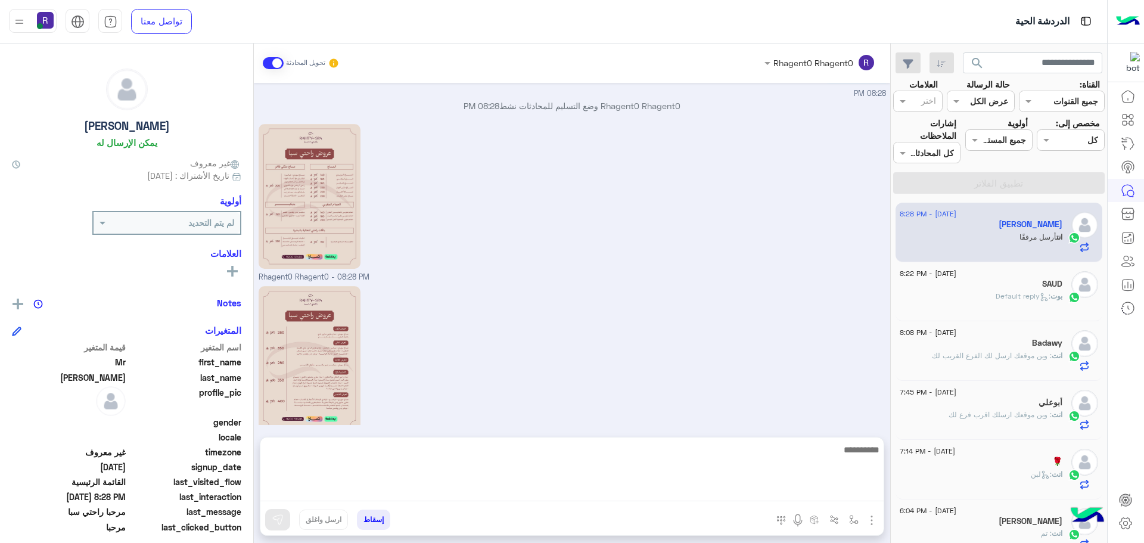
click at [1035, 362] on div "انت : وين موقعك ارسل لك الفرع القريب لك" at bounding box center [981, 360] width 163 height 21
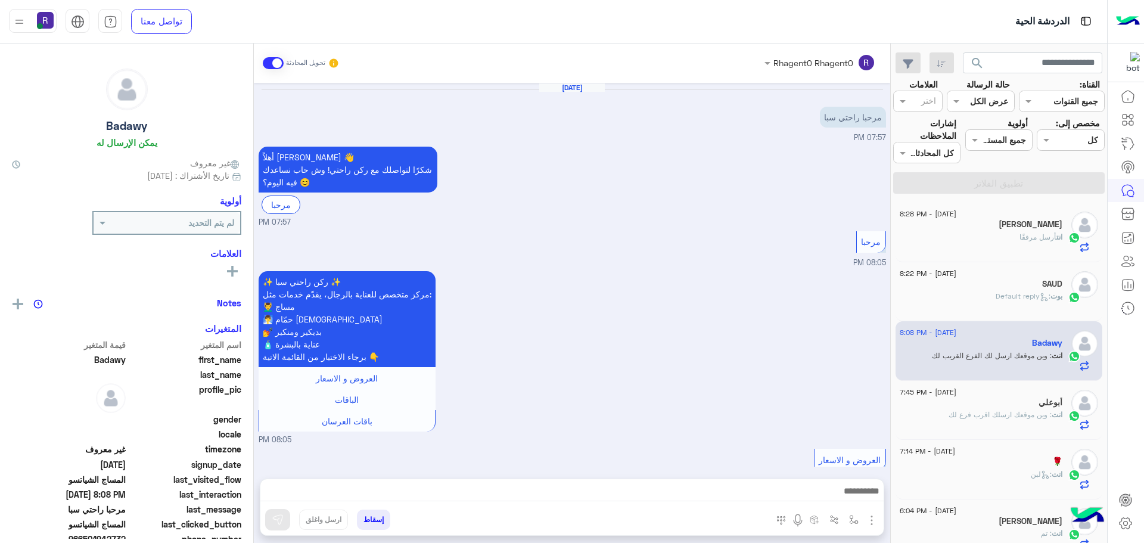
scroll to position [990, 0]
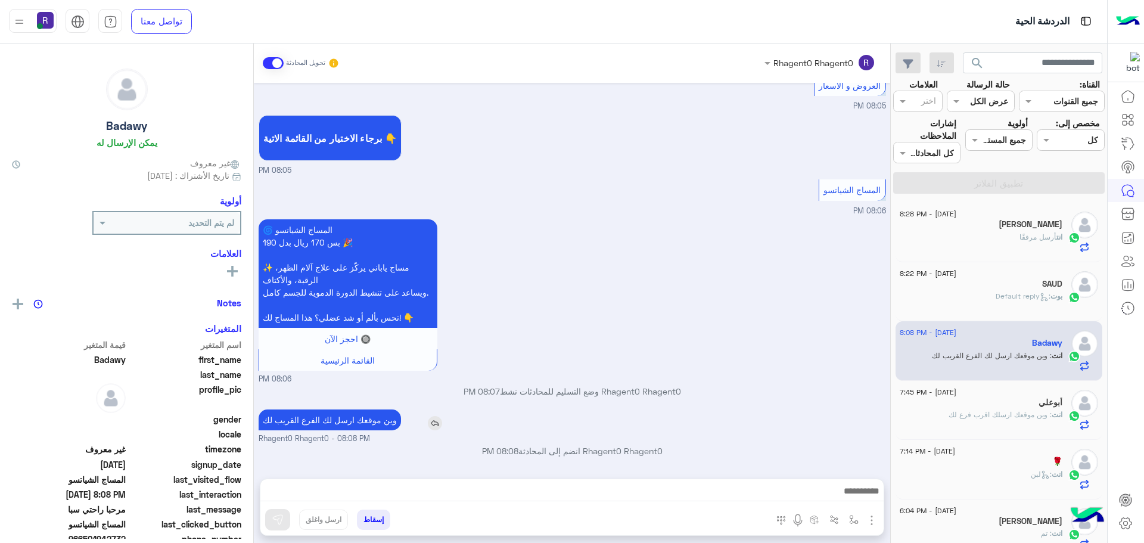
click at [371, 420] on p "وين موقعك ارسل لك الفرع القريب لك" at bounding box center [330, 419] width 142 height 21
copy app-msgs-text
click at [997, 236] on div "انت أرسل مرفقًا" at bounding box center [981, 242] width 163 height 21
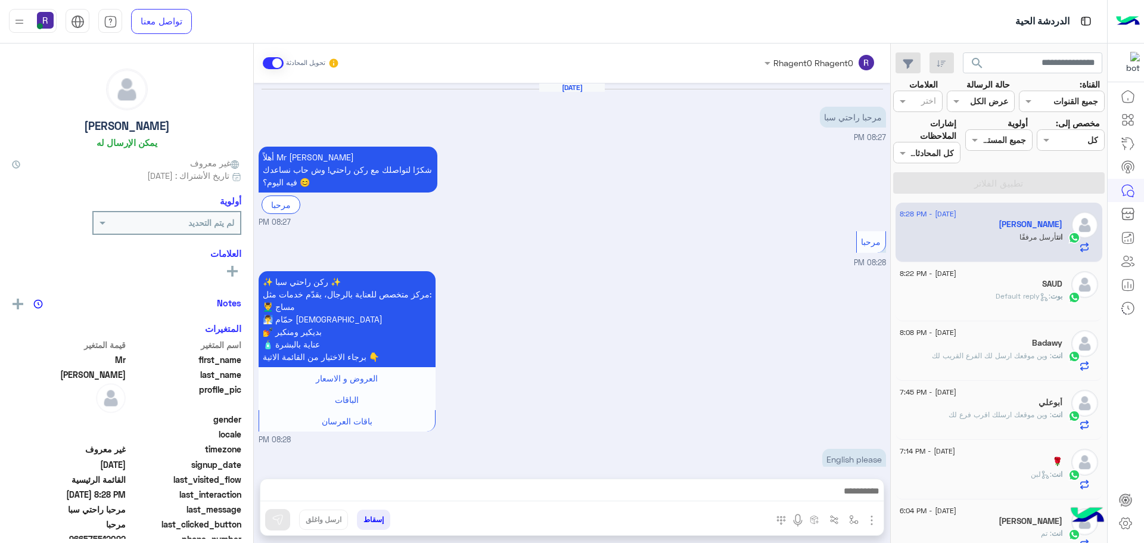
scroll to position [386, 0]
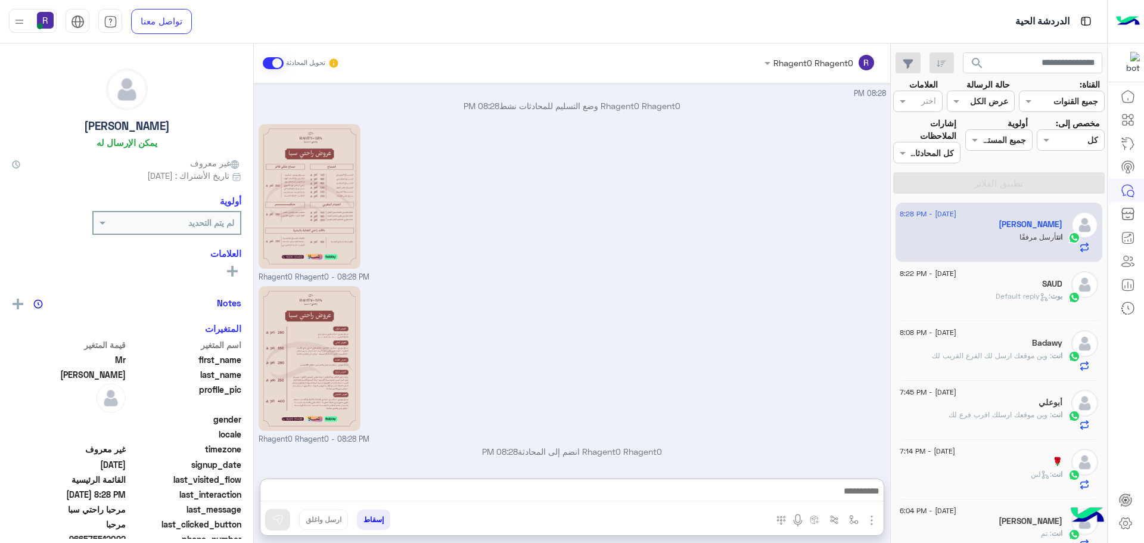
click at [562, 490] on textarea at bounding box center [571, 492] width 623 height 18
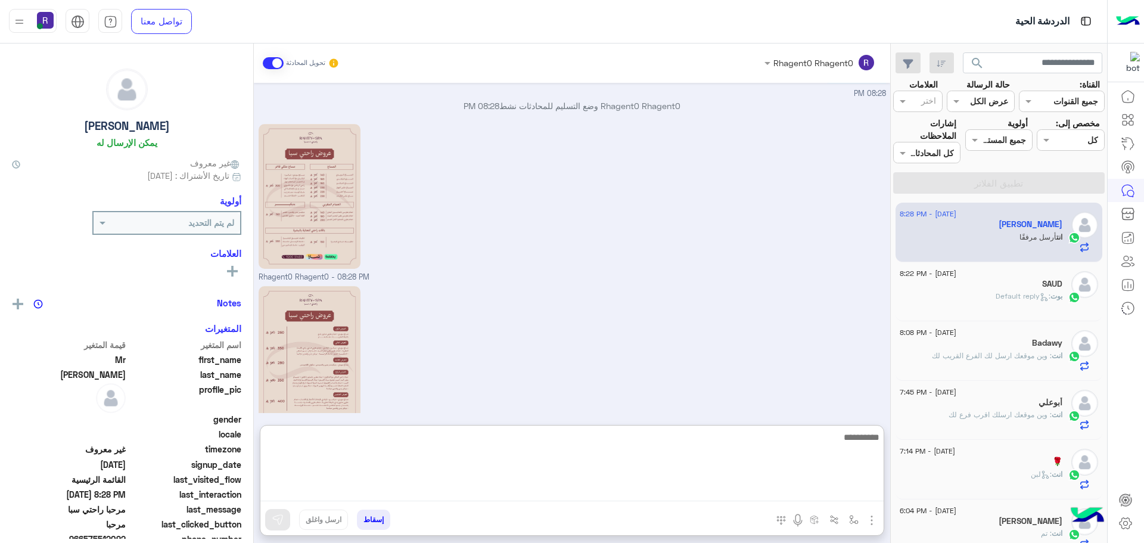
paste textarea "**********"
type textarea "**********"
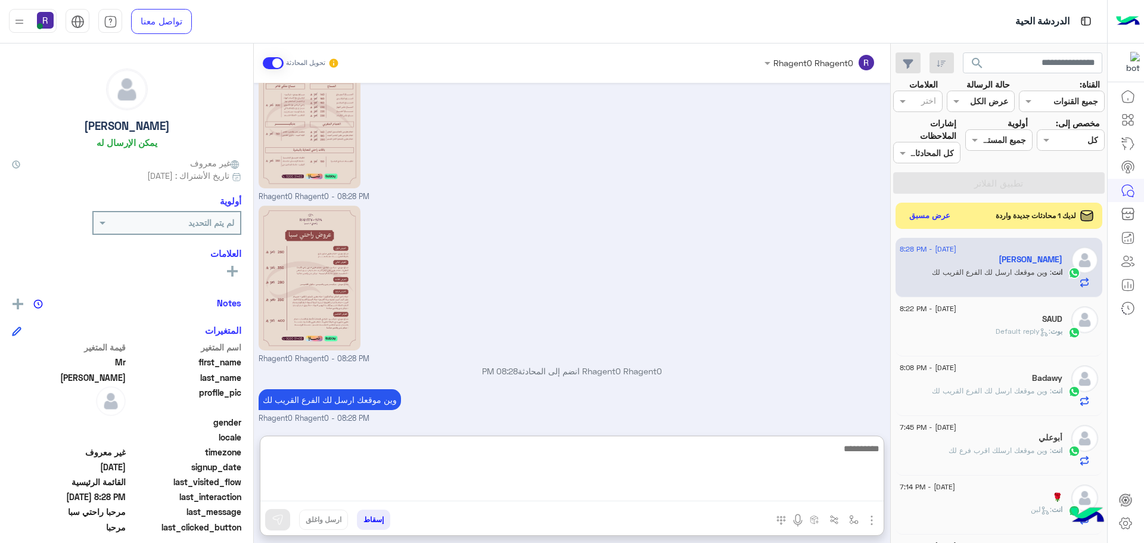
scroll to position [478, 0]
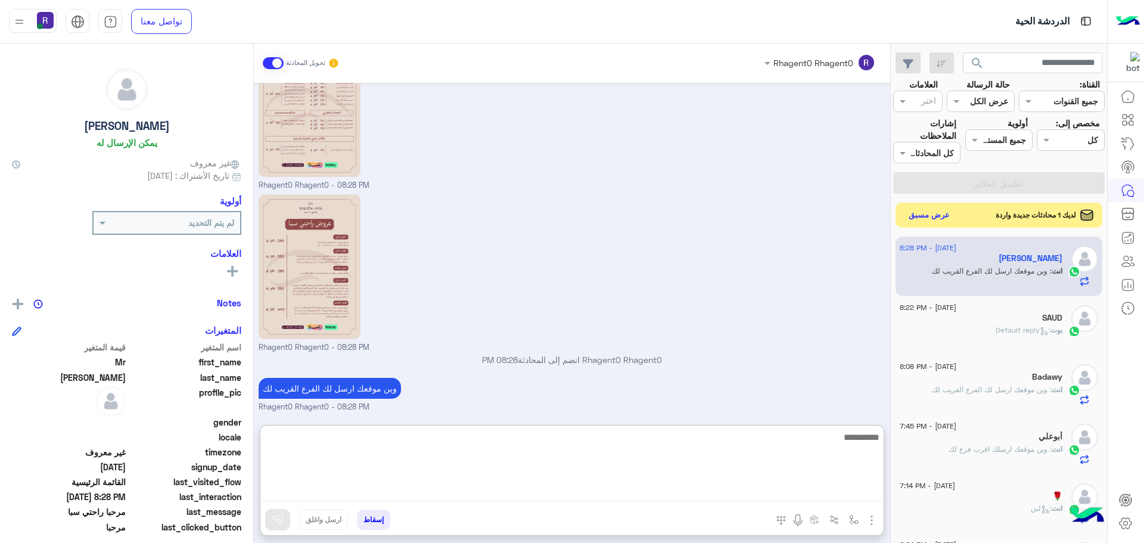
click at [934, 216] on button "عرض مسبق" at bounding box center [929, 215] width 50 height 16
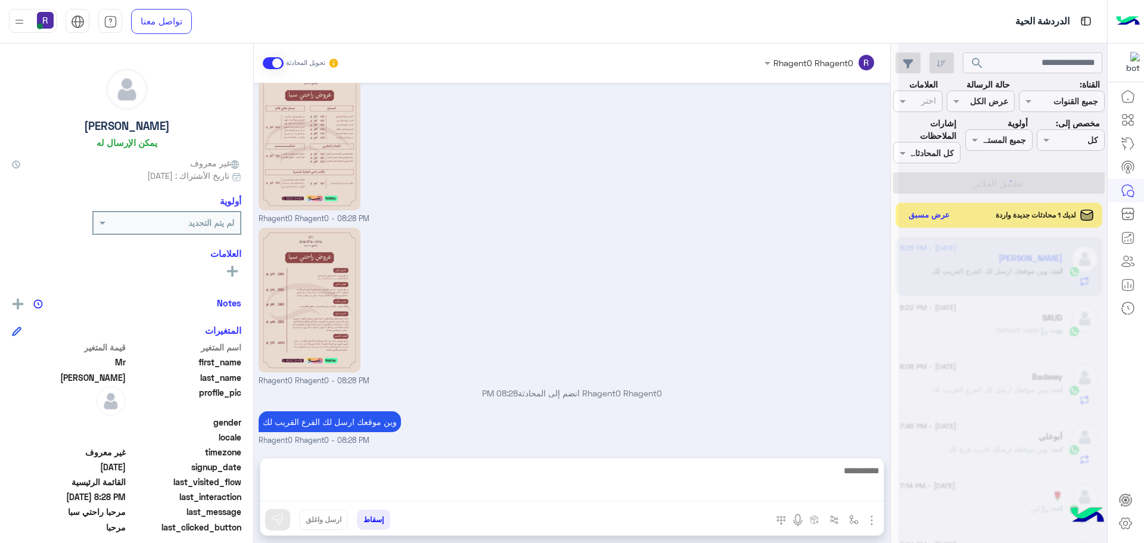
scroll to position [424, 0]
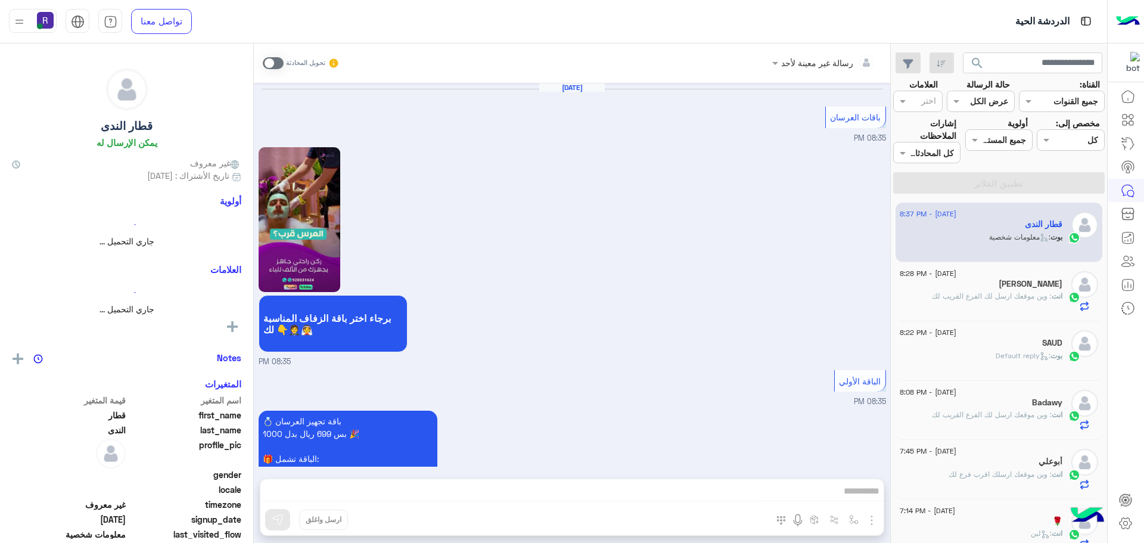
scroll to position [1946, 0]
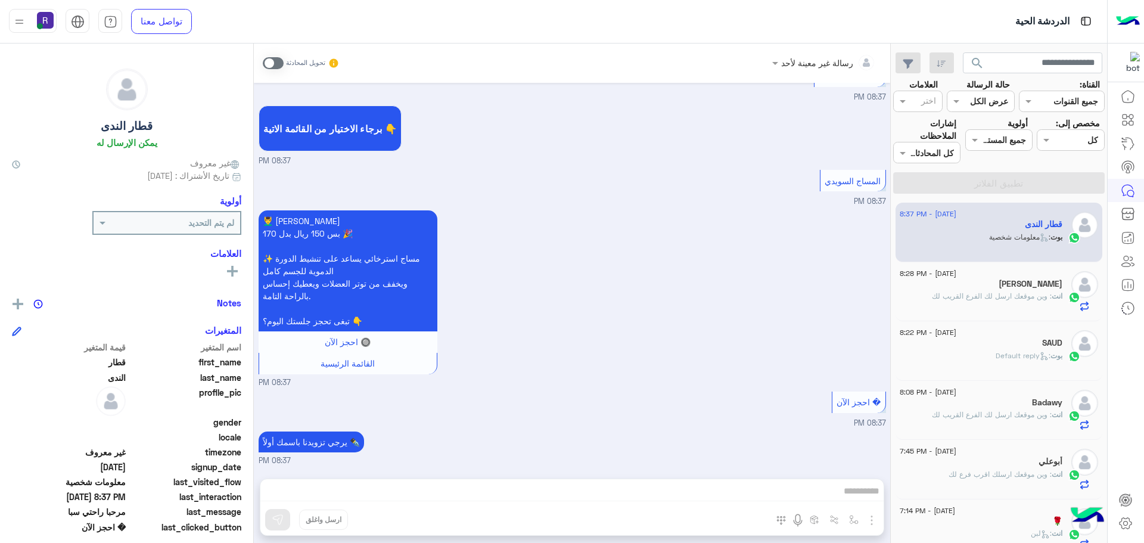
click at [268, 63] on span at bounding box center [273, 63] width 21 height 12
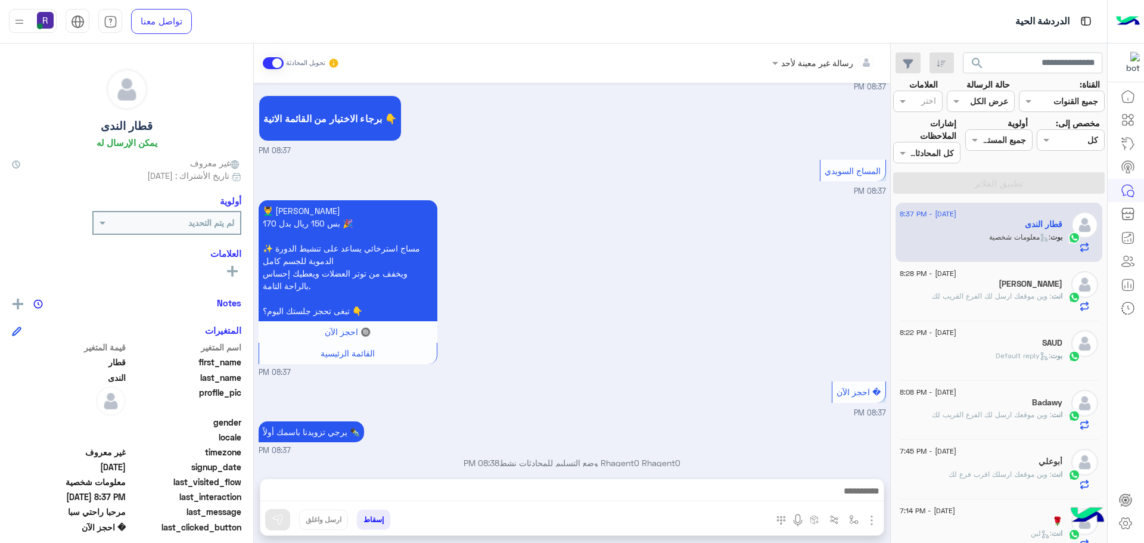
scroll to position [1969, 0]
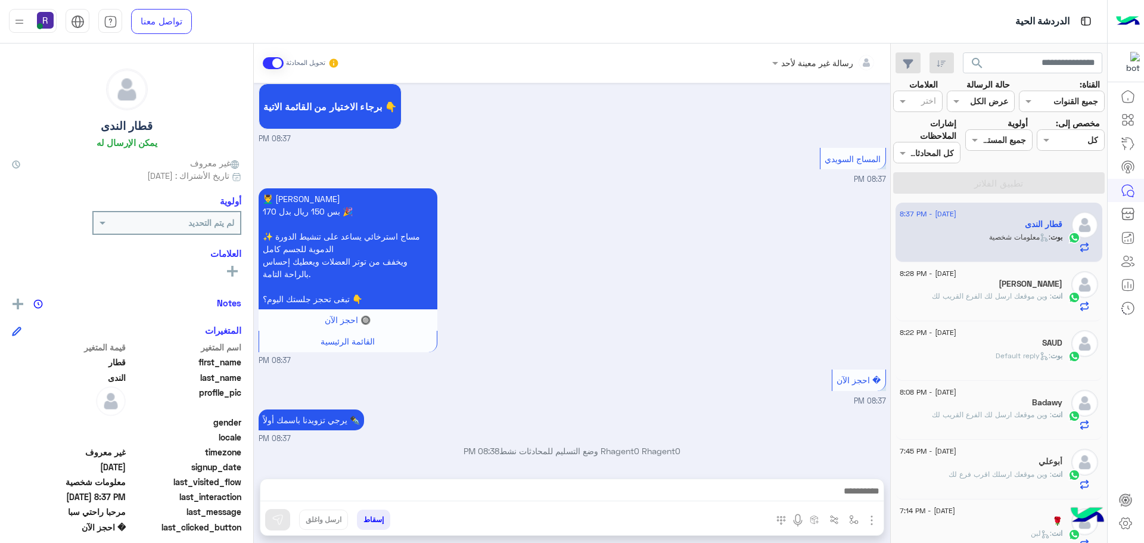
click at [685, 495] on textarea at bounding box center [571, 492] width 623 height 18
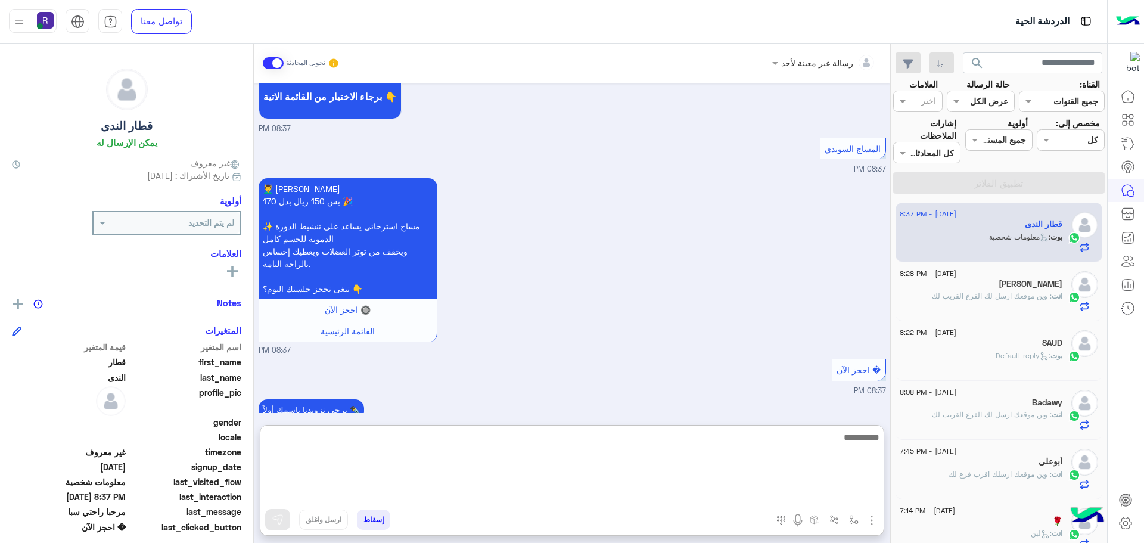
paste textarea "**********"
type textarea "**********"
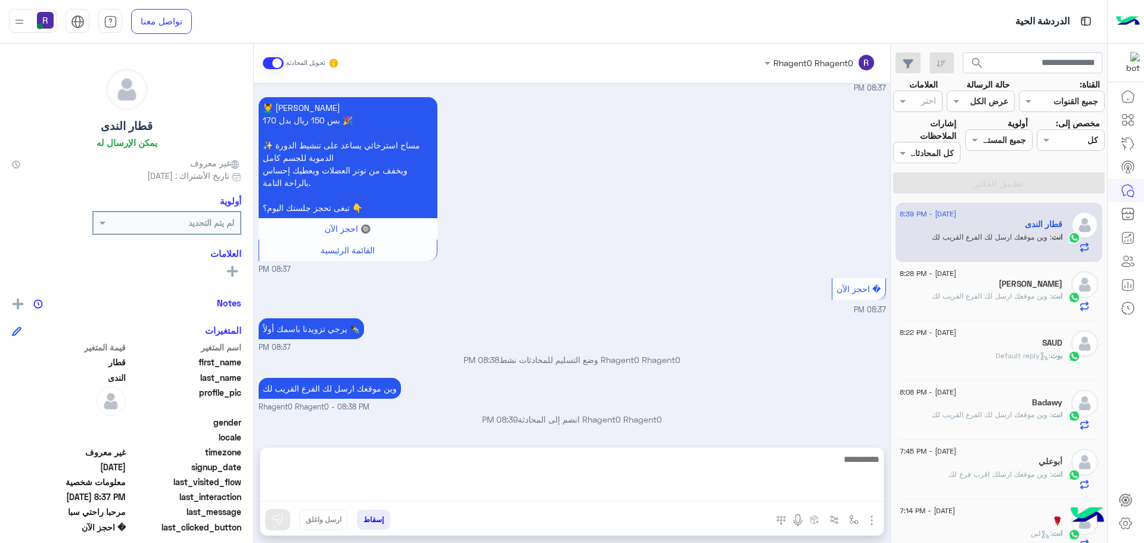
scroll to position [2028, 0]
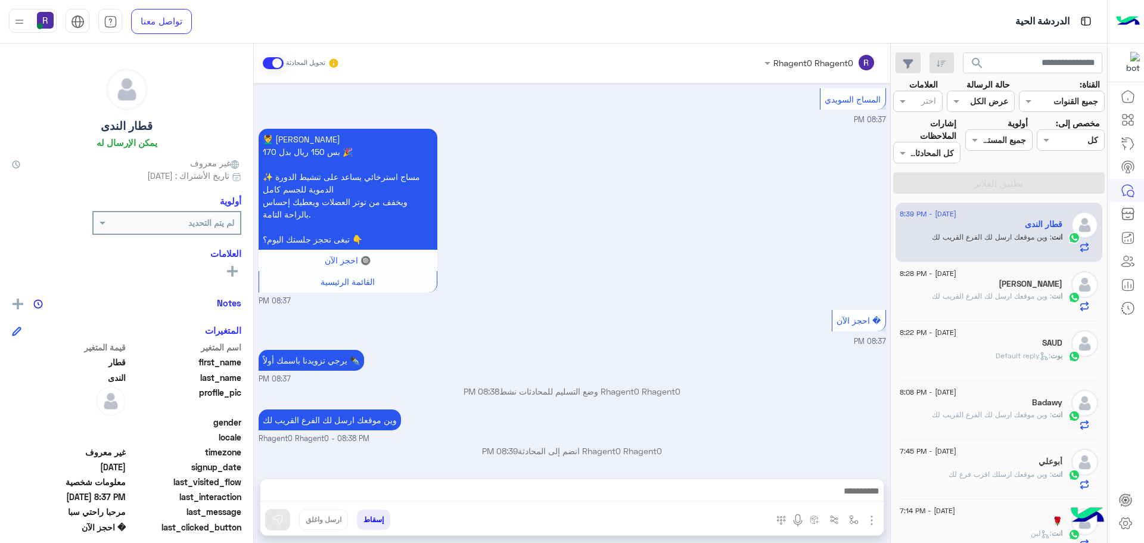
click at [792, 383] on small "08:37 PM" at bounding box center [572, 379] width 627 height 11
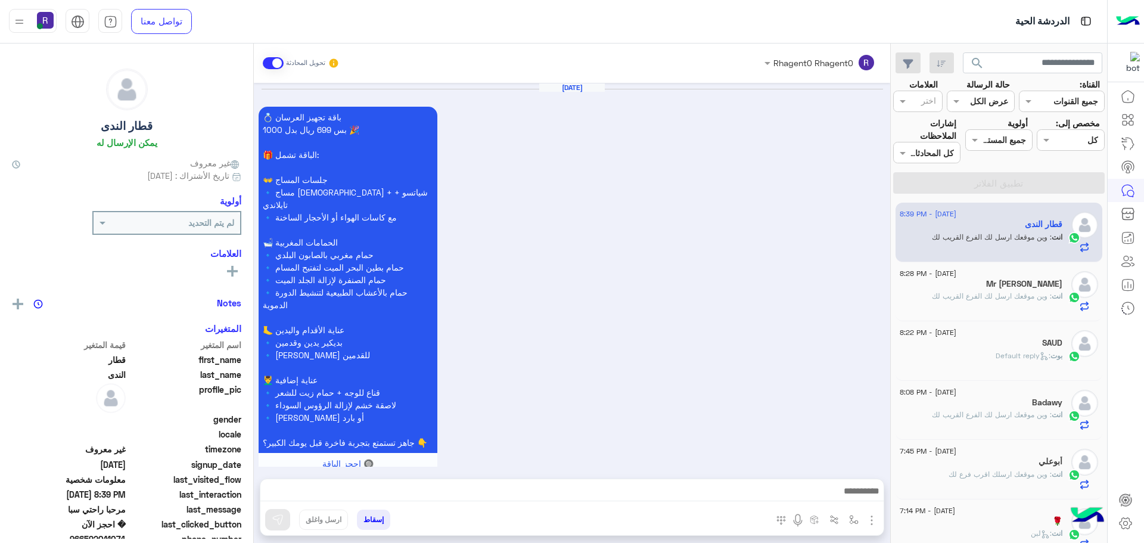
scroll to position [1724, 0]
